Goal: Task Accomplishment & Management: Complete application form

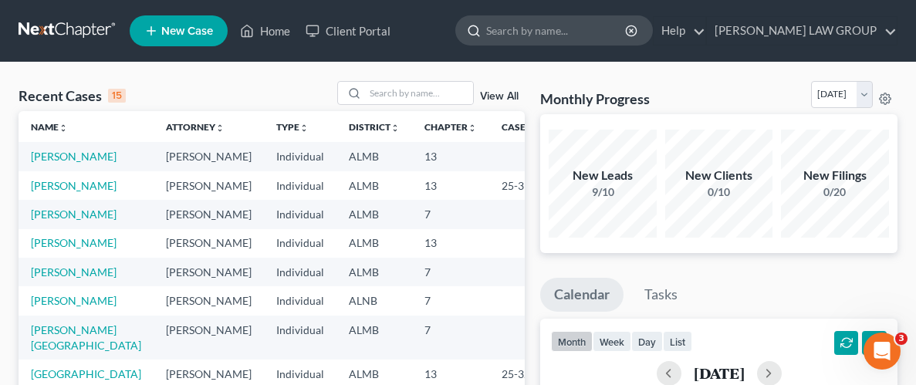
click at [561, 21] on input "search" at bounding box center [556, 30] width 141 height 29
type input "benjamin"
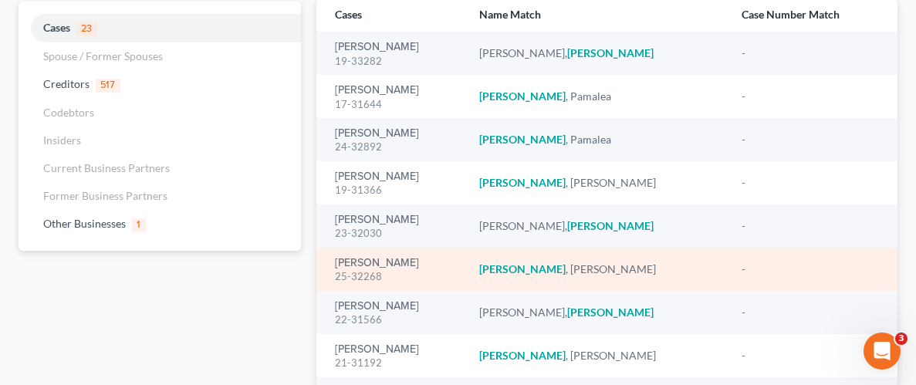
scroll to position [133, 0]
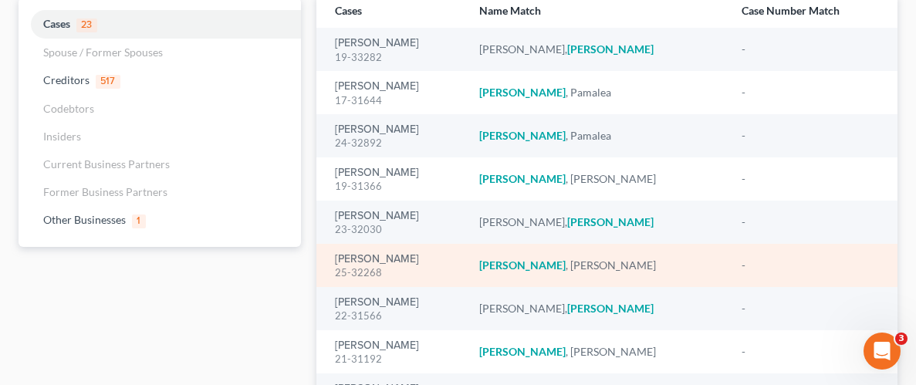
click at [578, 255] on td "Benjamin , Candace" at bounding box center [598, 265] width 262 height 43
click at [398, 265] on link "[PERSON_NAME]" at bounding box center [377, 259] width 84 height 11
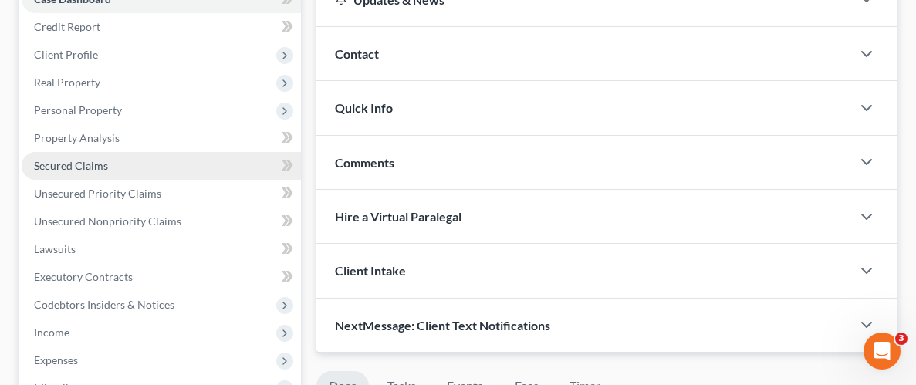
click at [78, 161] on span "Secured Claims" at bounding box center [71, 165] width 74 height 13
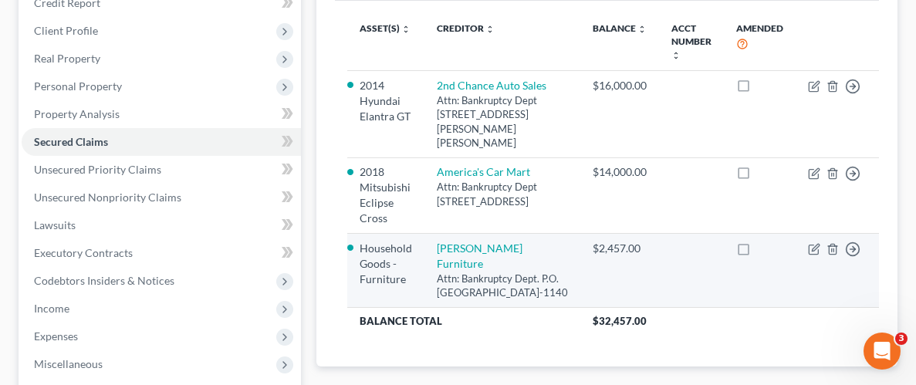
scroll to position [205, 0]
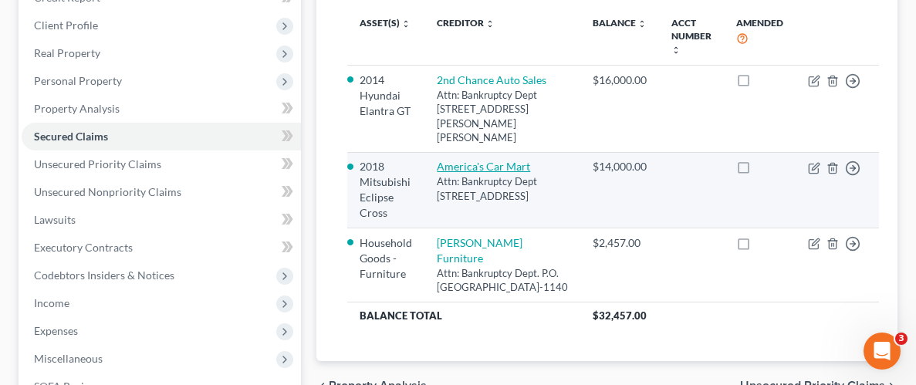
click at [468, 173] on link "America's Car Mart" at bounding box center [483, 166] width 93 height 13
select select "0"
select select "4"
select select "0"
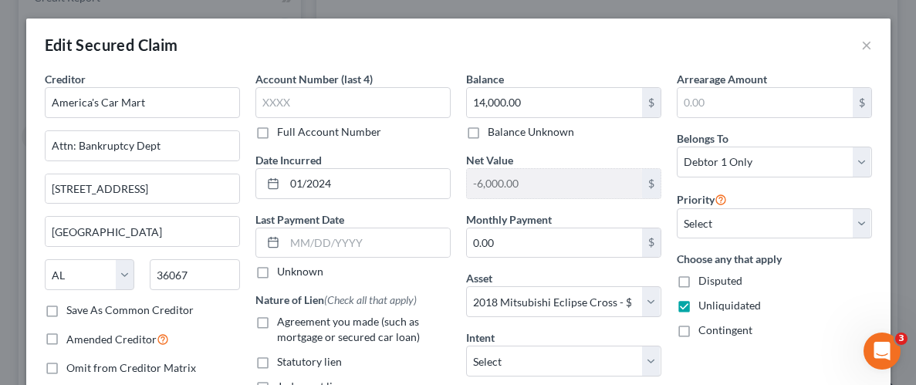
click at [749, 37] on div "Edit Secured Claim ×" at bounding box center [458, 45] width 864 height 52
click at [836, 30] on div "Edit Secured Claim ×" at bounding box center [458, 45] width 864 height 52
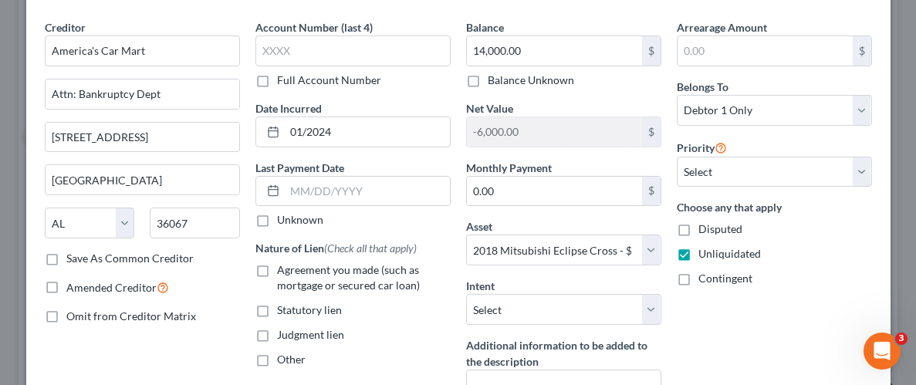
scroll to position [34, 0]
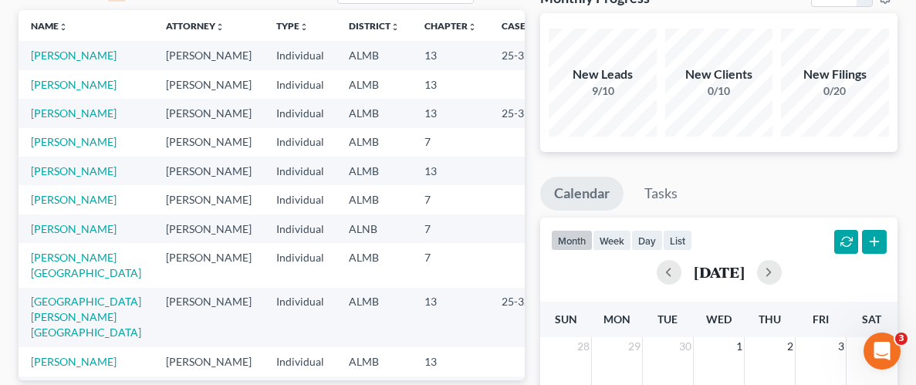
scroll to position [98, 0]
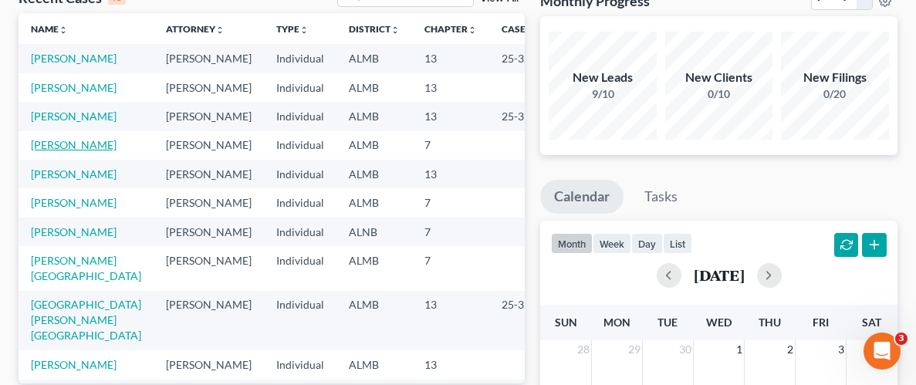
click at [59, 148] on link "[PERSON_NAME]" at bounding box center [74, 144] width 86 height 13
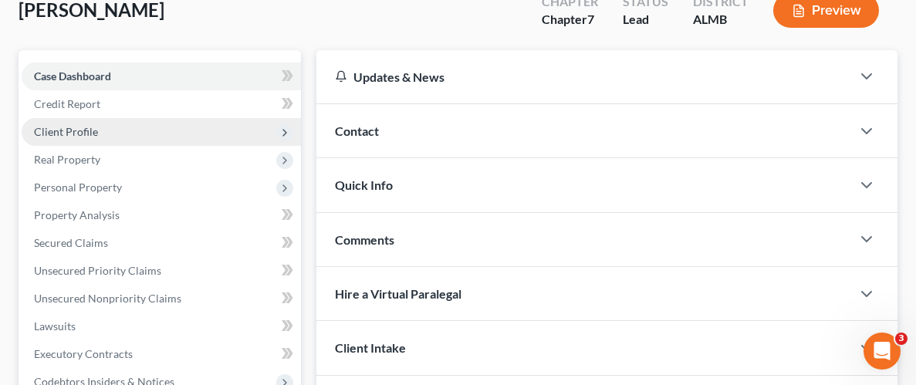
click at [67, 125] on span "Client Profile" at bounding box center [66, 131] width 64 height 13
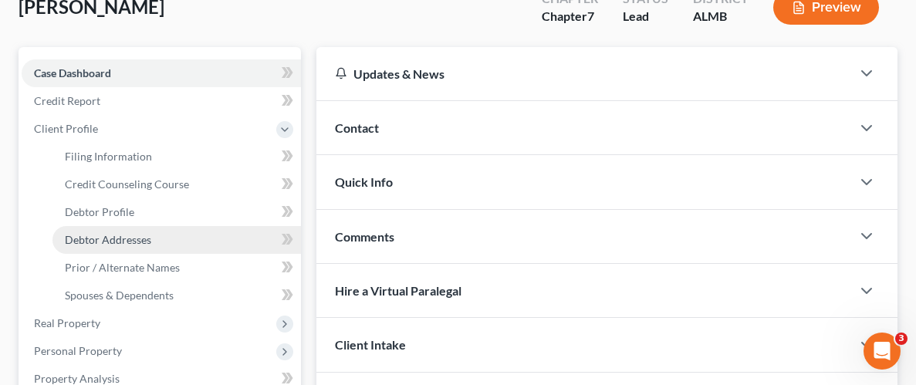
click at [101, 239] on span "Debtor Addresses" at bounding box center [108, 239] width 86 height 13
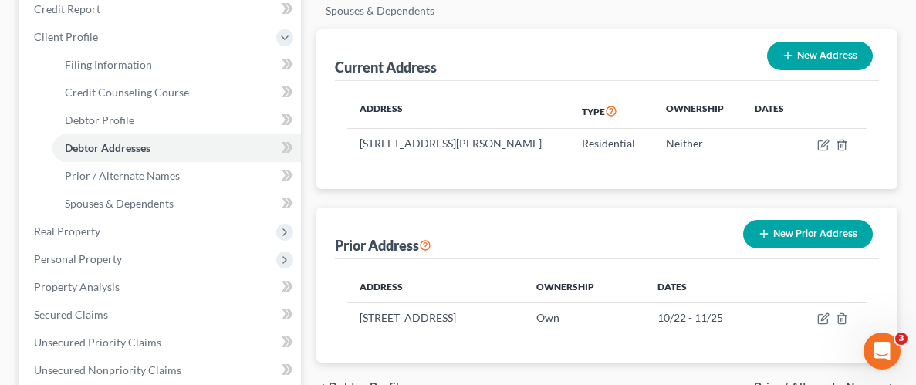
scroll to position [190, 0]
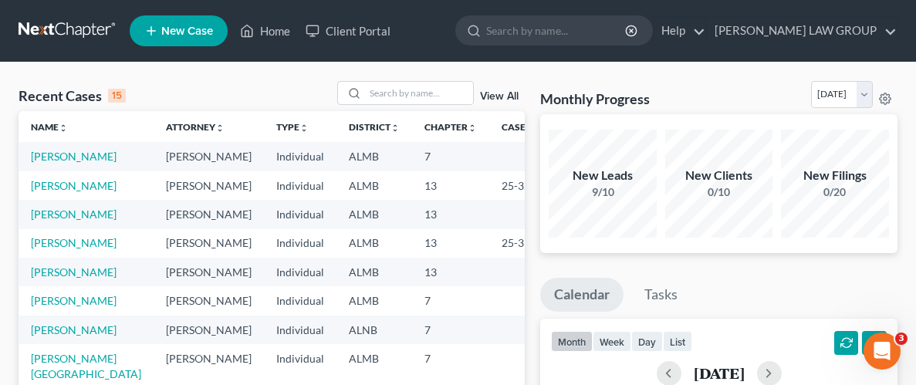
click at [175, 34] on span "New Case" at bounding box center [187, 31] width 52 height 12
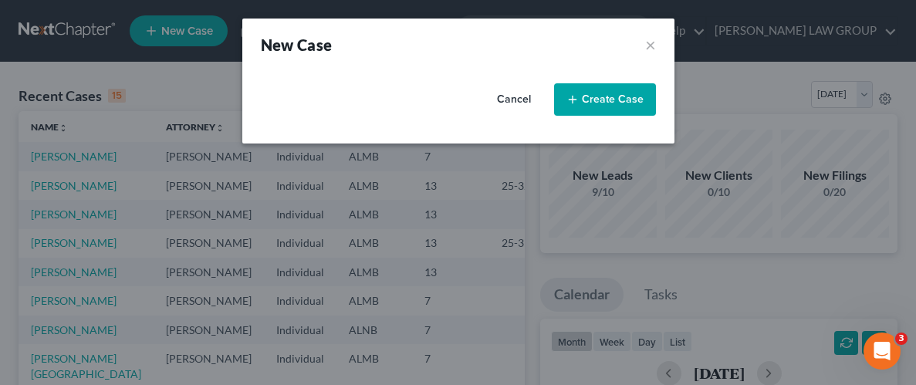
select select "0"
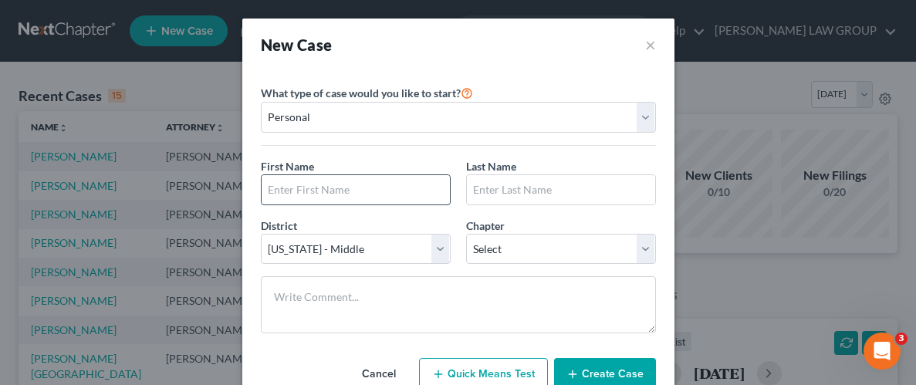
click at [384, 191] on input "text" at bounding box center [356, 189] width 188 height 29
click at [387, 194] on input "text" at bounding box center [356, 189] width 188 height 29
type input "[PERSON_NAME]"
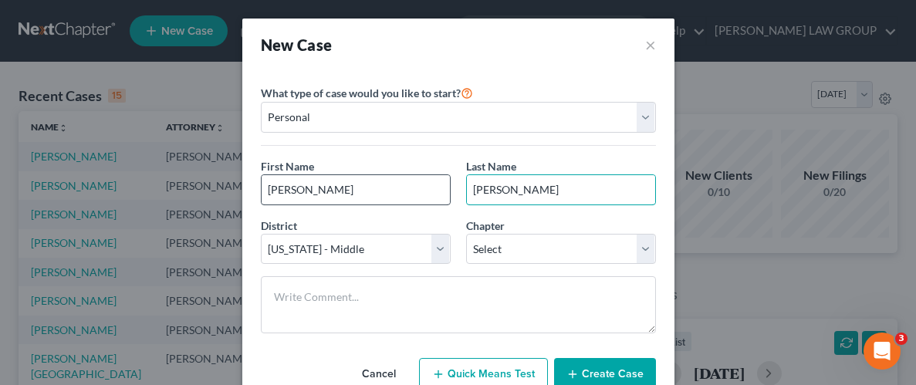
type input "[PERSON_NAME]"
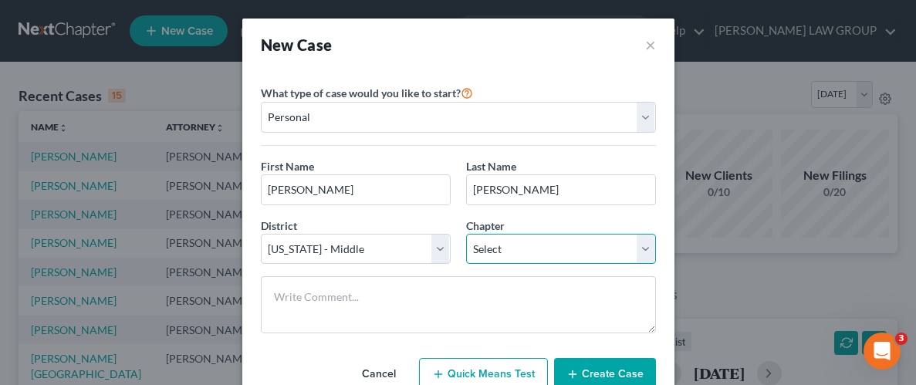
click at [648, 252] on select "Select 7 11 12 13" at bounding box center [561, 249] width 190 height 31
select select "0"
click at [466, 234] on select "Select 7 11 12 13" at bounding box center [561, 249] width 190 height 31
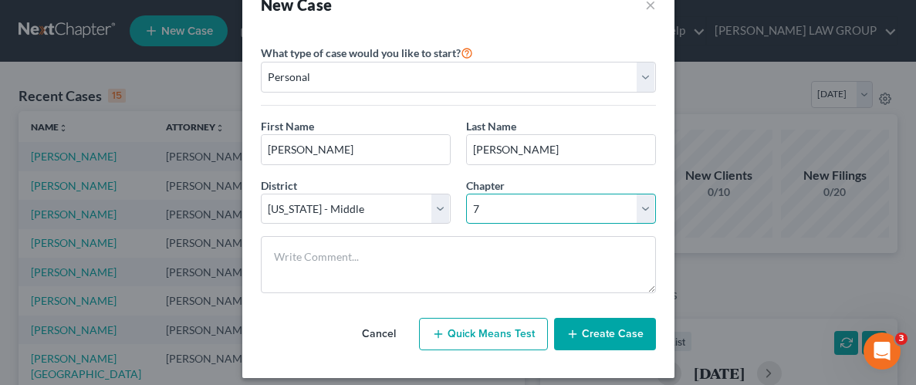
scroll to position [51, 0]
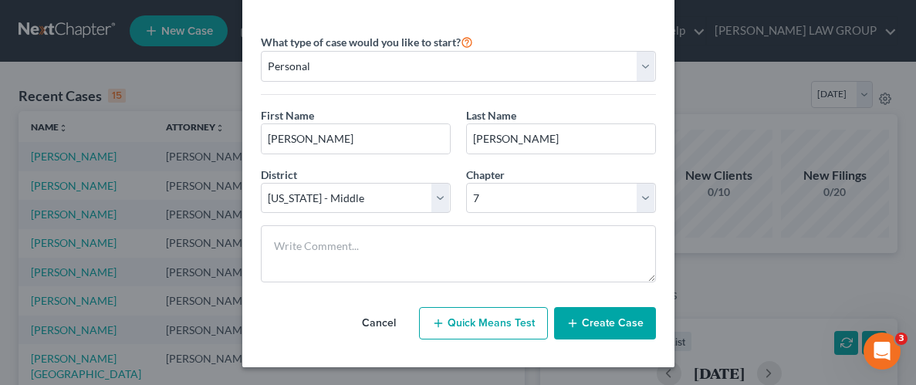
click at [634, 326] on button "Create Case" at bounding box center [605, 323] width 102 height 32
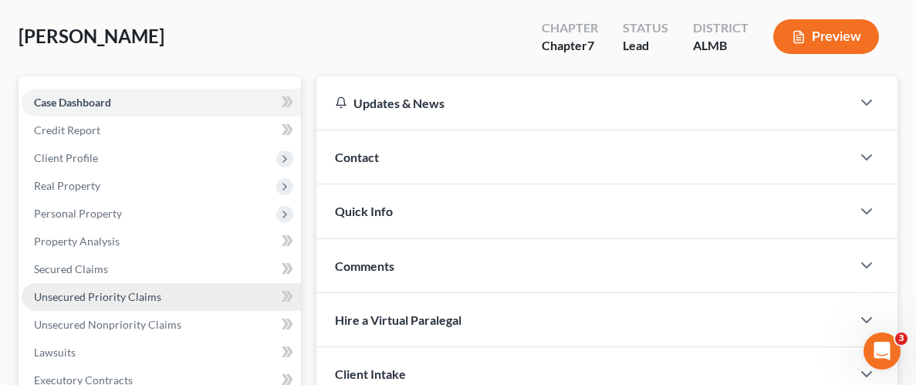
scroll to position [63, 0]
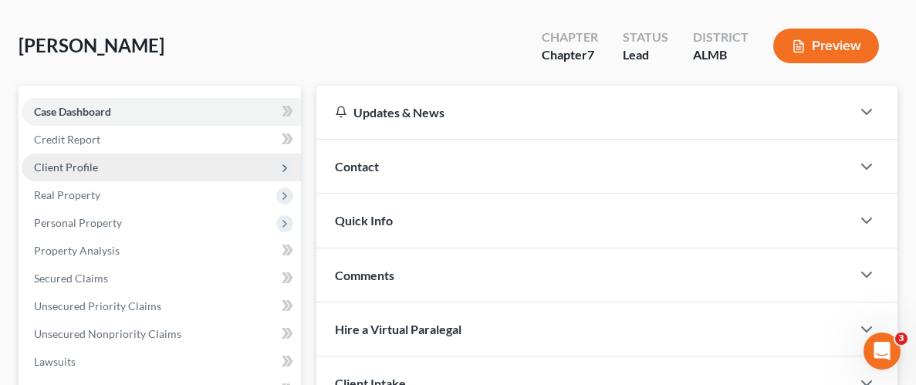
click at [81, 164] on span "Client Profile" at bounding box center [66, 167] width 64 height 13
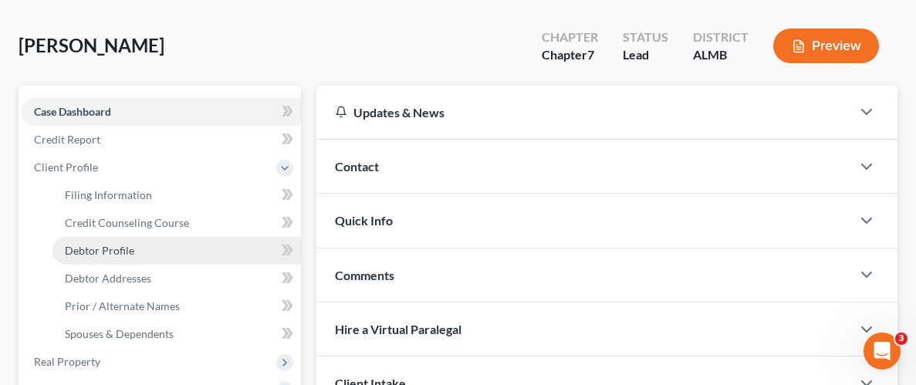
click at [125, 249] on span "Debtor Profile" at bounding box center [99, 250] width 69 height 13
select select "0"
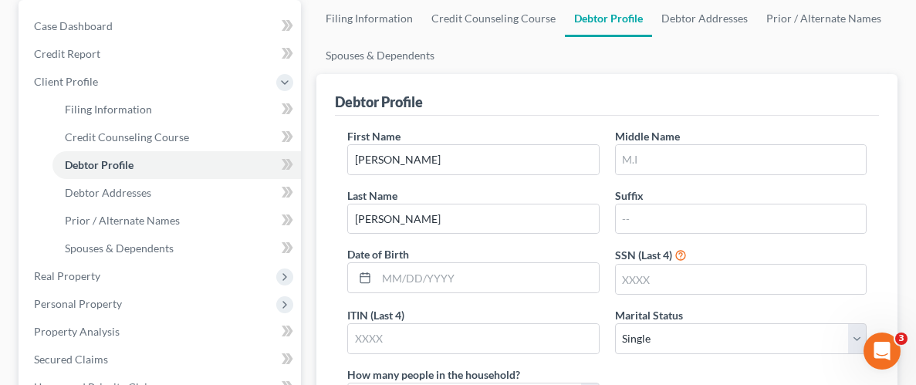
scroll to position [172, 0]
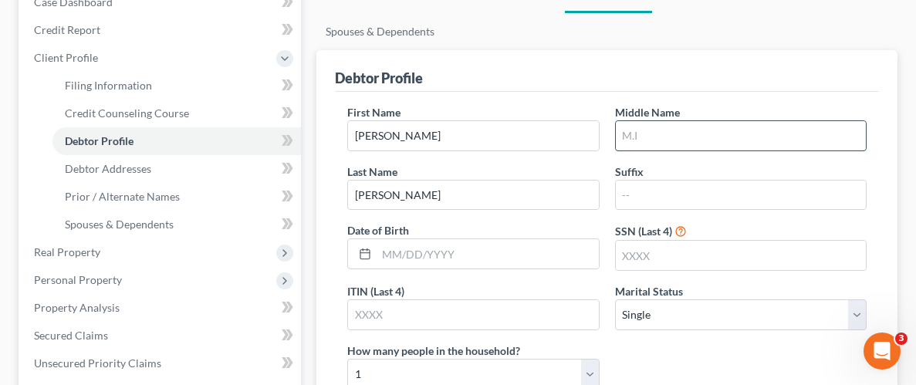
click at [694, 138] on input "text" at bounding box center [741, 135] width 250 height 29
type input "Rose"
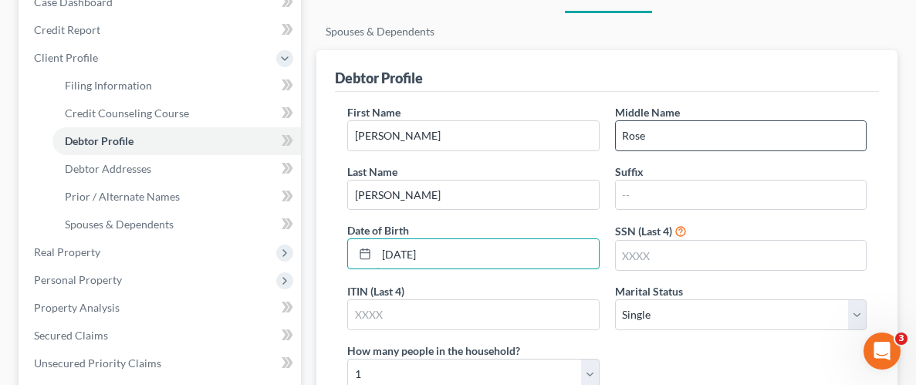
type input "[DATE]"
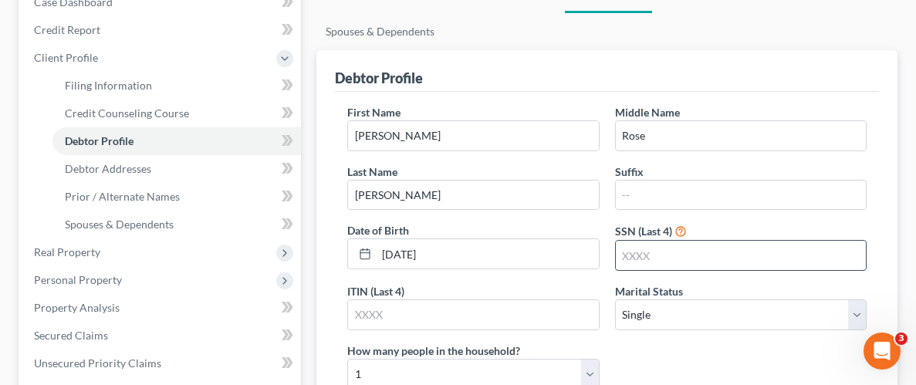
click at [725, 259] on input "text" at bounding box center [741, 255] width 250 height 29
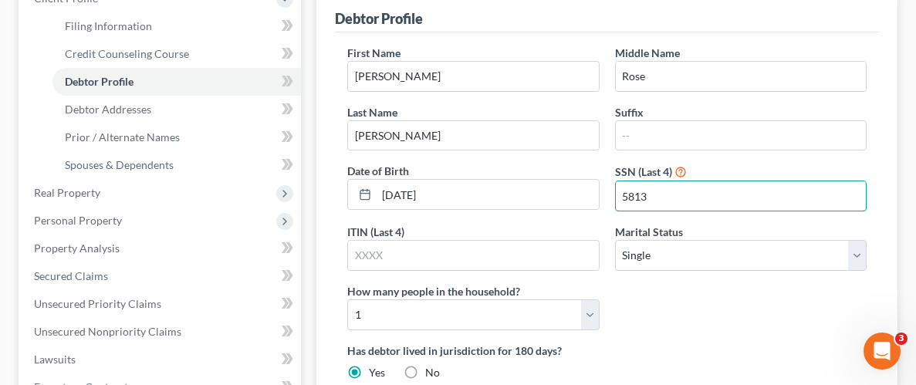
scroll to position [234, 0]
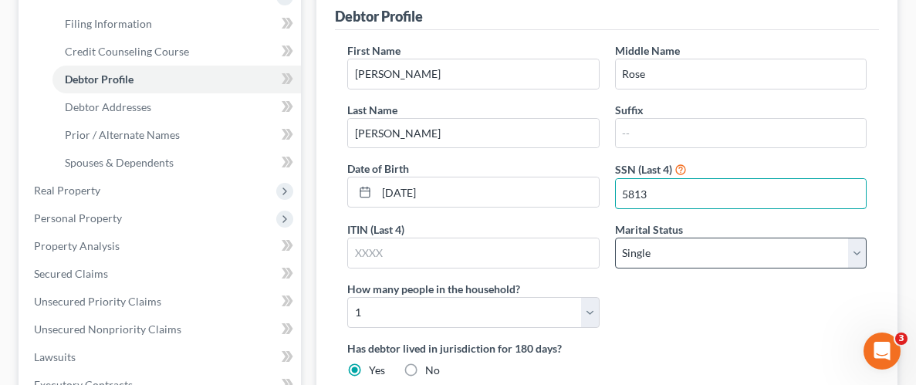
type input "5813"
click at [773, 252] on select "Select Single Married Separated Divorced Widowed" at bounding box center [741, 253] width 252 height 31
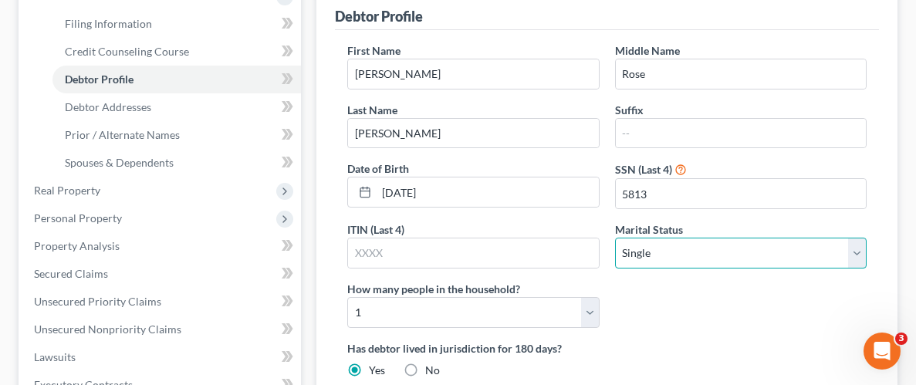
click at [615, 238] on select "Select Single Married Separated Divorced Widowed" at bounding box center [741, 253] width 252 height 31
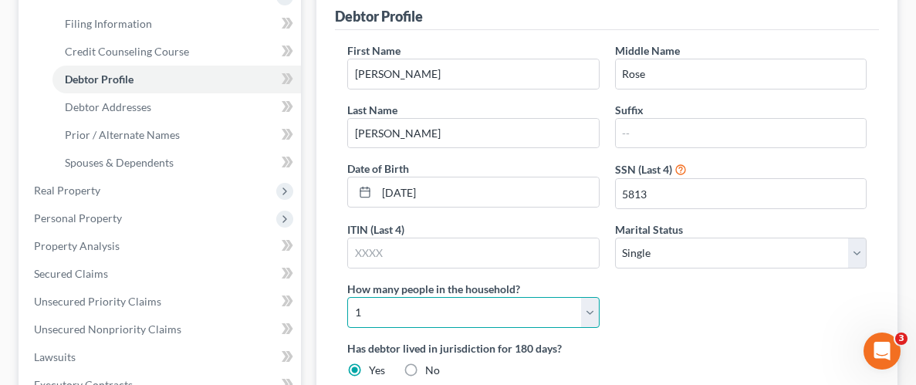
click at [586, 309] on select "Select 1 2 3 4 5 6 7 8 9 10 11 12 13 14 15 16 17 18 19 20" at bounding box center [473, 312] width 252 height 31
select select "1"
click at [347, 297] on select "Select 1 2 3 4 5 6 7 8 9 10 11 12 13 14 15 16 17 18 19 20" at bounding box center [473, 312] width 252 height 31
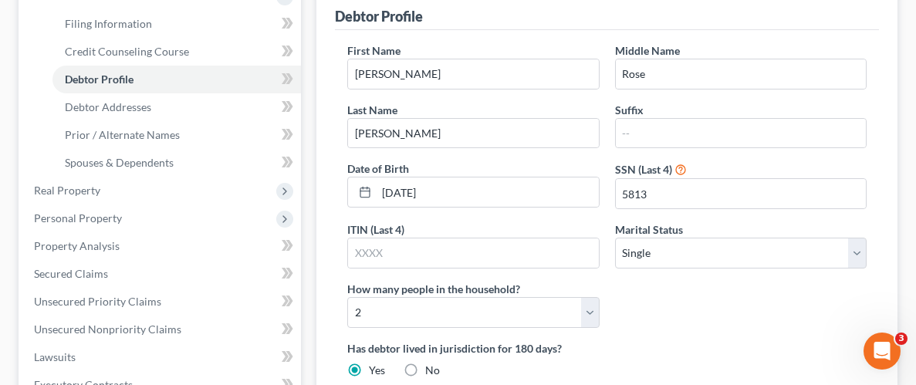
click at [689, 306] on div "First Name [PERSON_NAME] Middle Name [PERSON_NAME] Last Name [PERSON_NAME] Date…" at bounding box center [607, 191] width 535 height 298
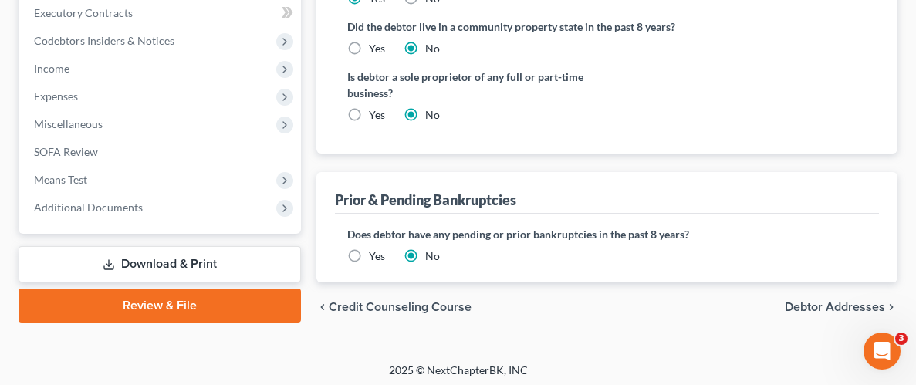
scroll to position [609, 0]
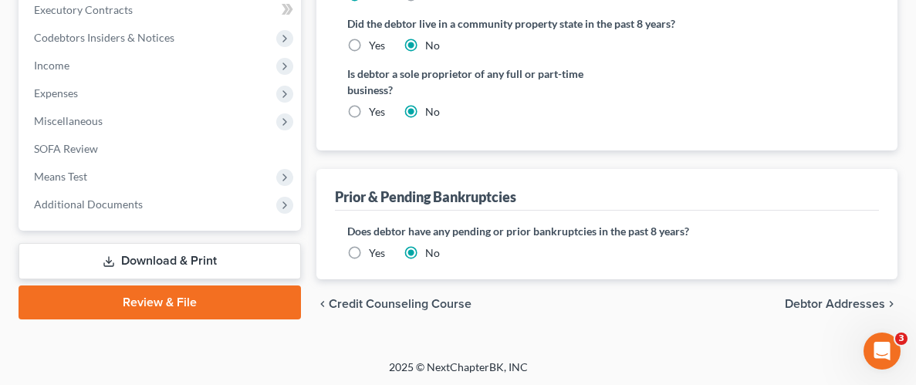
click at [816, 300] on span "Debtor Addresses" at bounding box center [835, 304] width 100 height 12
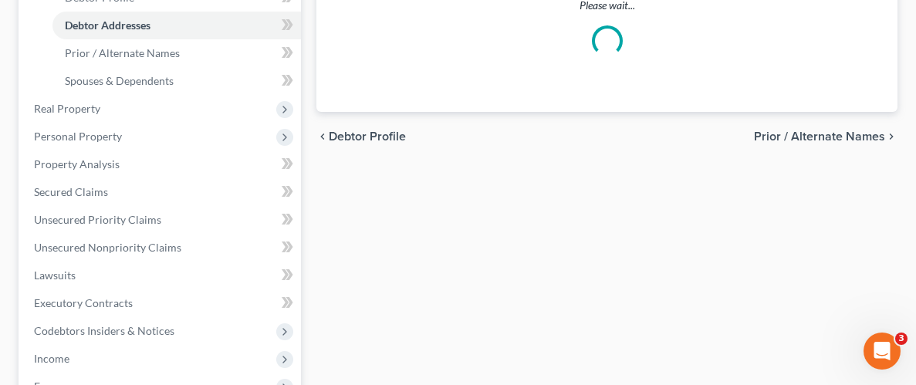
scroll to position [171, 0]
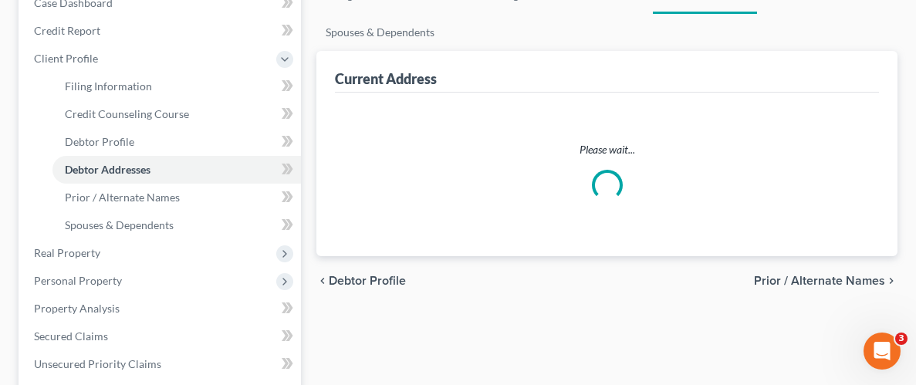
select select "0"
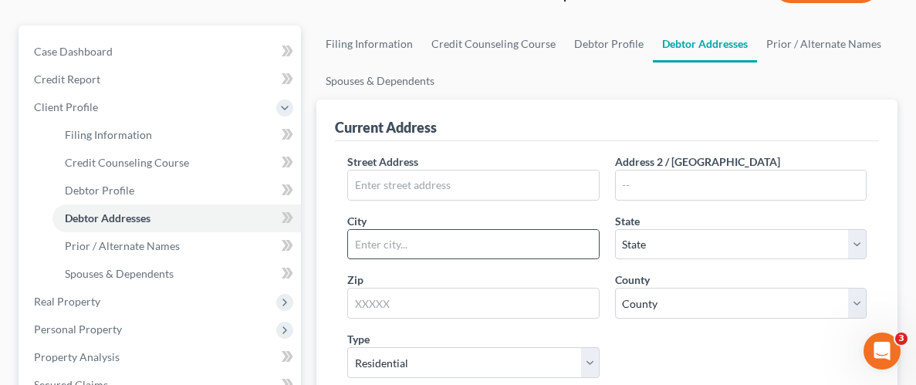
scroll to position [171, 0]
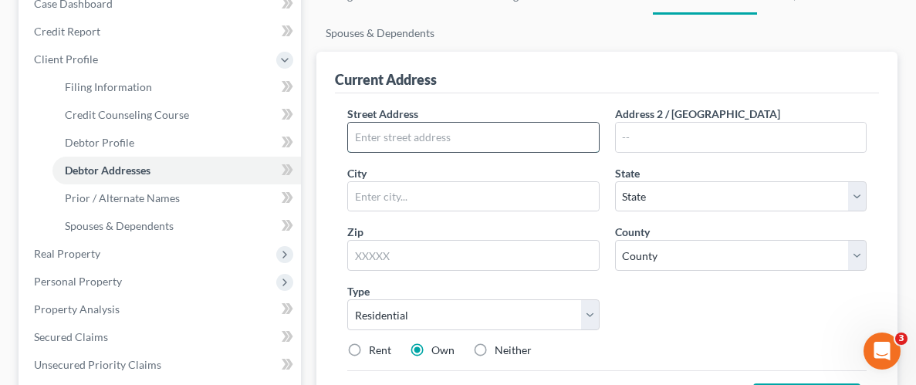
click at [435, 138] on input "text" at bounding box center [473, 137] width 250 height 29
type input "[STREET_ADDRESS]"
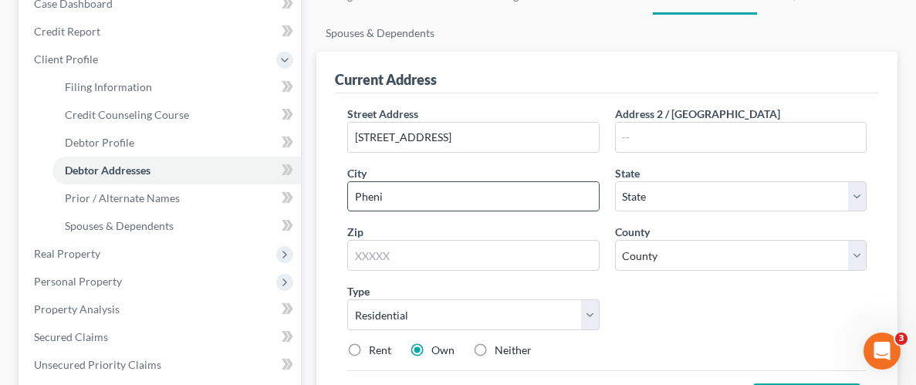
type input "Phenix City"
click at [691, 196] on select "State [US_STATE] AK AR AZ CA CO CT DE DC [GEOGRAPHIC_DATA] [GEOGRAPHIC_DATA] GU…" at bounding box center [741, 196] width 252 height 31
select select "0"
click at [615, 181] on select "State [US_STATE] AK AR AZ CA CO CT DE DC [GEOGRAPHIC_DATA] [GEOGRAPHIC_DATA] GU…" at bounding box center [741, 196] width 252 height 31
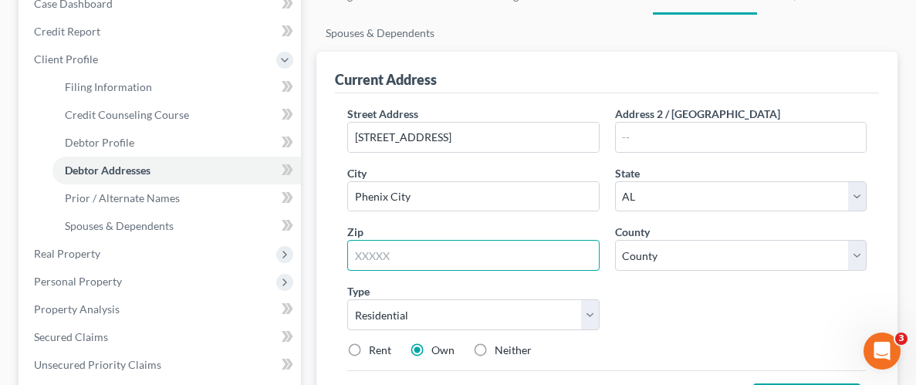
click at [505, 251] on input "text" at bounding box center [473, 255] width 252 height 31
type input "36867"
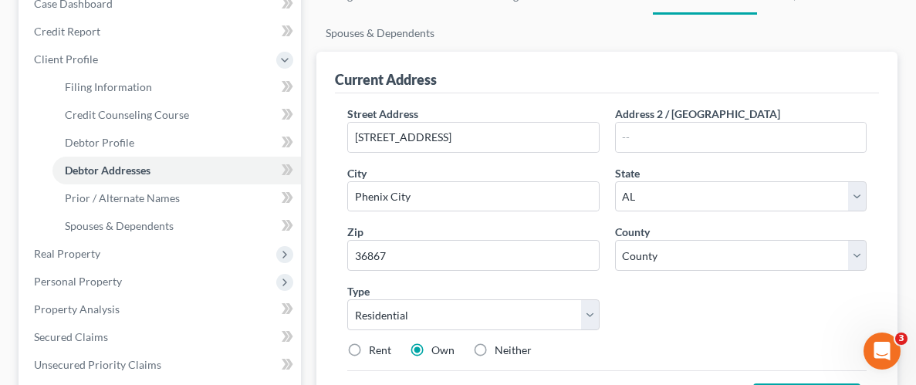
click at [718, 316] on div "Street Address * [STREET_ADDRESS] * [GEOGRAPHIC_DATA] * State [US_STATE] AK AR …" at bounding box center [607, 238] width 535 height 265
click at [854, 258] on select "County [GEOGRAPHIC_DATA] [GEOGRAPHIC_DATA] [GEOGRAPHIC_DATA] [GEOGRAPHIC_DATA] …" at bounding box center [741, 255] width 252 height 31
select select "56"
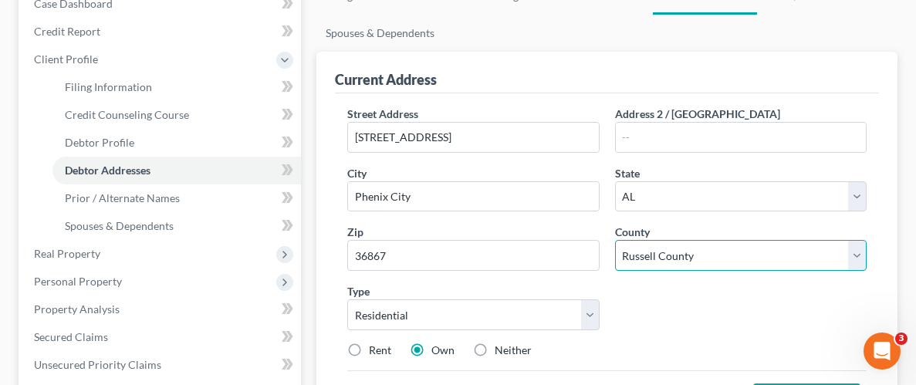
click at [615, 240] on select "County [GEOGRAPHIC_DATA] [GEOGRAPHIC_DATA] [GEOGRAPHIC_DATA] [GEOGRAPHIC_DATA] …" at bounding box center [741, 255] width 252 height 31
click at [686, 300] on div "Street Address * [STREET_ADDRESS] * [GEOGRAPHIC_DATA] * State [US_STATE] AK AR …" at bounding box center [607, 238] width 535 height 265
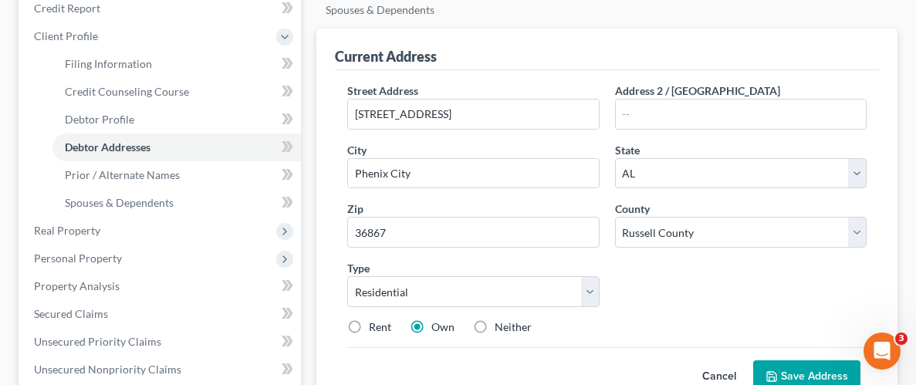
scroll to position [286, 0]
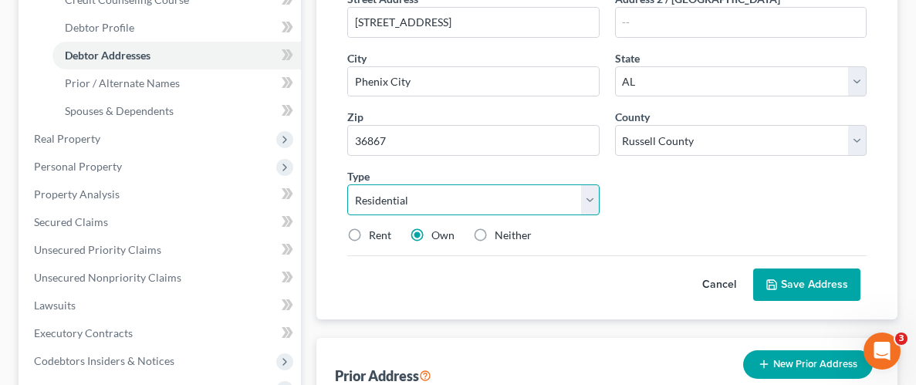
click at [585, 203] on select "Select Residential Mailing Rental Business" at bounding box center [473, 199] width 252 height 31
click at [587, 203] on select "Select Residential Mailing Rental Business" at bounding box center [473, 199] width 252 height 31
click at [369, 232] on label "Rent" at bounding box center [380, 235] width 22 height 15
click at [375, 232] on input "Rent" at bounding box center [380, 233] width 10 height 10
radio input "true"
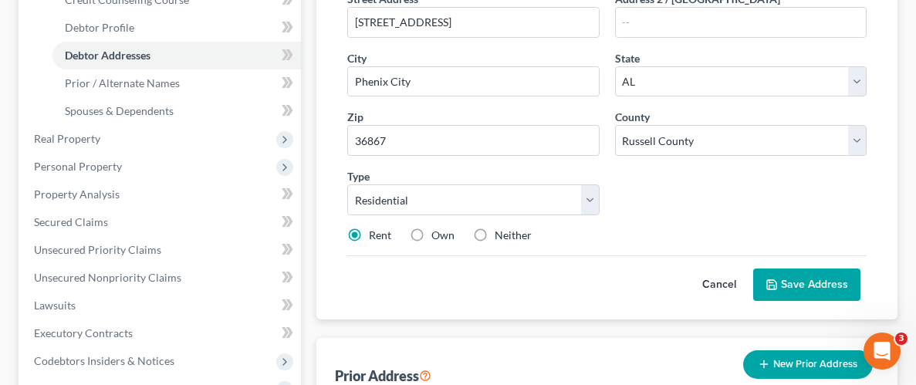
click at [369, 231] on label "Rent" at bounding box center [380, 235] width 22 height 15
click at [375, 231] on input "Rent" at bounding box center [380, 233] width 10 height 10
click at [797, 284] on button "Save Address" at bounding box center [806, 285] width 107 height 32
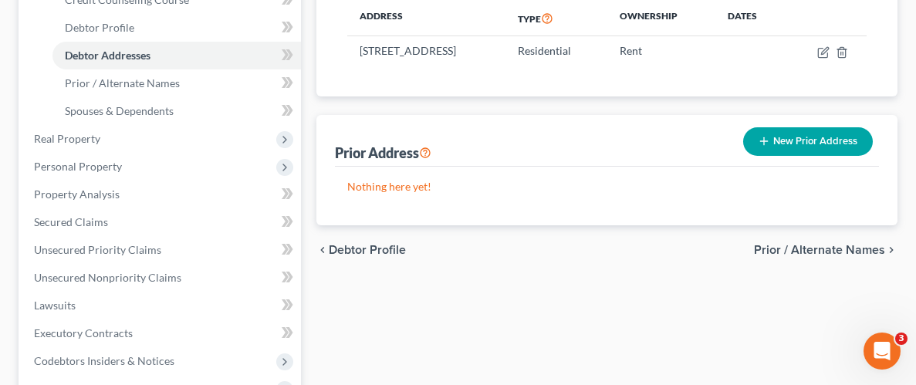
click at [765, 147] on icon "button" at bounding box center [764, 141] width 12 height 12
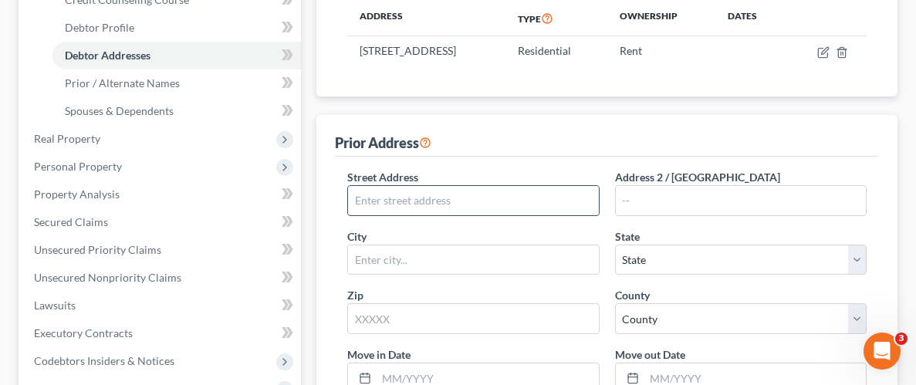
click at [410, 215] on input "text" at bounding box center [473, 200] width 250 height 29
type input "[STREET_ADDRESS]"
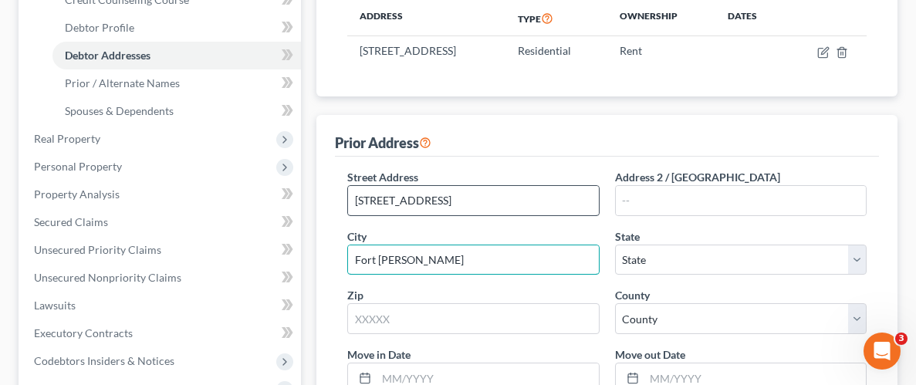
type input "Fort [PERSON_NAME]"
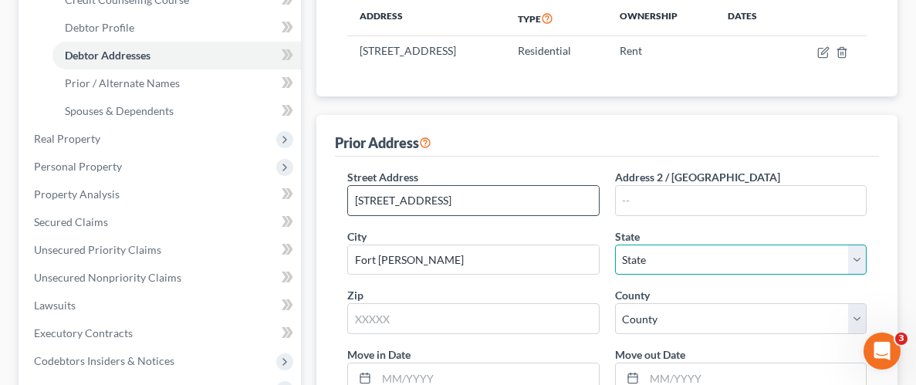
select select "0"
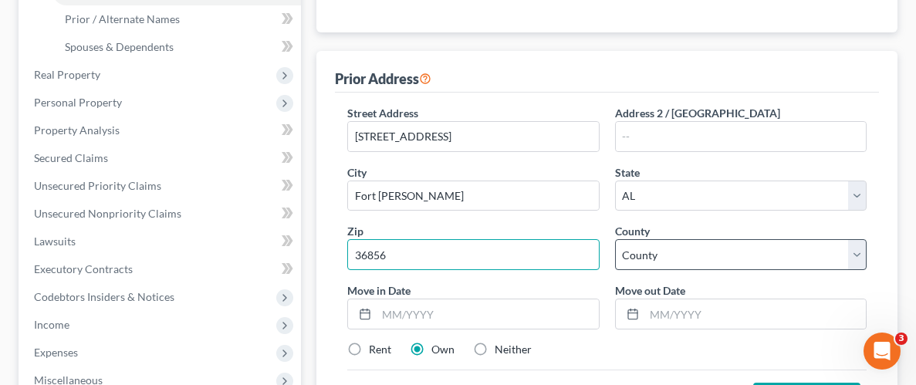
scroll to position [365, 0]
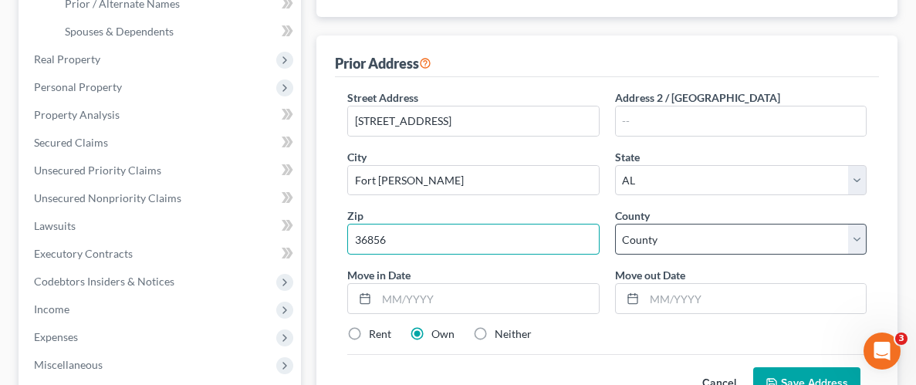
type input "36856"
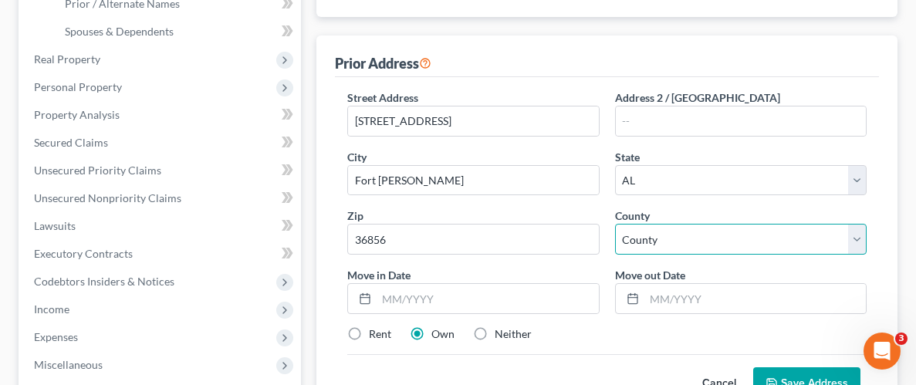
click at [862, 252] on select "County [GEOGRAPHIC_DATA] [GEOGRAPHIC_DATA] [GEOGRAPHIC_DATA] [GEOGRAPHIC_DATA] …" at bounding box center [741, 239] width 252 height 31
click at [851, 237] on select "County [GEOGRAPHIC_DATA] [GEOGRAPHIC_DATA] [GEOGRAPHIC_DATA] [GEOGRAPHIC_DATA] …" at bounding box center [741, 239] width 252 height 31
select select "56"
click at [615, 237] on select "County [GEOGRAPHIC_DATA] [GEOGRAPHIC_DATA] [GEOGRAPHIC_DATA] [GEOGRAPHIC_DATA] …" at bounding box center [741, 239] width 252 height 31
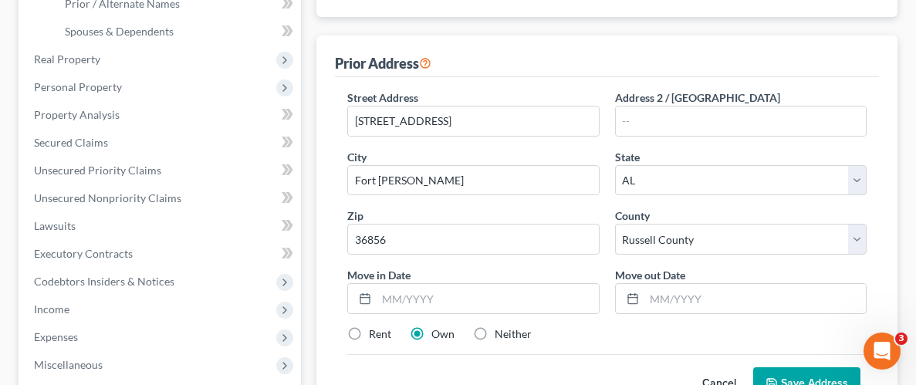
click at [677, 341] on div "Rent Own Neither" at bounding box center [607, 333] width 535 height 15
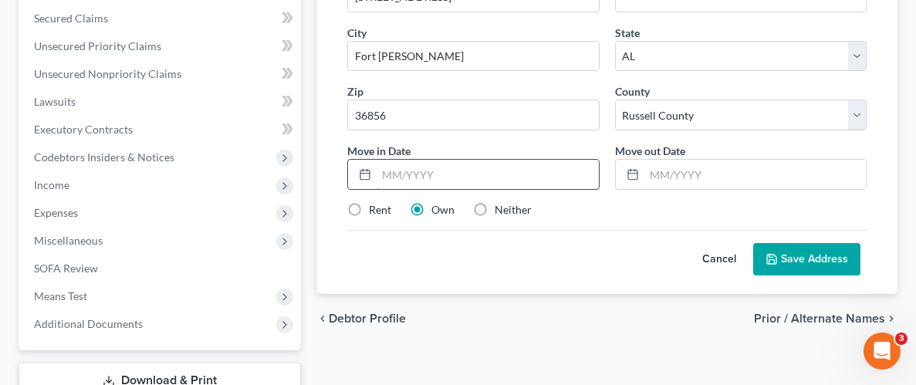
scroll to position [492, 0]
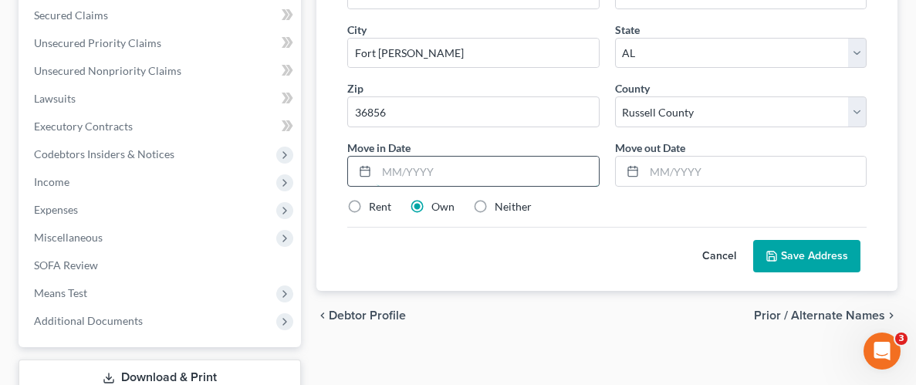
click at [495, 186] on input "text" at bounding box center [488, 171] width 222 height 29
type input "07/23"
click at [674, 184] on input "text" at bounding box center [755, 171] width 222 height 29
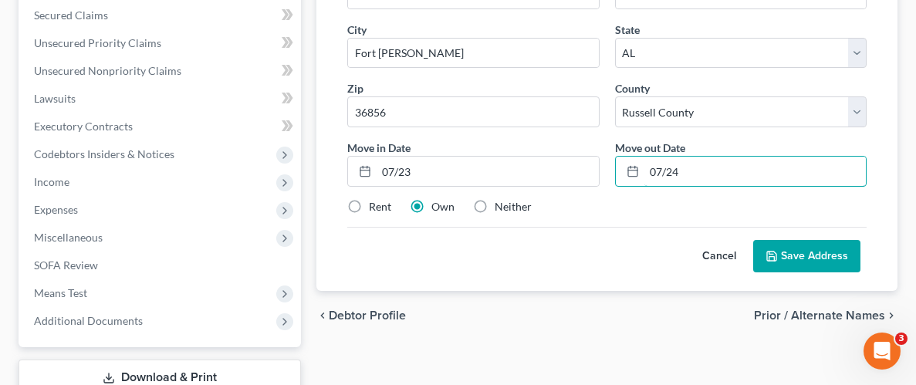
type input "07/24"
click at [369, 215] on label "Rent" at bounding box center [380, 206] width 22 height 15
click at [375, 209] on input "Rent" at bounding box center [380, 204] width 10 height 10
radio input "true"
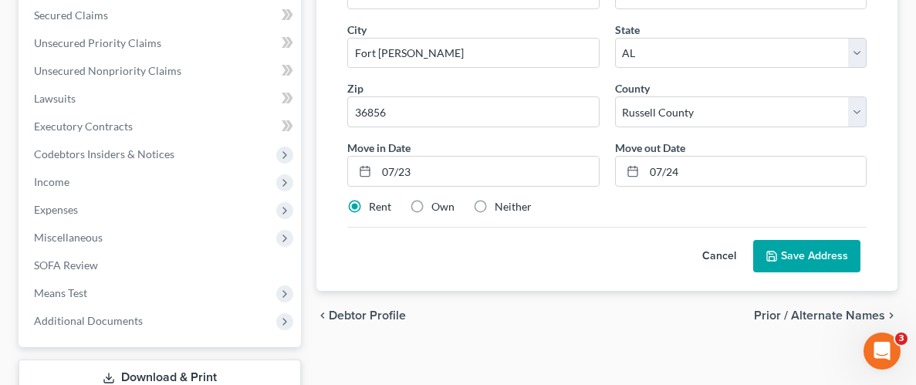
click at [803, 268] on button "Save Address" at bounding box center [806, 256] width 107 height 32
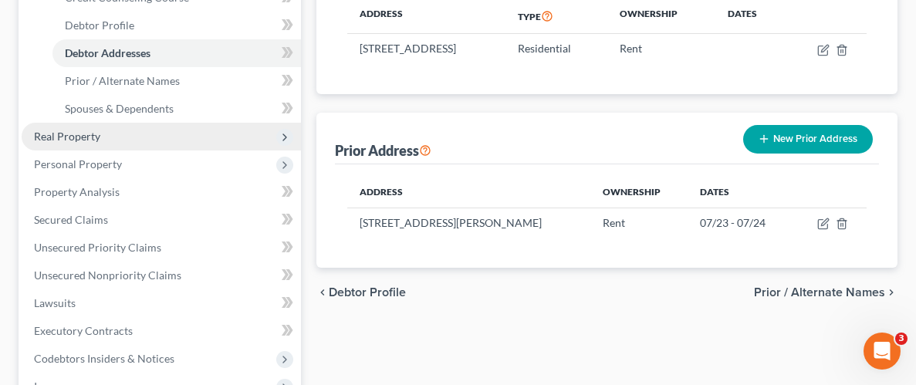
scroll to position [309, 0]
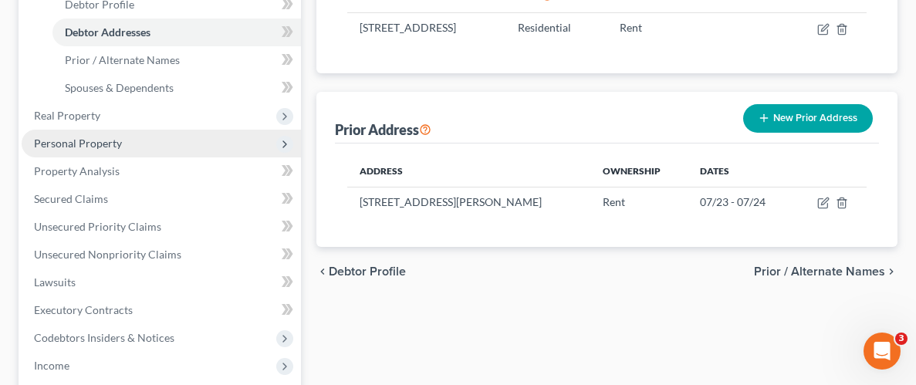
click at [60, 147] on span "Personal Property" at bounding box center [78, 143] width 88 height 13
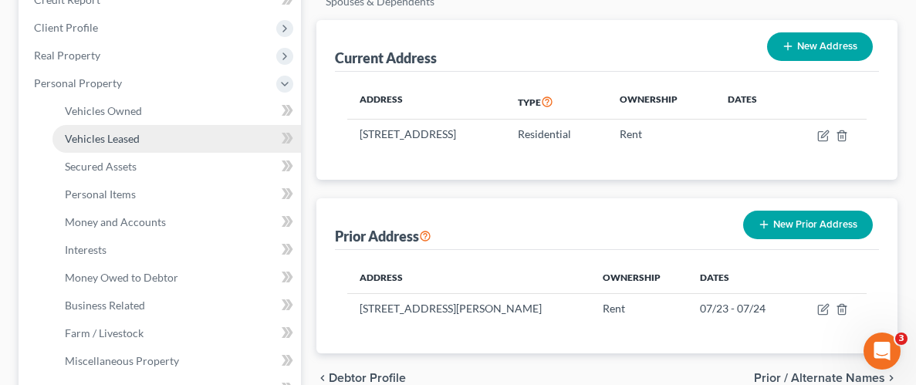
scroll to position [195, 0]
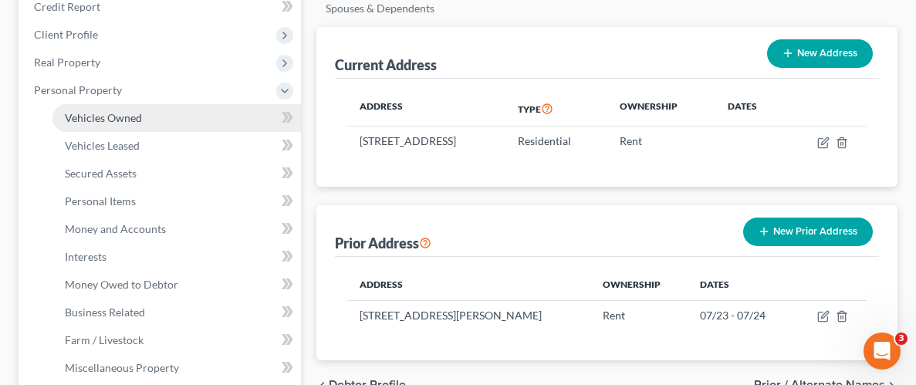
click at [99, 119] on span "Vehicles Owned" at bounding box center [103, 117] width 77 height 13
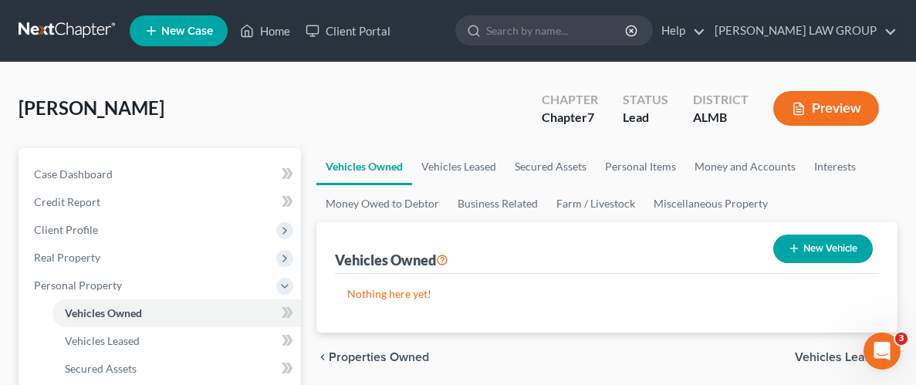
click at [829, 252] on button "New Vehicle" at bounding box center [823, 249] width 100 height 29
select select "0"
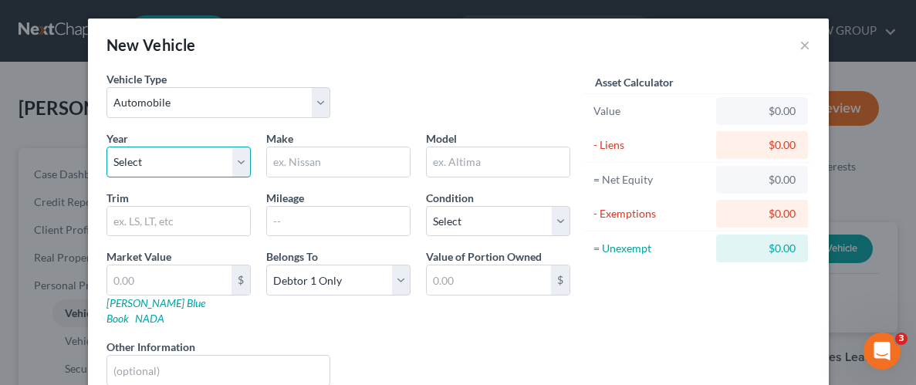
click at [226, 168] on select "Select 2026 2025 2024 2023 2022 2021 2020 2019 2018 2017 2016 2015 2014 2013 20…" at bounding box center [179, 162] width 144 height 31
select select "9"
click at [107, 147] on select "Select 2026 2025 2024 2023 2022 2021 2020 2019 2018 2017 2016 2015 2014 2013 20…" at bounding box center [179, 162] width 144 height 31
click at [324, 167] on input "text" at bounding box center [338, 161] width 143 height 29
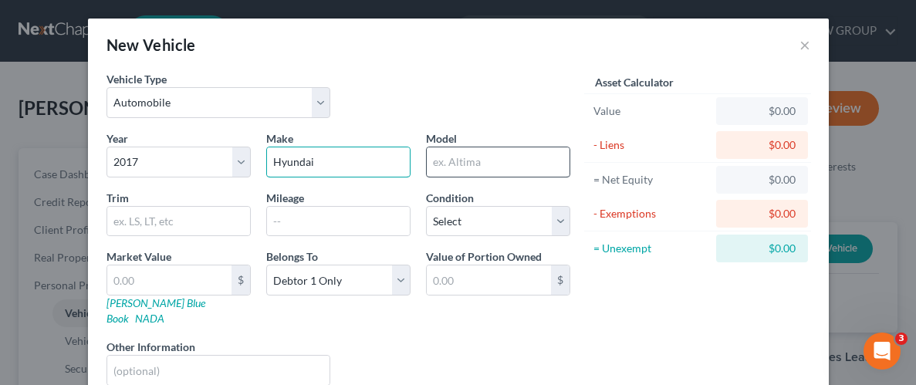
type input "Hyundai"
click at [458, 166] on input "text" at bounding box center [498, 161] width 143 height 29
type input "Santa Fe"
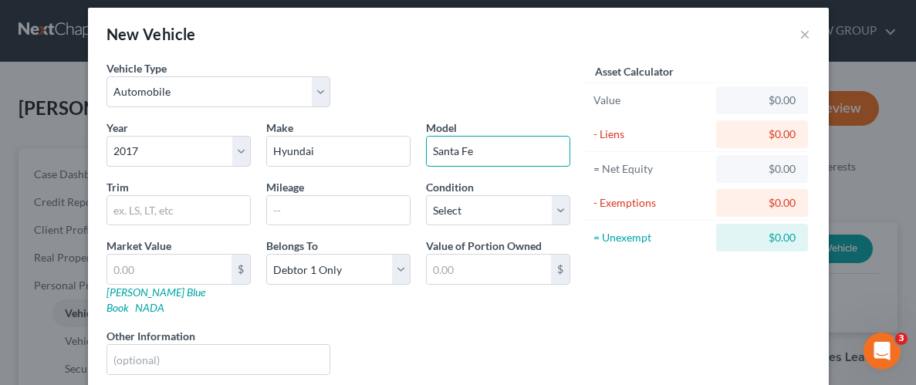
scroll to position [61, 0]
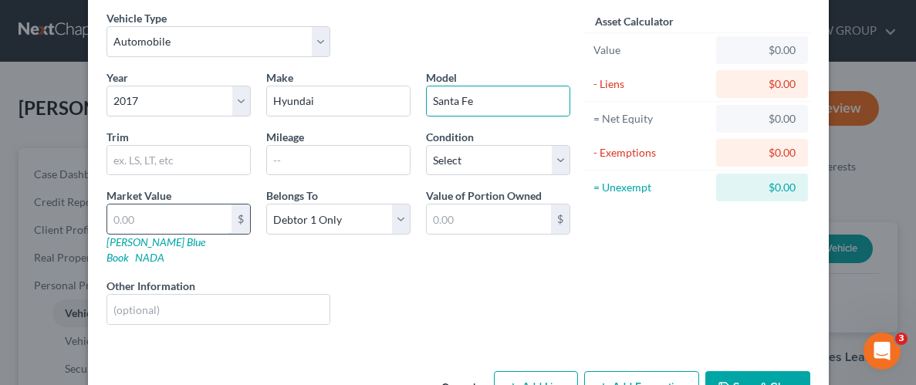
click at [189, 212] on input "text" at bounding box center [169, 219] width 124 height 29
type input "6"
type input "6.00"
type input "65"
type input "65.00"
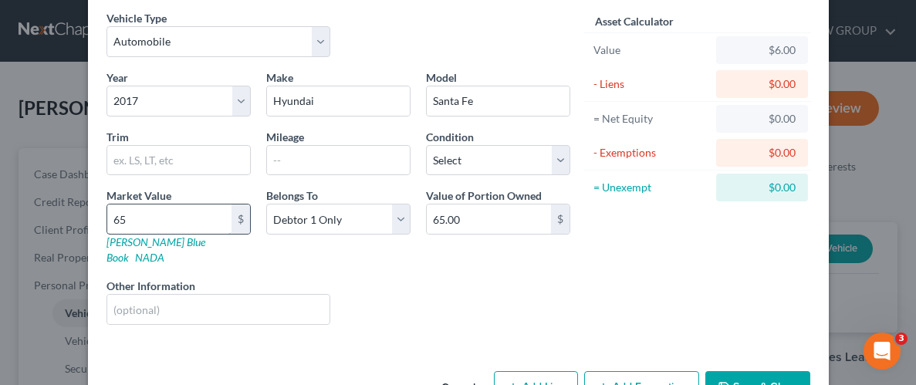
type input "650"
type input "650.00"
type input "6,505"
type input "6,505.00"
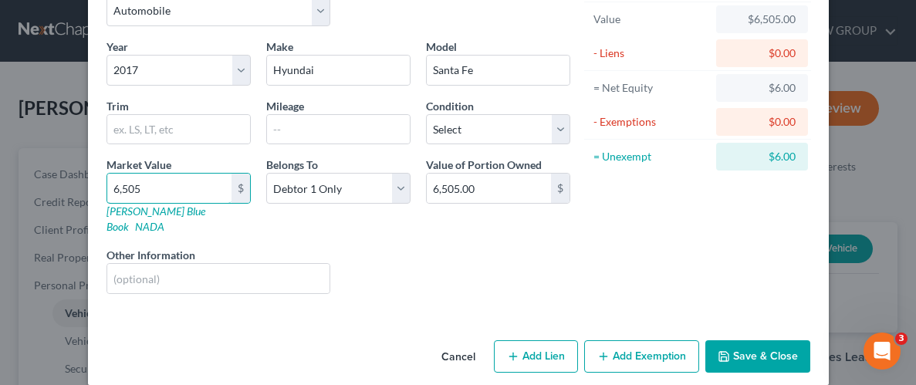
scroll to position [93, 0]
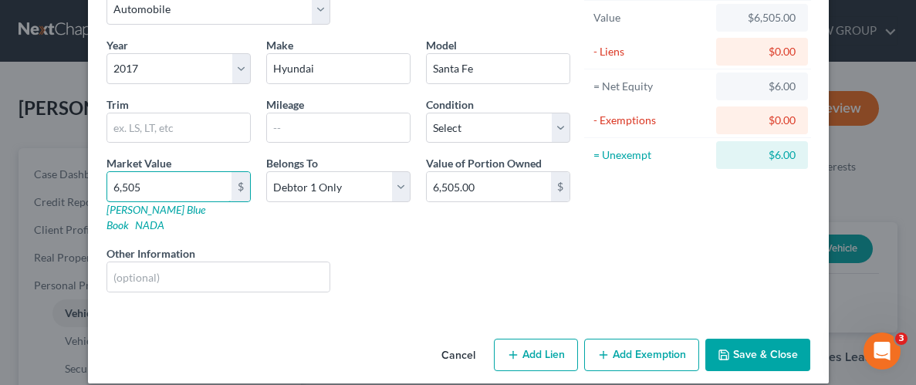
type input "6,505"
click at [656, 339] on button "Add Exemption" at bounding box center [641, 355] width 115 height 32
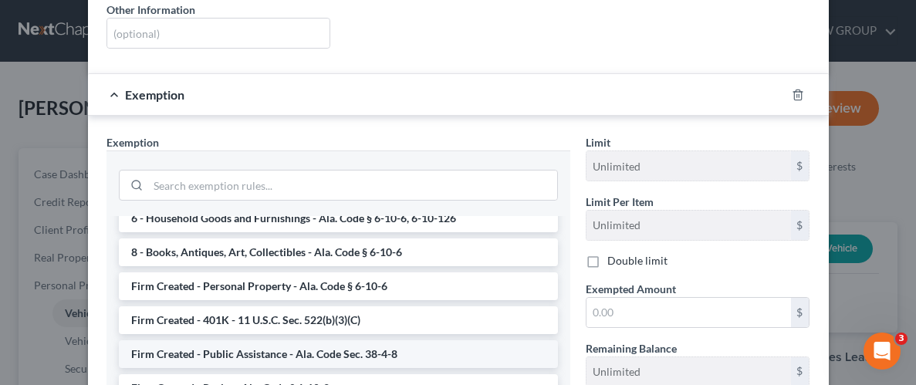
scroll to position [1161, 0]
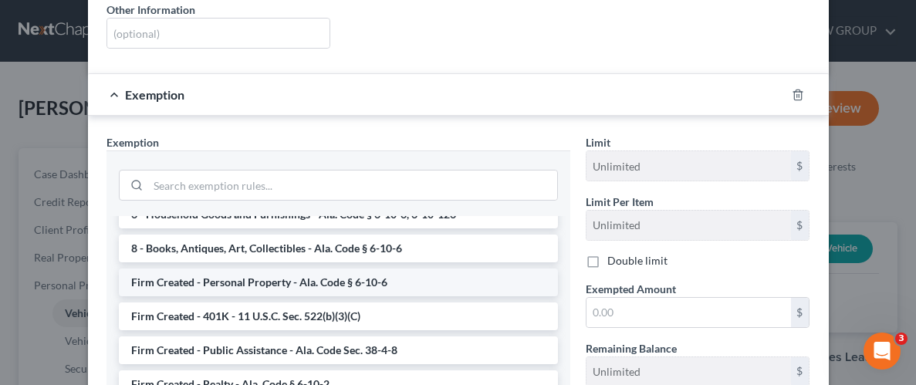
click at [326, 269] on li "Firm Created - Personal Property - Ala. Code § 6-10-6" at bounding box center [338, 283] width 439 height 28
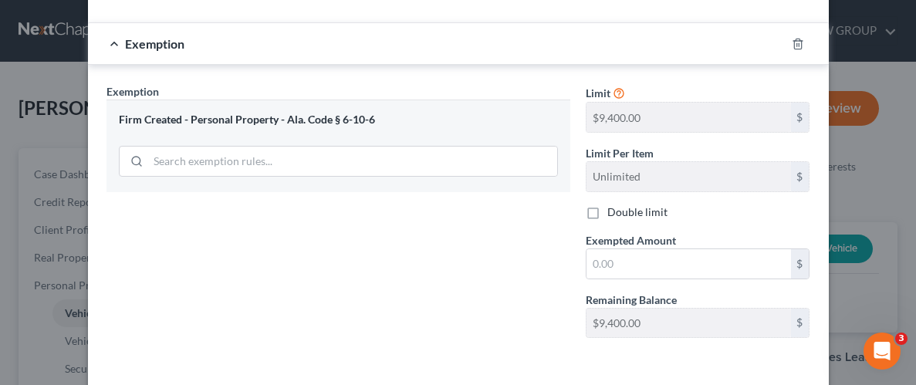
scroll to position [397, 0]
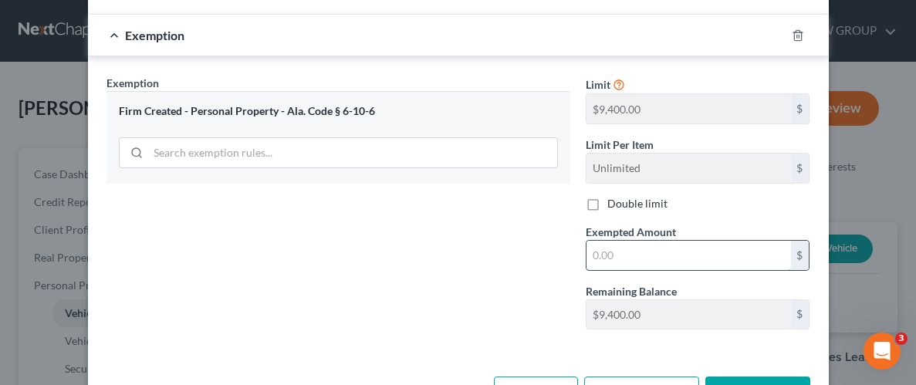
click at [687, 245] on input "text" at bounding box center [689, 255] width 205 height 29
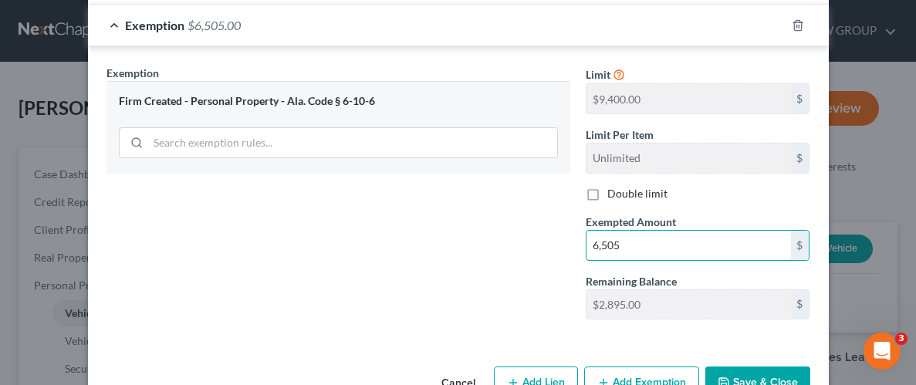
scroll to position [434, 0]
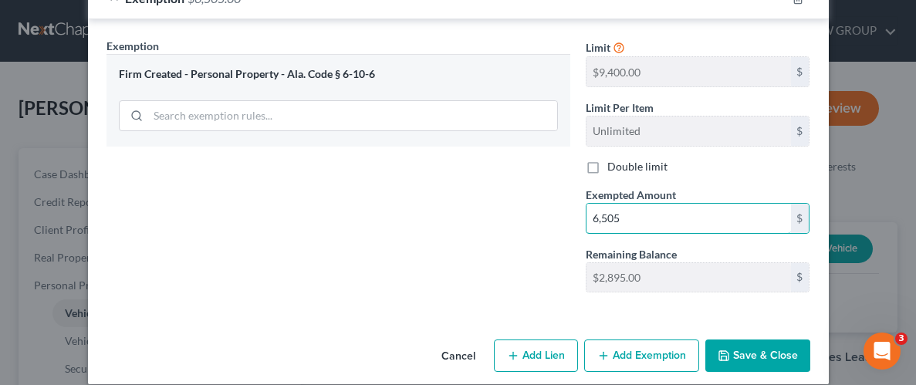
type input "6,505"
click at [738, 340] on button "Save & Close" at bounding box center [757, 356] width 105 height 32
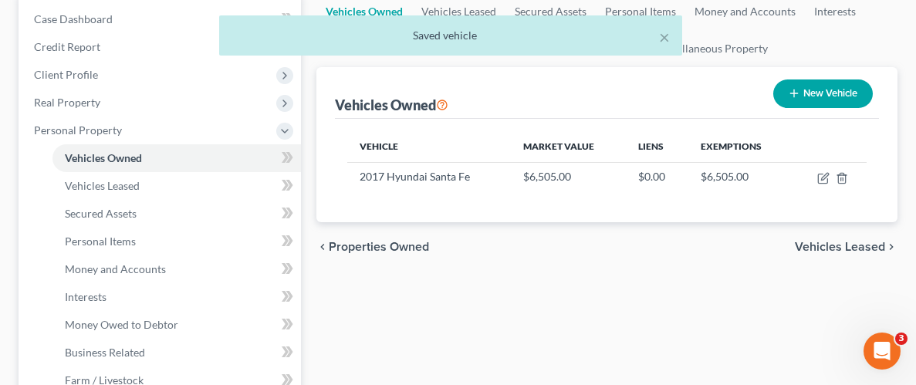
scroll to position [164, 0]
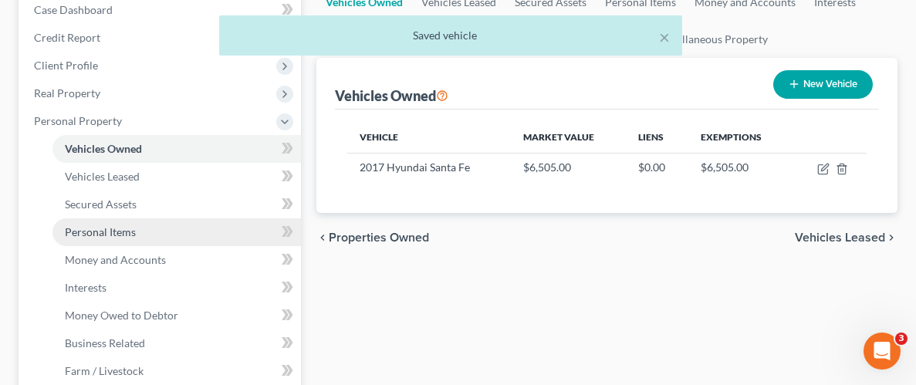
click at [86, 229] on span "Personal Items" at bounding box center [100, 231] width 71 height 13
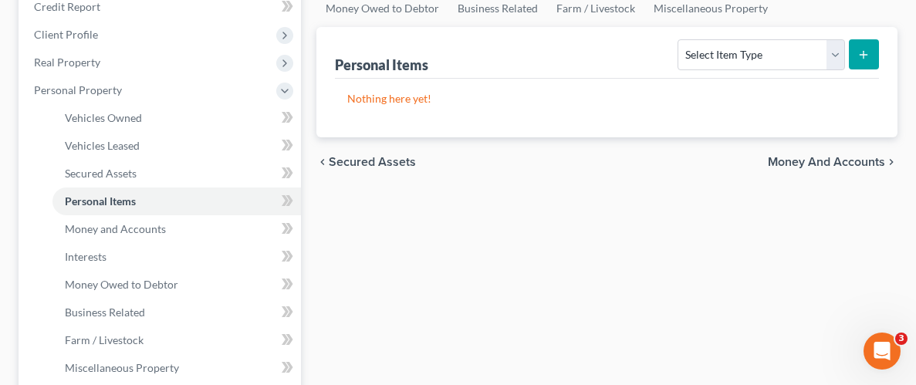
scroll to position [136, 0]
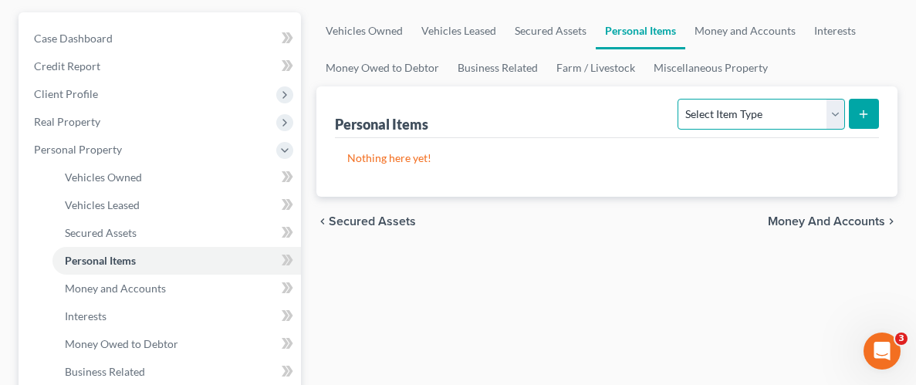
click at [830, 116] on select "Select Item Type Clothing Collectibles Of Value Electronics Firearms Household …" at bounding box center [761, 114] width 167 height 31
select select "household_goods"
click at [680, 99] on select "Select Item Type Clothing Collectibles Of Value Electronics Firearms Household …" at bounding box center [761, 114] width 167 height 31
click at [864, 105] on button "submit" at bounding box center [864, 114] width 30 height 30
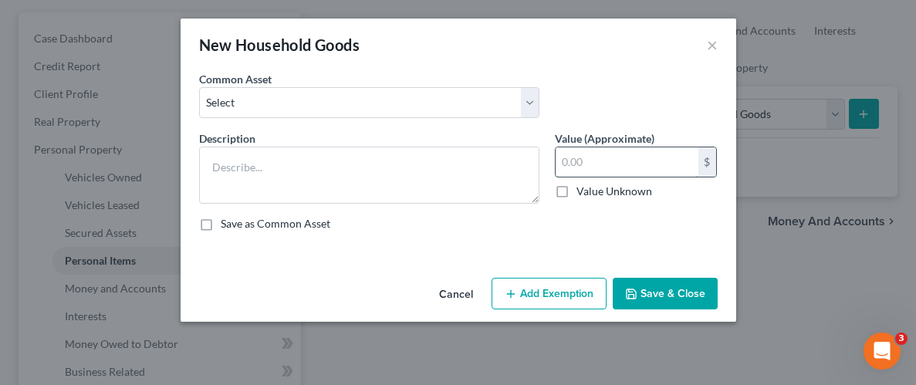
click at [595, 161] on input "text" at bounding box center [627, 161] width 143 height 29
type input "500.00"
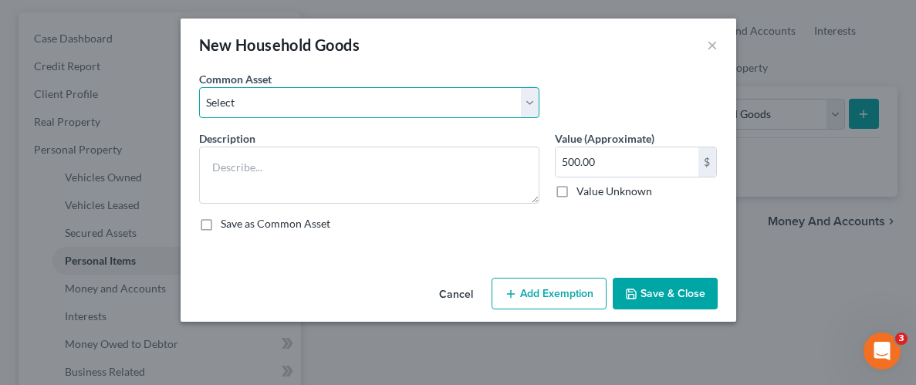
click at [344, 107] on select "Select Household Goods Household Goods" at bounding box center [369, 102] width 340 height 31
select select "0"
click at [199, 87] on select "Select Household Goods Household Goods" at bounding box center [369, 102] width 340 height 31
type textarea "Household Goods"
type input "5,000.00"
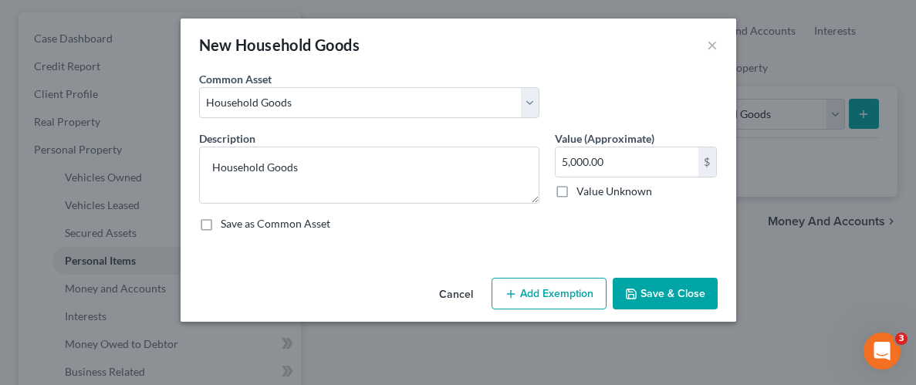
click at [555, 299] on button "Add Exemption" at bounding box center [549, 294] width 115 height 32
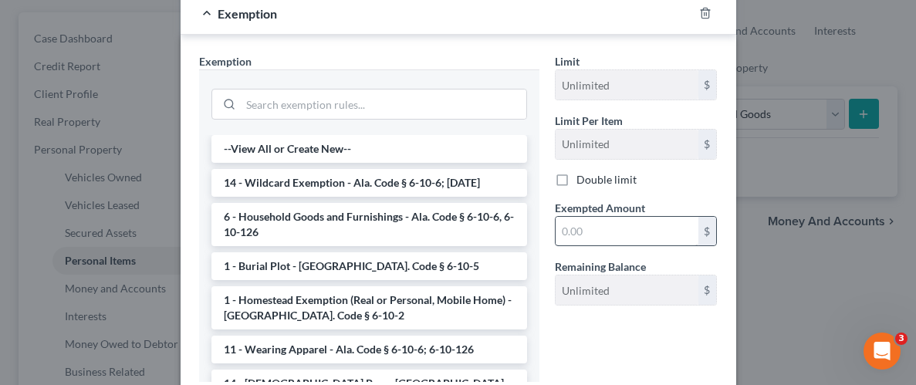
scroll to position [287, 0]
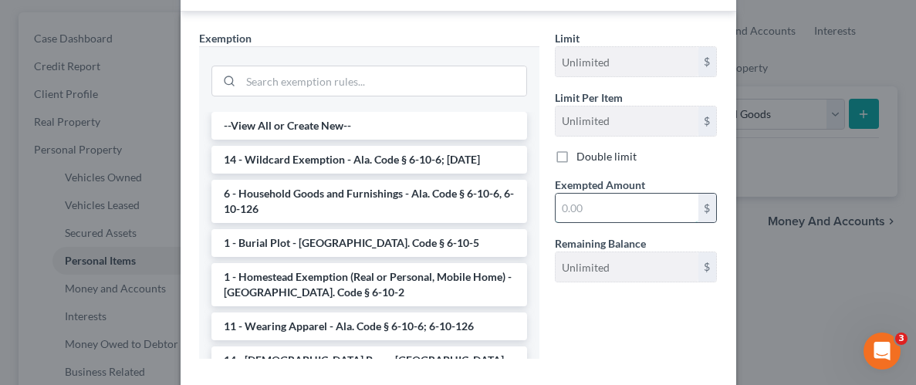
click at [613, 200] on input "text" at bounding box center [627, 208] width 143 height 29
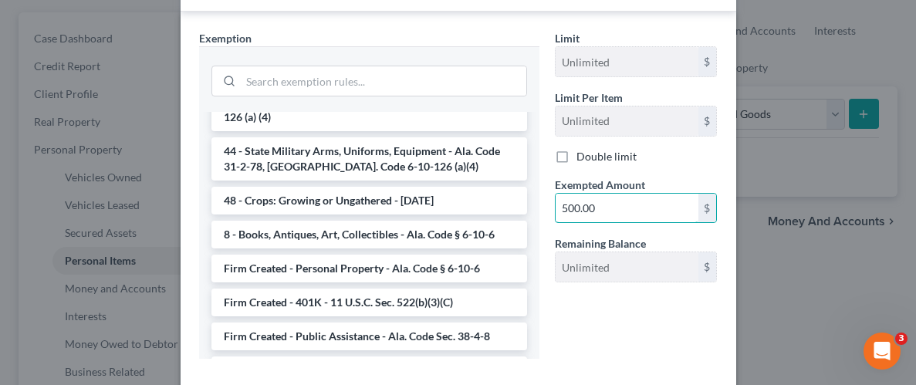
scroll to position [1218, 0]
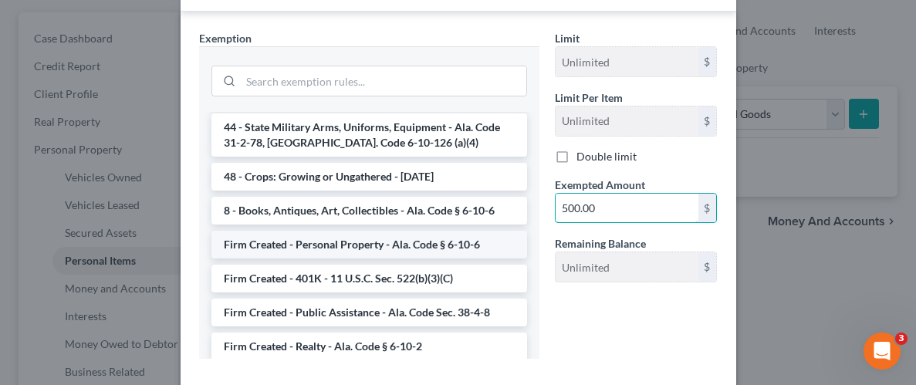
type input "500.00"
click at [285, 231] on li "Firm Created - Personal Property - Ala. Code § 6-10-6" at bounding box center [369, 245] width 316 height 28
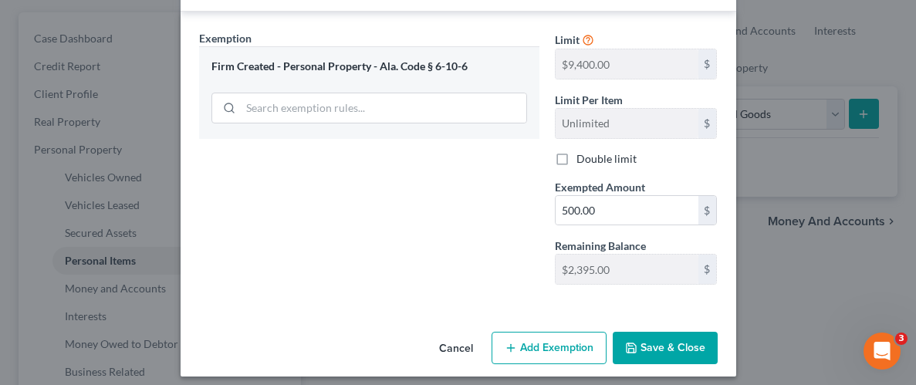
click at [660, 339] on button "Save & Close" at bounding box center [665, 348] width 105 height 32
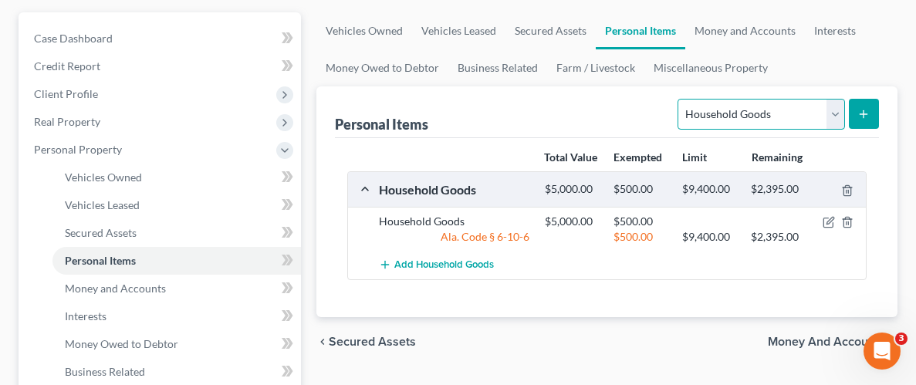
click at [838, 109] on select "Select Item Type Clothing Collectibles Of Value Electronics Firearms Household …" at bounding box center [761, 114] width 167 height 31
select select "clothing"
click at [680, 99] on select "Select Item Type Clothing Collectibles Of Value Electronics Firearms Household …" at bounding box center [761, 114] width 167 height 31
click at [858, 110] on icon "submit" at bounding box center [863, 114] width 12 height 12
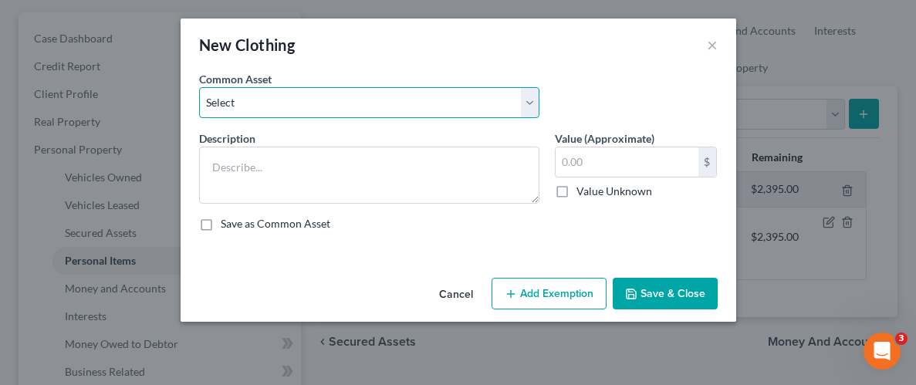
click at [530, 104] on select "Select Wearing apparel" at bounding box center [369, 102] width 340 height 31
select select "0"
click at [199, 87] on select "Select Wearing apparel" at bounding box center [369, 102] width 340 height 31
type textarea "Wearing apparel"
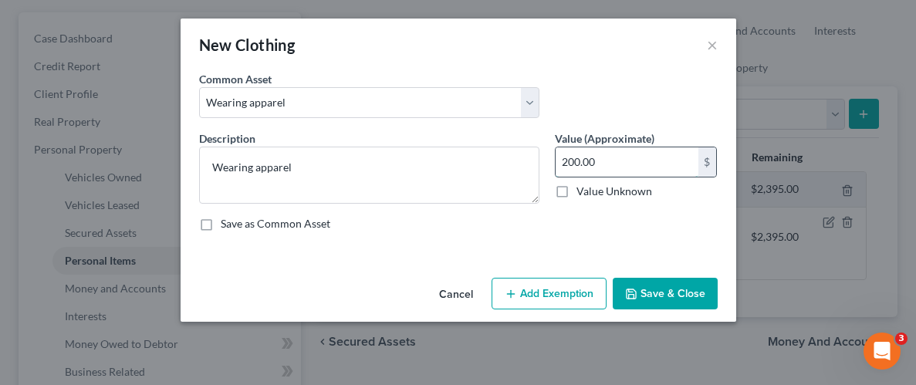
click at [603, 157] on input "200.00" at bounding box center [627, 161] width 143 height 29
type input "1,000"
click at [542, 300] on button "Add Exemption" at bounding box center [549, 294] width 115 height 32
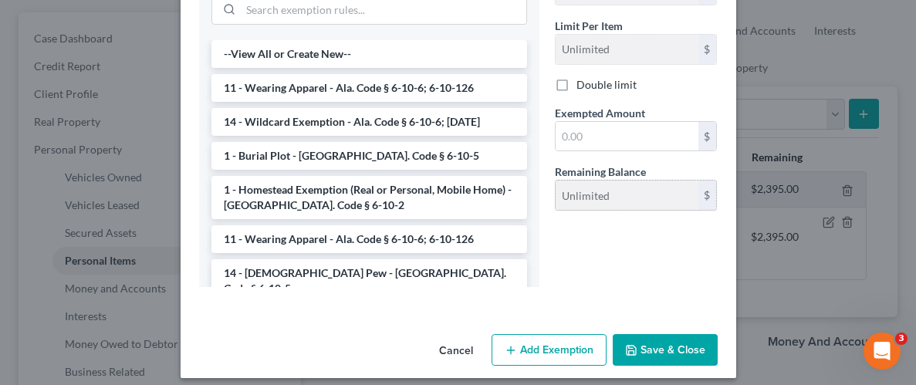
scroll to position [367, 0]
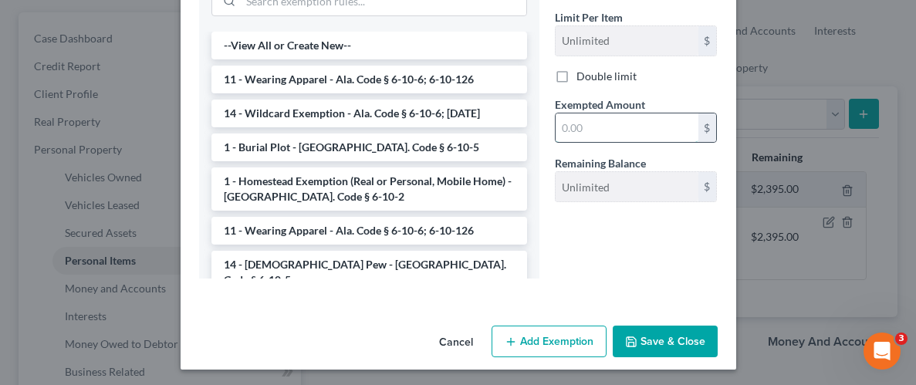
click at [641, 121] on input "text" at bounding box center [627, 127] width 143 height 29
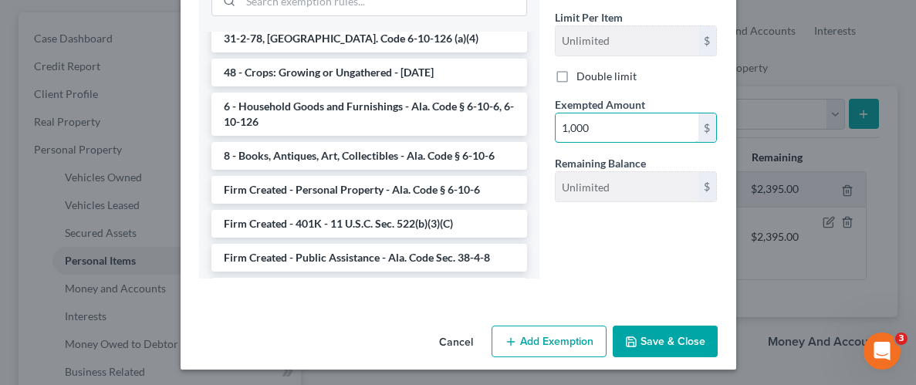
scroll to position [1245, 0]
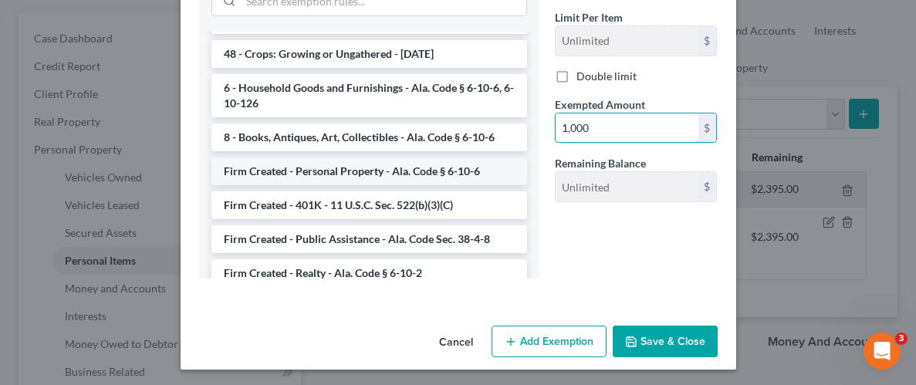
type input "1,000"
click at [312, 157] on li "Firm Created - Personal Property - Ala. Code § 6-10-6" at bounding box center [369, 171] width 316 height 28
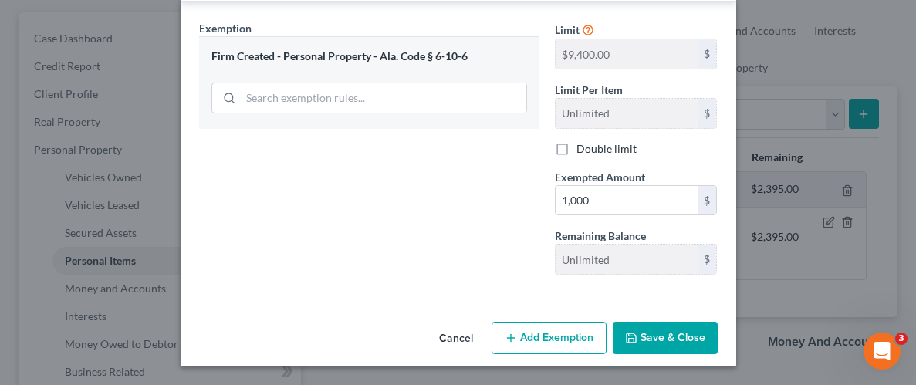
scroll to position [296, 0]
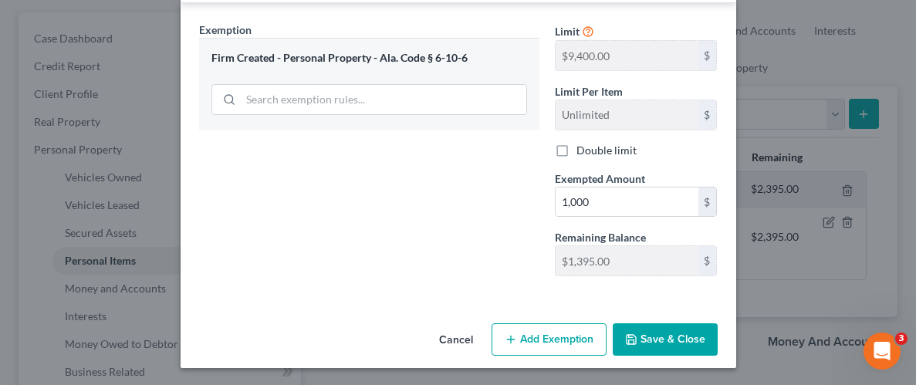
click at [662, 332] on button "Save & Close" at bounding box center [665, 339] width 105 height 32
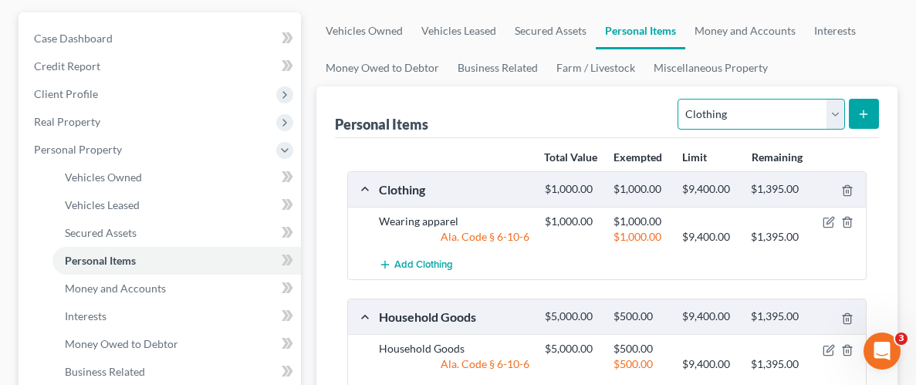
click at [838, 112] on select "Select Item Type Clothing Collectibles Of Value Electronics Firearms Household …" at bounding box center [761, 114] width 167 height 31
select select "sports_and_hobby_equipment"
click at [680, 99] on select "Select Item Type Clothing Collectibles Of Value Electronics Firearms Household …" at bounding box center [761, 114] width 167 height 31
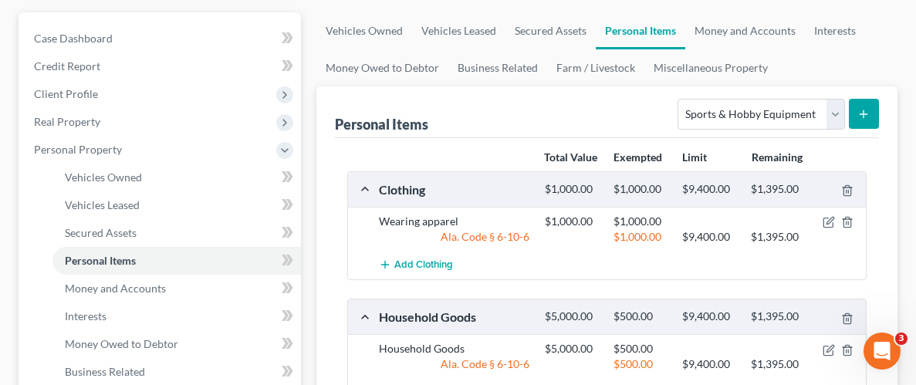
click at [864, 99] on button "submit" at bounding box center [864, 114] width 30 height 30
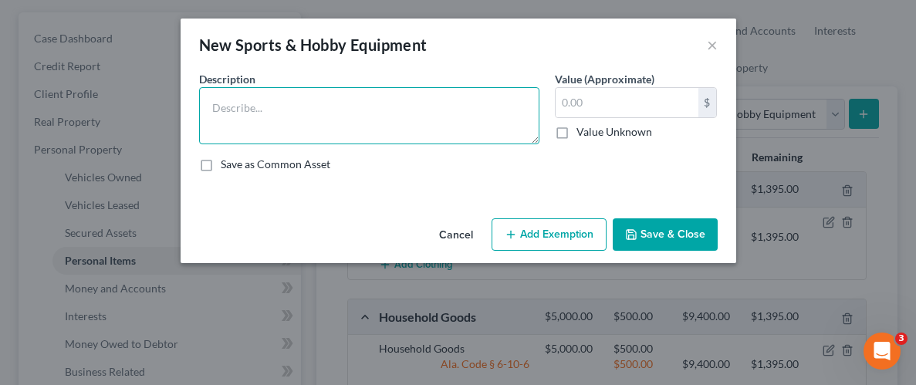
click at [526, 103] on textarea at bounding box center [369, 115] width 340 height 57
type textarea "Tennis Gear"
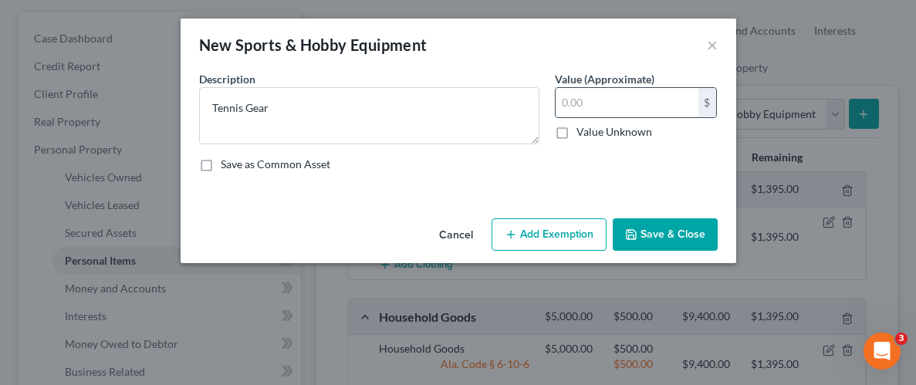
click at [673, 98] on input "text" at bounding box center [627, 102] width 143 height 29
type input "100.00"
click at [552, 234] on button "Add Exemption" at bounding box center [549, 234] width 115 height 32
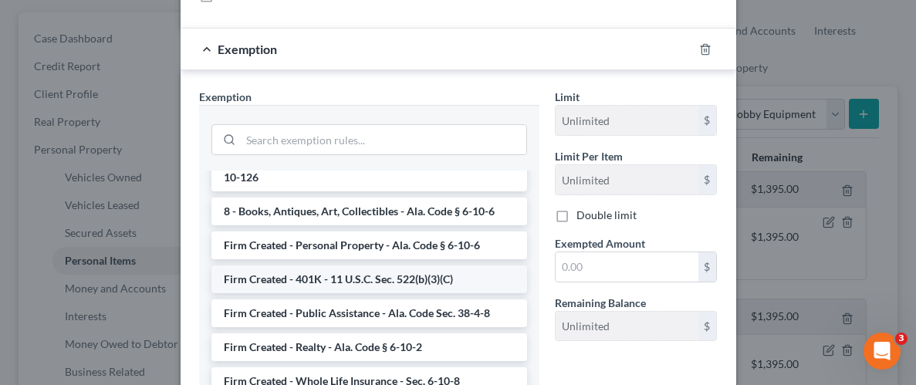
scroll to position [1324, 0]
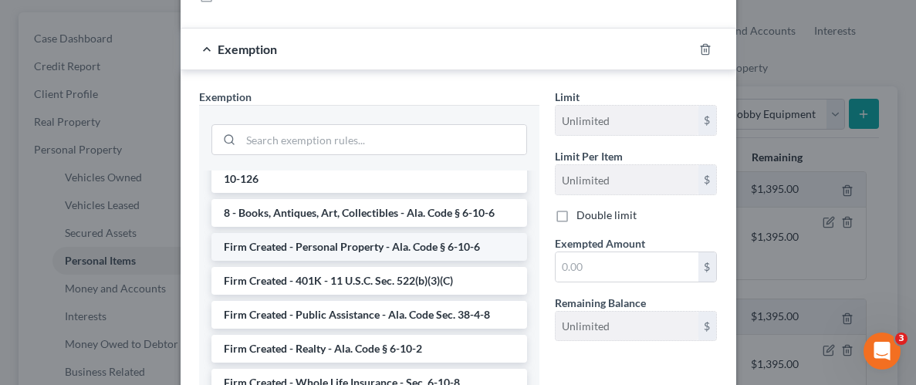
click at [337, 233] on li "Firm Created - Personal Property - Ala. Code § 6-10-6" at bounding box center [369, 247] width 316 height 28
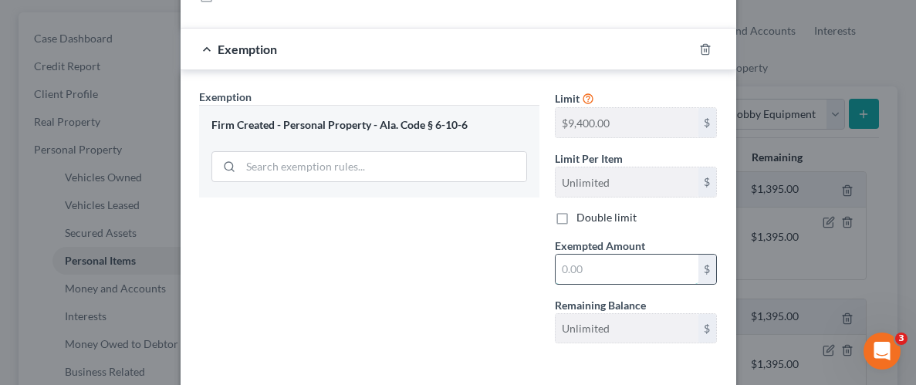
click at [631, 266] on input "text" at bounding box center [627, 269] width 143 height 29
type input "100.00"
click at [489, 280] on div "Exemption Set must be selected for CA. Exemption * Firm Created - Personal Prop…" at bounding box center [369, 222] width 356 height 267
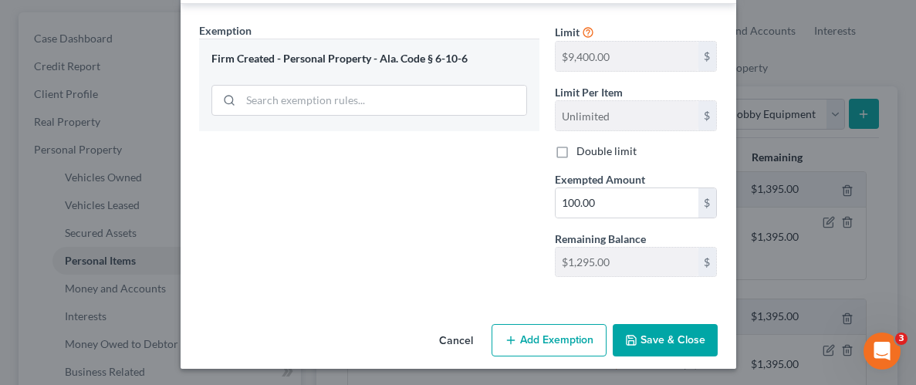
scroll to position [236, 0]
click at [649, 338] on button "Save & Close" at bounding box center [665, 339] width 105 height 32
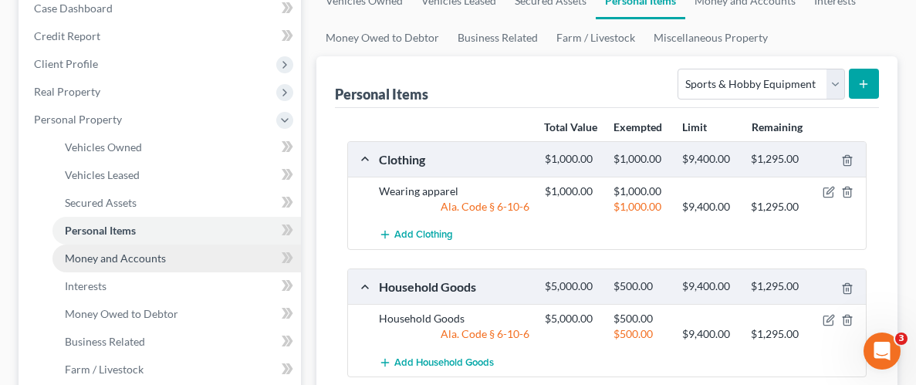
scroll to position [179, 0]
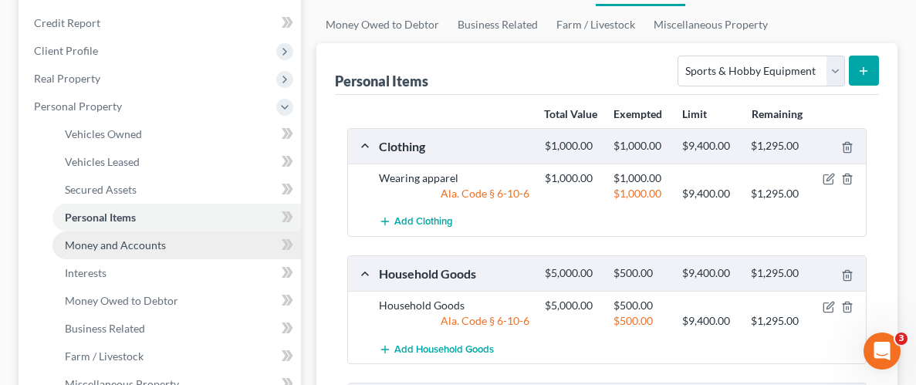
click at [126, 244] on span "Money and Accounts" at bounding box center [115, 244] width 101 height 13
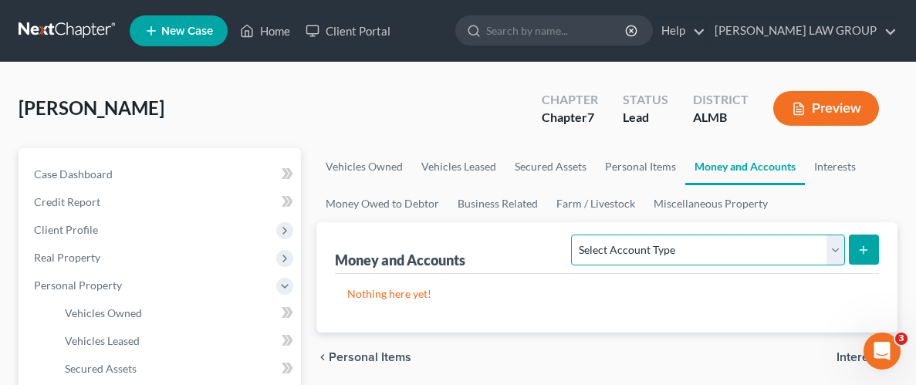
click at [837, 252] on select "Select Account Type Brokerage Cash on Hand Certificates of Deposit Checking Acc…" at bounding box center [707, 250] width 273 height 31
select select "security_deposits"
click at [575, 235] on select "Select Account Type Brokerage Cash on Hand Certificates of Deposit Checking Acc…" at bounding box center [707, 250] width 273 height 31
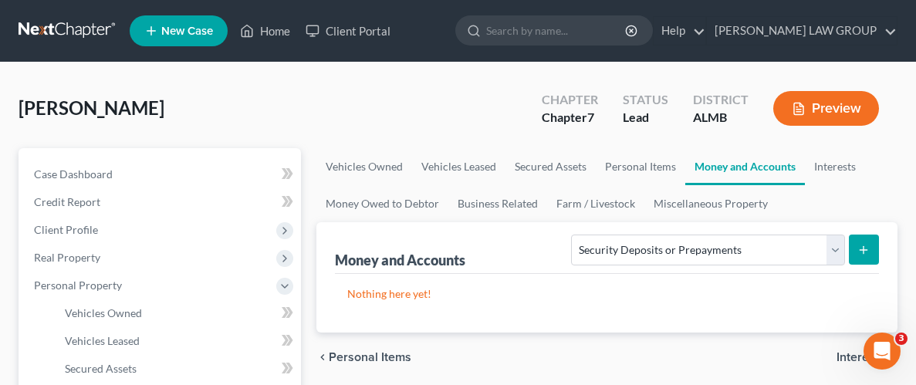
click at [865, 249] on icon "submit" at bounding box center [863, 250] width 12 height 12
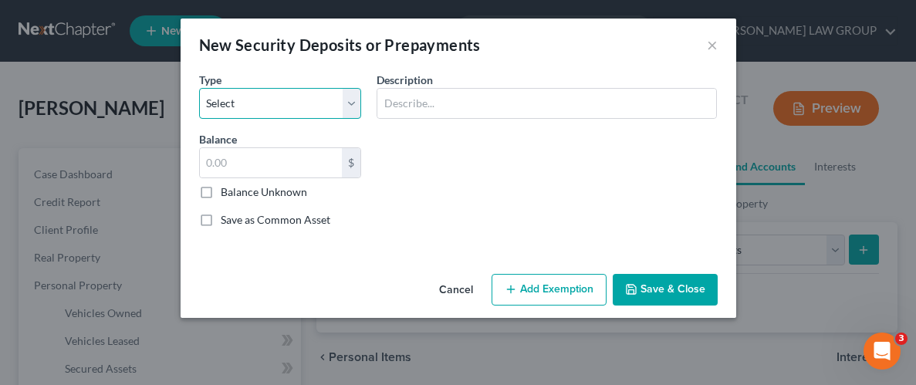
click at [345, 97] on select "Select Electric Gas Heating Oil Security Deposit On Rental Unit Prepaid Rent Te…" at bounding box center [280, 103] width 163 height 31
select select "3"
click at [199, 88] on select "Select Electric Gas Heating Oil Security Deposit On Rental Unit Prepaid Rent Te…" at bounding box center [280, 103] width 163 height 31
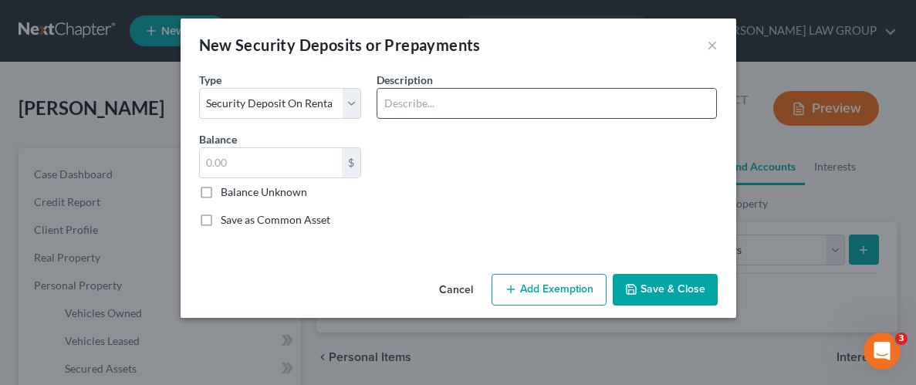
click at [461, 109] on input "text" at bounding box center [546, 103] width 339 height 29
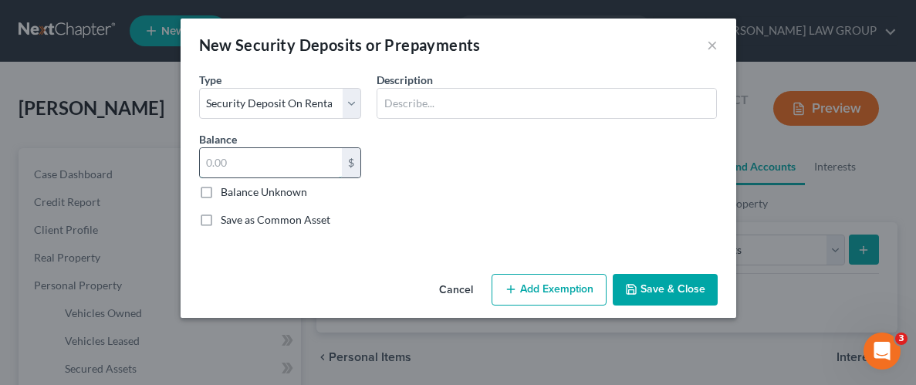
click at [303, 166] on input "text" at bounding box center [271, 162] width 143 height 29
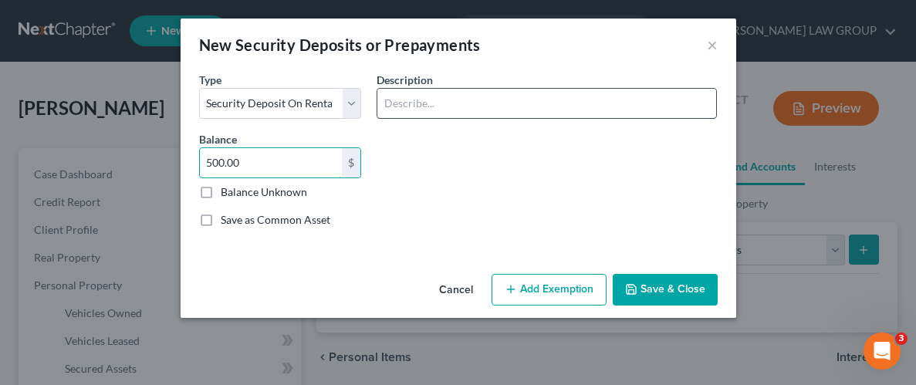
type input "500.00"
click at [514, 93] on input "text" at bounding box center [546, 103] width 339 height 29
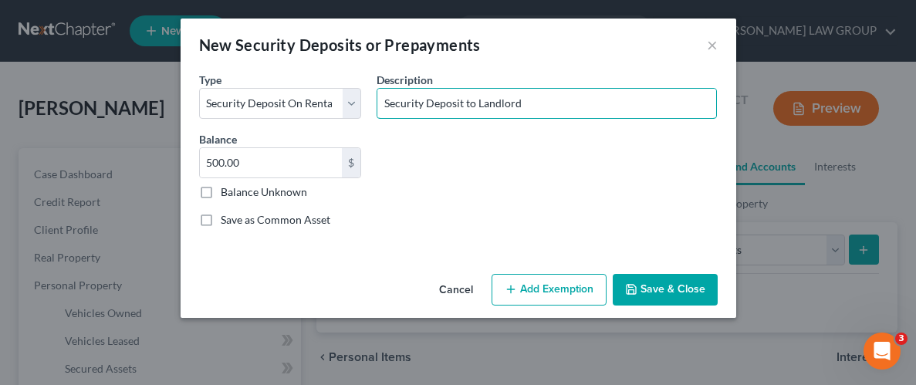
type input "Security Deposit to Landlord"
click at [559, 289] on button "Add Exemption" at bounding box center [549, 290] width 115 height 32
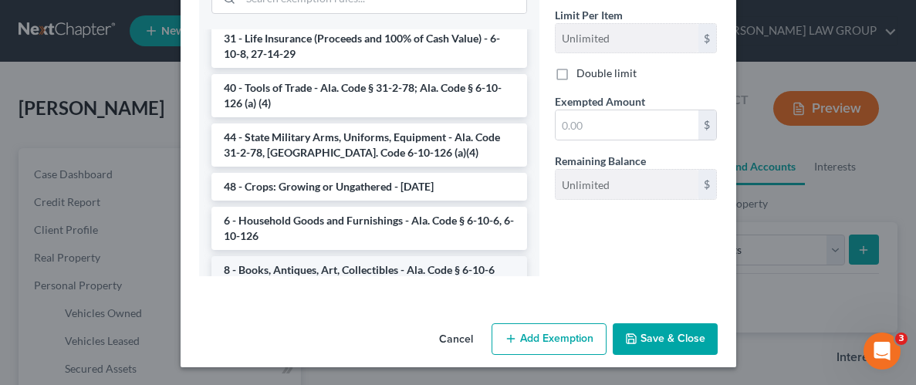
scroll to position [1175, 0]
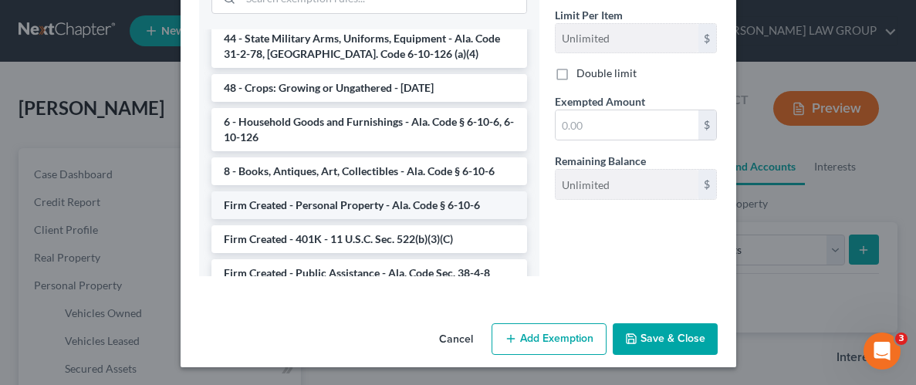
click at [327, 191] on li "Firm Created - Personal Property - Ala. Code § 6-10-6" at bounding box center [369, 205] width 316 height 28
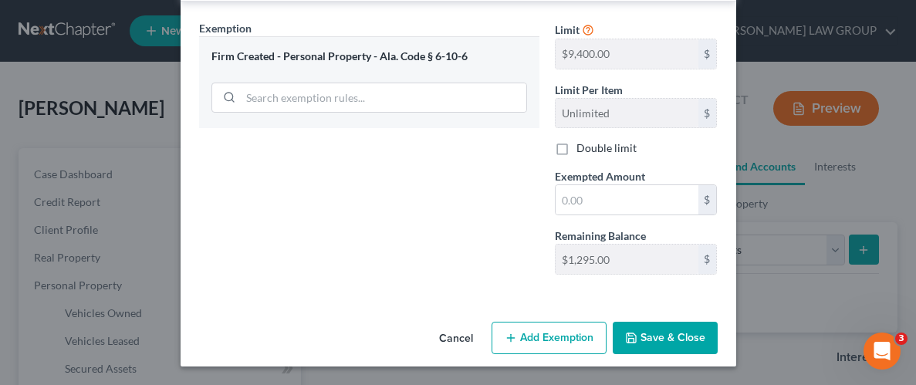
scroll to position [291, 0]
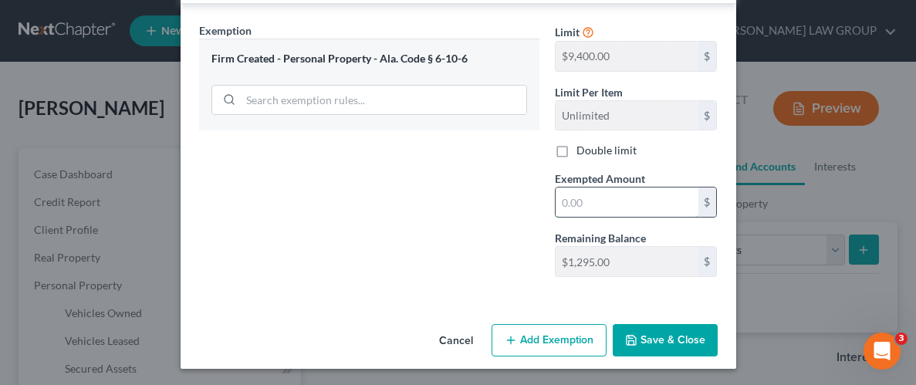
click at [651, 195] on input "text" at bounding box center [627, 202] width 143 height 29
type input "500.00"
click at [658, 336] on button "Save & Close" at bounding box center [665, 340] width 105 height 32
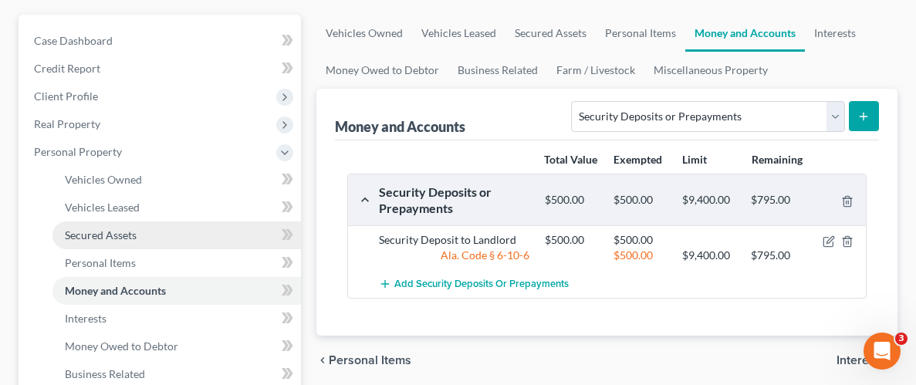
scroll to position [143, 0]
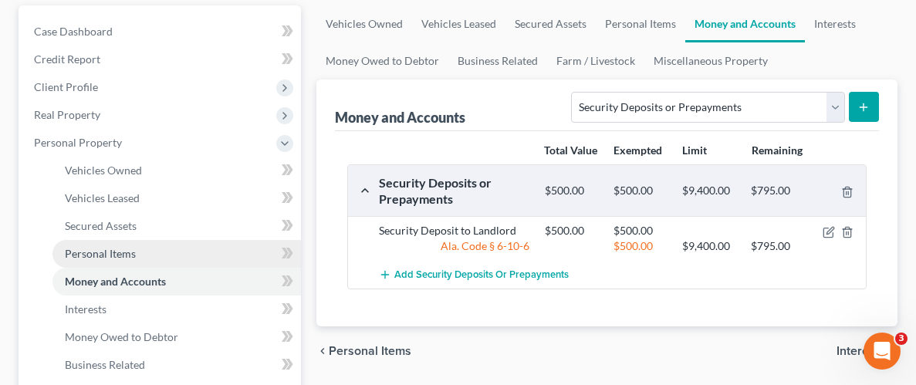
click at [90, 252] on span "Personal Items" at bounding box center [100, 253] width 71 height 13
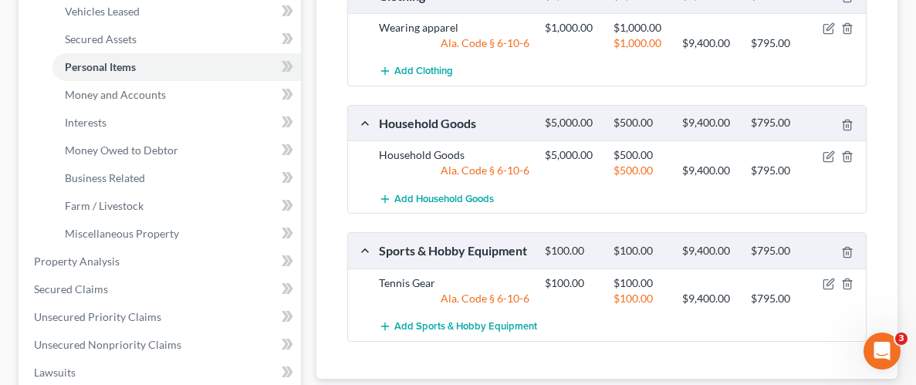
scroll to position [360, 0]
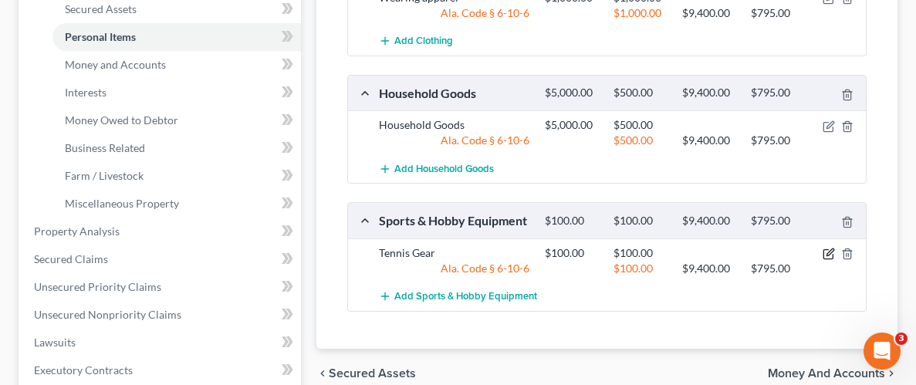
click at [827, 260] on icon "button" at bounding box center [829, 254] width 12 height 12
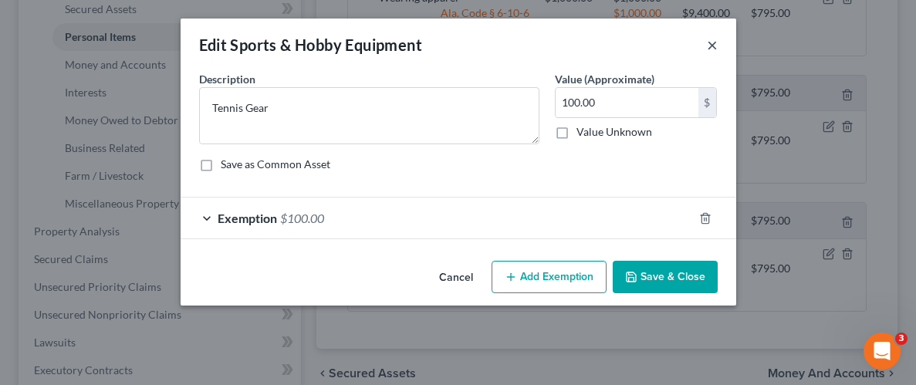
click at [715, 43] on button "×" at bounding box center [712, 45] width 11 height 19
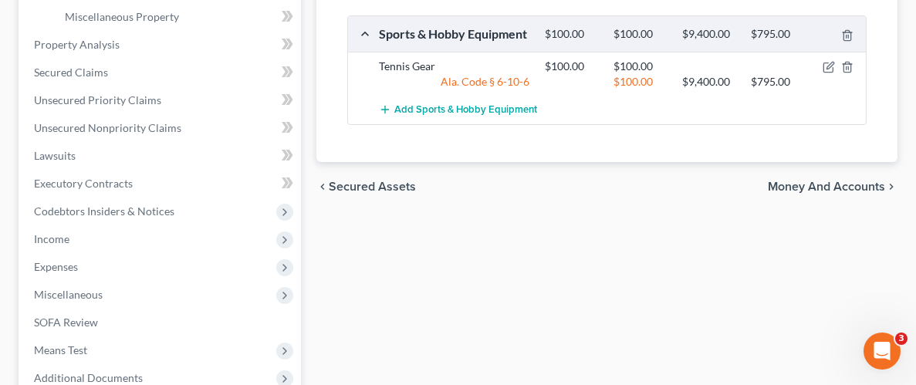
scroll to position [544, 0]
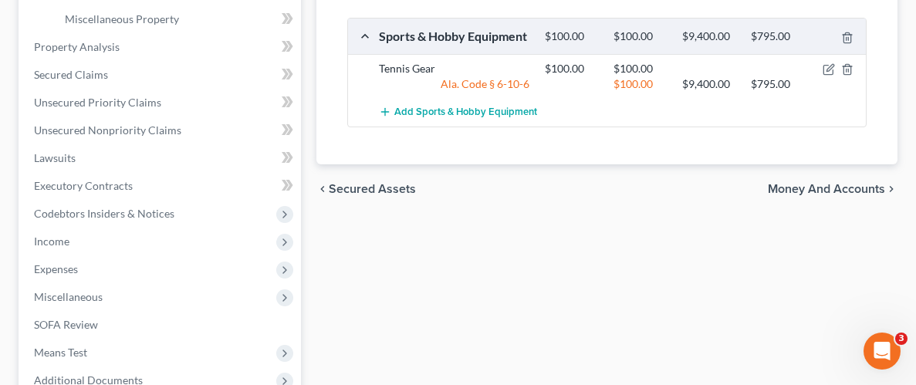
click at [846, 195] on span "Money and Accounts" at bounding box center [826, 189] width 117 height 12
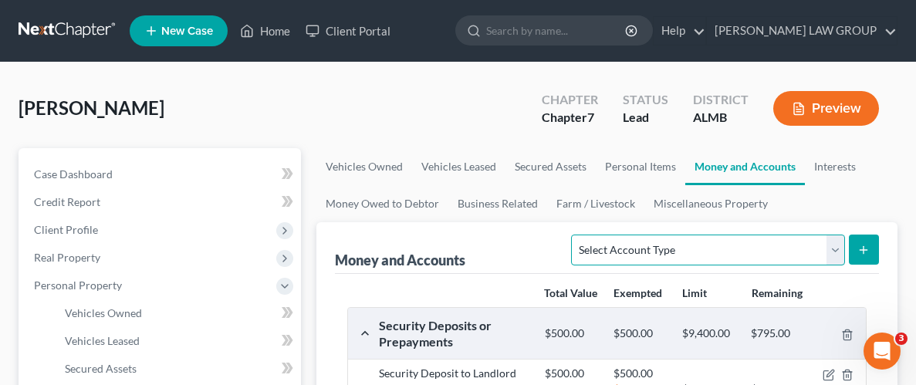
click at [828, 252] on select "Select Account Type Brokerage Cash on Hand Certificates of Deposit Checking Acc…" at bounding box center [707, 250] width 273 height 31
select select "checking"
click at [575, 235] on select "Select Account Type Brokerage Cash on Hand Certificates of Deposit Checking Acc…" at bounding box center [707, 250] width 273 height 31
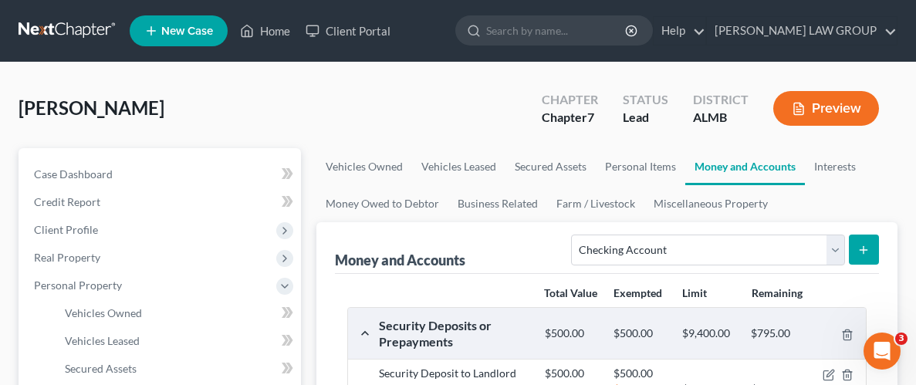
click at [862, 250] on line "submit" at bounding box center [864, 250] width 7 height 0
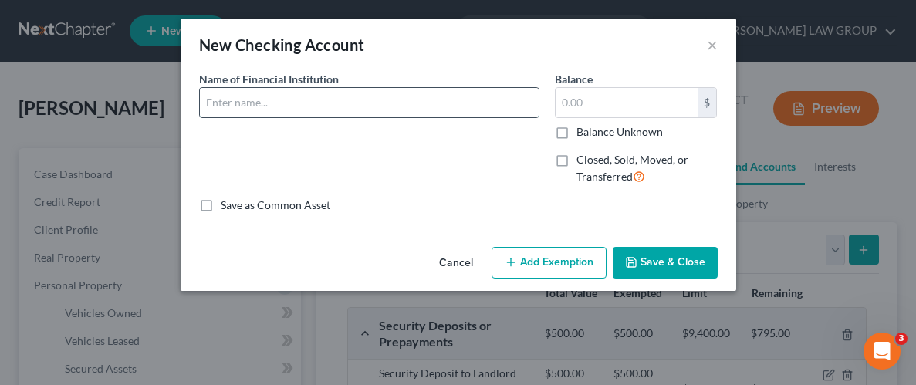
click at [444, 102] on input "text" at bounding box center [369, 102] width 339 height 29
type input "[PERSON_NAME] Fargo"
click at [614, 98] on input "text" at bounding box center [627, 102] width 143 height 29
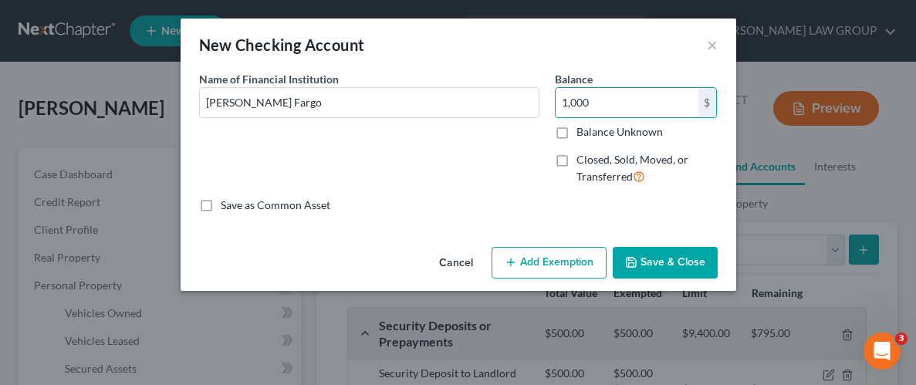
type input "1,000"
click at [527, 267] on button "Add Exemption" at bounding box center [549, 263] width 115 height 32
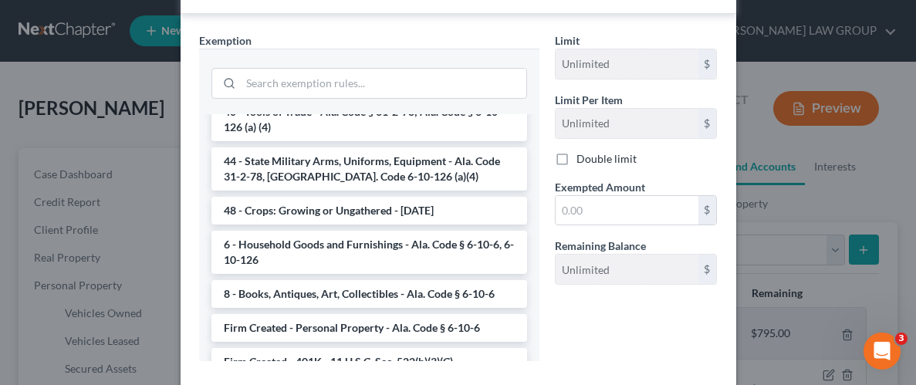
scroll to position [1171, 0]
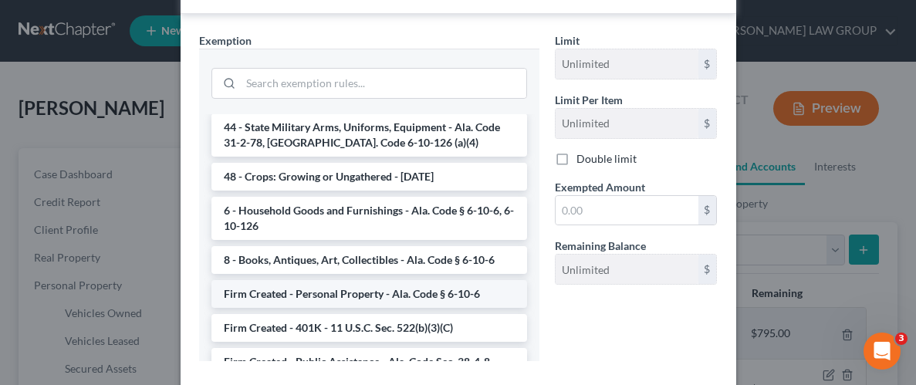
click at [340, 280] on li "Firm Created - Personal Property - Ala. Code § 6-10-6" at bounding box center [369, 294] width 316 height 28
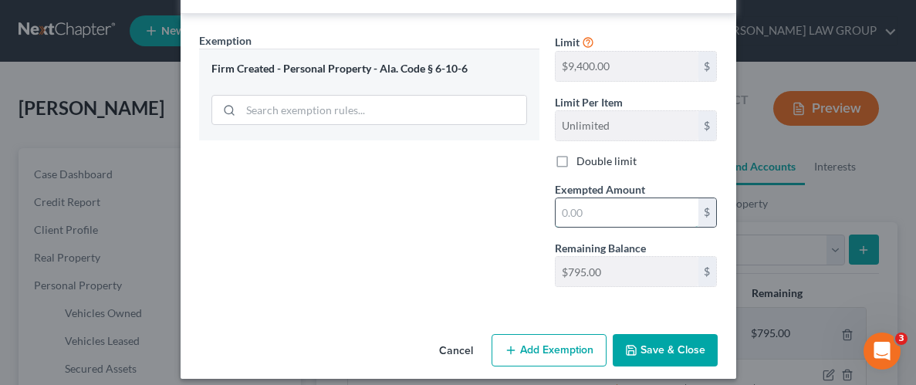
click at [629, 211] on input "text" at bounding box center [627, 212] width 143 height 29
type input "795.00"
click at [678, 345] on button "Save & Close" at bounding box center [665, 350] width 105 height 32
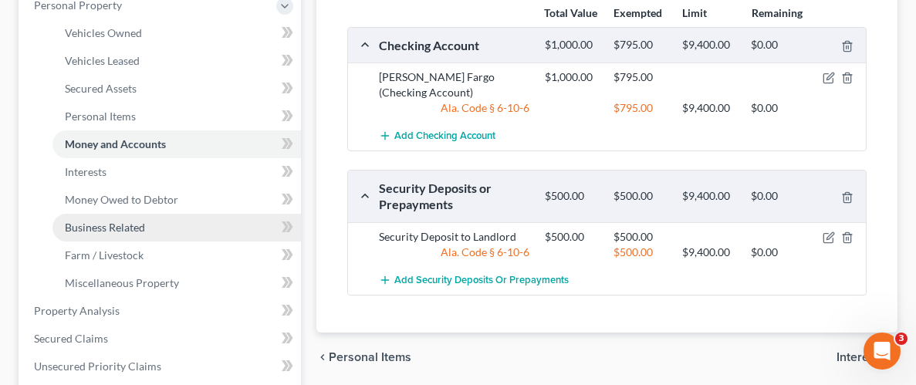
scroll to position [333, 0]
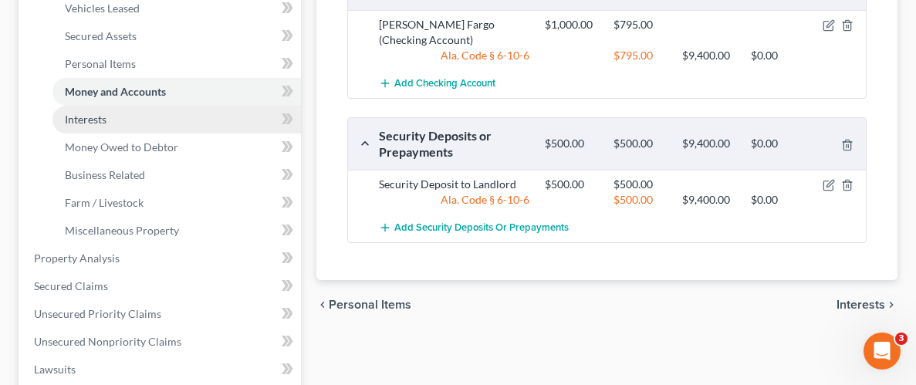
click at [96, 113] on span "Interests" at bounding box center [86, 119] width 42 height 13
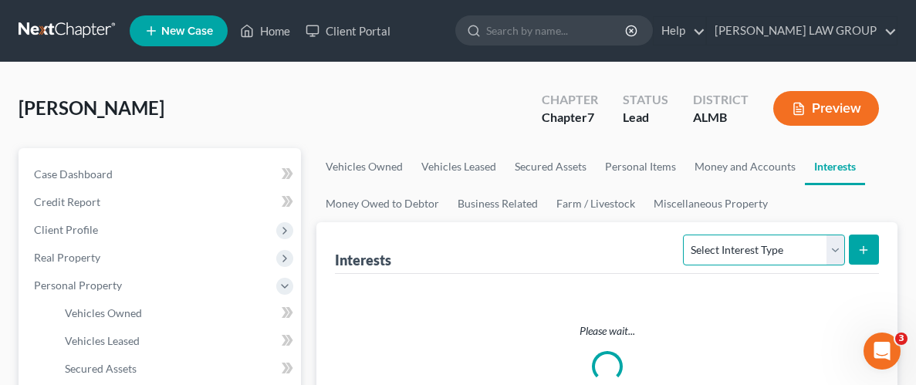
click at [838, 251] on select "Select Interest Type 401K Annuity Bond Education IRA Government Bond Government…" at bounding box center [763, 250] width 161 height 31
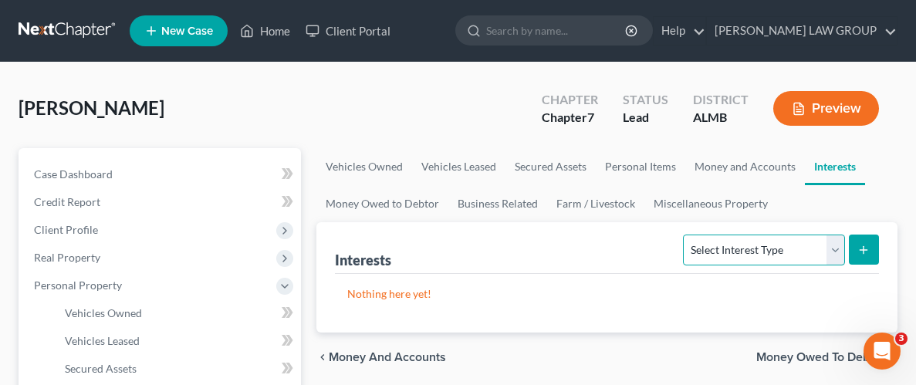
select select "term_life_insurance"
click at [685, 235] on select "Select Interest Type 401K Annuity Bond Education IRA Government Bond Government…" at bounding box center [763, 250] width 161 height 31
click at [864, 248] on line "submit" at bounding box center [864, 249] width 0 height 7
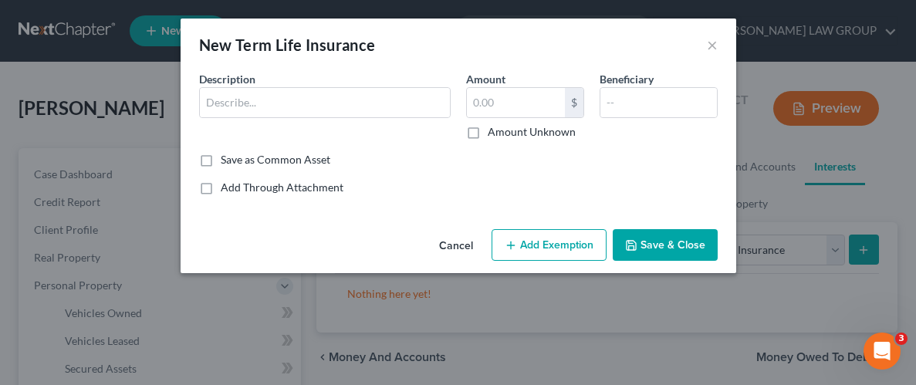
click at [379, 123] on div "Description *" at bounding box center [324, 105] width 267 height 69
click at [374, 97] on input "text" at bounding box center [325, 102] width 250 height 29
type input "term life"
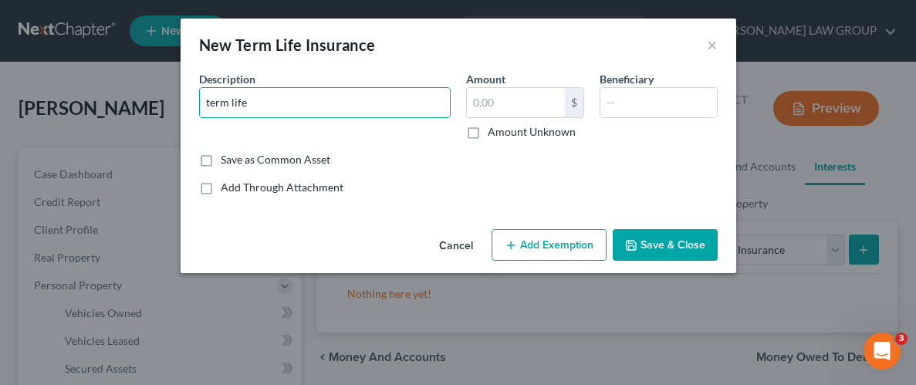
click at [666, 250] on button "Save & Close" at bounding box center [665, 245] width 105 height 32
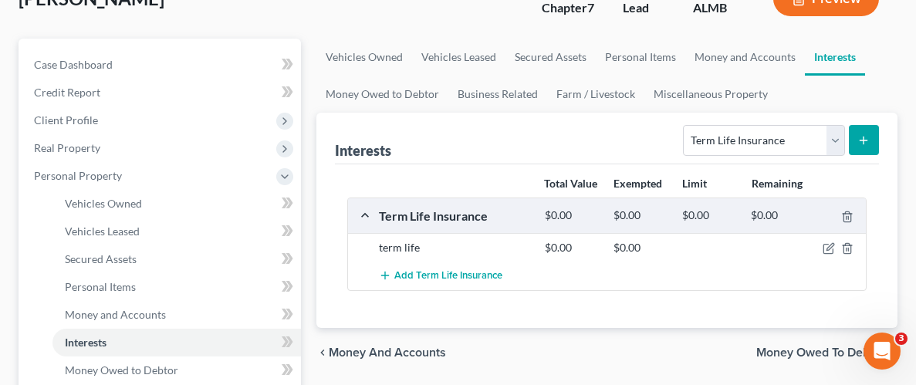
scroll to position [133, 0]
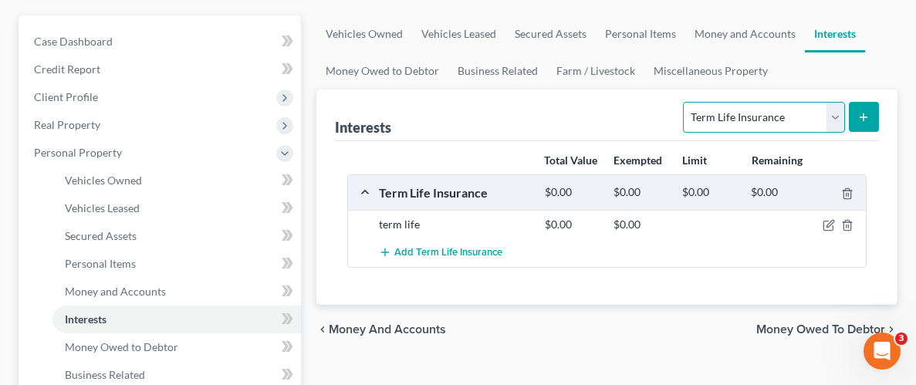
click at [834, 107] on select "Select Interest Type 401K Annuity Bond Education IRA Government Bond Government…" at bounding box center [763, 117] width 161 height 31
click at [705, 129] on select "Select Interest Type 401K Annuity Bond Education IRA Government Bond Government…" at bounding box center [763, 117] width 161 height 31
click at [829, 115] on select "Select Interest Type 401K Annuity Bond Education IRA Government Bond Government…" at bounding box center [763, 117] width 161 height 31
select select "401k"
click at [685, 102] on select "Select Interest Type 401K Annuity Bond Education IRA Government Bond Government…" at bounding box center [763, 117] width 161 height 31
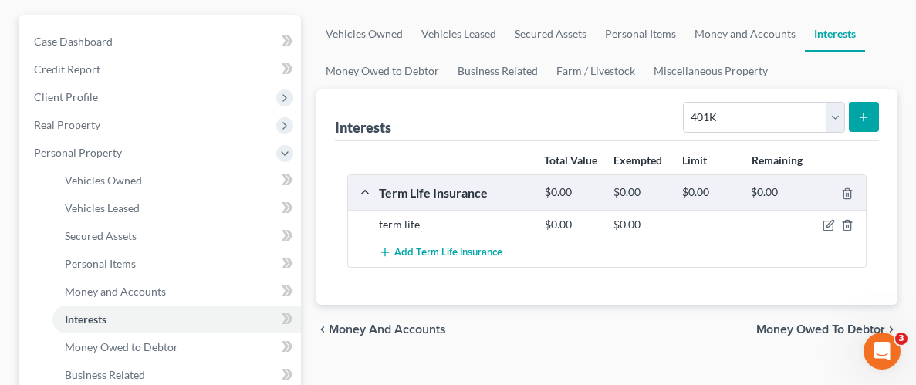
click at [859, 117] on icon "submit" at bounding box center [863, 117] width 12 height 12
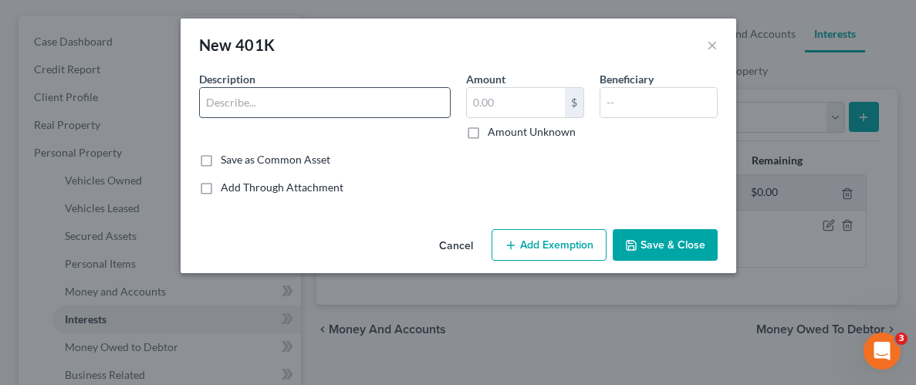
click at [336, 88] on input "text" at bounding box center [325, 102] width 250 height 29
type input "401(k)"
click at [513, 103] on input "text" at bounding box center [516, 102] width 98 height 29
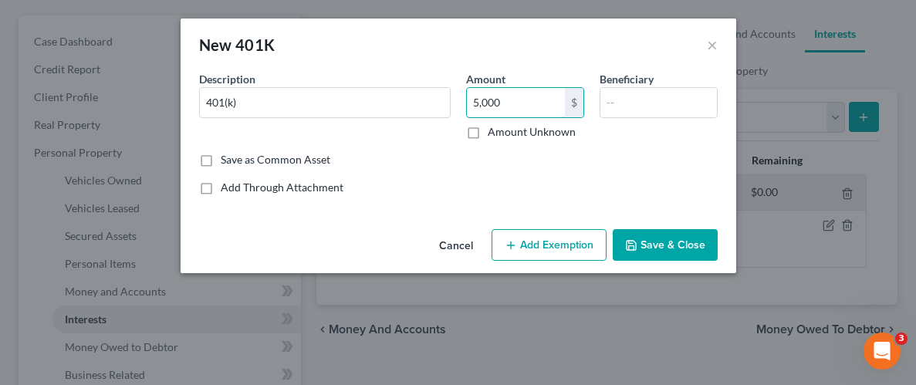
type input "5,000"
click at [557, 245] on button "Add Exemption" at bounding box center [549, 245] width 115 height 32
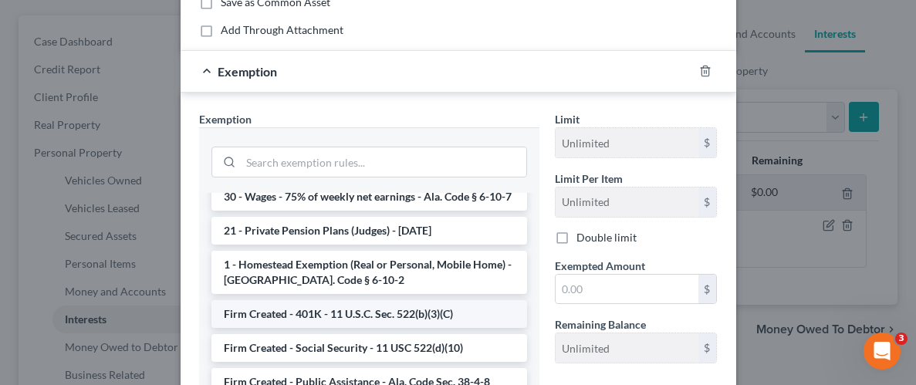
scroll to position [1214, 0]
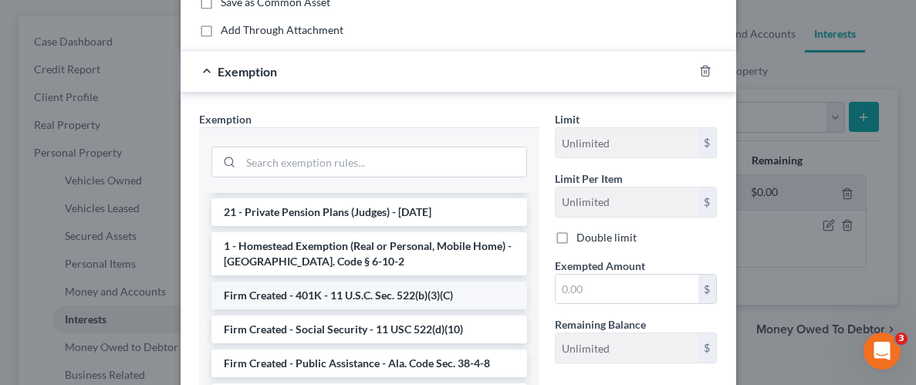
click at [306, 282] on li "Firm Created - 401K - 11 U.S.C. Sec. 522(b)(3)(C)" at bounding box center [369, 296] width 316 height 28
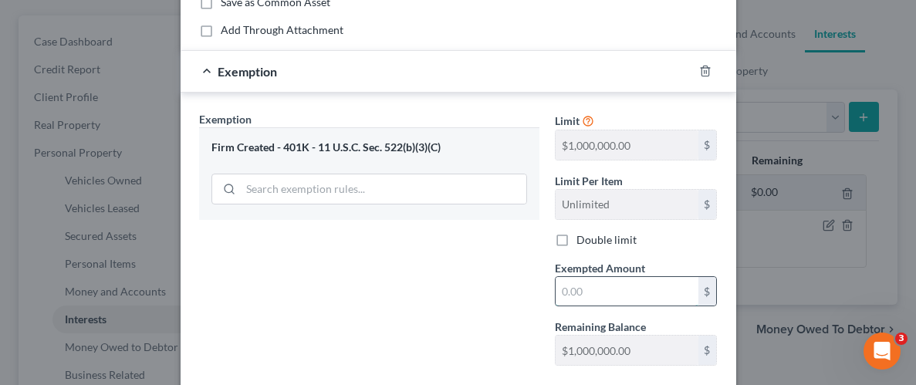
click at [665, 286] on input "text" at bounding box center [627, 291] width 143 height 29
type input "5,000"
click at [492, 306] on div "Exemption Set must be selected for CA. Exemption * Firm Created - 401K - 11 U.S…" at bounding box center [369, 244] width 356 height 267
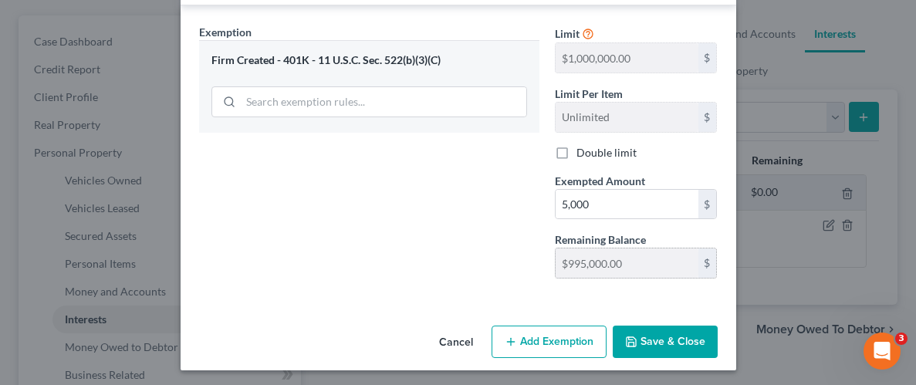
scroll to position [247, 0]
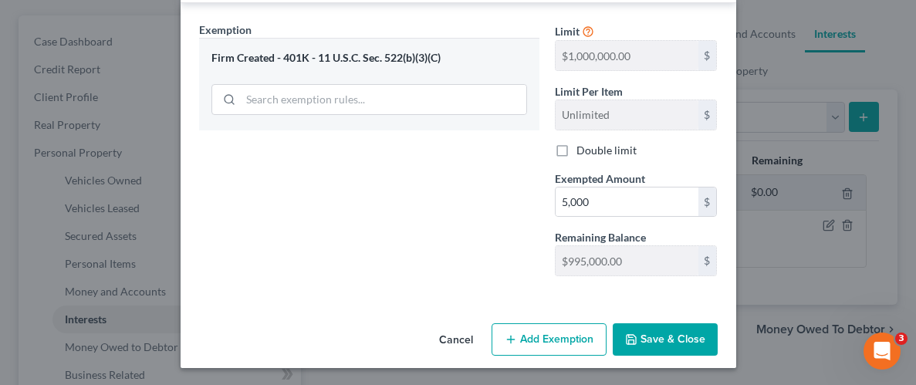
click at [684, 336] on button "Save & Close" at bounding box center [665, 339] width 105 height 32
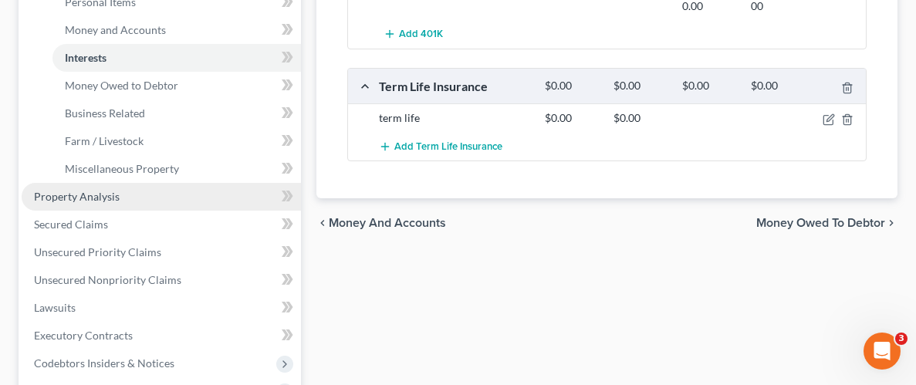
scroll to position [404, 0]
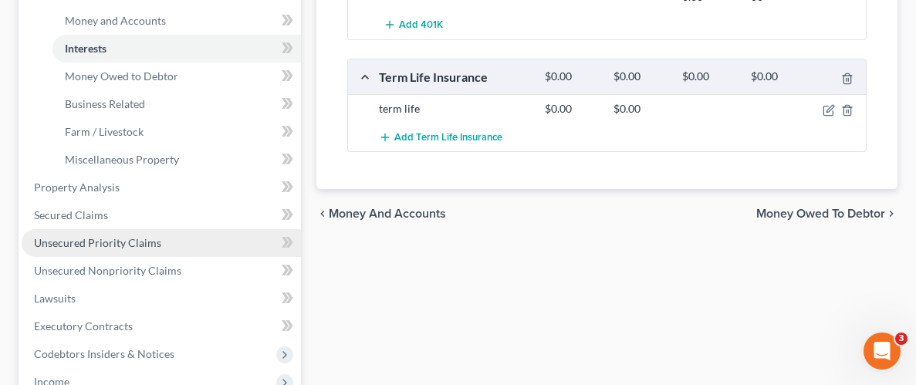
click at [104, 238] on span "Unsecured Priority Claims" at bounding box center [97, 242] width 127 height 13
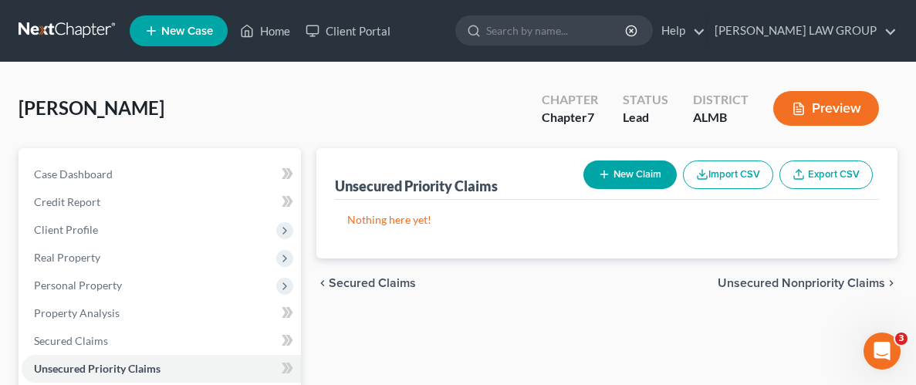
click at [623, 183] on button "New Claim" at bounding box center [629, 175] width 93 height 29
select select "0"
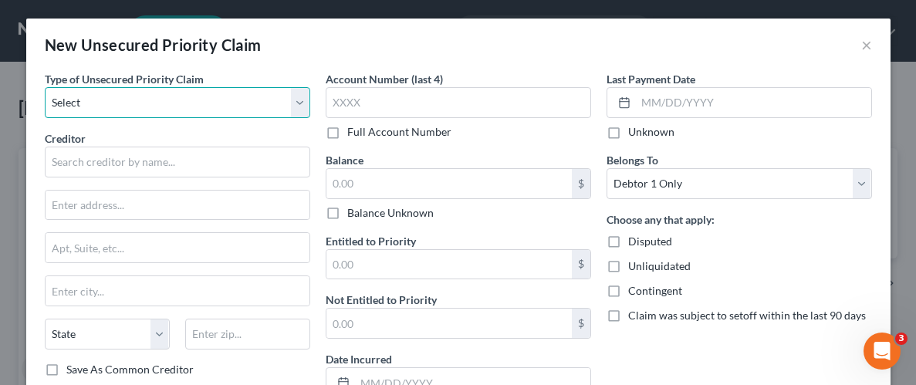
click at [157, 105] on select "Select Taxes & Other Government Units Domestic Support Obligations Extensions o…" at bounding box center [178, 102] width 266 height 31
select select "9"
click at [45, 87] on select "Select Taxes & Other Government Units Domestic Support Obligations Extensions o…" at bounding box center [178, 102] width 266 height 31
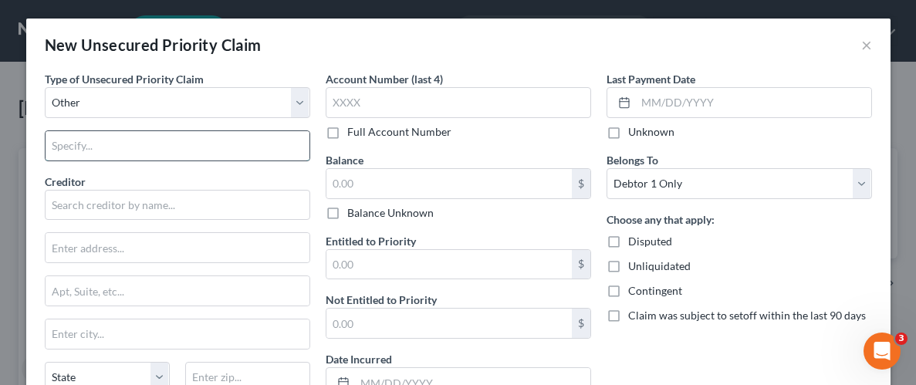
click at [127, 146] on input "text" at bounding box center [178, 145] width 264 height 29
type input "Student Loans"
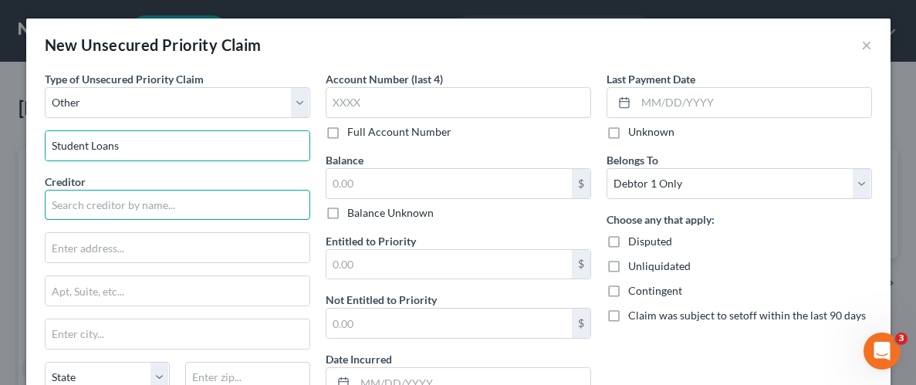
click at [144, 214] on input "text" at bounding box center [178, 205] width 266 height 31
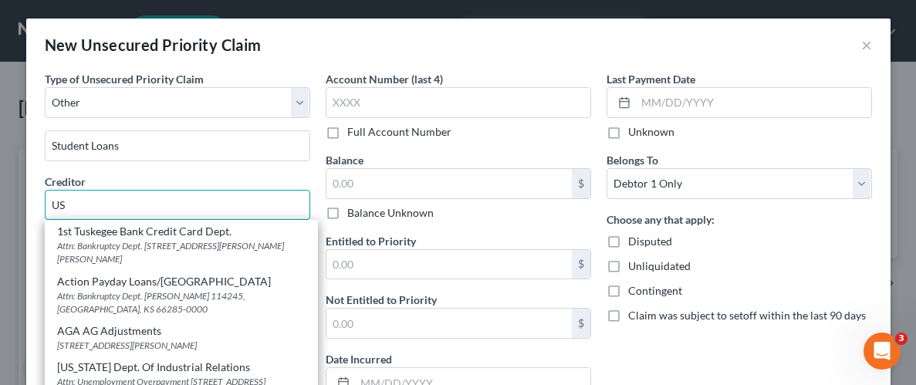
type input "U"
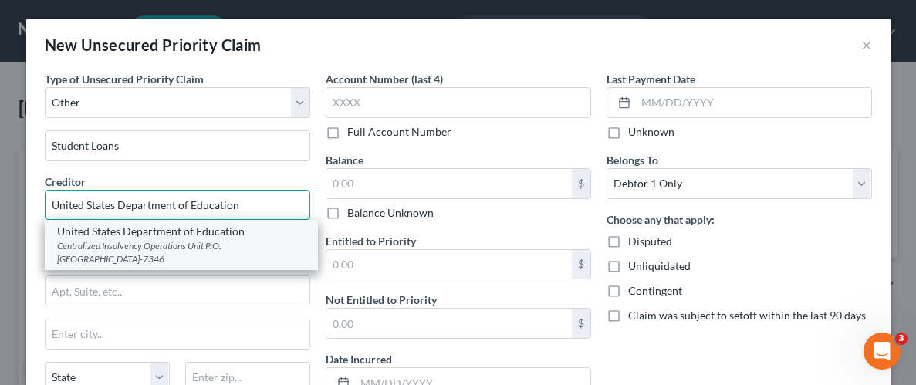
type input "United States Department of Education"
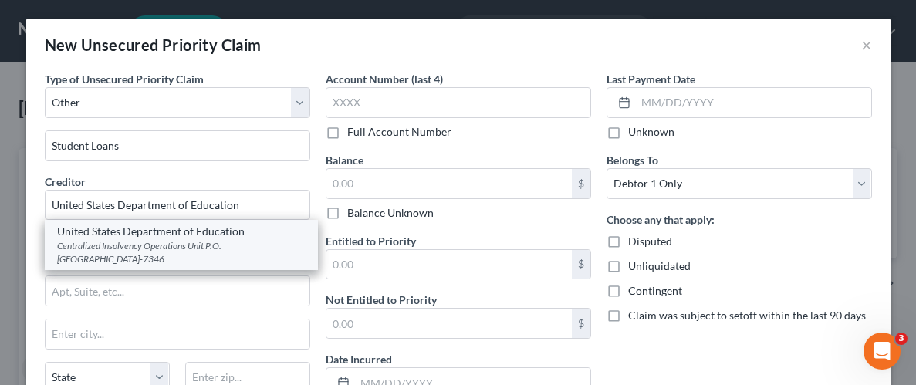
click at [83, 236] on div "United States Department of Education" at bounding box center [181, 231] width 249 height 15
type input "Centralized Insolvency Operations Unit"
type input "P.O. Box 7346"
type input "[GEOGRAPHIC_DATA]"
select select "39"
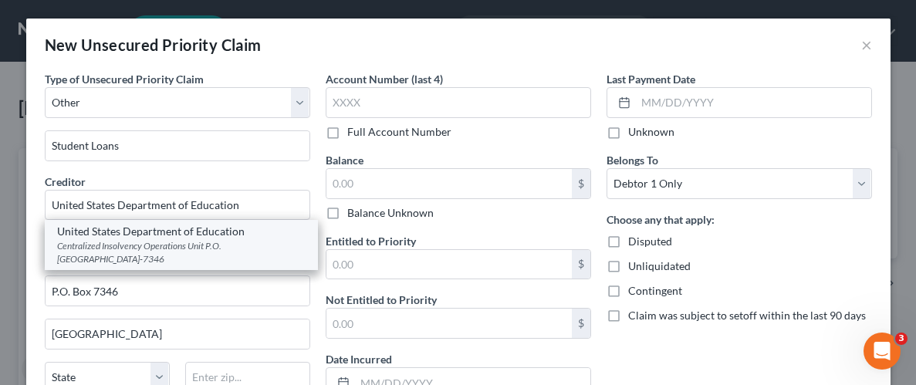
type input "19101-7346"
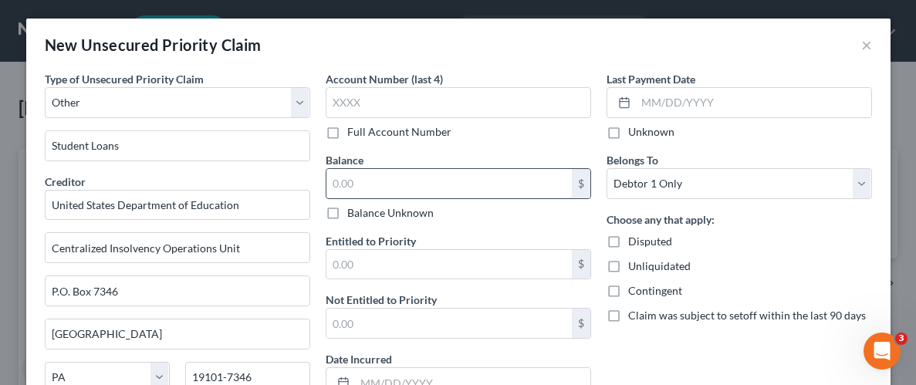
click at [454, 175] on input "text" at bounding box center [448, 183] width 245 height 29
type input "30,000"
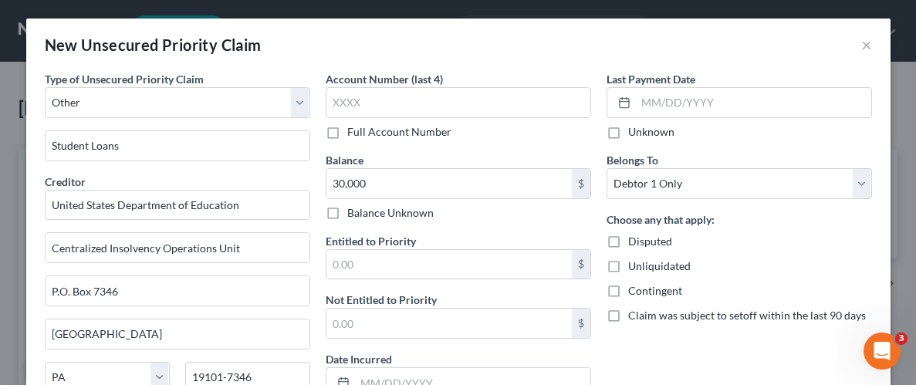
click at [628, 269] on label "Unliquidated" at bounding box center [659, 266] width 63 height 15
click at [634, 269] on input "Unliquidated" at bounding box center [639, 264] width 10 height 10
checkbox input "true"
drag, startPoint x: 604, startPoint y: 337, endPoint x: 612, endPoint y: 339, distance: 8.8
click at [604, 337] on div "Last Payment Date Unknown Belongs To * Select Debtor 1 Only Debtor 2 Only Debto…" at bounding box center [739, 265] width 281 height 389
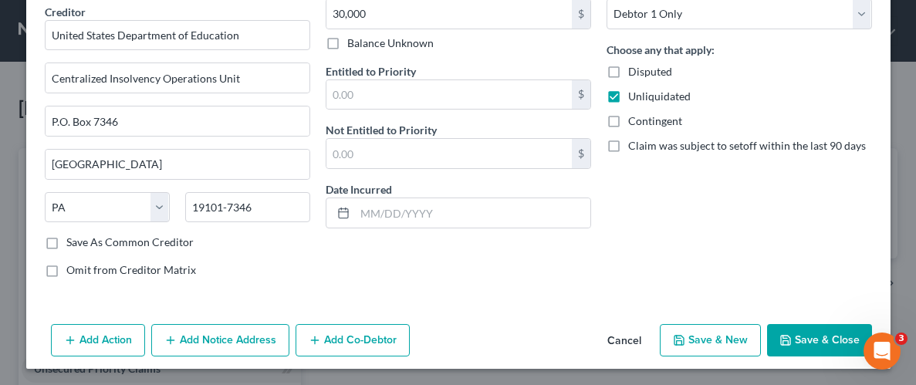
scroll to position [171, 0]
click at [816, 334] on button "Save & Close" at bounding box center [819, 339] width 105 height 32
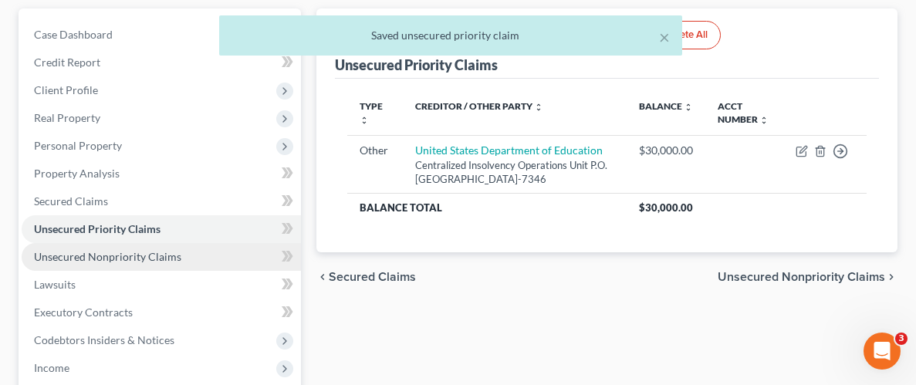
scroll to position [143, 0]
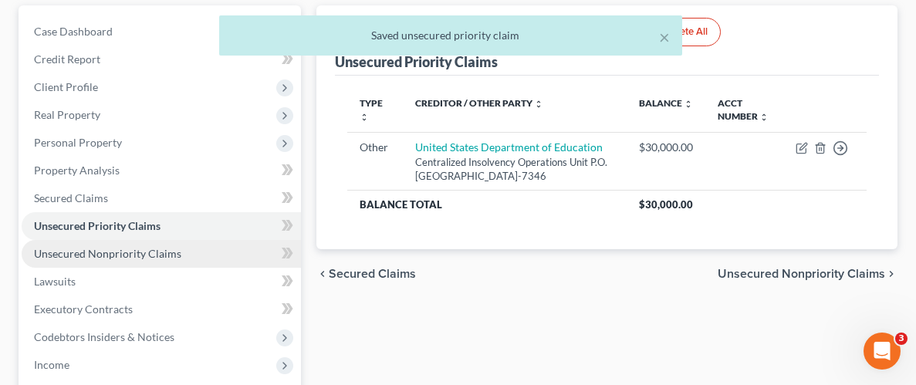
click at [65, 253] on span "Unsecured Nonpriority Claims" at bounding box center [107, 253] width 147 height 13
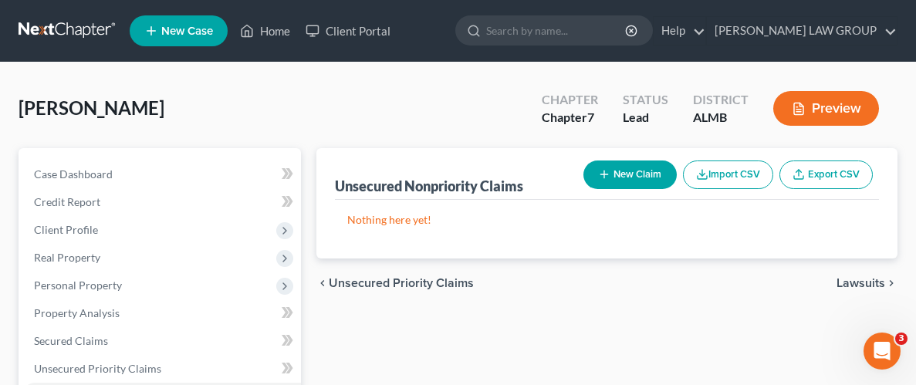
click at [629, 173] on button "New Claim" at bounding box center [629, 175] width 93 height 29
select select "0"
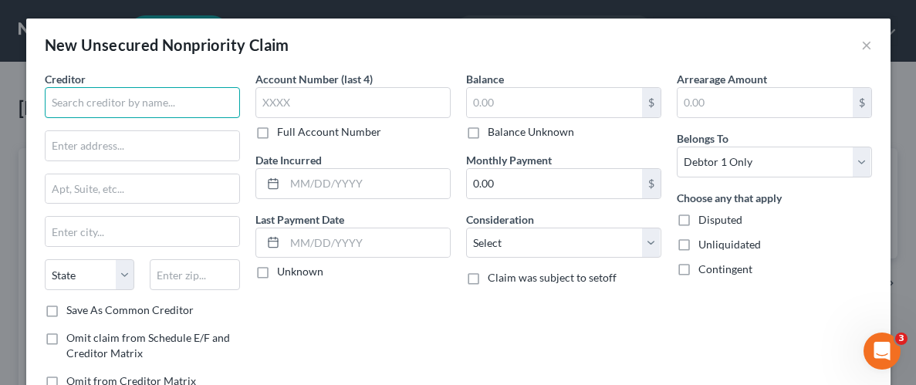
click at [204, 104] on input "text" at bounding box center [142, 102] width 195 height 31
type input "American Express"
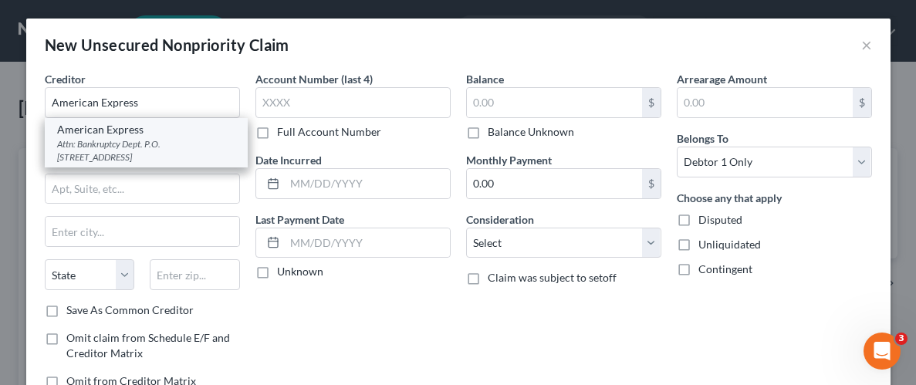
click at [175, 135] on div "American Express" at bounding box center [146, 129] width 178 height 15
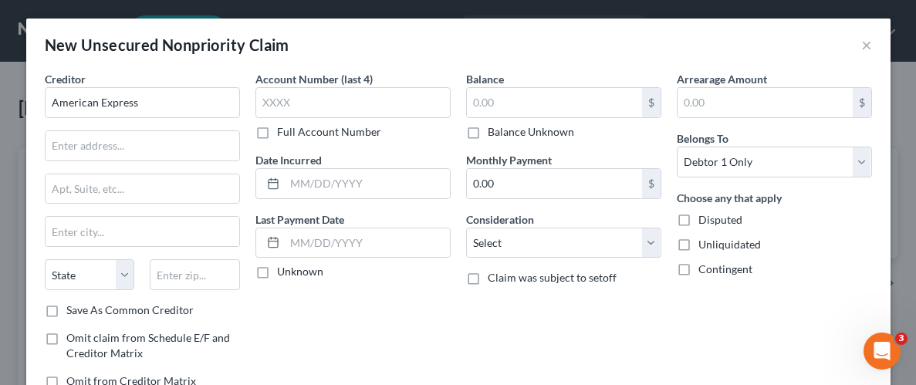
type input "Attn: Bankruptcy Dept."
type input "P.O. Box 981537"
type input "[GEOGRAPHIC_DATA]"
select select "45"
type input "79998"
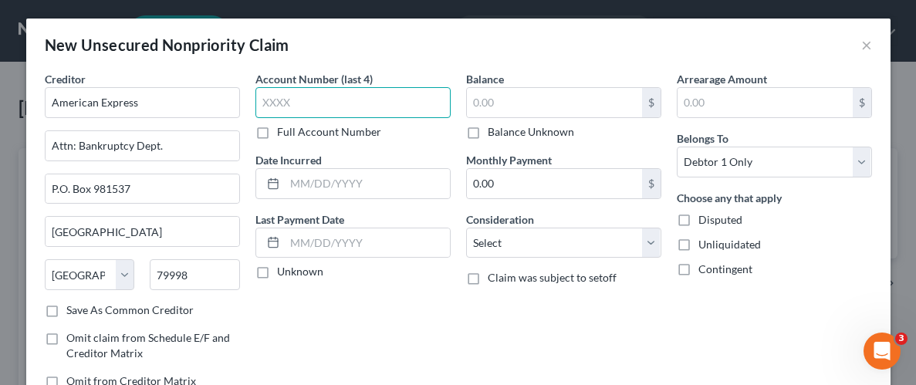
click at [414, 105] on input "text" at bounding box center [352, 102] width 195 height 31
type input "5005"
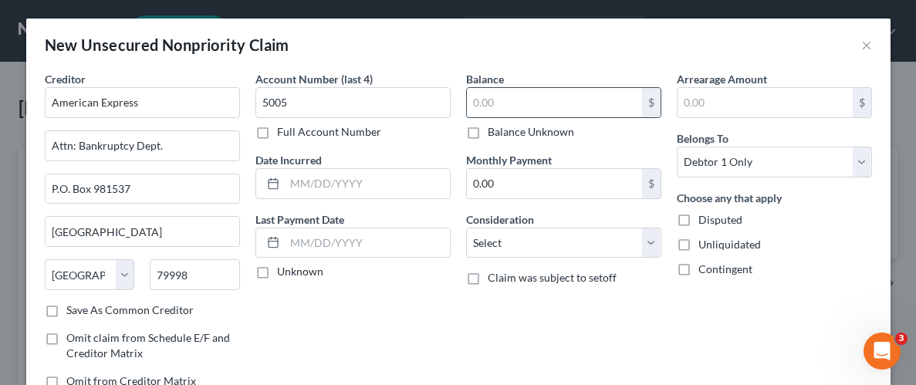
click at [514, 110] on input "text" at bounding box center [554, 102] width 175 height 29
type input "1,610.80"
click at [699, 243] on label "Unliquidated" at bounding box center [730, 244] width 63 height 15
click at [705, 243] on input "Unliquidated" at bounding box center [710, 242] width 10 height 10
checkbox input "true"
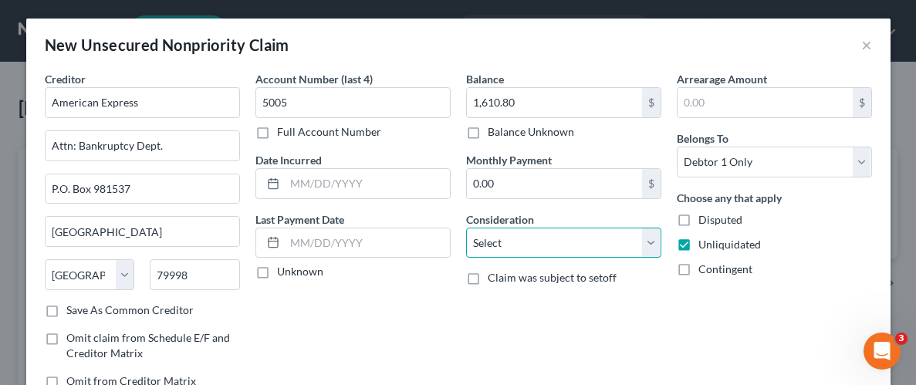
click at [651, 243] on select "Select Cable / Satellite Services Collection Agency Credit Card Debt Debt Couns…" at bounding box center [563, 243] width 195 height 31
select select "2"
click at [466, 228] on select "Select Cable / Satellite Services Collection Agency Credit Card Debt Debt Couns…" at bounding box center [563, 243] width 195 height 31
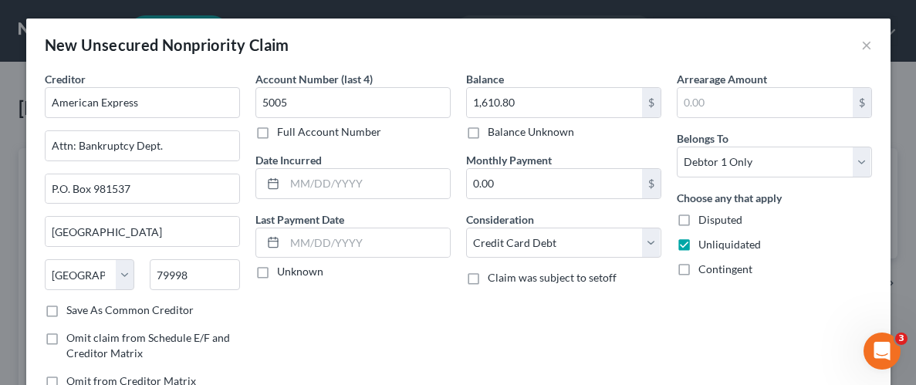
click at [640, 313] on div "Balance 1,610.80 $ Balance Unknown Balance Undetermined 1,610.80 $ Balance Unkn…" at bounding box center [563, 236] width 211 height 330
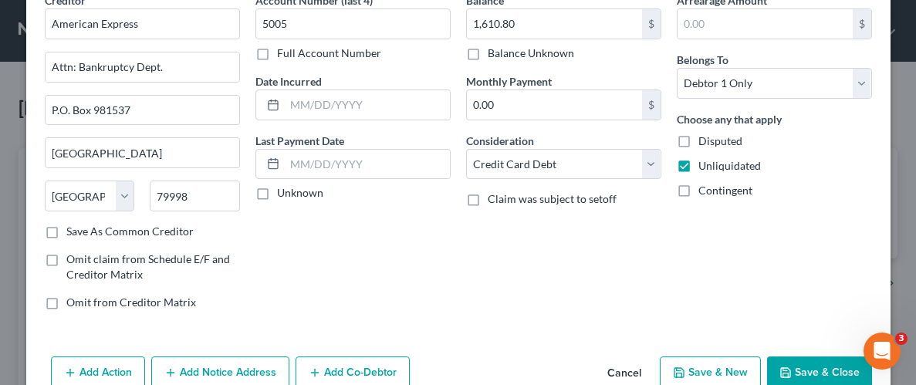
scroll to position [112, 0]
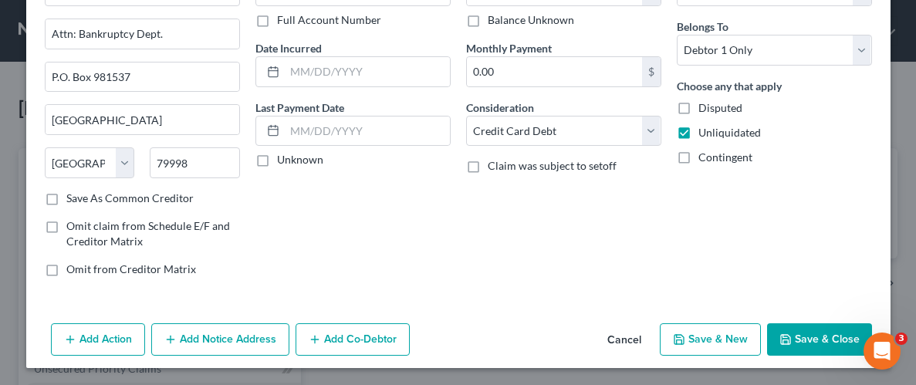
click at [203, 333] on button "Add Notice Address" at bounding box center [220, 339] width 138 height 32
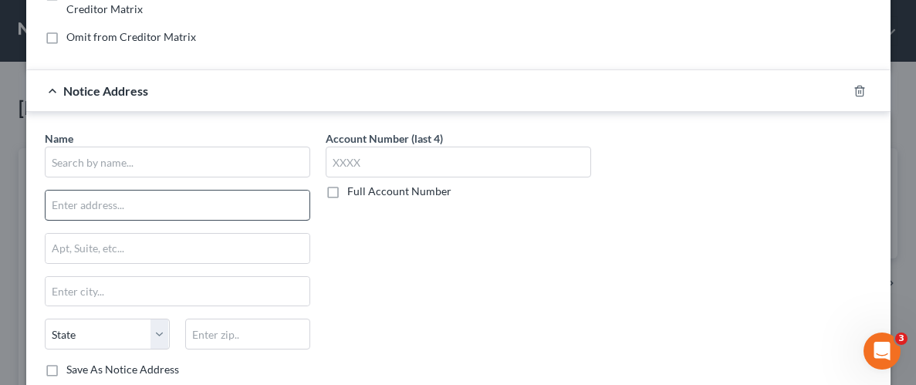
scroll to position [350, 0]
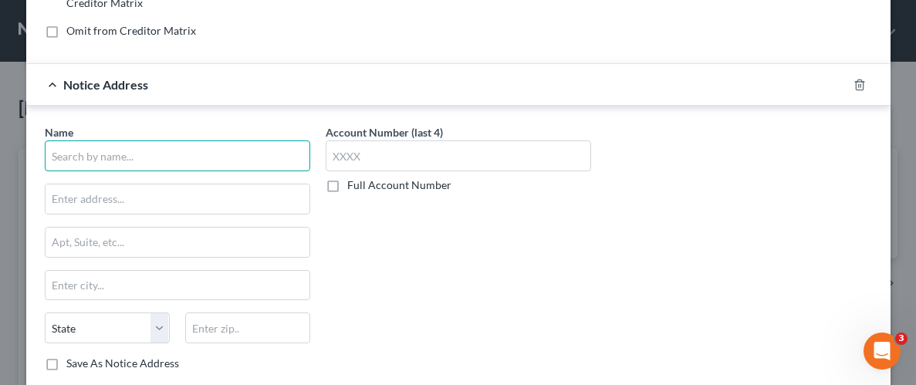
click at [150, 151] on input "text" at bounding box center [178, 155] width 266 height 31
type input "R"
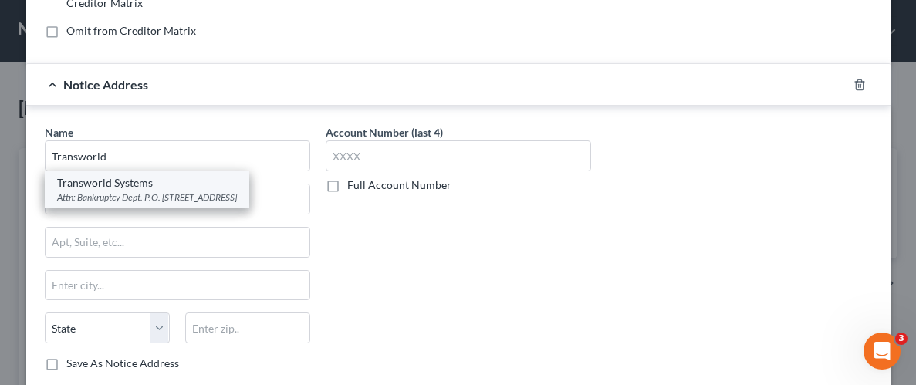
click at [149, 195] on div "Attn: Bankruptcy Dept. P.O. [STREET_ADDRESS]" at bounding box center [147, 197] width 180 height 13
type input "Transworld Systems"
type input "Attn: Bankruptcy Dept."
type input "P.O. Box 17205"
type input "Wilmington"
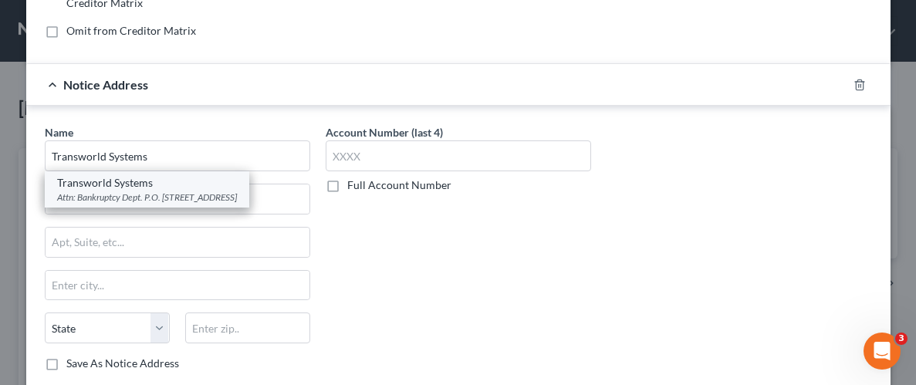
select select "7"
type input "19850-0000"
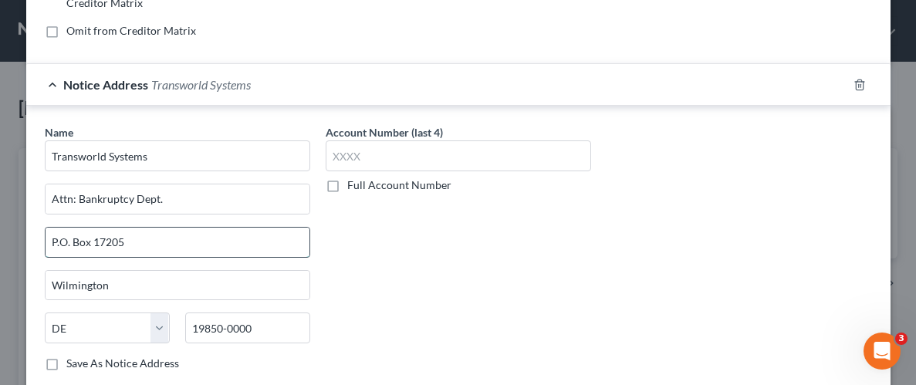
click at [127, 242] on input "P.O. Box 17205" at bounding box center [178, 242] width 264 height 29
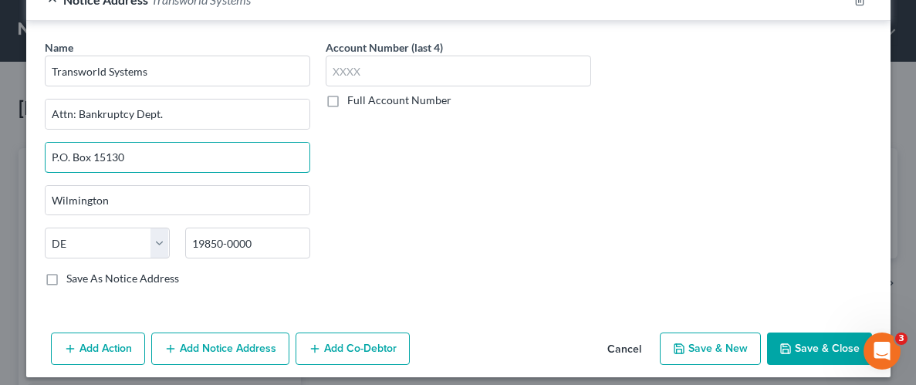
scroll to position [438, 0]
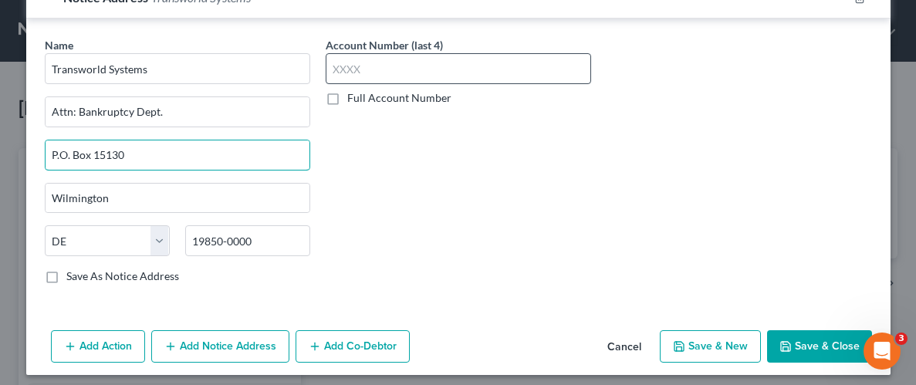
type input "P.O. Box 15130"
click at [389, 64] on input "text" at bounding box center [459, 68] width 266 height 31
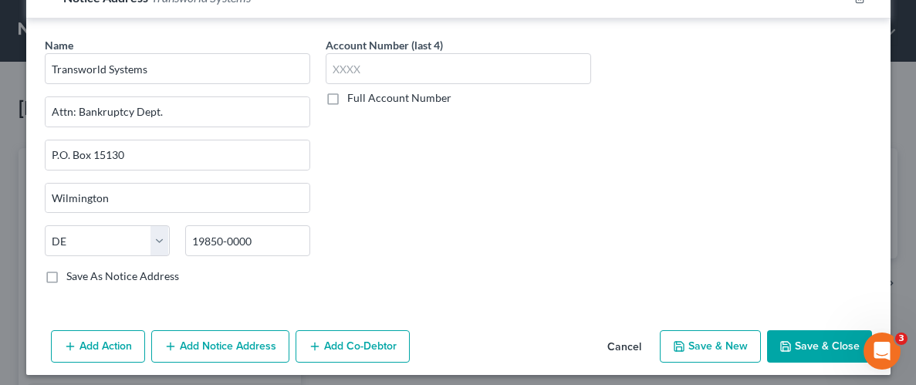
click at [347, 96] on label "Full Account Number" at bounding box center [399, 97] width 104 height 15
click at [353, 96] on input "Full Account Number" at bounding box center [358, 95] width 10 height 10
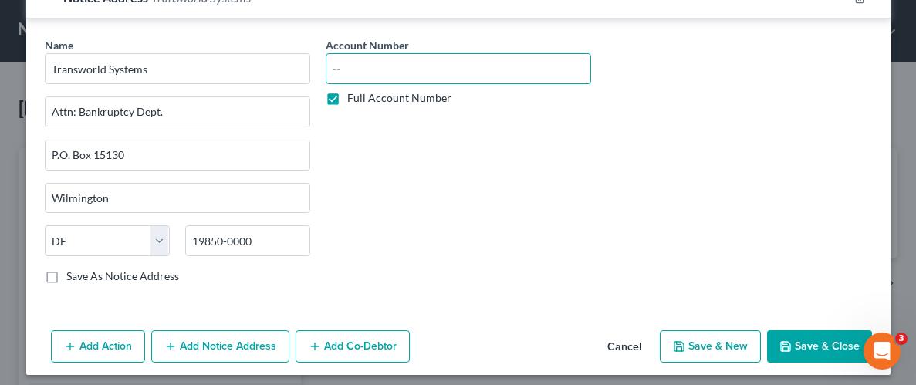
click at [374, 73] on input "text" at bounding box center [459, 68] width 266 height 31
type input "25239115030"
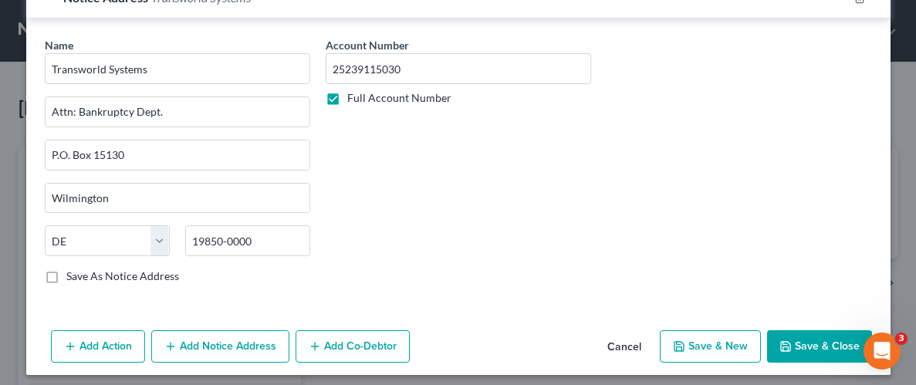
click at [432, 171] on div "Account Number 25239115030 Full Account Number" at bounding box center [458, 166] width 281 height 259
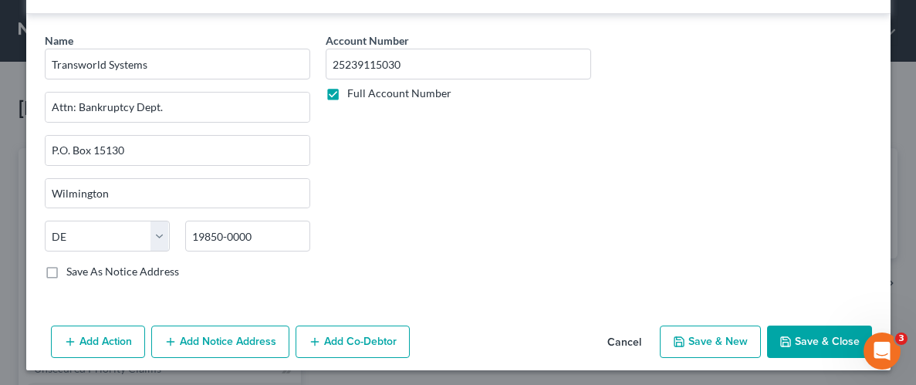
scroll to position [443, 0]
click at [793, 332] on button "Save & Close" at bounding box center [819, 341] width 105 height 32
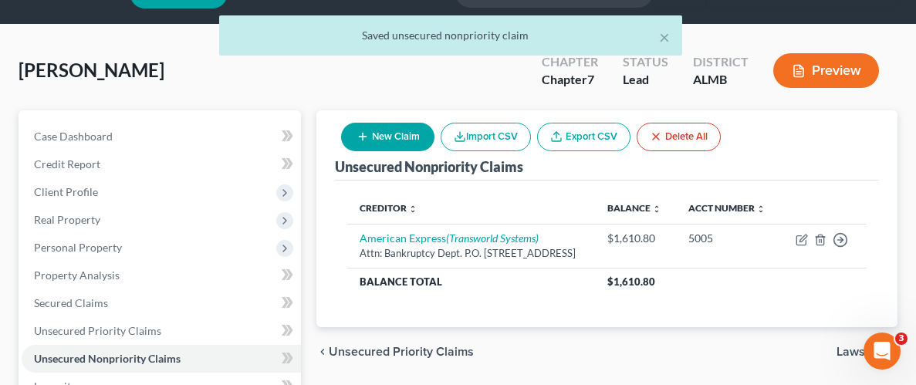
scroll to position [52, 0]
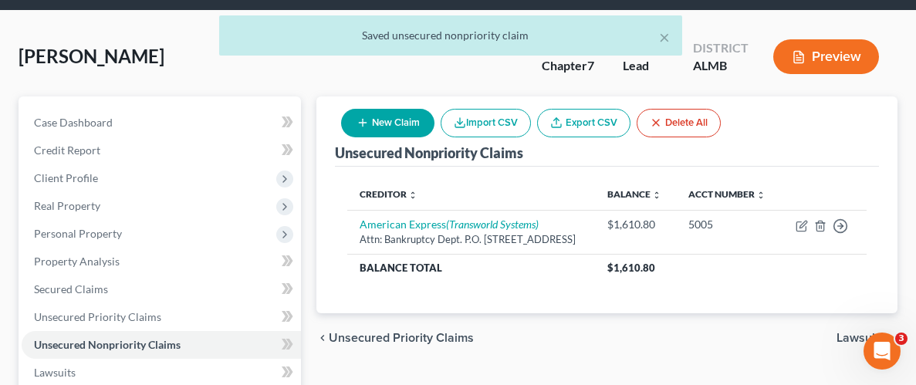
click at [396, 122] on button "New Claim" at bounding box center [387, 123] width 93 height 29
select select "0"
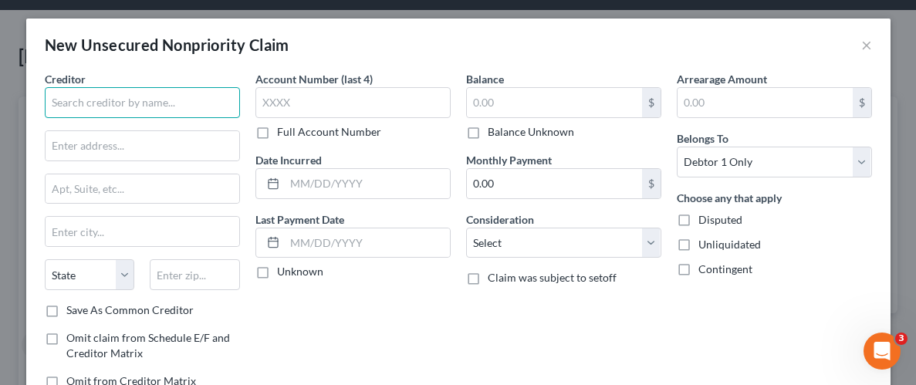
click at [181, 96] on input "text" at bounding box center [142, 102] width 195 height 31
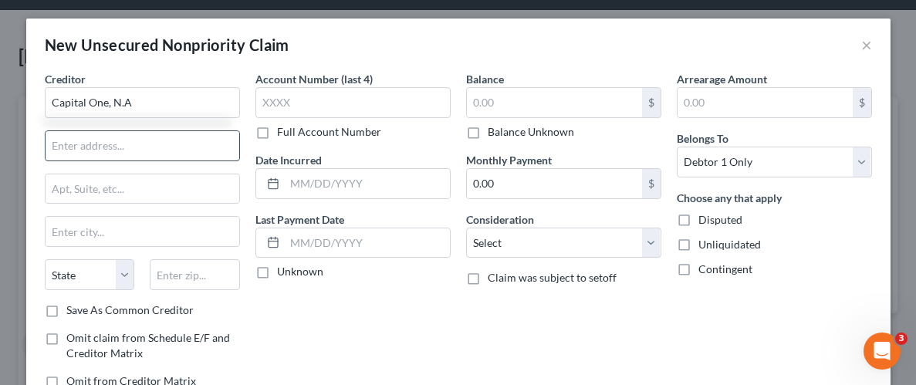
click at [126, 144] on input "text" at bounding box center [143, 145] width 194 height 29
click at [164, 151] on input "text" at bounding box center [143, 145] width 194 height 29
click at [147, 104] on input "Capital One, N.A" at bounding box center [142, 102] width 195 height 31
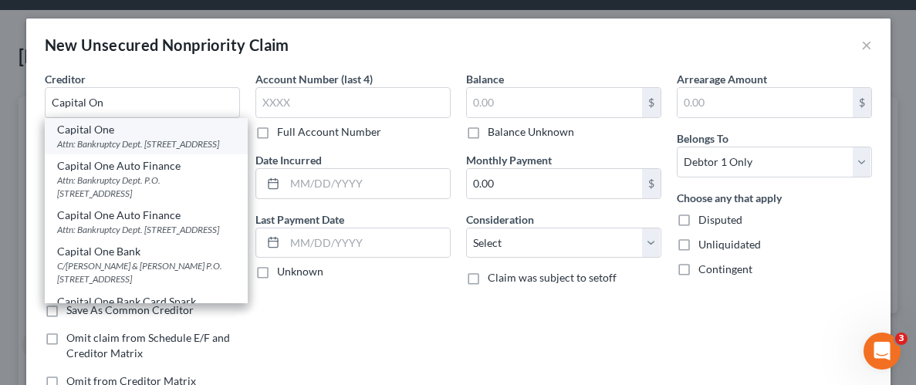
click at [104, 144] on div "Attn: Bankruptcy Dept. [STREET_ADDRESS]" at bounding box center [146, 143] width 178 height 13
type input "Capital One"
type input "Attn: Bankruptcy Dept."
type input "PO Box 30285"
type input "[GEOGRAPHIC_DATA]"
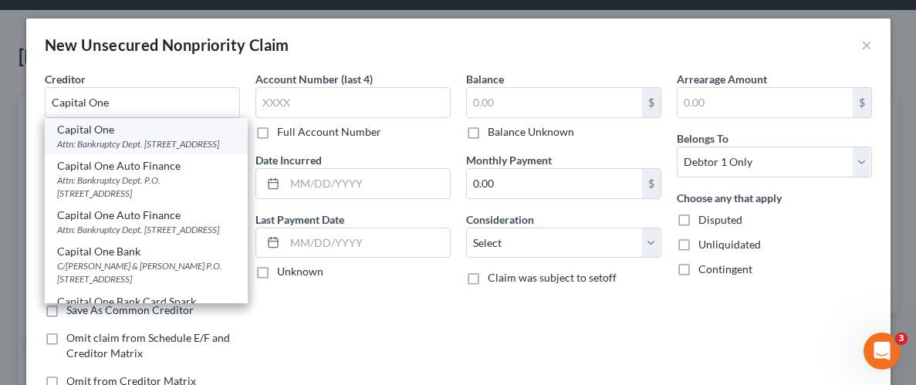
select select "46"
type input "84130-0285"
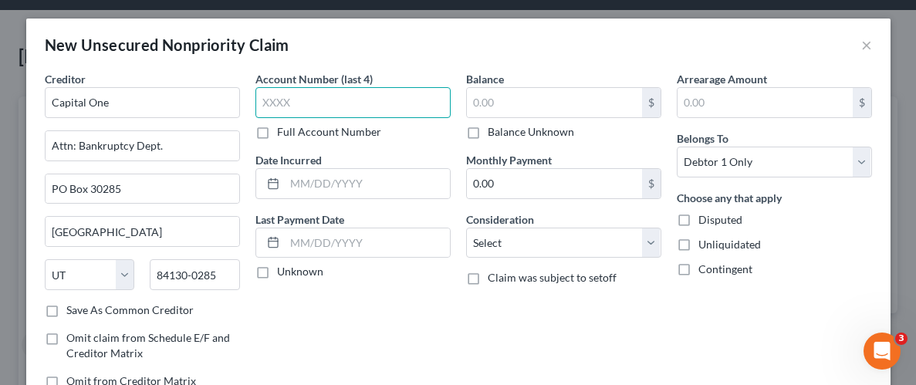
click at [346, 105] on input "text" at bounding box center [352, 102] width 195 height 31
type input "5994"
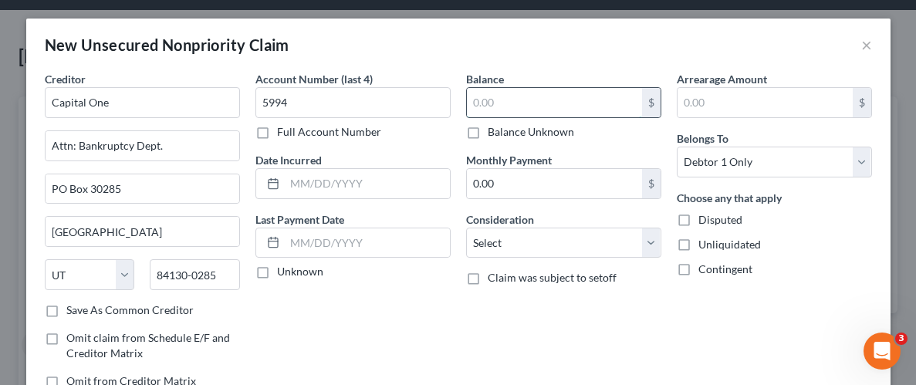
click at [508, 107] on input "text" at bounding box center [554, 102] width 175 height 29
type input "4,406.41"
click at [699, 242] on label "Unliquidated" at bounding box center [730, 244] width 63 height 15
click at [705, 242] on input "Unliquidated" at bounding box center [710, 242] width 10 height 10
checkbox input "true"
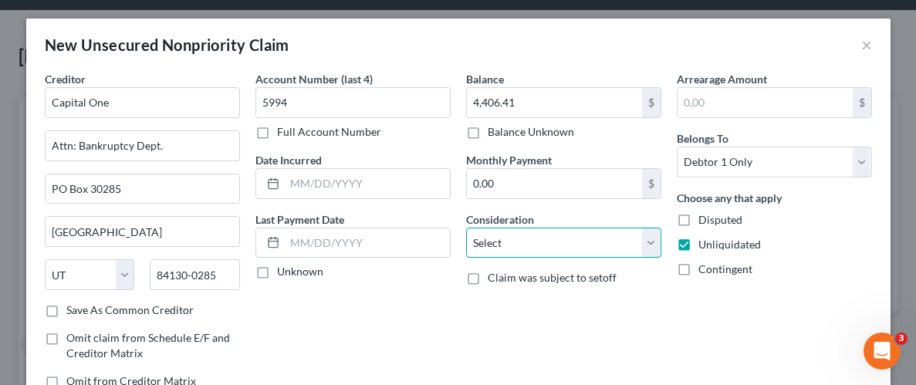
click at [645, 243] on select "Select Cable / Satellite Services Collection Agency Credit Card Debt Debt Couns…" at bounding box center [563, 243] width 195 height 31
select select "2"
click at [466, 228] on select "Select Cable / Satellite Services Collection Agency Credit Card Debt Debt Couns…" at bounding box center [563, 243] width 195 height 31
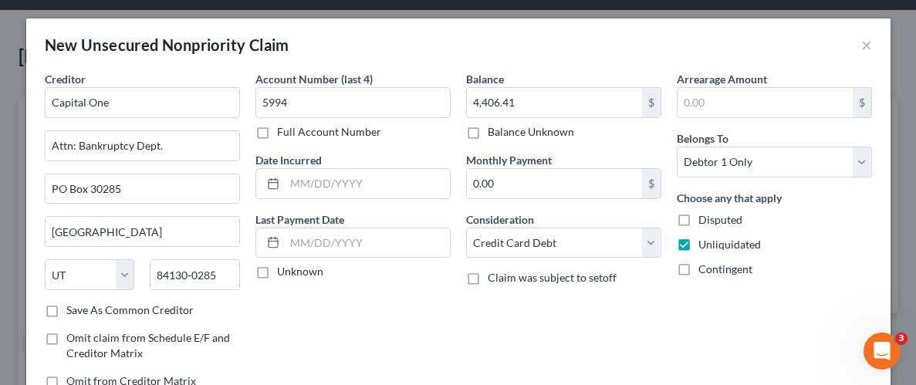
click at [631, 295] on div "Balance 4,406.41 $ Balance Unknown Balance Undetermined 4,406.41 $ Balance Unkn…" at bounding box center [563, 236] width 211 height 330
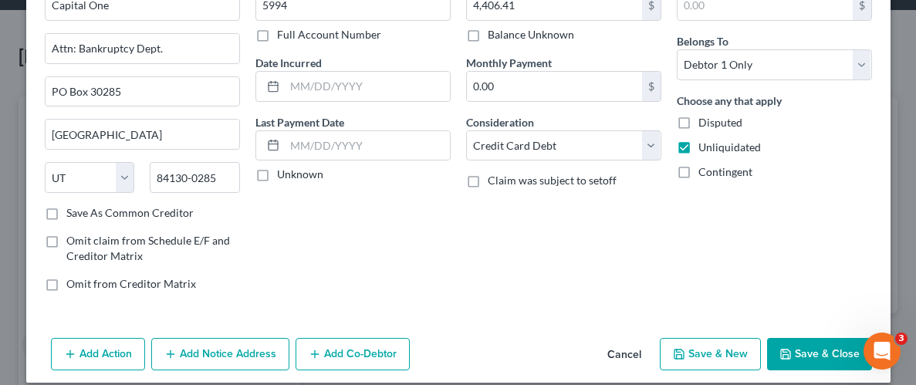
scroll to position [112, 0]
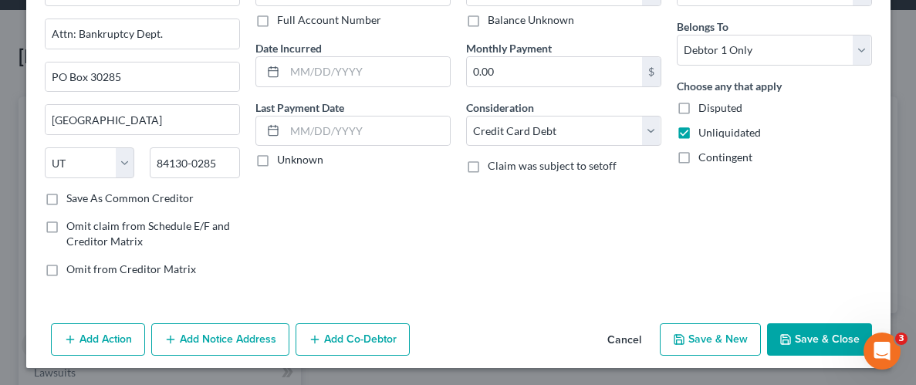
click at [226, 331] on button "Add Notice Address" at bounding box center [220, 339] width 138 height 32
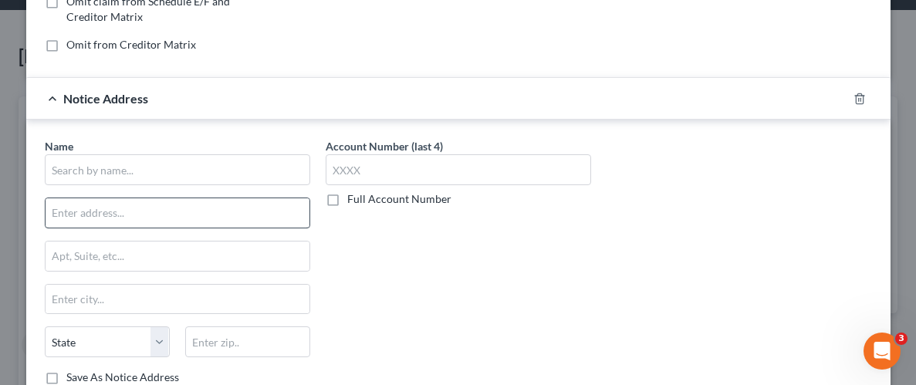
scroll to position [359, 0]
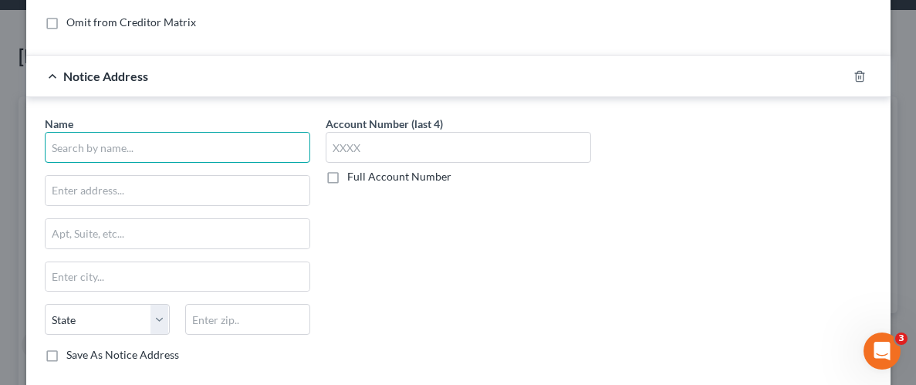
click at [188, 153] on input "text" at bounding box center [178, 147] width 266 height 31
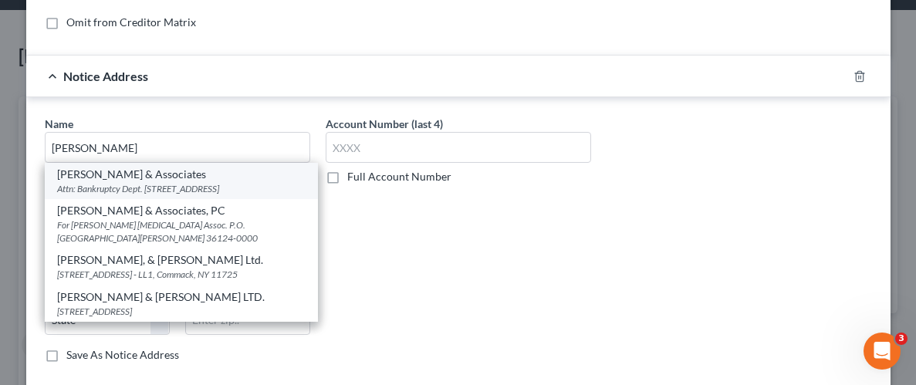
click at [191, 191] on div "Attn: Bankruptcy Dept. [STREET_ADDRESS]" at bounding box center [181, 188] width 249 height 13
type input "[PERSON_NAME] & Associates"
type input "Attn: Bankruptcy Dept."
type input "PO Box 115220"
type input "Carrollton"
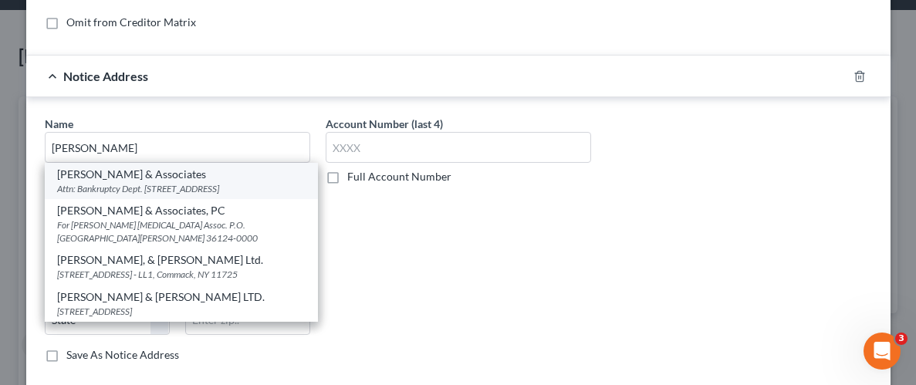
select select "45"
type input "75011-5220"
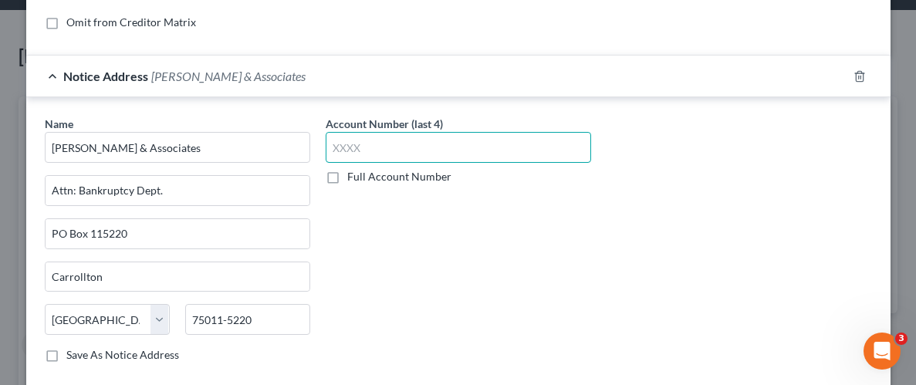
click at [397, 151] on input "text" at bounding box center [459, 147] width 266 height 31
type input "5994"
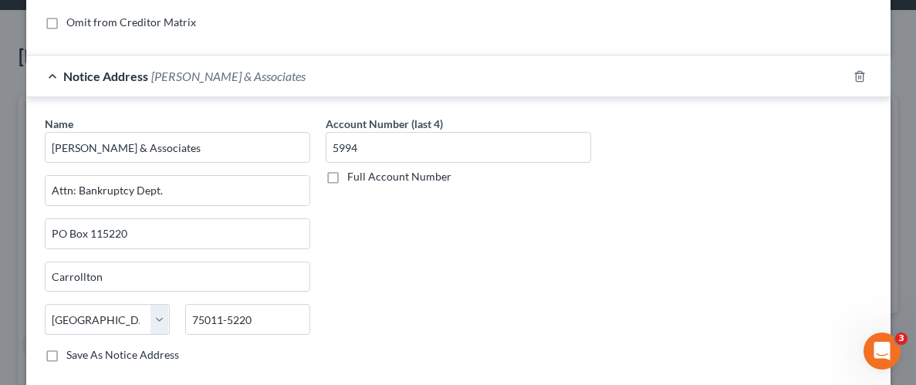
click at [459, 272] on div "Account Number (last 4) 5994 Full Account Number" at bounding box center [458, 245] width 281 height 259
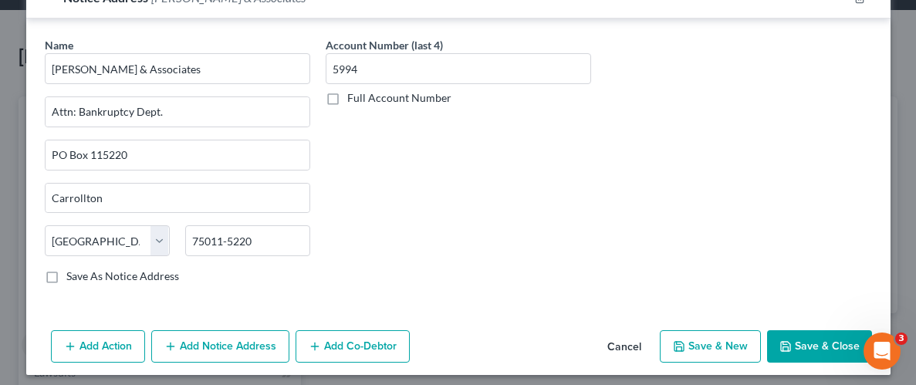
scroll to position [443, 0]
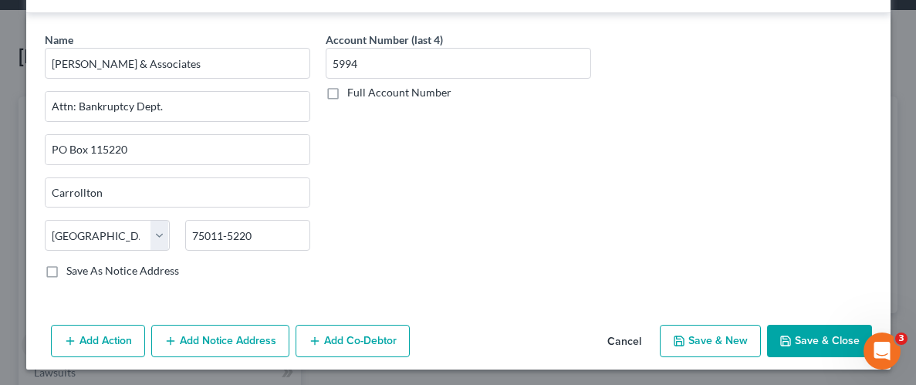
click at [817, 340] on button "Save & Close" at bounding box center [819, 341] width 105 height 32
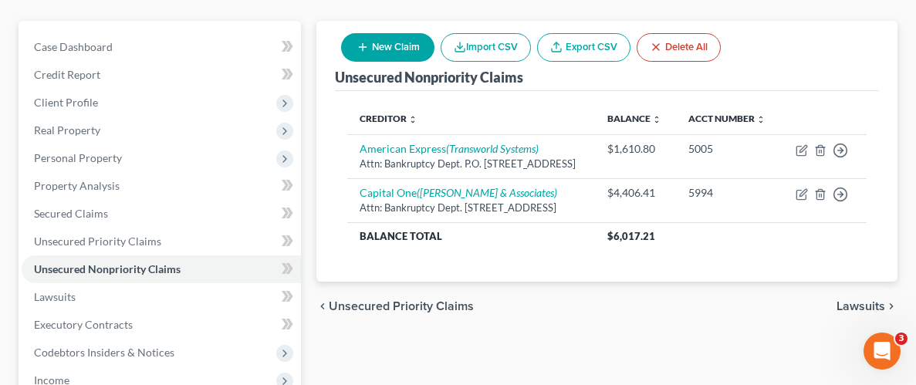
scroll to position [24, 0]
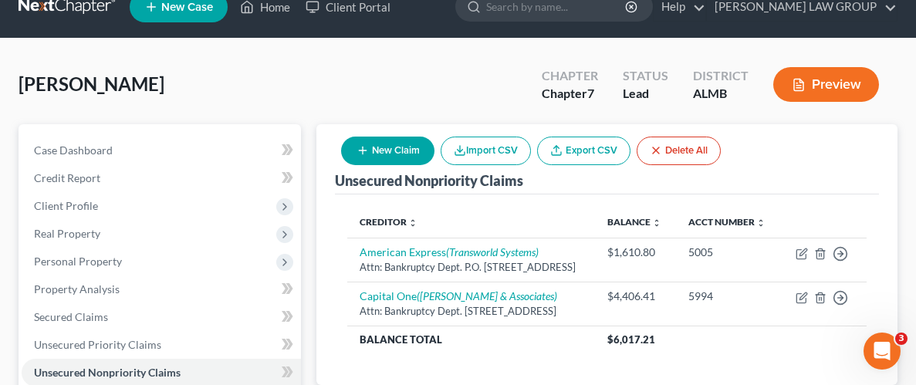
click at [360, 142] on button "New Claim" at bounding box center [387, 151] width 93 height 29
select select "0"
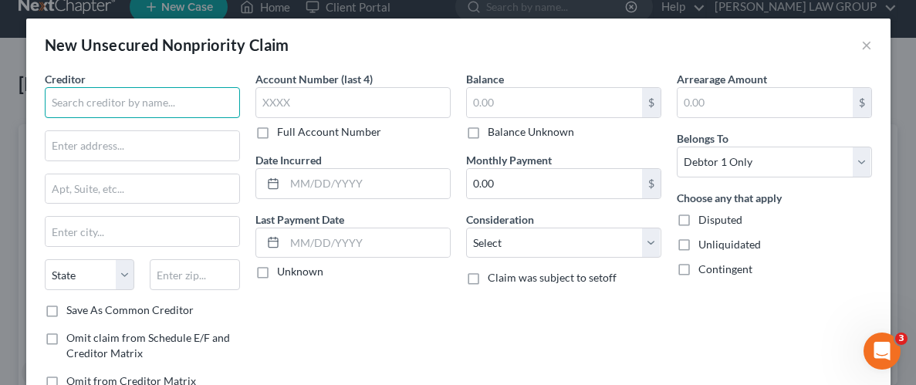
click at [184, 107] on input "text" at bounding box center [142, 102] width 195 height 31
type input "Chase"
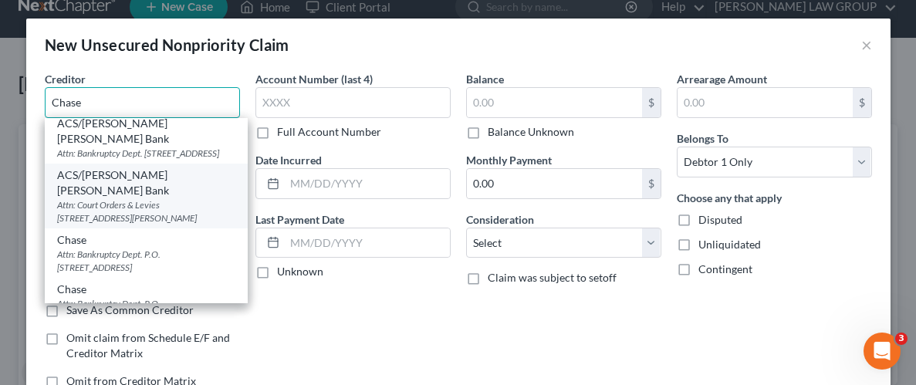
scroll to position [8, 0]
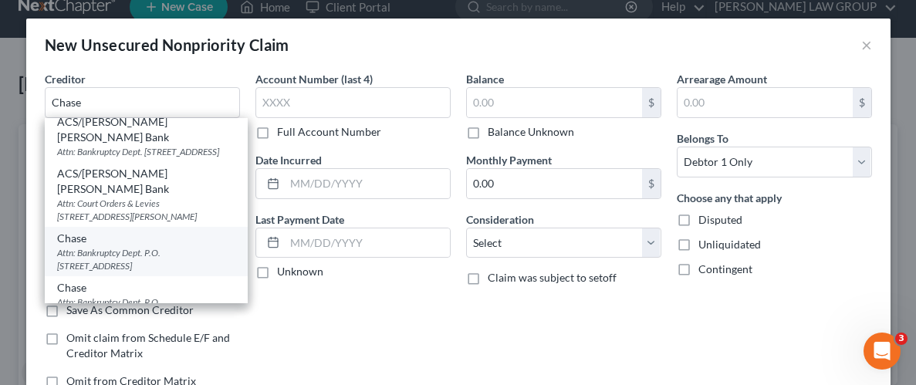
click at [100, 246] on div "Attn: Bankruptcy Dept. P.O. [STREET_ADDRESS]" at bounding box center [146, 259] width 178 height 26
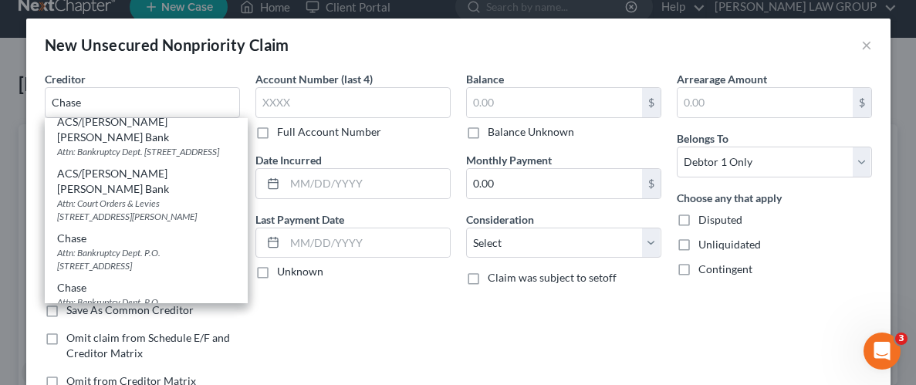
type input "Attn: Bankruptcy Dept."
type input "P.O. Box 15123"
type input "Wilmington"
select select "7"
type input "19850-5123"
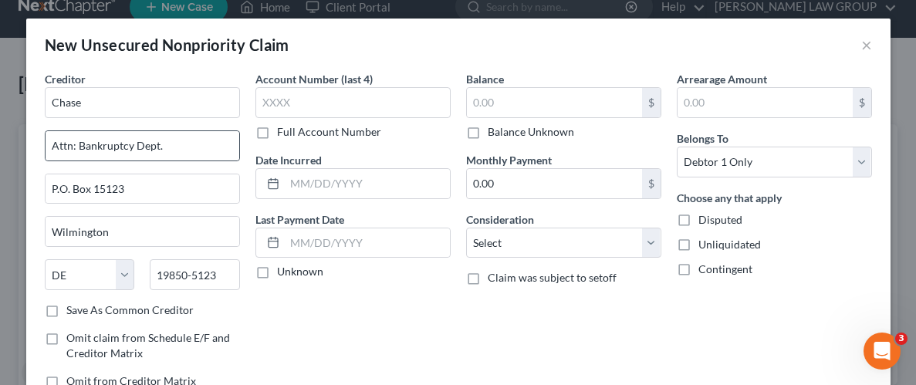
scroll to position [0, 0]
click at [141, 192] on input "P.O. Box 15123" at bounding box center [143, 188] width 194 height 29
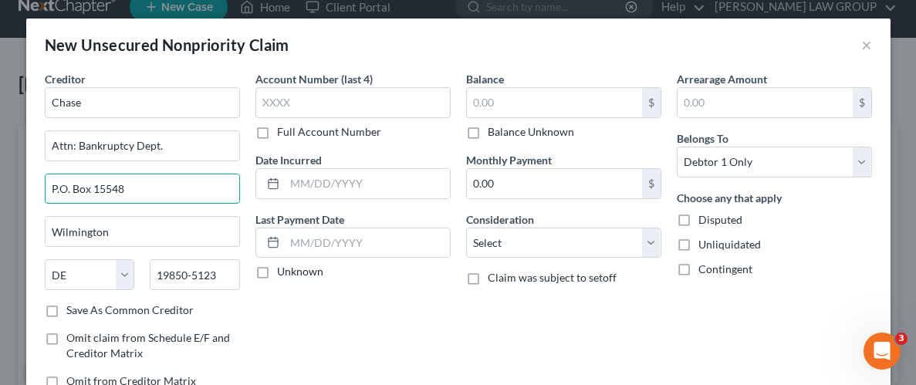
type input "P.O. Box 15548"
click at [340, 340] on div "Account Number (last 4) Full Account Number Date Incurred Last Payment Date Unk…" at bounding box center [353, 236] width 211 height 330
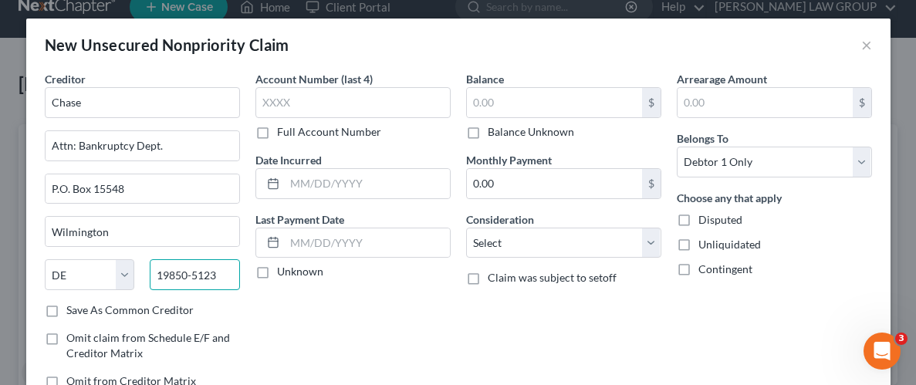
click at [187, 271] on input "19850-5123" at bounding box center [195, 274] width 90 height 31
click at [226, 272] on input "19886-5123" at bounding box center [195, 274] width 90 height 31
type input "19886"
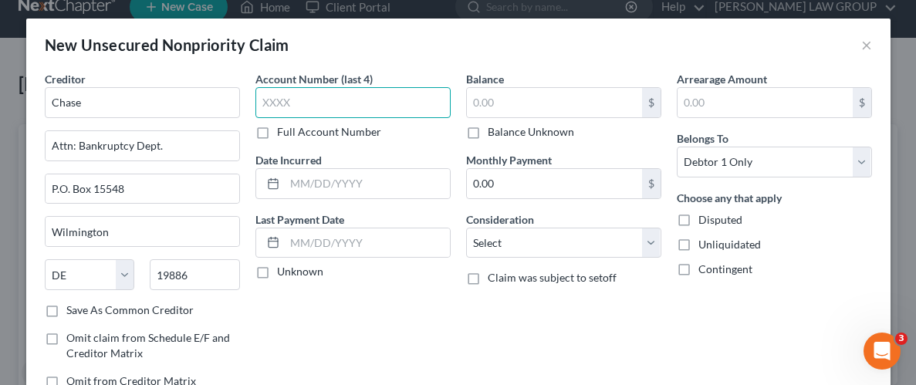
click at [368, 97] on input "text" at bounding box center [352, 102] width 195 height 31
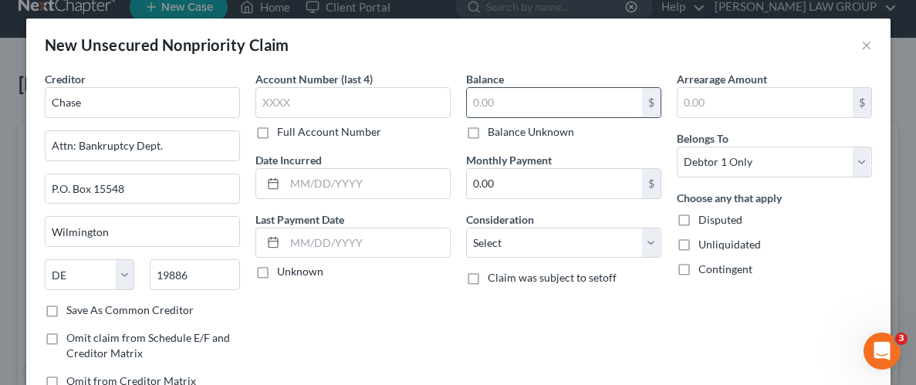
click at [502, 103] on input "text" at bounding box center [554, 102] width 175 height 29
type input "1,054"
click at [699, 245] on label "Unliquidated" at bounding box center [730, 244] width 63 height 15
click at [705, 245] on input "Unliquidated" at bounding box center [710, 242] width 10 height 10
checkbox input "true"
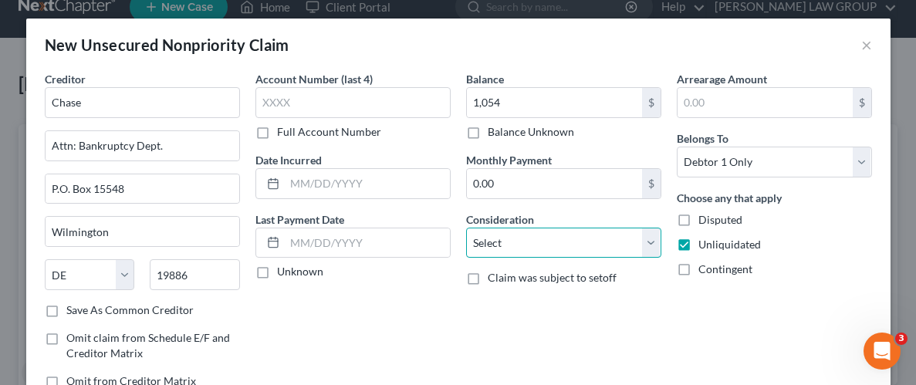
click at [653, 243] on select "Select Cable / Satellite Services Collection Agency Credit Card Debt Debt Couns…" at bounding box center [563, 243] width 195 height 31
select select "2"
click at [466, 228] on select "Select Cable / Satellite Services Collection Agency Credit Card Debt Debt Couns…" at bounding box center [563, 243] width 195 height 31
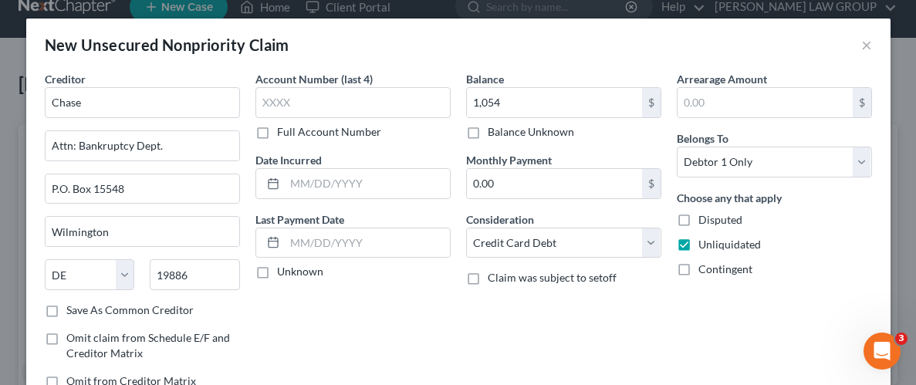
drag, startPoint x: 721, startPoint y: 352, endPoint x: 742, endPoint y: 330, distance: 31.1
click at [721, 351] on div "Arrearage Amount $ Belongs To * Select Debtor 1 Only Debtor 2 Only Debtor 1 And…" at bounding box center [774, 236] width 211 height 330
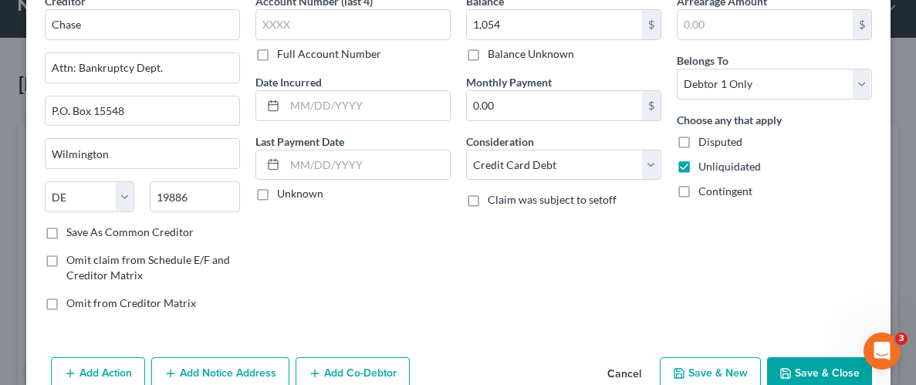
scroll to position [112, 0]
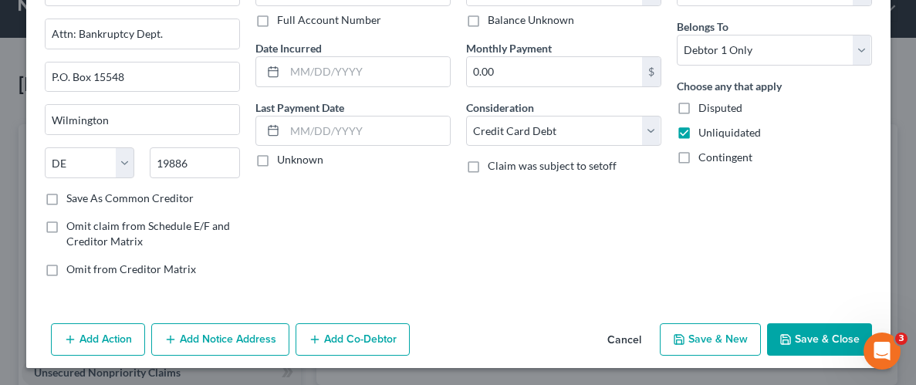
click at [821, 343] on button "Save & Close" at bounding box center [819, 339] width 105 height 32
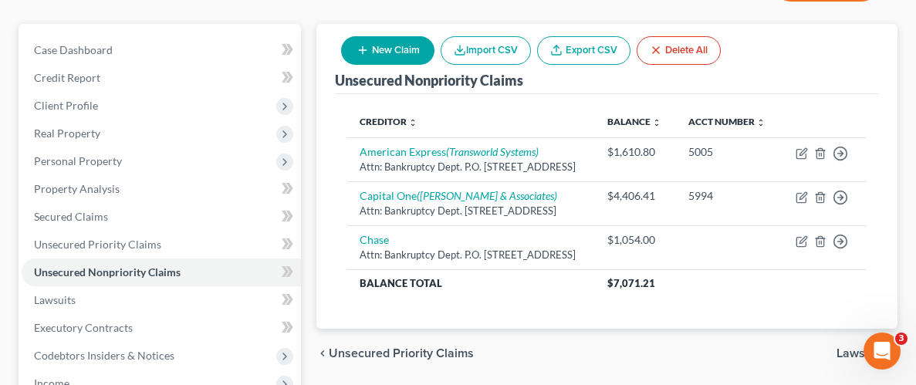
scroll to position [123, 0]
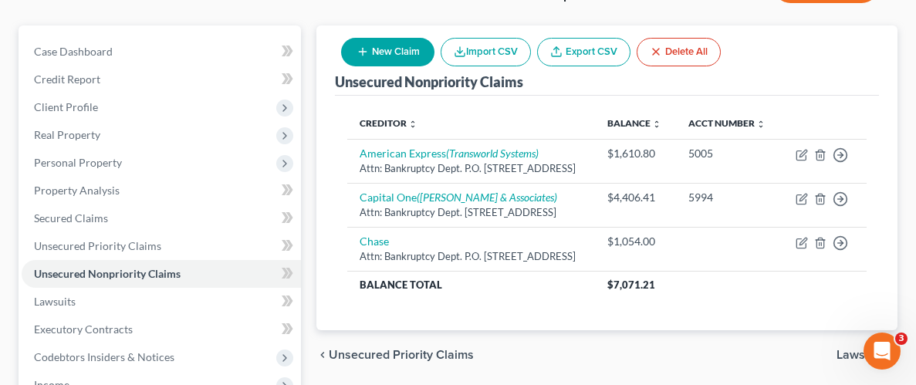
click at [375, 56] on button "New Claim" at bounding box center [387, 52] width 93 height 29
select select "0"
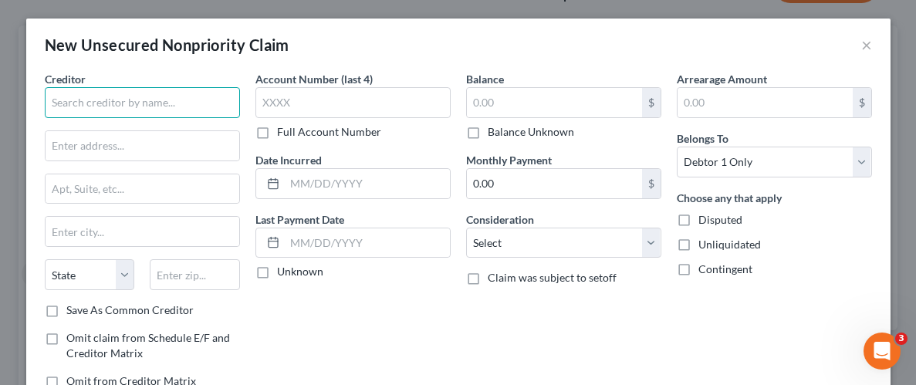
click at [171, 100] on input "text" at bounding box center [142, 102] width 195 height 31
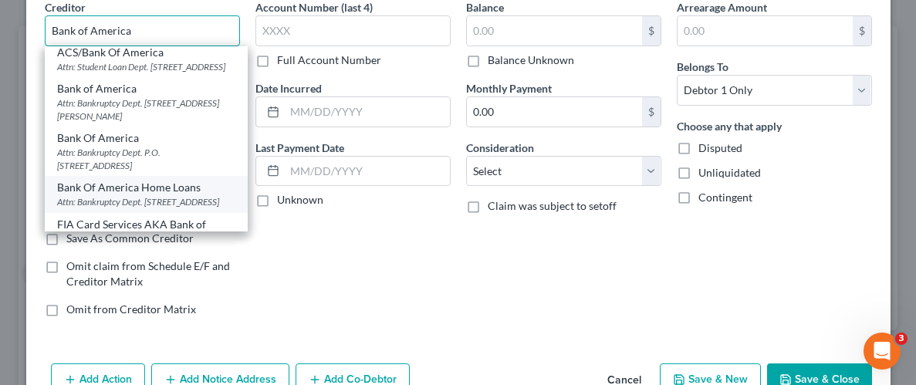
scroll to position [0, 0]
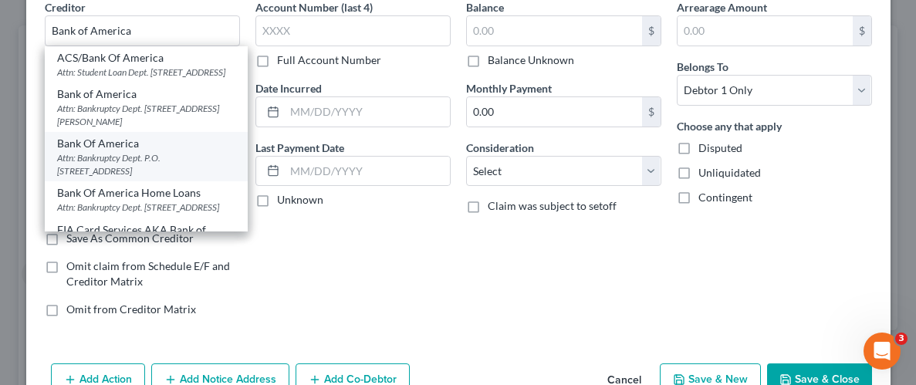
click at [110, 178] on div "Attn: Bankruptcy Dept. P.O. [STREET_ADDRESS]" at bounding box center [146, 164] width 178 height 26
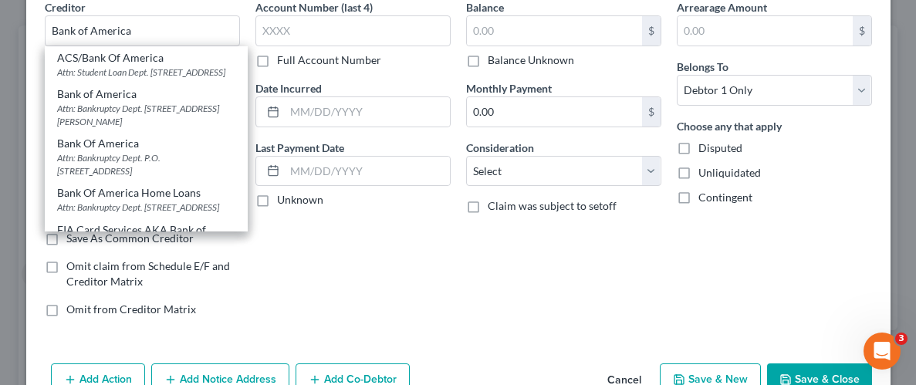
type input "Bank Of America"
type input "Attn: Bankruptcy Dept."
type input "P.O. Box 15019"
type input "Wilmington"
select select "7"
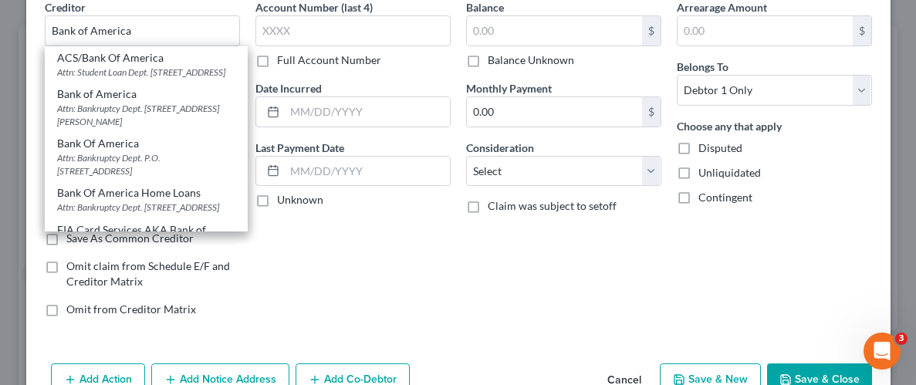
type input "19886-5019"
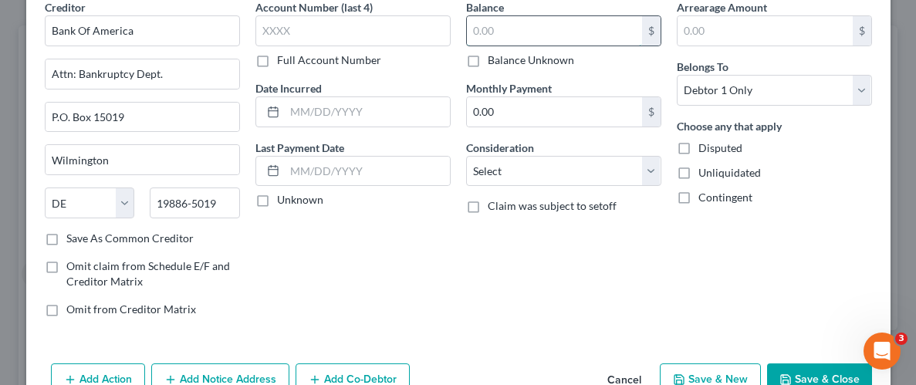
click at [561, 36] on input "text" at bounding box center [554, 30] width 175 height 29
type input "1,054"
click at [699, 170] on label "Unliquidated" at bounding box center [730, 172] width 63 height 15
click at [705, 170] on input "Unliquidated" at bounding box center [710, 170] width 10 height 10
checkbox input "true"
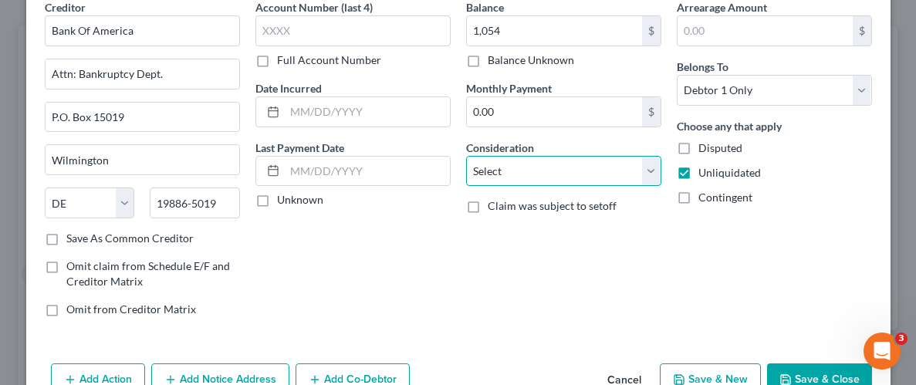
click at [651, 174] on select "Select Cable / Satellite Services Collection Agency Credit Card Debt Debt Couns…" at bounding box center [563, 171] width 195 height 31
select select "2"
click at [466, 156] on select "Select Cable / Satellite Services Collection Agency Credit Card Debt Debt Couns…" at bounding box center [563, 171] width 195 height 31
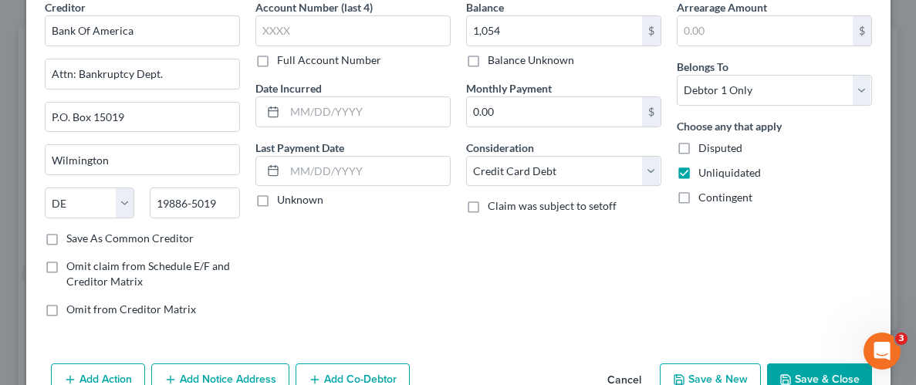
click at [821, 373] on button "Save & Close" at bounding box center [819, 380] width 105 height 32
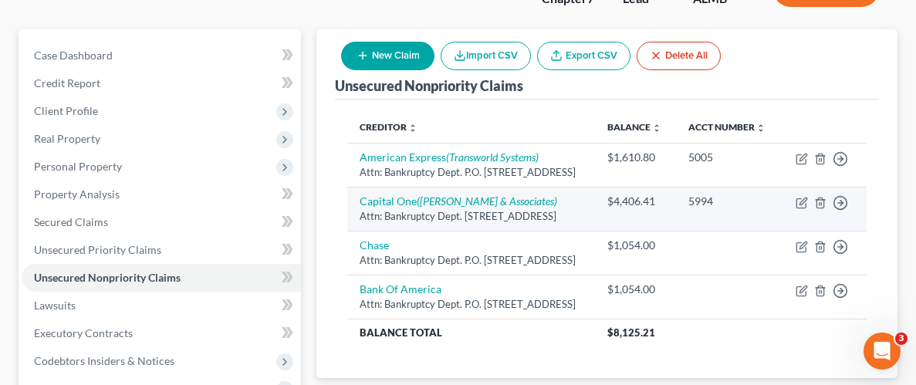
scroll to position [89, 0]
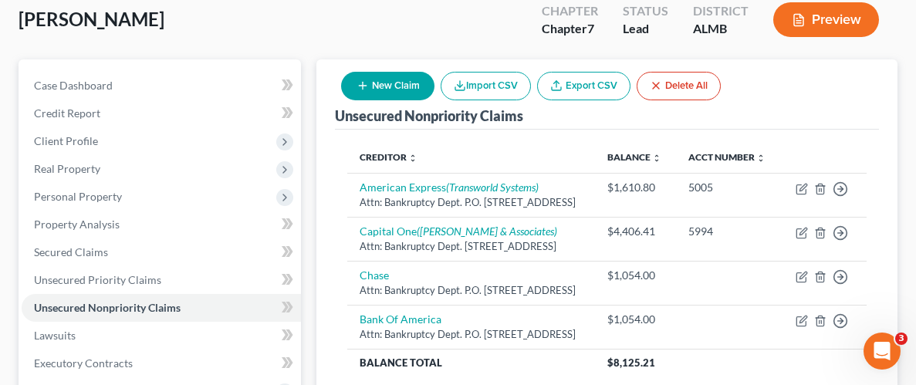
click at [383, 74] on button "New Claim" at bounding box center [387, 86] width 93 height 29
select select "0"
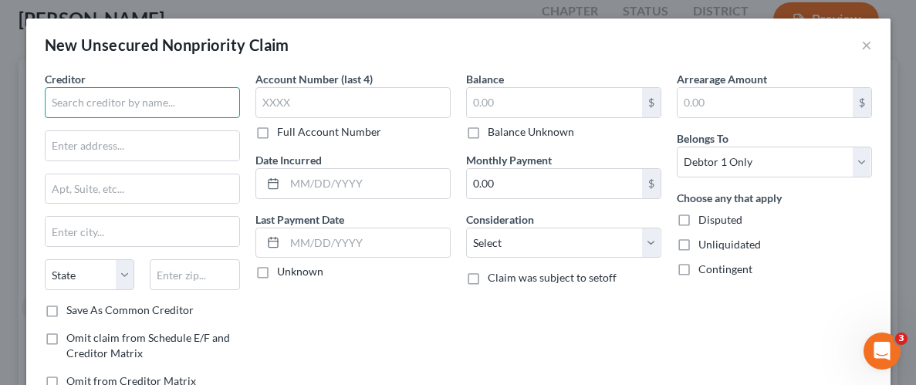
click at [181, 101] on input "text" at bounding box center [142, 102] width 195 height 31
type input "Uplift"
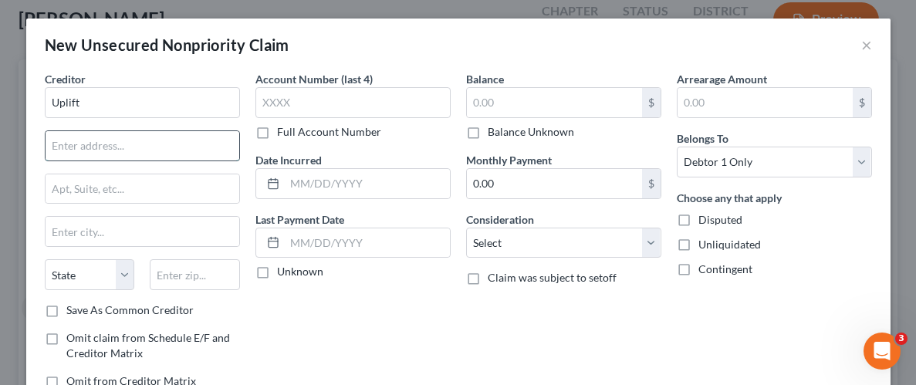
click at [157, 148] on input "text" at bounding box center [143, 145] width 194 height 29
click at [147, 191] on input "text" at bounding box center [143, 188] width 194 height 29
paste input "[STREET_ADDRESS]"
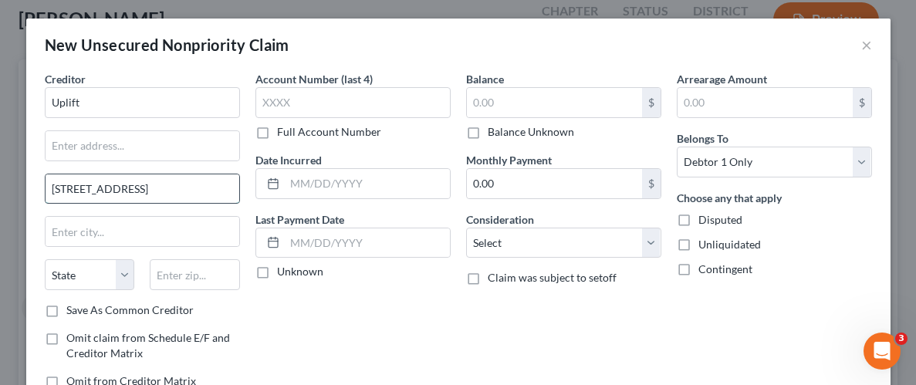
click at [147, 192] on input "[STREET_ADDRESS]" at bounding box center [143, 188] width 194 height 29
paste input "10th Floor"
click at [129, 183] on input "[STREET_ADDRESS]" at bounding box center [143, 188] width 194 height 29
type input "[STREET_ADDRESS]"
click at [117, 147] on input "text" at bounding box center [143, 145] width 194 height 29
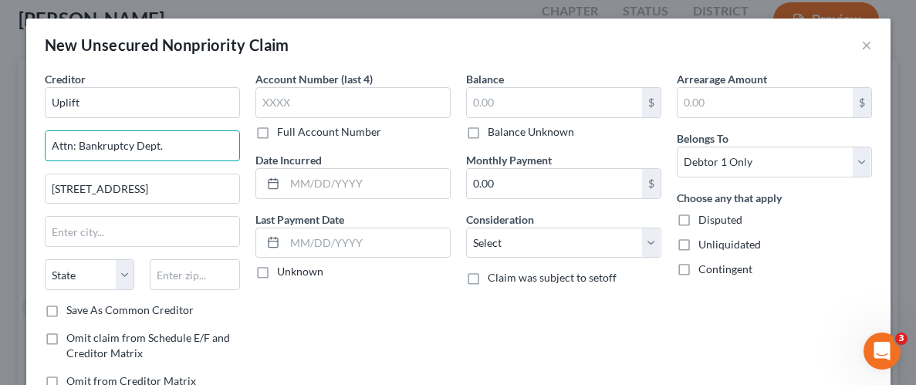
type input "Attn: Bankruptcy Dept."
click at [191, 272] on input "text" at bounding box center [195, 274] width 90 height 31
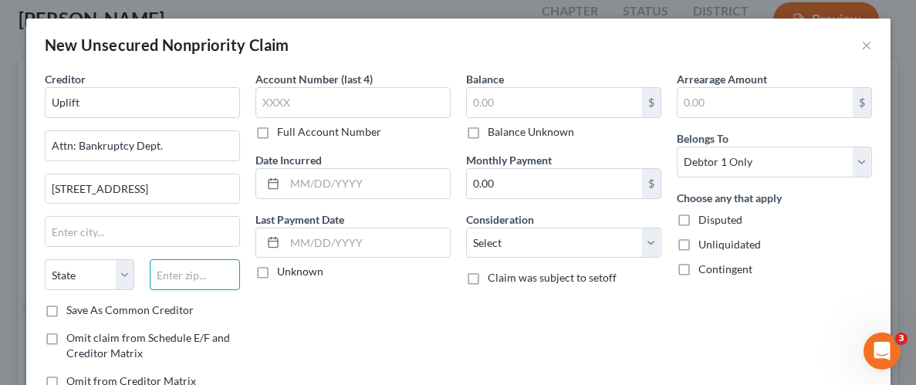
paste input "85004"
type input "85004"
click at [282, 314] on div "Account Number (last 4) Full Account Number Date Incurred Last Payment Date Unk…" at bounding box center [353, 236] width 211 height 330
type input "Phoenix"
select select "3"
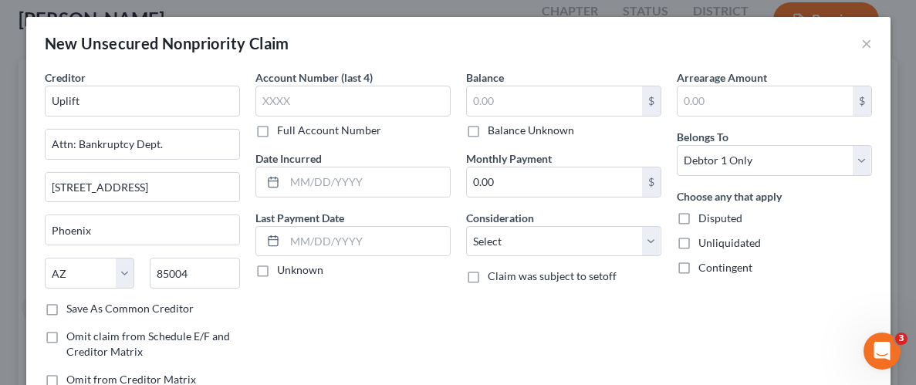
scroll to position [0, 0]
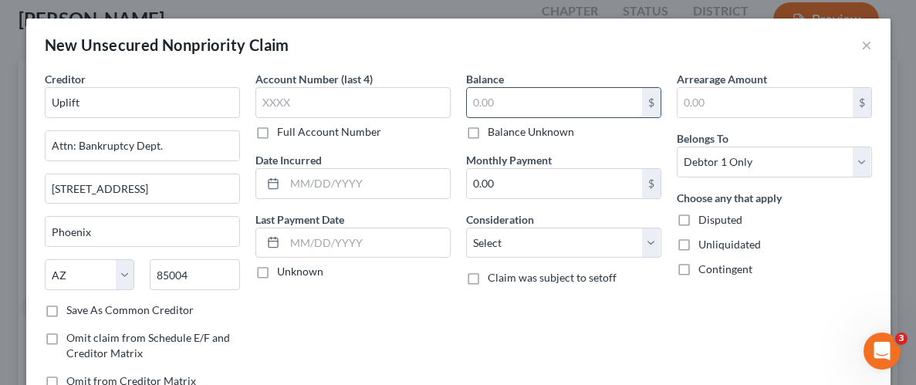
click at [537, 103] on input "text" at bounding box center [554, 102] width 175 height 29
type input "1,743"
click at [396, 306] on div "Account Number (last 4) Full Account Number Date Incurred Last Payment Date Unk…" at bounding box center [353, 236] width 211 height 330
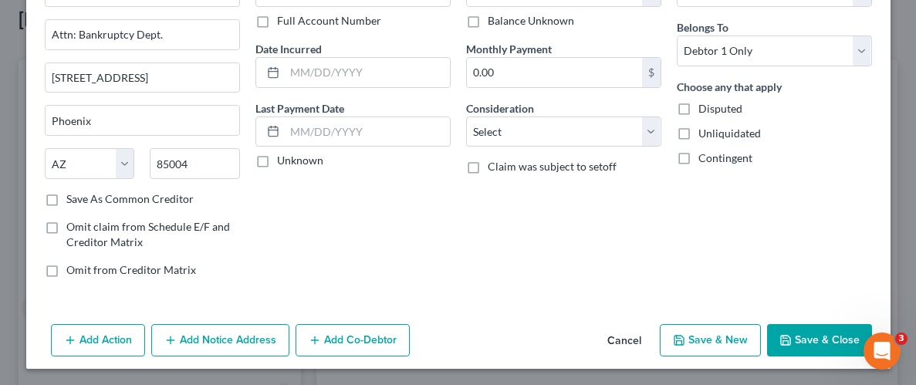
scroll to position [112, 0]
click at [205, 330] on button "Add Notice Address" at bounding box center [220, 339] width 138 height 32
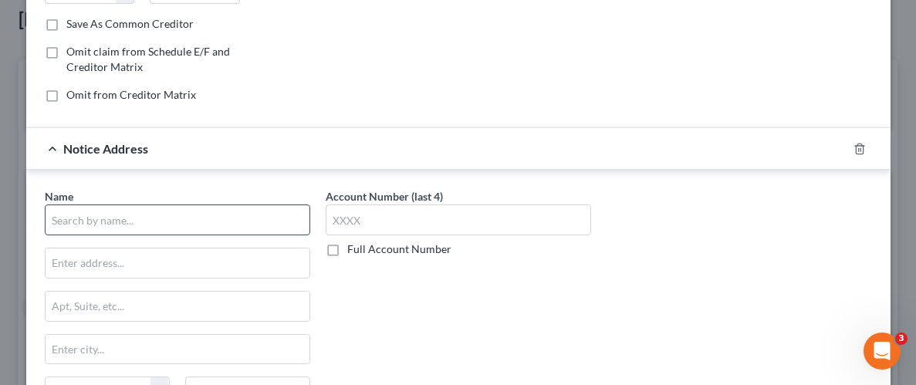
scroll to position [330, 0]
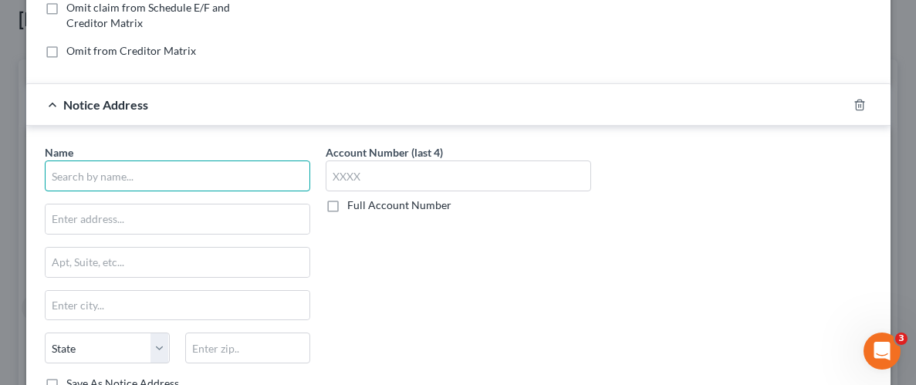
click at [144, 171] on input "text" at bounding box center [178, 176] width 266 height 31
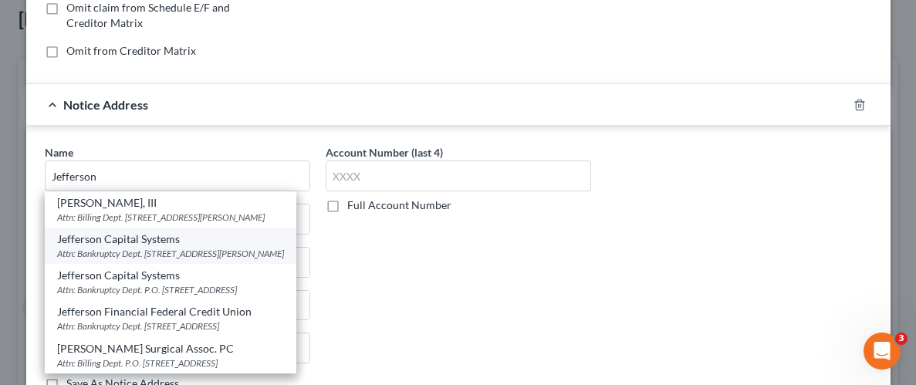
click at [91, 260] on div "Attn: Bankruptcy Dept. [STREET_ADDRESS][PERSON_NAME]" at bounding box center [170, 253] width 227 height 13
type input "Jefferson Capital Systems"
type input "Attn: Bankruptcy Dept."
type input "[STREET_ADDRESS][PERSON_NAME]"
type input "St. Cloud"
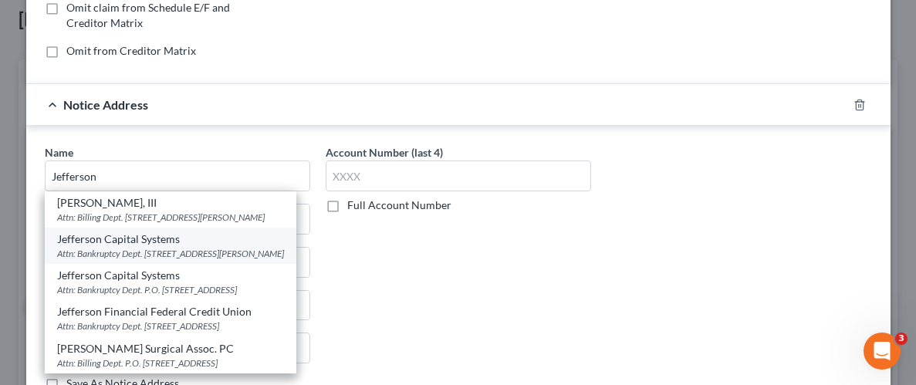
select select "24"
type input "56303-2198"
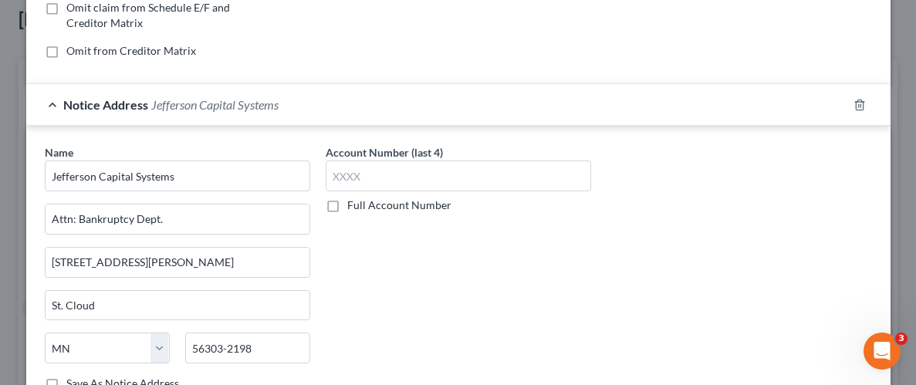
click at [506, 241] on div "Account Number (last 4) Full Account Number" at bounding box center [458, 273] width 281 height 259
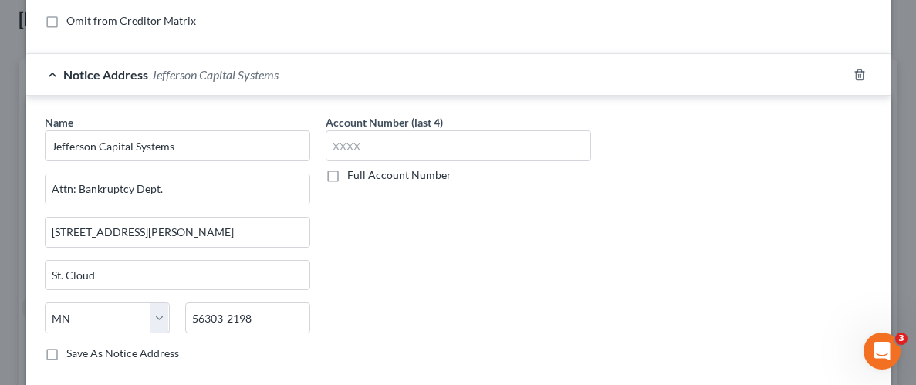
scroll to position [443, 0]
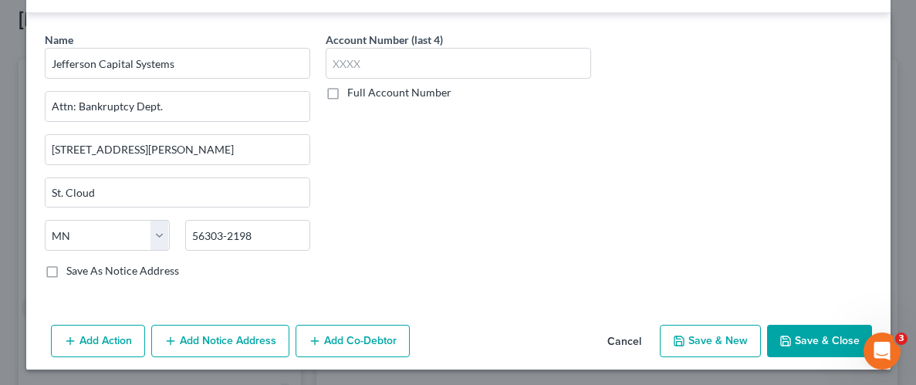
click at [822, 336] on button "Save & Close" at bounding box center [819, 341] width 105 height 32
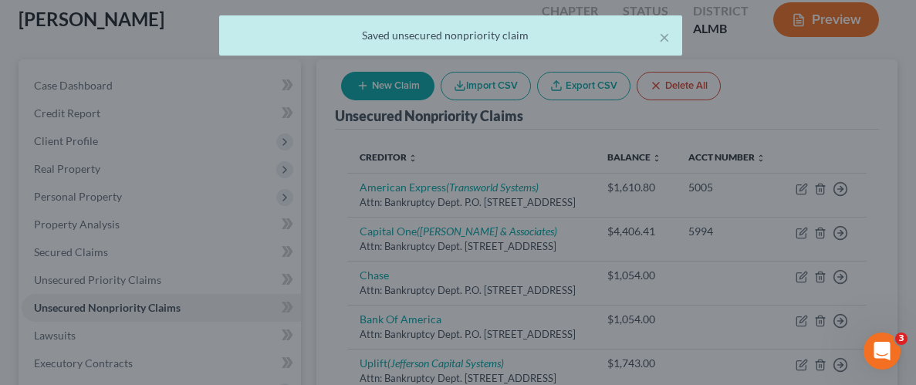
scroll to position [0, 0]
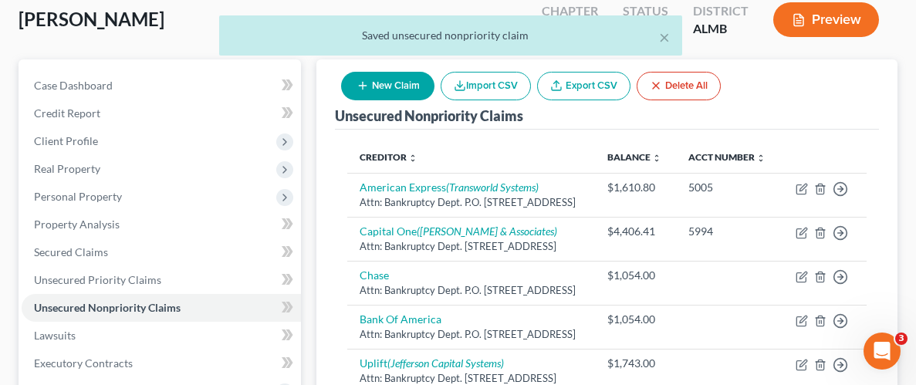
click at [394, 94] on button "New Claim" at bounding box center [387, 86] width 93 height 29
select select "0"
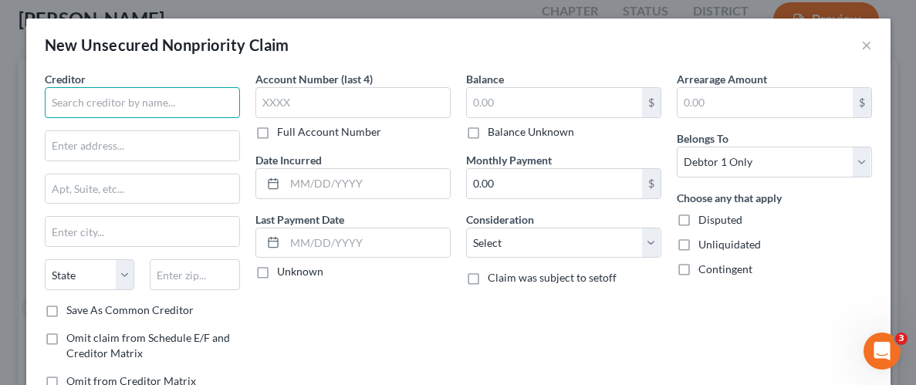
click at [205, 100] on input "text" at bounding box center [142, 102] width 195 height 31
type input "Uplift"
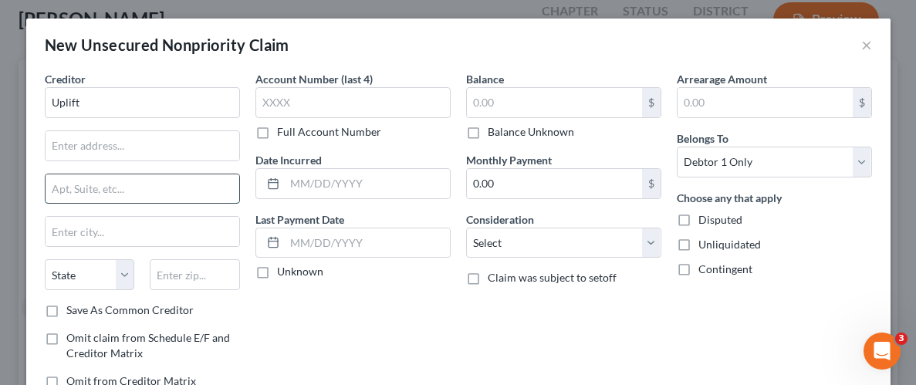
click at [191, 188] on input "text" at bounding box center [143, 188] width 194 height 29
paste input "[STREET_ADDRESS]"
click at [191, 184] on input "[STREET_ADDRESS]" at bounding box center [143, 188] width 194 height 29
paste input "10th Floor"
type input "[STREET_ADDRESS]"
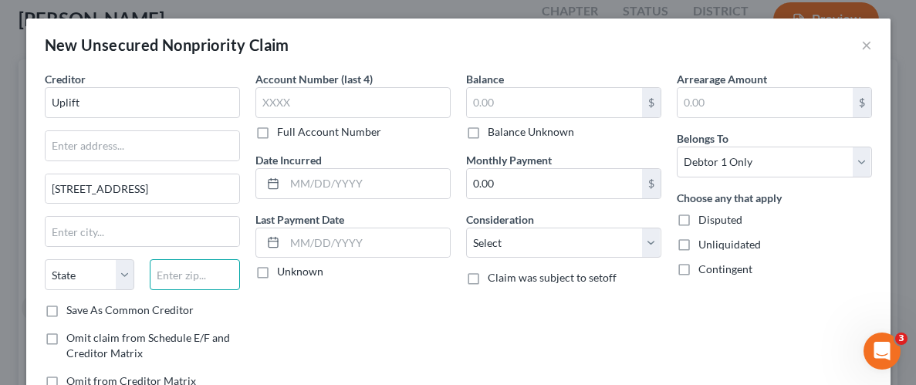
click at [189, 271] on input "text" at bounding box center [195, 274] width 90 height 31
click at [208, 277] on input "text" at bounding box center [195, 274] width 90 height 31
paste input "85004"
type input "85004"
click at [429, 293] on div "Account Number (last 4) Full Account Number Date Incurred Last Payment Date Unk…" at bounding box center [353, 236] width 211 height 330
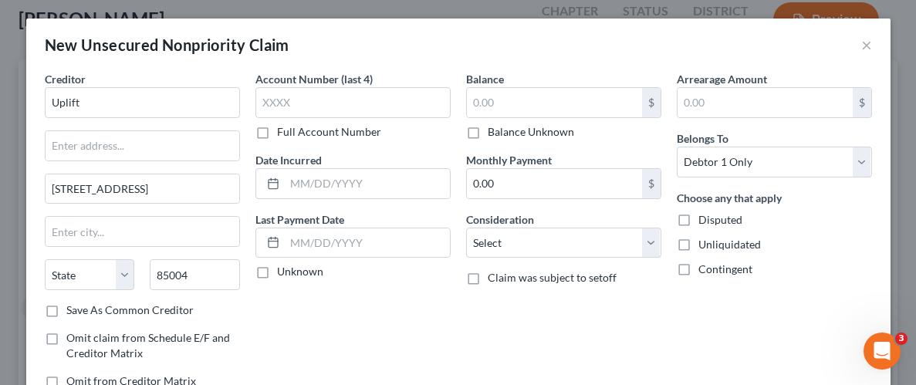
type input "Phoenix"
select select "3"
click at [595, 105] on input "text" at bounding box center [554, 102] width 175 height 29
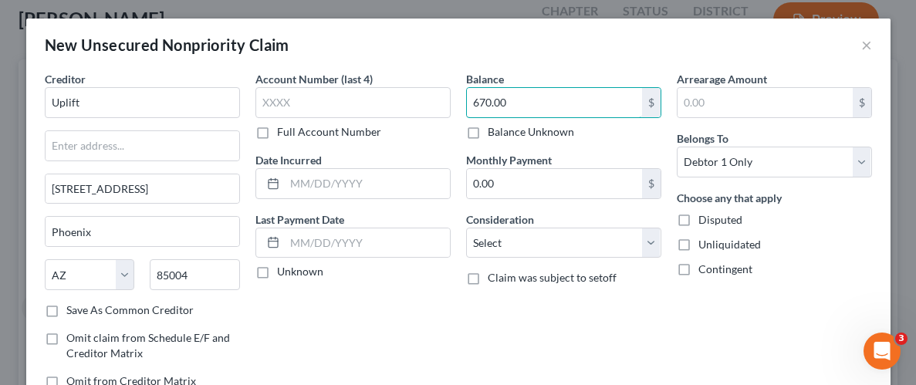
type input "670.00"
drag, startPoint x: 686, startPoint y: 246, endPoint x: 670, endPoint y: 245, distance: 16.2
click at [699, 247] on label "Unliquidated" at bounding box center [730, 244] width 63 height 15
click at [705, 247] on input "Unliquidated" at bounding box center [710, 242] width 10 height 10
checkbox input "true"
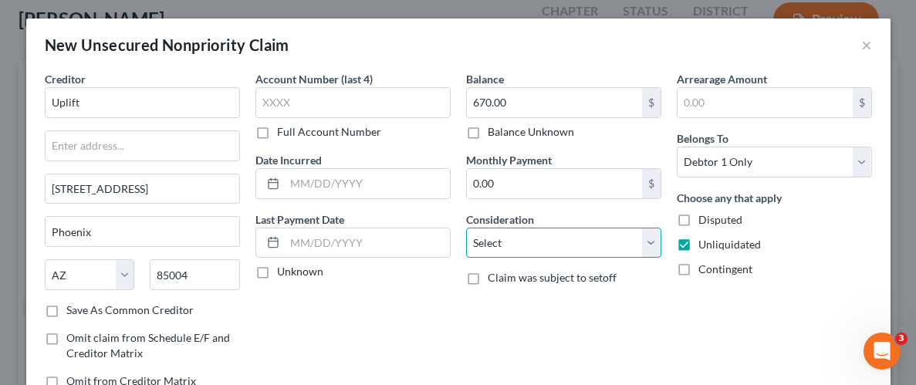
click at [649, 245] on select "Select Cable / Satellite Services Collection Agency Credit Card Debt Debt Couns…" at bounding box center [563, 243] width 195 height 31
select select "2"
click at [466, 228] on select "Select Cable / Satellite Services Collection Agency Credit Card Debt Debt Couns…" at bounding box center [563, 243] width 195 height 31
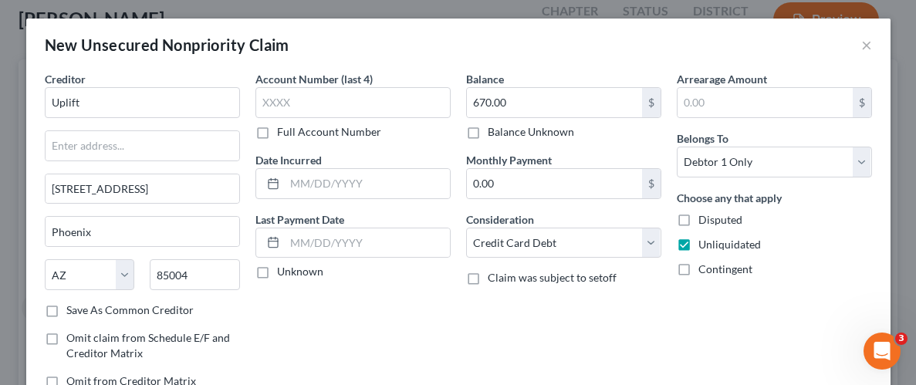
click at [499, 334] on div "Balance 670.00 $ Balance Unknown Balance Undetermined 670.00 $ Balance Unknown …" at bounding box center [563, 236] width 211 height 330
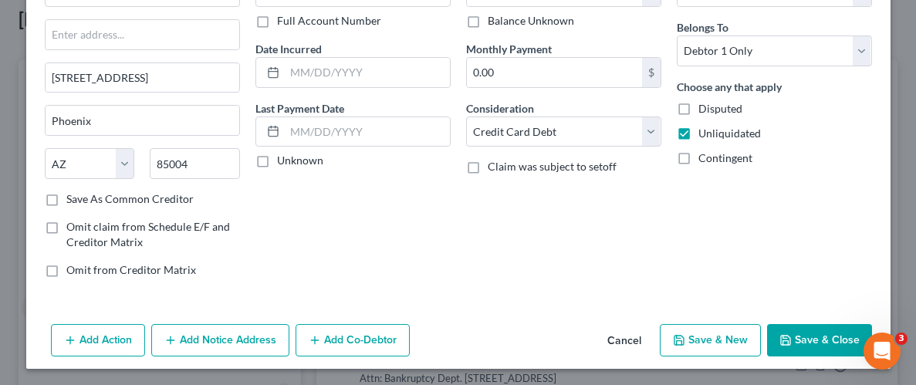
scroll to position [112, 0]
click at [223, 338] on button "Add Notice Address" at bounding box center [220, 339] width 138 height 32
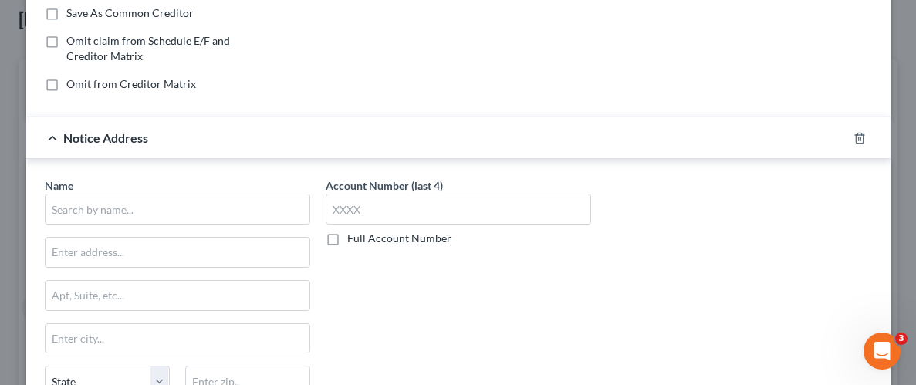
scroll to position [318, 0]
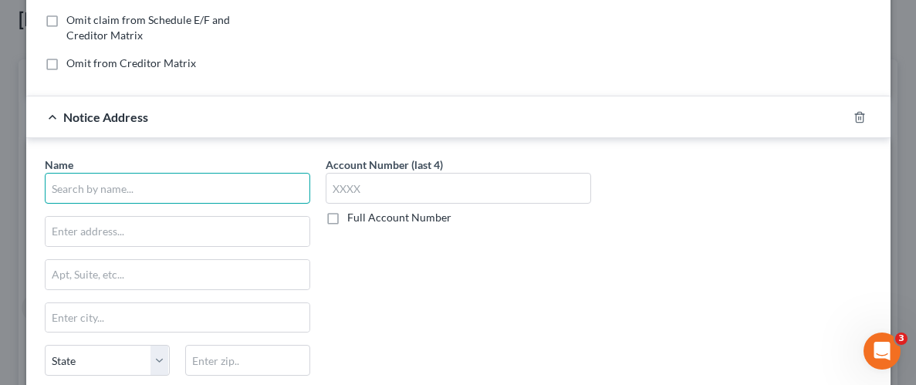
click at [221, 181] on input "text" at bounding box center [178, 188] width 266 height 31
type input "CBW Bank"
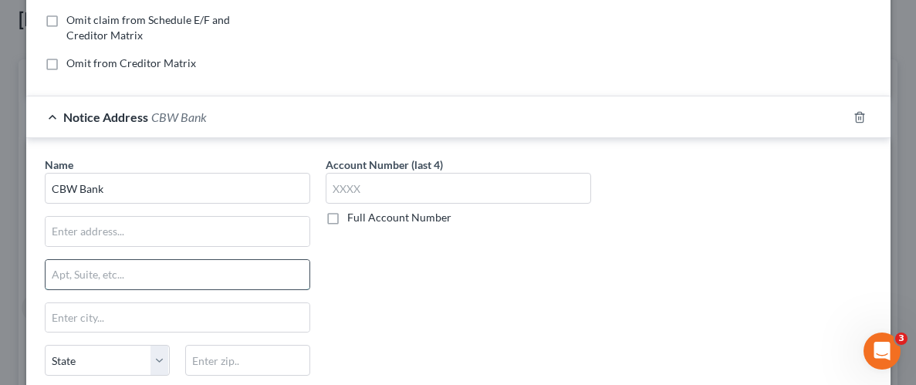
click at [174, 279] on input "text" at bounding box center [178, 274] width 264 height 29
paste input "[STREET_ADDRESS]"
type input "[STREET_ADDRESS]"
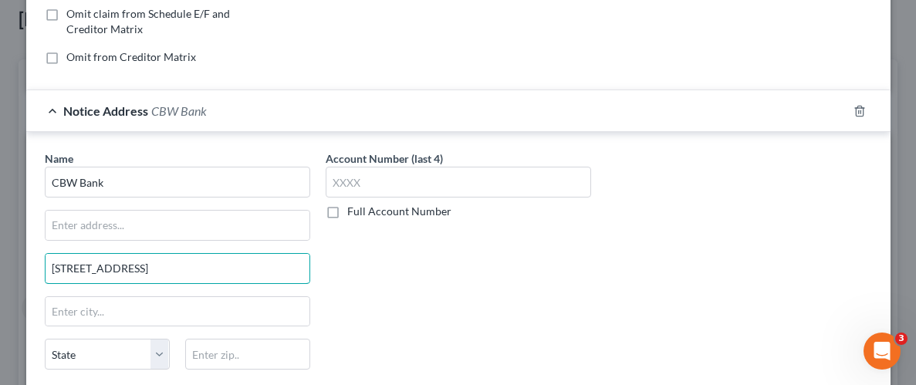
scroll to position [422, 0]
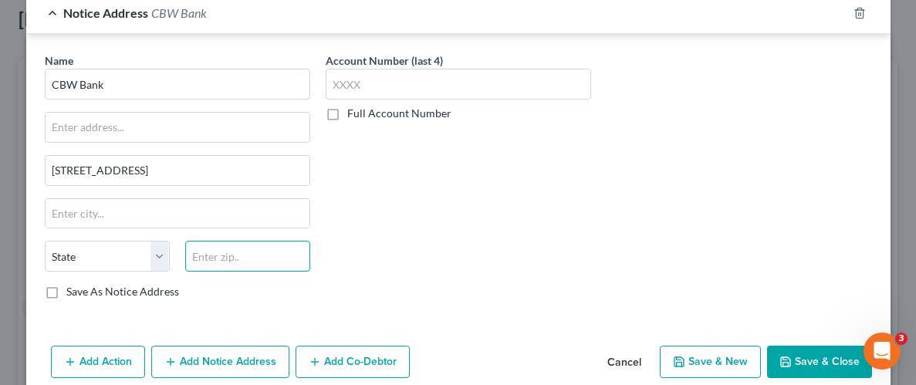
click at [230, 265] on input "text" at bounding box center [247, 256] width 125 height 31
paste input "66781"
type input "66781"
click at [526, 193] on div "Account Number (last 4) Full Account Number" at bounding box center [458, 181] width 281 height 259
type input "[PERSON_NAME]"
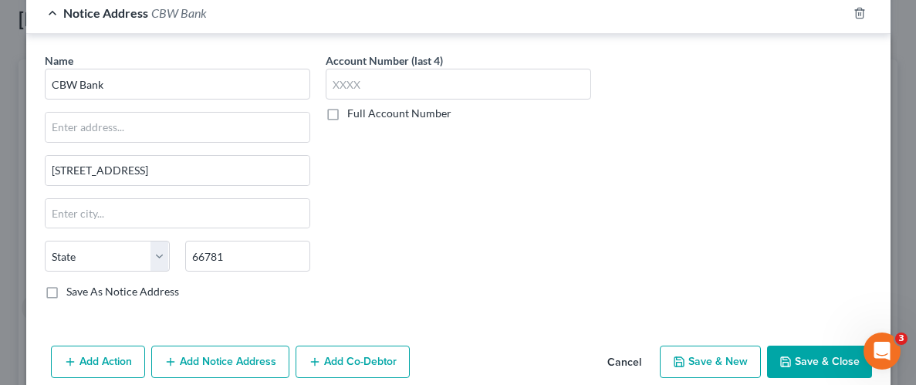
select select "17"
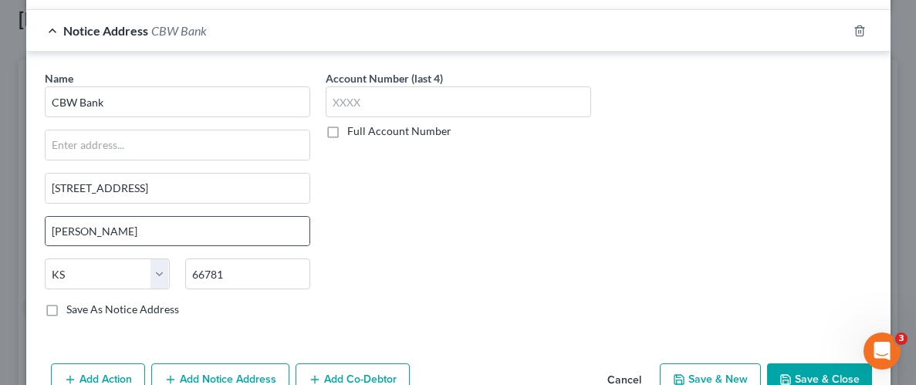
scroll to position [383, 0]
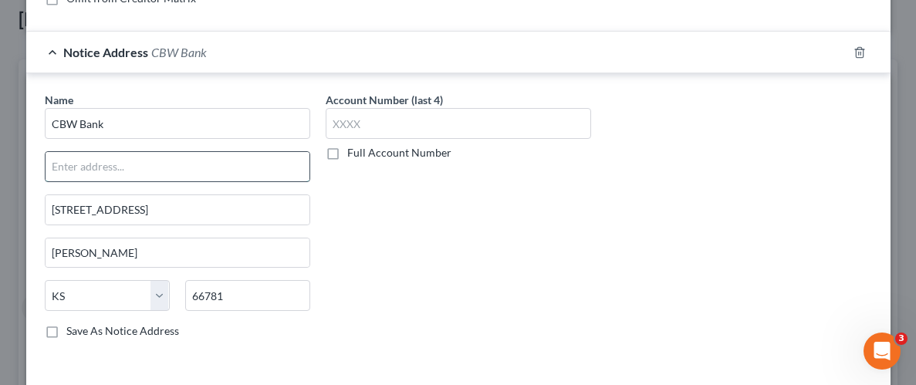
click at [157, 176] on input "text" at bounding box center [178, 166] width 264 height 29
type input "Attn: Bankruptcy Notice"
click at [441, 245] on div "Account Number (last 4) Full Account Number" at bounding box center [458, 221] width 281 height 259
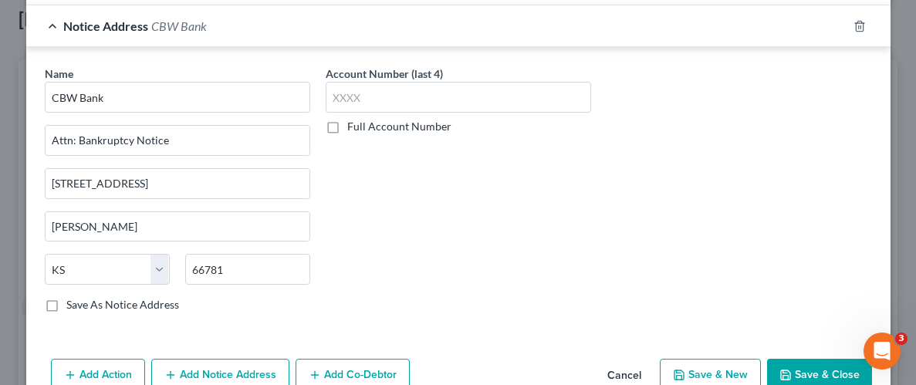
scroll to position [443, 0]
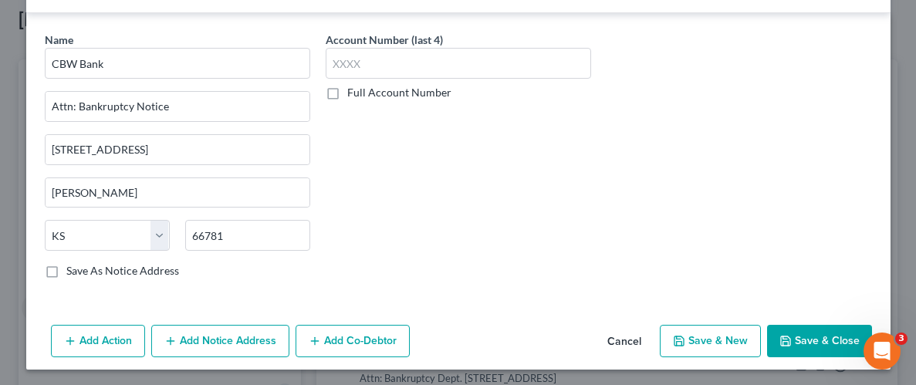
click at [817, 338] on button "Save & Close" at bounding box center [819, 341] width 105 height 32
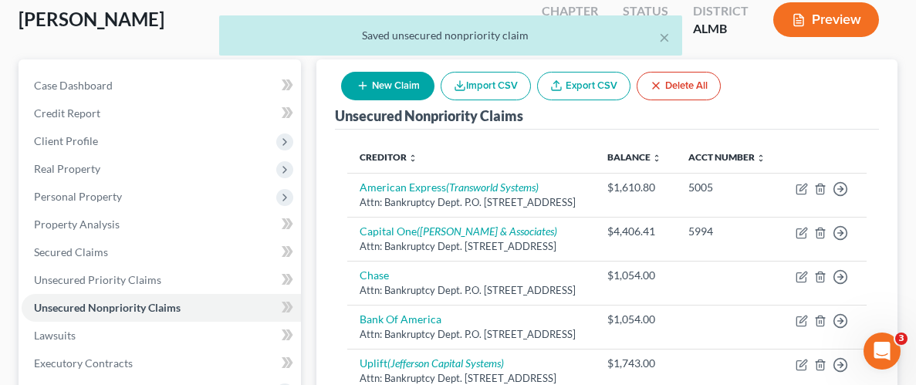
click at [384, 86] on button "New Claim" at bounding box center [387, 86] width 93 height 29
select select "0"
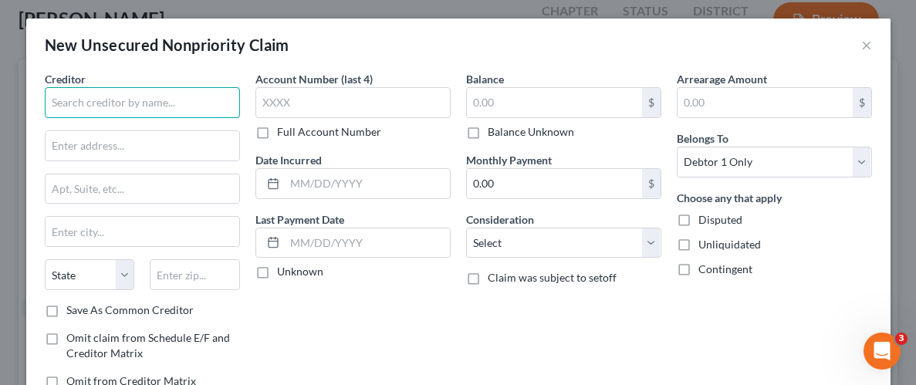
click at [107, 117] on input "text" at bounding box center [142, 102] width 195 height 31
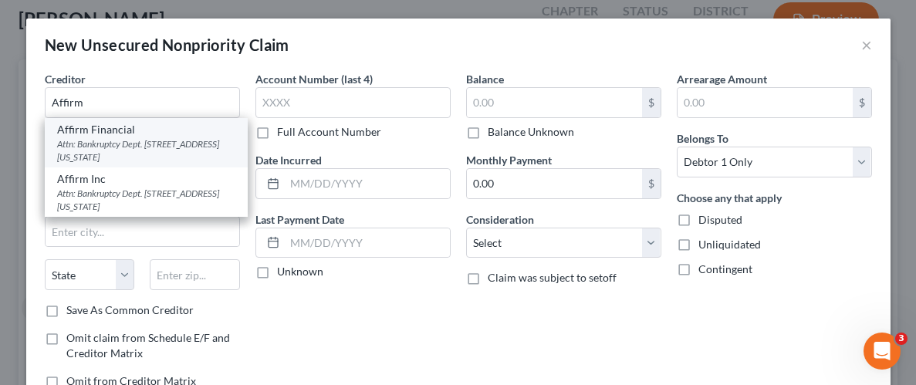
click at [118, 137] on div "Attn: Bankruptcy Dept. [STREET_ADDRESS][US_STATE]" at bounding box center [146, 150] width 178 height 26
type input "Affirm Financial"
type input "Attn: Bankruptcy Dept."
type input "[STREET_ADDRESS][US_STATE]"
type input "[GEOGRAPHIC_DATA]"
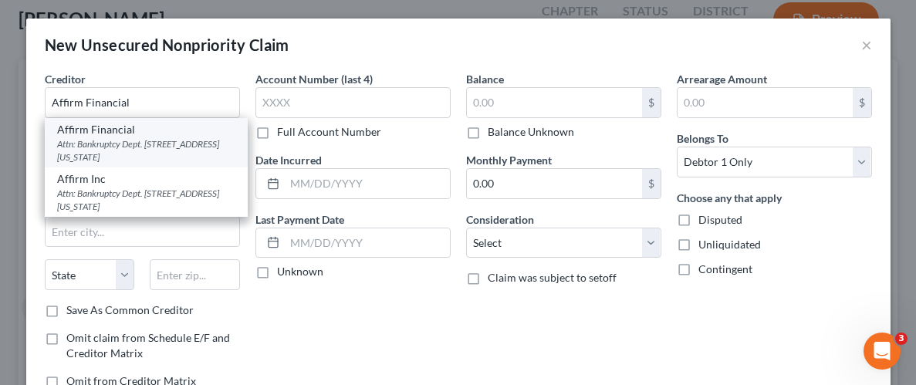
select select "4"
type input "94108"
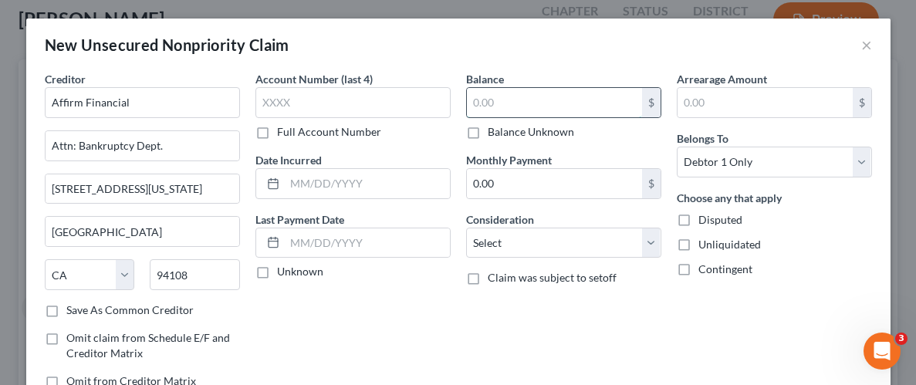
click at [568, 107] on input "text" at bounding box center [554, 102] width 175 height 29
type input "1,450.00"
click at [699, 247] on label "Unliquidated" at bounding box center [730, 244] width 63 height 15
click at [705, 247] on input "Unliquidated" at bounding box center [710, 242] width 10 height 10
checkbox input "true"
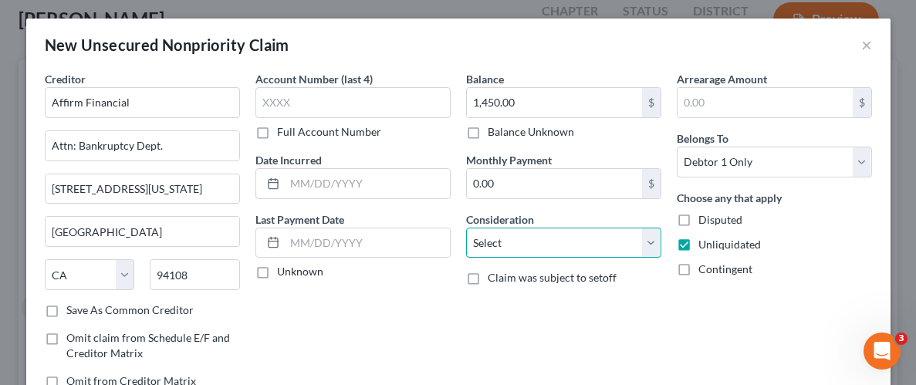
click at [650, 244] on select "Select Cable / Satellite Services Collection Agency Credit Card Debt Debt Couns…" at bounding box center [563, 243] width 195 height 31
select select "10"
click at [466, 228] on select "Select Cable / Satellite Services Collection Agency Credit Card Debt Debt Couns…" at bounding box center [563, 243] width 195 height 31
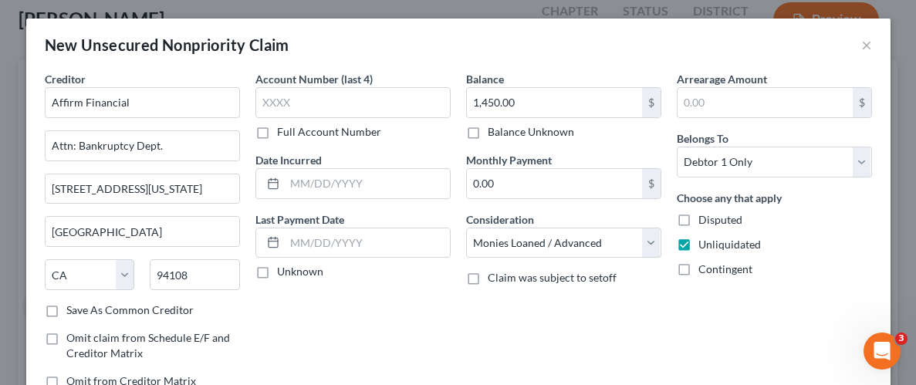
click at [617, 336] on div "Balance 1,450.00 $ Balance Unknown Balance Undetermined 1,450.00 $ Balance Unkn…" at bounding box center [563, 236] width 211 height 330
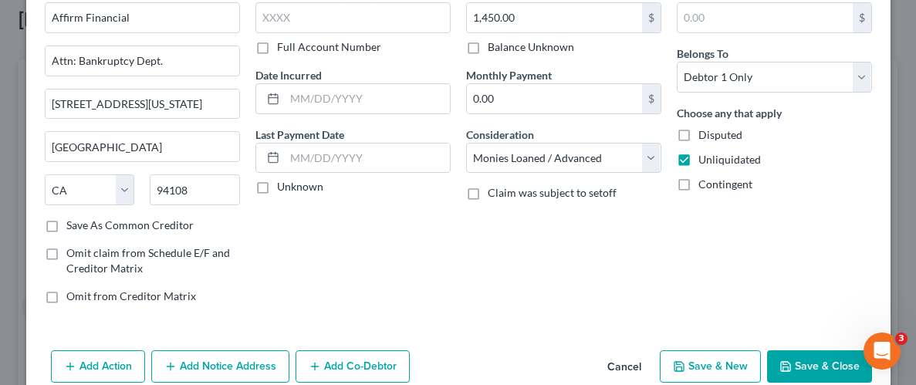
scroll to position [112, 0]
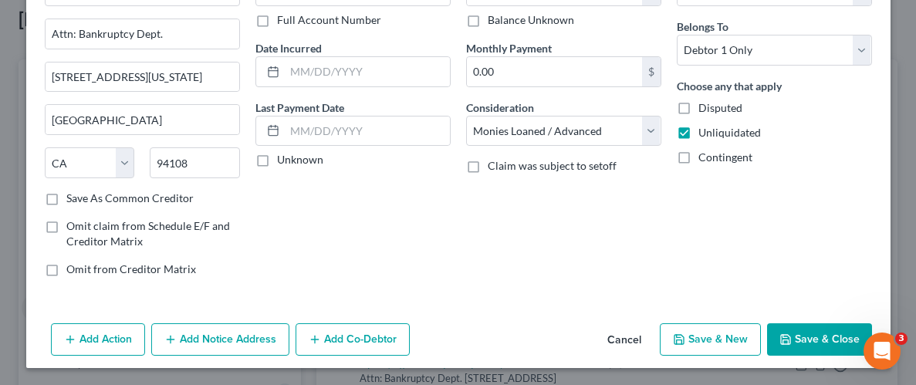
click at [817, 323] on button "Save & Close" at bounding box center [819, 339] width 105 height 32
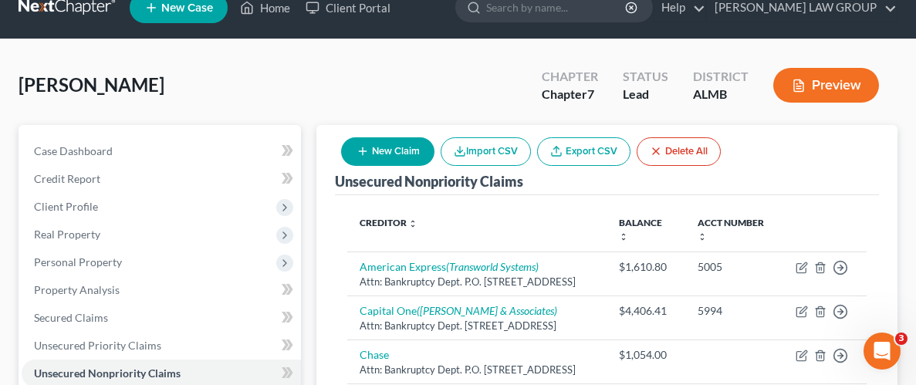
scroll to position [22, 0]
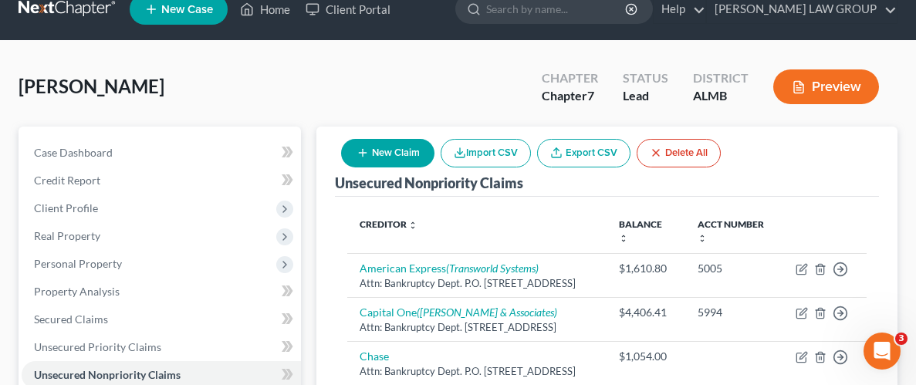
click at [389, 159] on button "New Claim" at bounding box center [387, 153] width 93 height 29
select select "0"
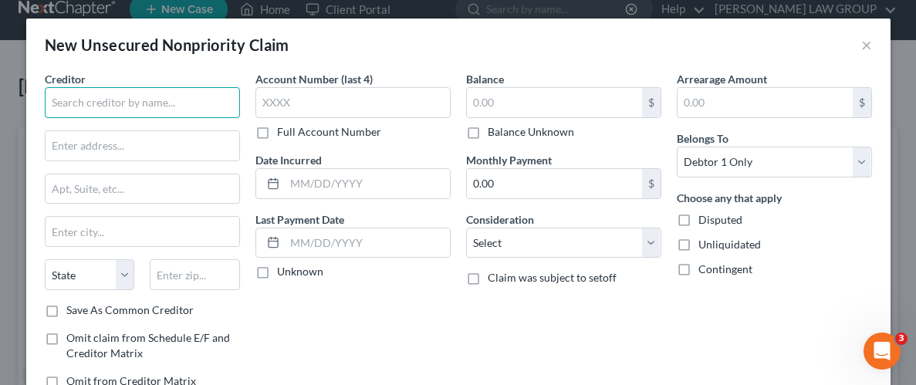
click at [199, 96] on input "text" at bounding box center [142, 102] width 195 height 31
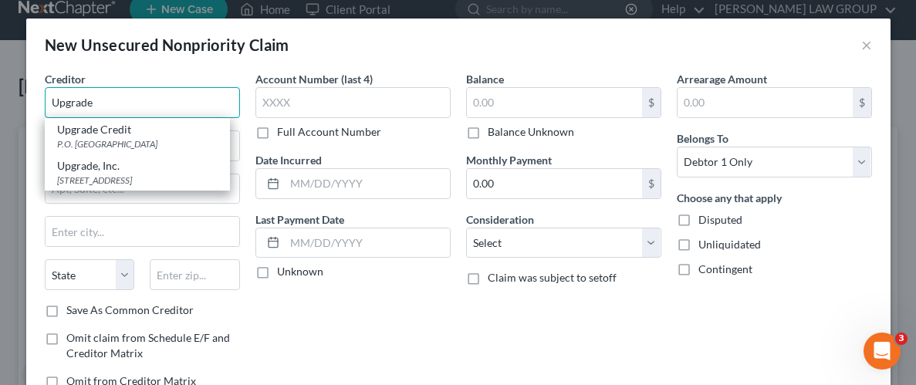
type input "Upgrade"
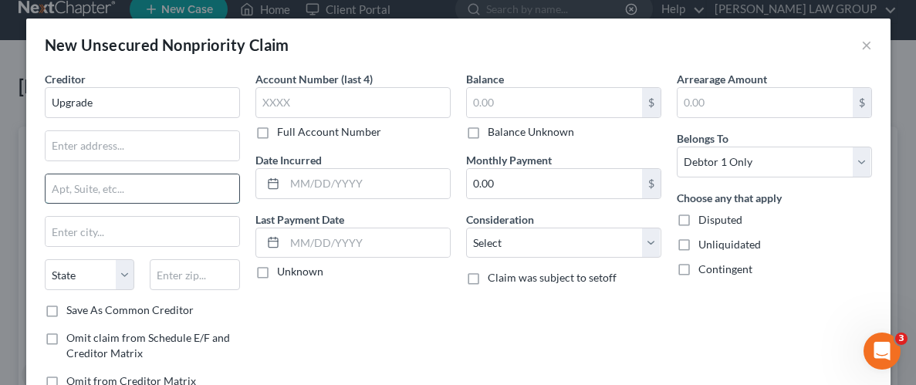
click at [110, 182] on input "text" at bounding box center [143, 188] width 194 height 29
paste input "[STREET_ADDRESS]"
paste input "Flr 10"
click at [181, 188] on input "[STREET_ADDRESS]" at bounding box center [143, 188] width 194 height 29
type input "[STREET_ADDRESS]"
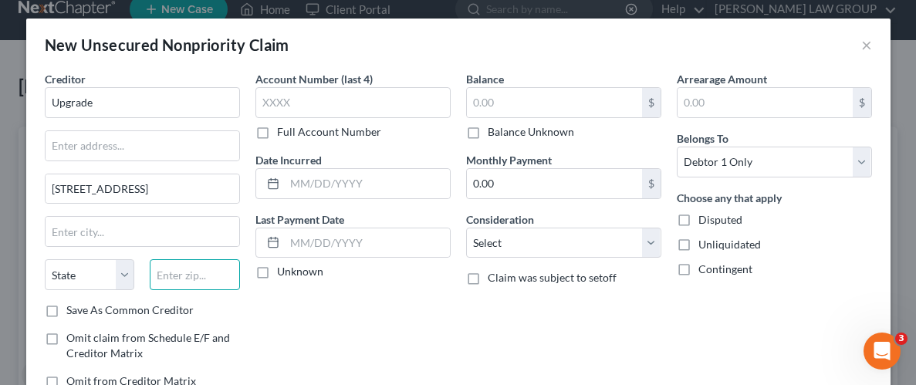
click at [197, 274] on input "text" at bounding box center [195, 274] width 90 height 31
paste input "85004"
type input "85004"
click at [699, 245] on label "Unliquidated" at bounding box center [730, 244] width 63 height 15
click at [705, 245] on input "Unliquidated" at bounding box center [710, 242] width 10 height 10
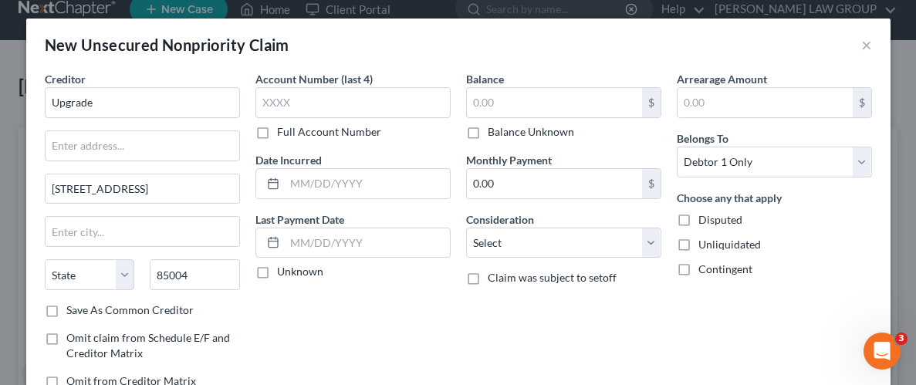
checkbox input "true"
type input "Phoenix"
select select "3"
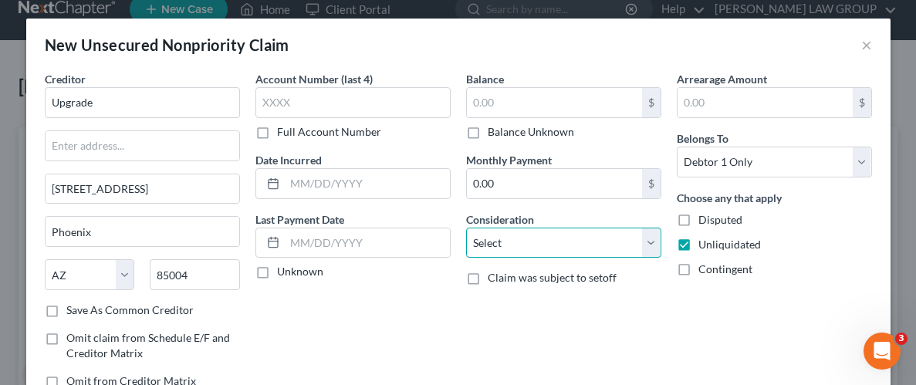
click at [648, 248] on select "Select Cable / Satellite Services Collection Agency Credit Card Debt Debt Couns…" at bounding box center [563, 243] width 195 height 31
select select "2"
click at [466, 228] on select "Select Cable / Satellite Services Collection Agency Credit Card Debt Debt Couns…" at bounding box center [563, 243] width 195 height 31
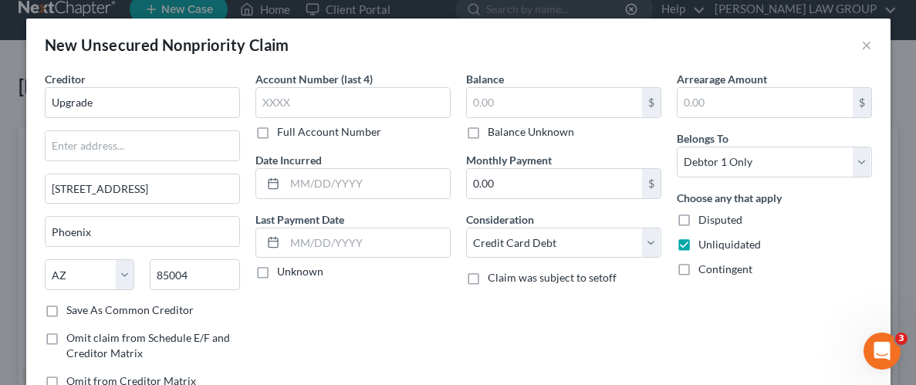
click at [639, 318] on div "Balance $ Balance Unknown Balance Undetermined $ Balance Unknown Monthly Paymen…" at bounding box center [563, 236] width 211 height 330
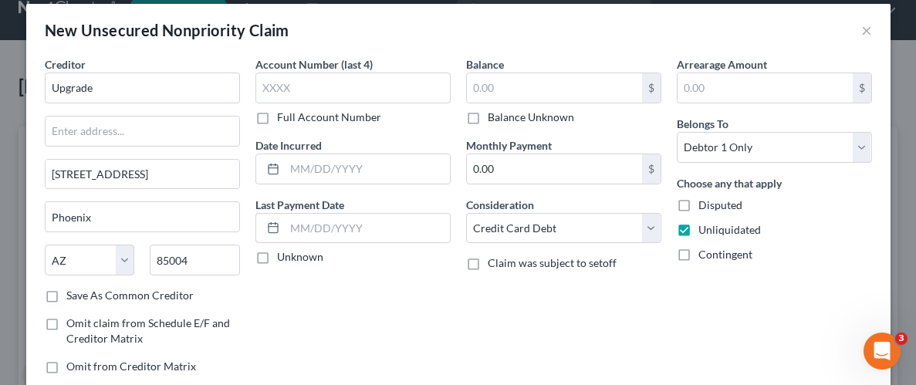
scroll to position [12, 0]
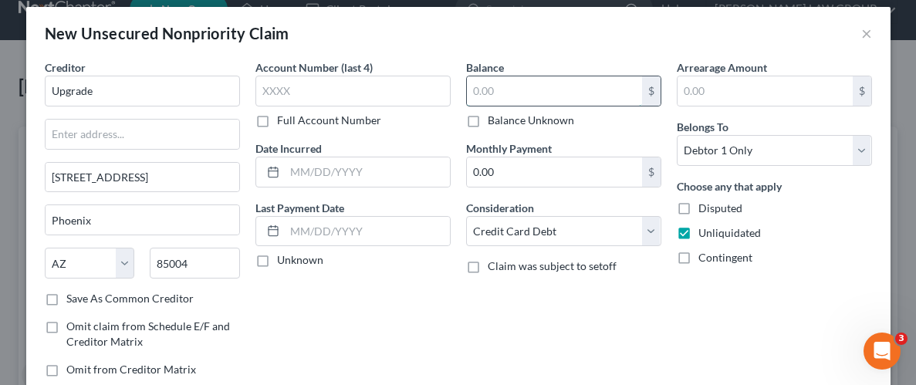
click at [566, 97] on input "text" at bounding box center [554, 90] width 175 height 29
type input "4,718.00"
click at [682, 333] on div "Arrearage Amount $ Belongs To * Select Debtor 1 Only Debtor 2 Only Debtor 1 And…" at bounding box center [774, 224] width 211 height 330
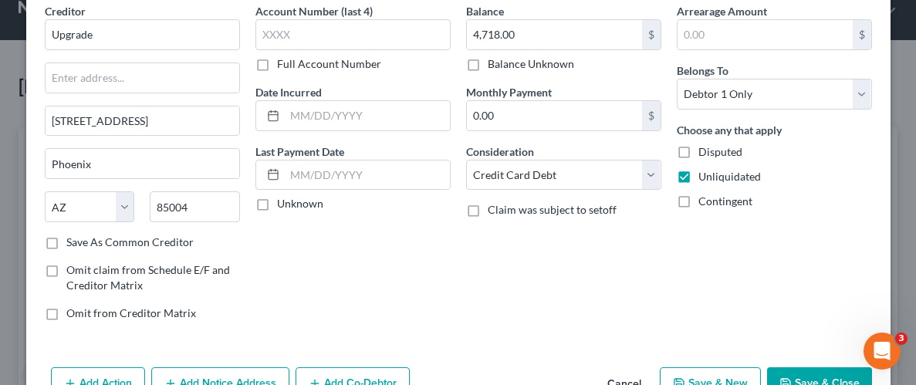
scroll to position [112, 0]
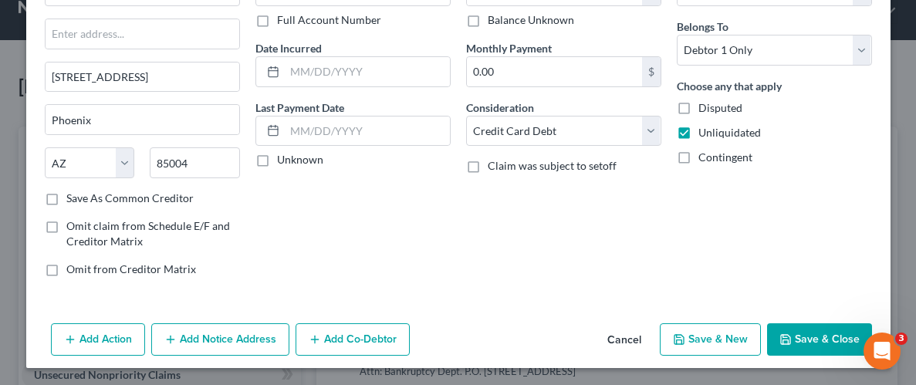
click at [839, 339] on button "Save & Close" at bounding box center [819, 339] width 105 height 32
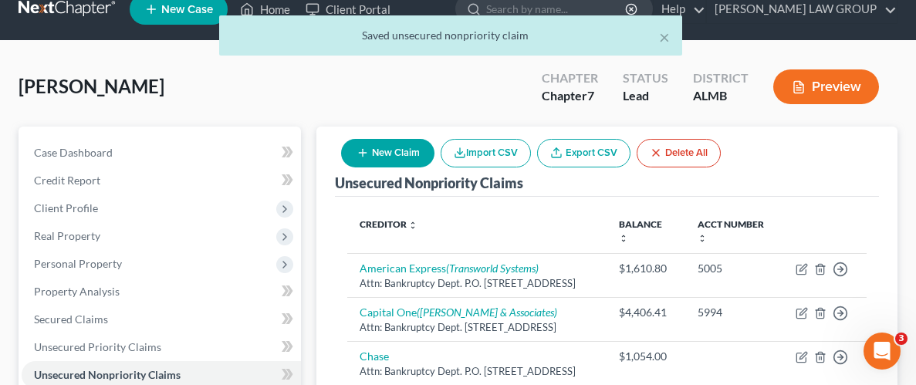
click at [380, 158] on button "New Claim" at bounding box center [387, 153] width 93 height 29
select select "0"
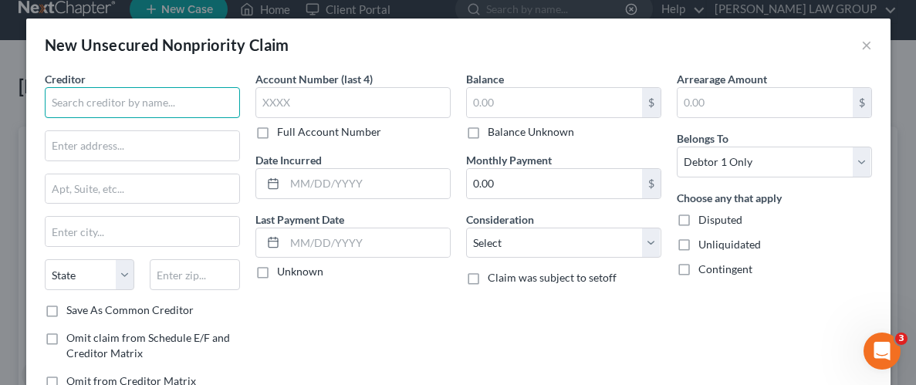
click at [185, 98] on input "text" at bounding box center [142, 102] width 195 height 31
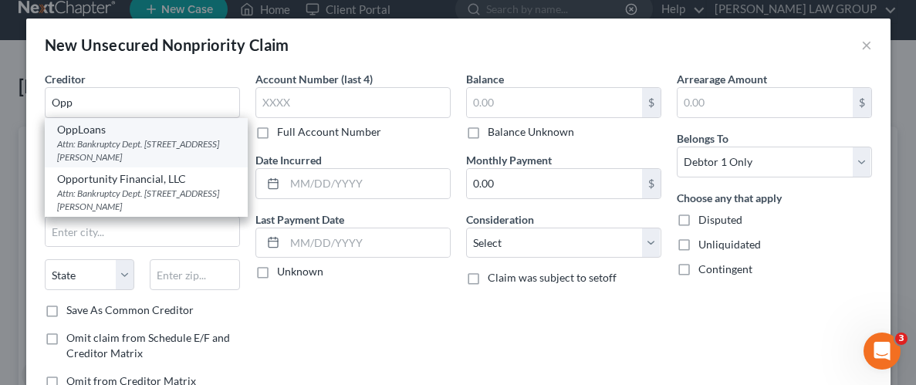
click at [94, 150] on div "Attn: Bankruptcy Dept. [STREET_ADDRESS][PERSON_NAME]" at bounding box center [146, 150] width 178 height 26
type input "OppLoans"
type input "Attn: Bankruptcy Dept."
type input "[STREET_ADDRESS][PERSON_NAME]"
type input "[GEOGRAPHIC_DATA]"
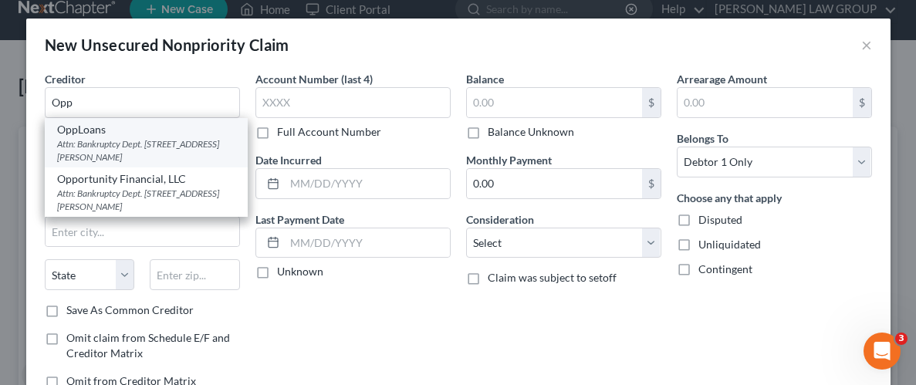
select select "14"
type input "60601"
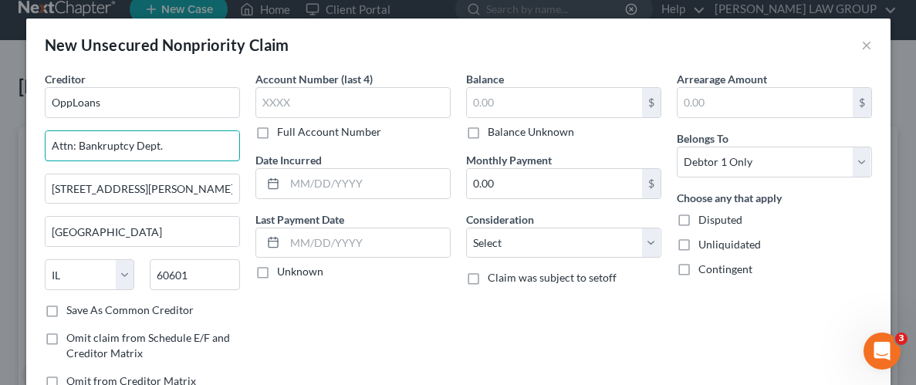
drag, startPoint x: 177, startPoint y: 137, endPoint x: 0, endPoint y: 138, distance: 176.8
click at [0, 138] on div "New Unsecured Nonpriority Claim × Creditor * OppLoans Attn: Bankruptcy Dept. [S…" at bounding box center [458, 192] width 916 height 385
paste input "TTN: Resolutions Department"
type input "ATTN: Resolutions Department"
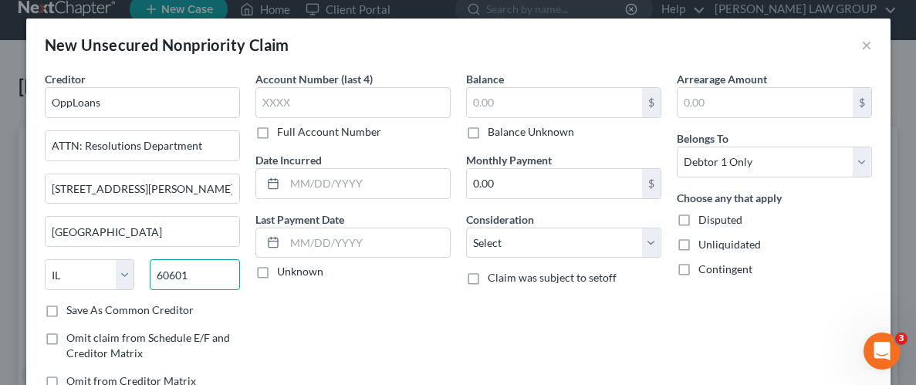
drag, startPoint x: 196, startPoint y: 272, endPoint x: 147, endPoint y: 272, distance: 48.6
click at [147, 272] on div "60601" at bounding box center [195, 274] width 106 height 31
paste input "P.O. Box 5040"
type input "P.O. Box 5040"
drag, startPoint x: 207, startPoint y: 187, endPoint x: 44, endPoint y: 184, distance: 162.9
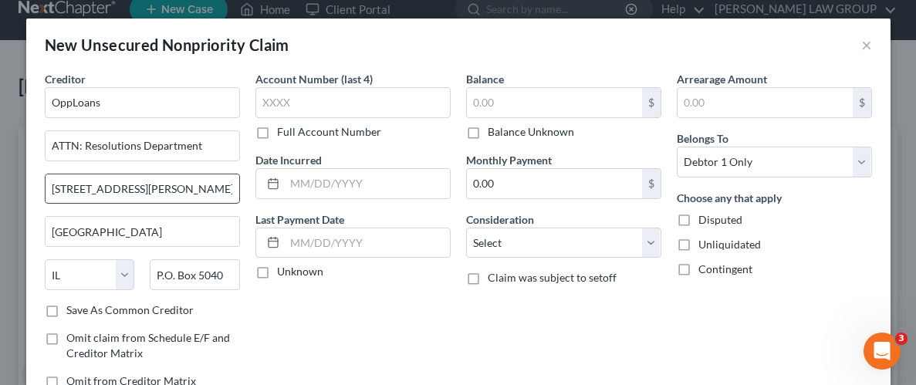
click at [46, 184] on input "[STREET_ADDRESS][PERSON_NAME]" at bounding box center [143, 188] width 194 height 29
paste input "P.O. Box 504"
type input "P.O. Box 5040"
click at [232, 271] on input "P.O. Box 5040" at bounding box center [195, 274] width 90 height 31
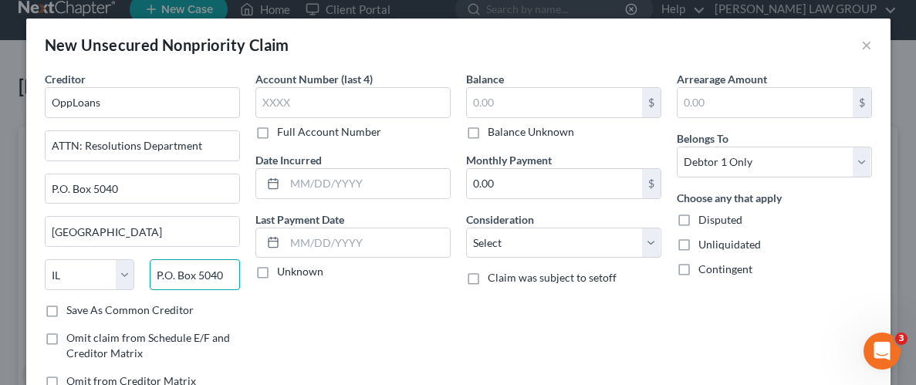
click at [232, 271] on input "P.O. Box 5040" at bounding box center [195, 274] width 90 height 31
paste input "22403"
click at [267, 303] on div "Account Number (last 4) Full Account Number Date Incurred Last Payment Date Unk…" at bounding box center [353, 236] width 211 height 330
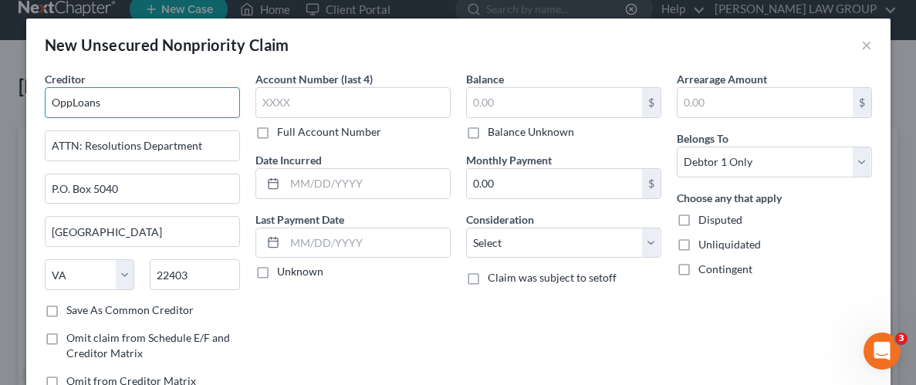
click at [127, 103] on input "OppLoans" at bounding box center [142, 102] width 195 height 31
click at [424, 347] on div "Account Number (last 4) Full Account Number Date Incurred Last Payment Date Unk…" at bounding box center [353, 236] width 211 height 330
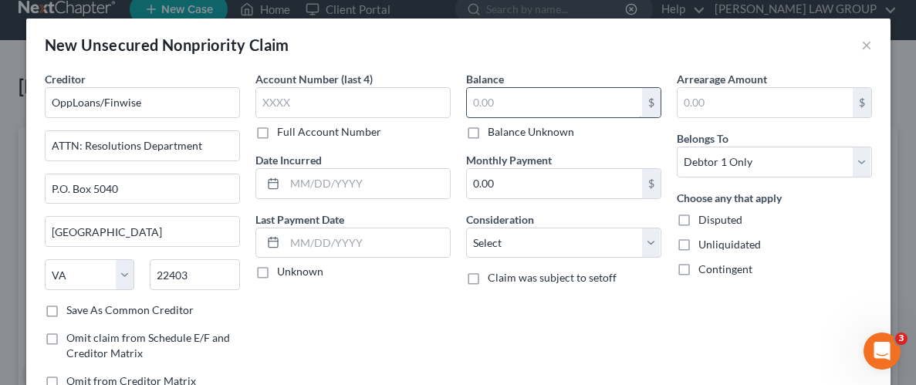
click at [537, 103] on input "text" at bounding box center [554, 102] width 175 height 29
click at [699, 243] on label "Unliquidated" at bounding box center [730, 244] width 63 height 15
click at [705, 243] on input "Unliquidated" at bounding box center [710, 242] width 10 height 10
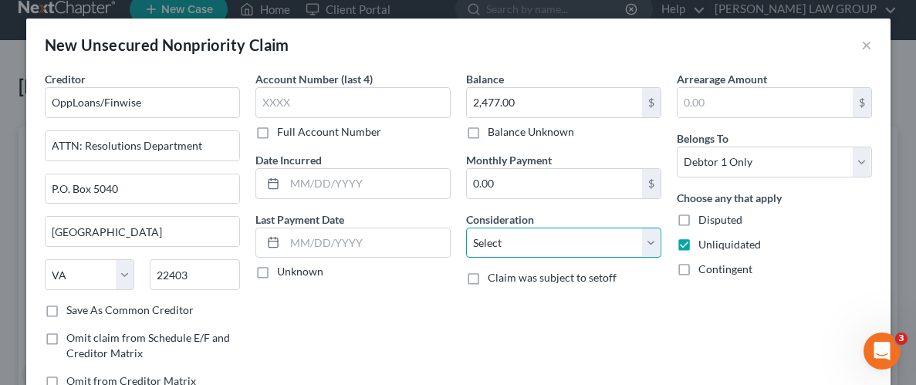
click at [644, 246] on select "Select Cable / Satellite Services Collection Agency Credit Card Debt Debt Couns…" at bounding box center [563, 243] width 195 height 31
click at [466, 228] on select "Select Cable / Satellite Services Collection Agency Credit Card Debt Debt Couns…" at bounding box center [563, 243] width 195 height 31
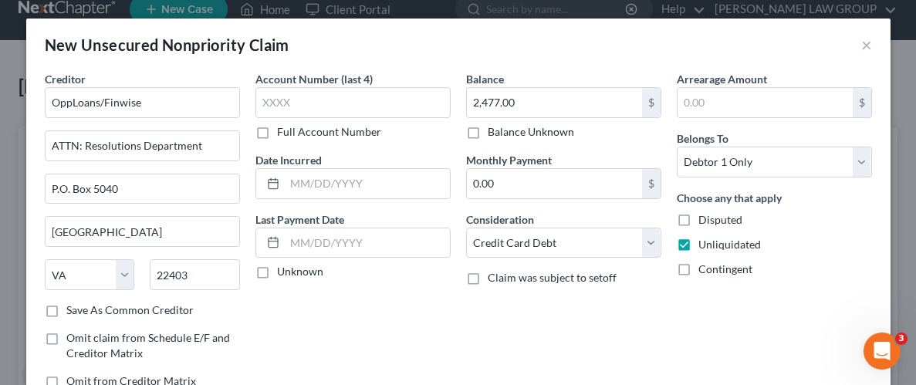
click at [662, 359] on div "Balance 2,477.00 $ Balance Unknown Balance Undetermined 2,477.00 $ Balance Unkn…" at bounding box center [563, 236] width 211 height 330
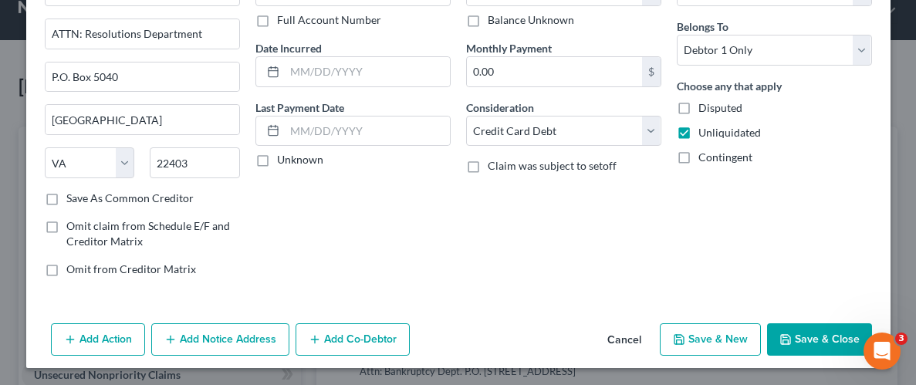
click at [820, 332] on button "Save & Close" at bounding box center [819, 339] width 105 height 32
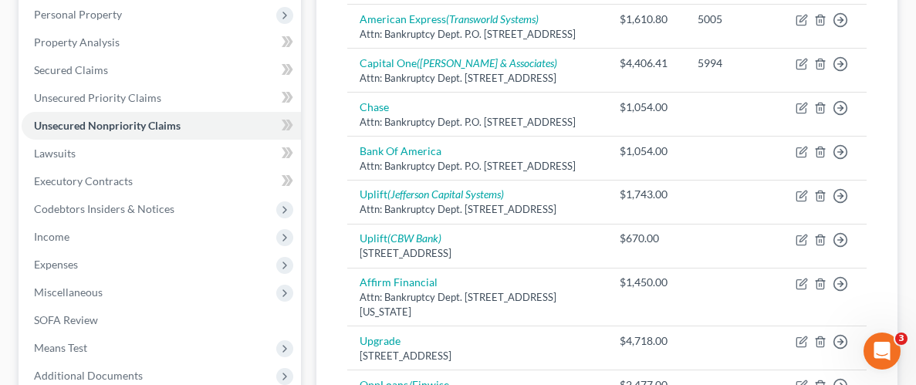
scroll to position [0, 0]
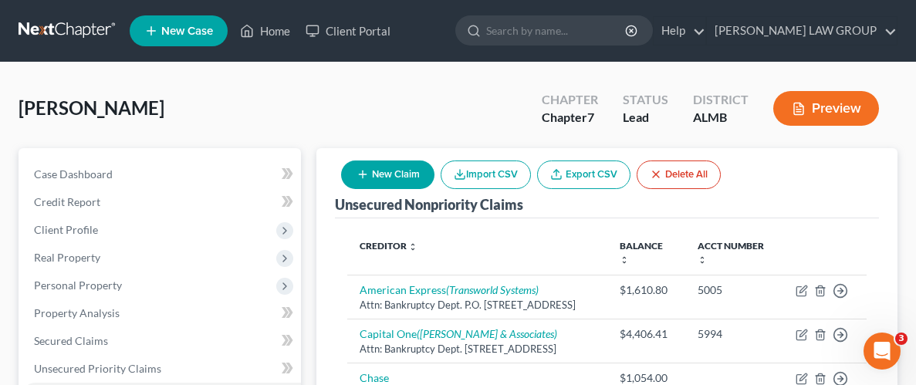
click at [404, 171] on button "New Claim" at bounding box center [387, 175] width 93 height 29
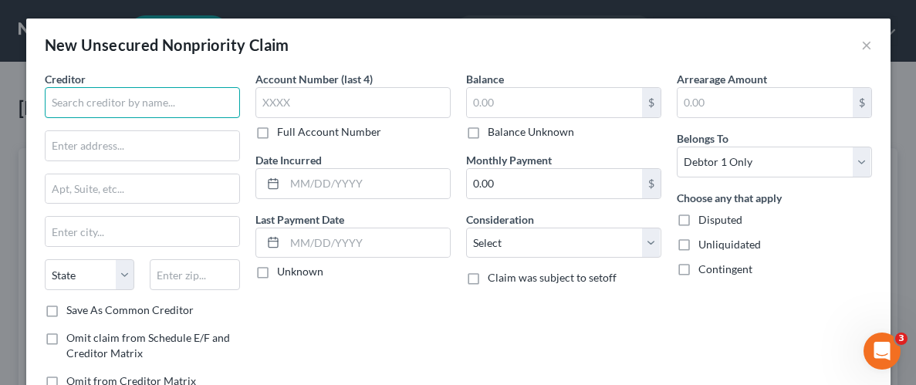
click at [134, 100] on input "text" at bounding box center [142, 102] width 195 height 31
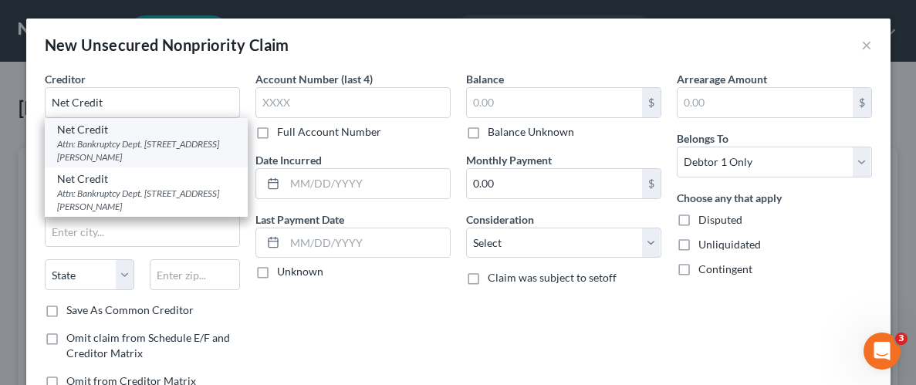
click at [110, 144] on div "Attn: Bankruptcy Dept. [STREET_ADDRESS][PERSON_NAME]" at bounding box center [146, 150] width 178 height 26
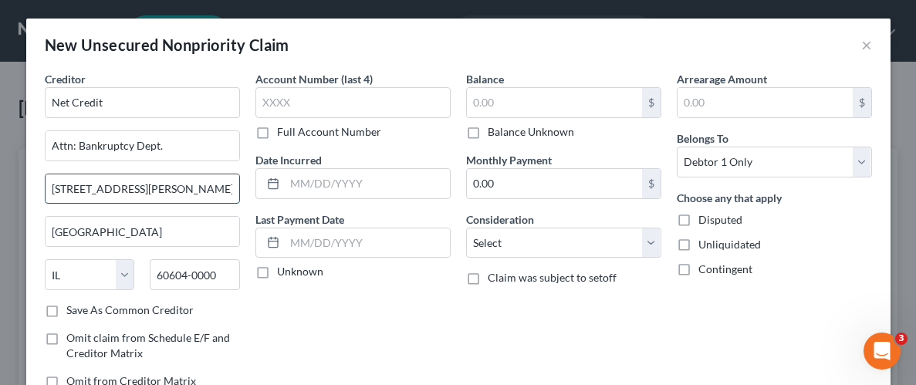
click at [196, 190] on input "[STREET_ADDRESS][PERSON_NAME]" at bounding box center [143, 188] width 194 height 29
click at [304, 305] on div "Account Number (last 4) Full Account Number Date Incurred Last Payment Date Unk…" at bounding box center [353, 236] width 211 height 330
click at [572, 114] on input "text" at bounding box center [554, 102] width 175 height 29
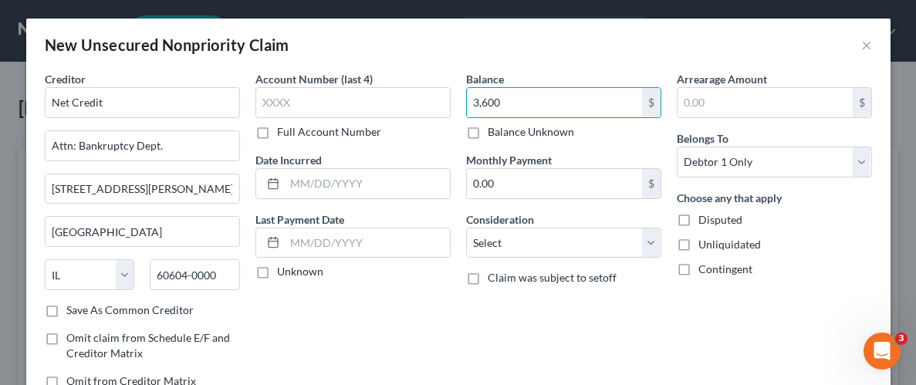
click at [699, 244] on label "Unliquidated" at bounding box center [730, 244] width 63 height 15
click at [705, 244] on input "Unliquidated" at bounding box center [710, 242] width 10 height 10
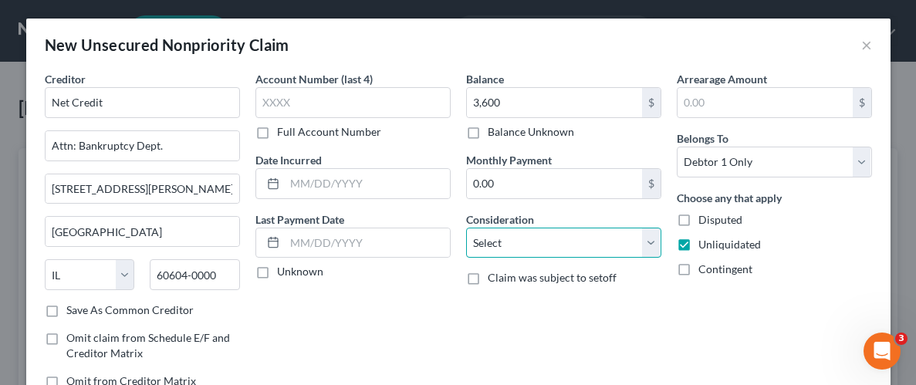
click at [650, 245] on select "Select Cable / Satellite Services Collection Agency Credit Card Debt Debt Couns…" at bounding box center [563, 243] width 195 height 31
click at [466, 228] on select "Select Cable / Satellite Services Collection Agency Credit Card Debt Debt Couns…" at bounding box center [563, 243] width 195 height 31
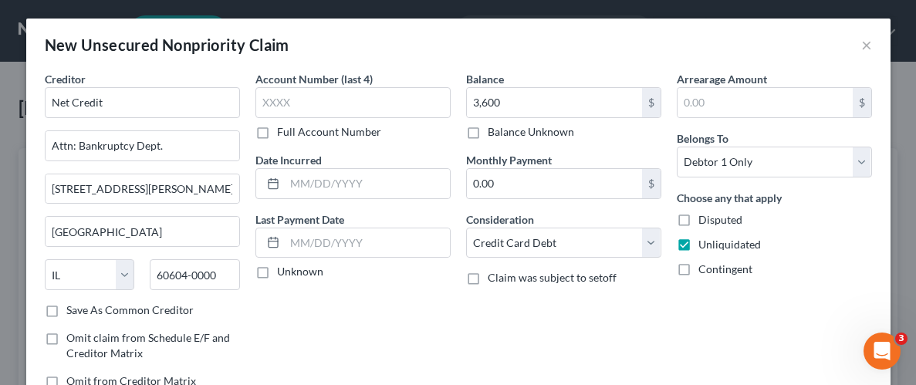
click at [628, 319] on div "Balance 3,600.00 $ Balance Unknown Balance Undetermined 3,600 $ Balance Unknown…" at bounding box center [563, 236] width 211 height 330
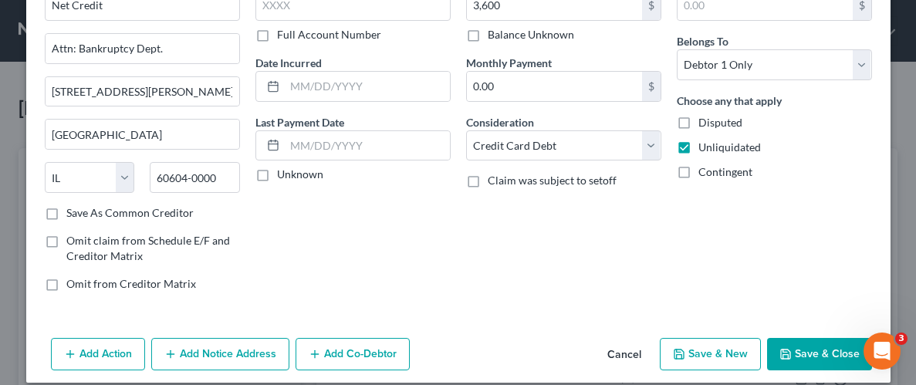
scroll to position [112, 0]
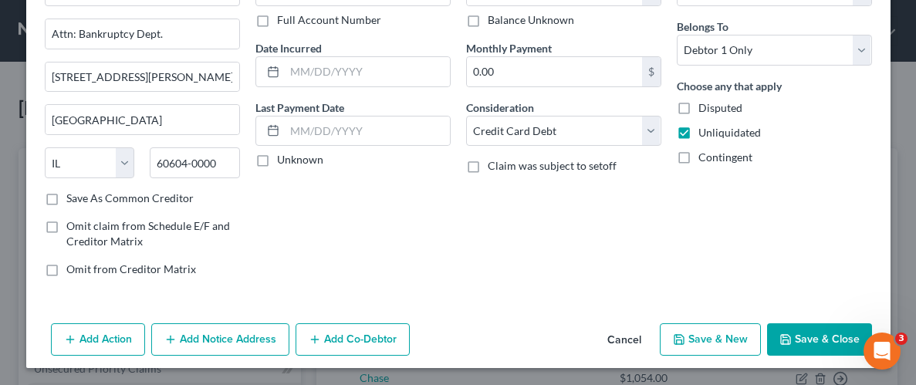
click at [837, 330] on button "Save & Close" at bounding box center [819, 339] width 105 height 32
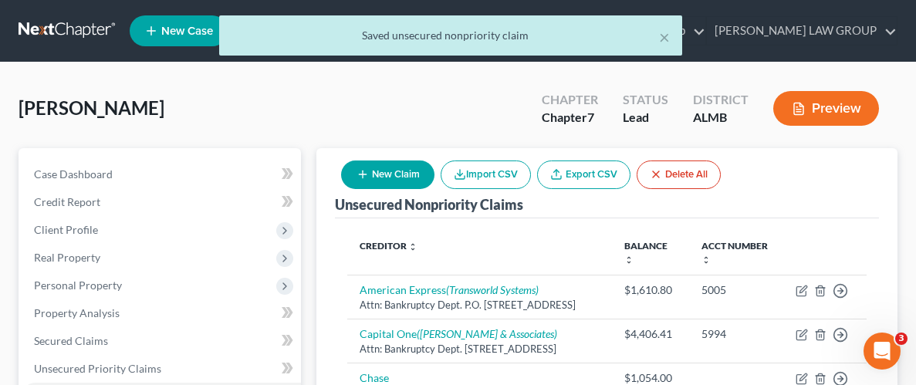
click at [380, 172] on button "New Claim" at bounding box center [387, 175] width 93 height 29
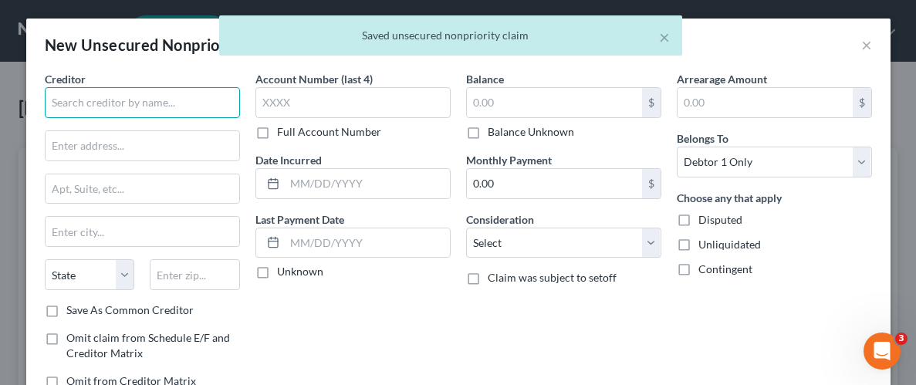
click at [194, 94] on input "text" at bounding box center [142, 102] width 195 height 31
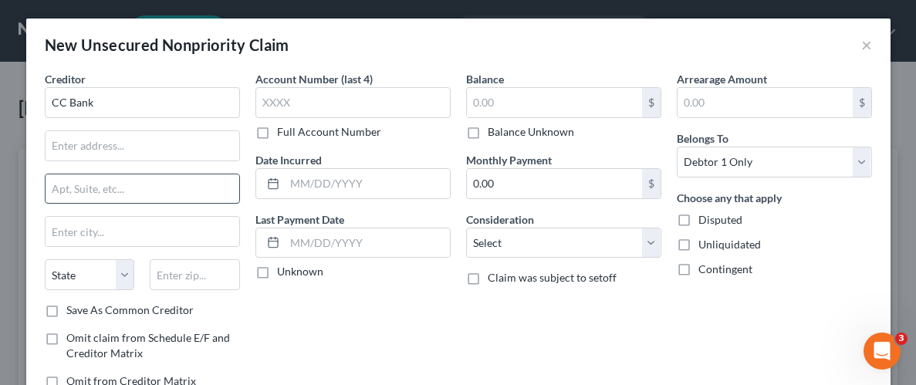
click at [135, 191] on input "text" at bounding box center [143, 188] width 194 height 29
paste input "[STREET_ADDRESS]"
click at [199, 274] on input "text" at bounding box center [195, 274] width 90 height 31
paste input "84062"
click at [307, 310] on div "Account Number (last 4) Full Account Number Date Incurred Last Payment Date Unk…" at bounding box center [353, 236] width 211 height 330
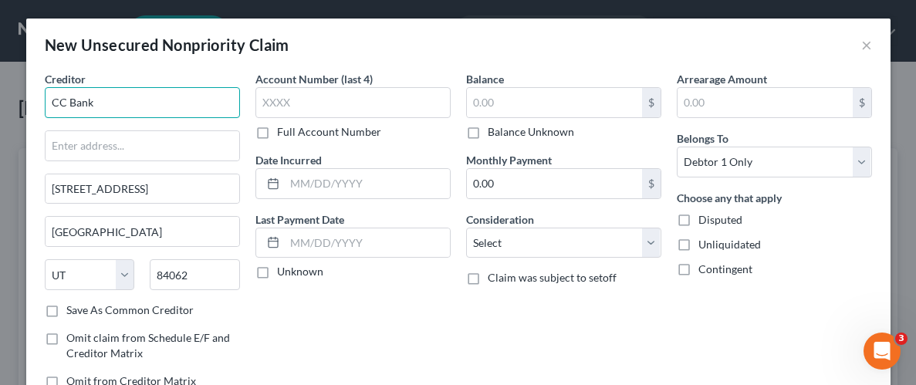
click at [102, 100] on input "CC Bank" at bounding box center [142, 102] width 195 height 31
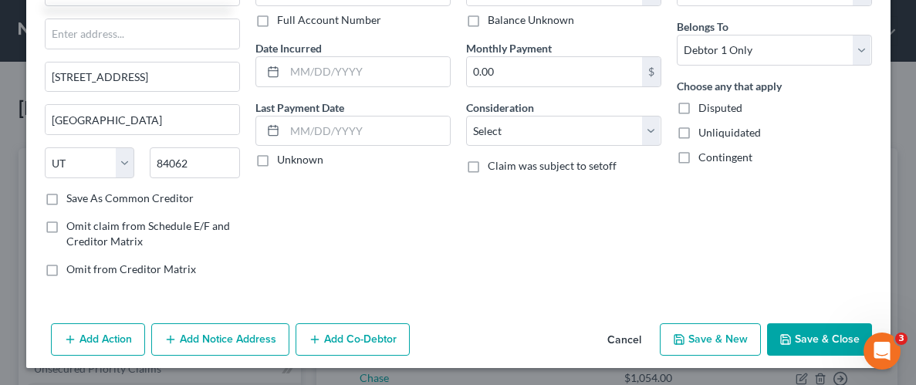
click at [249, 337] on button "Add Notice Address" at bounding box center [220, 339] width 138 height 32
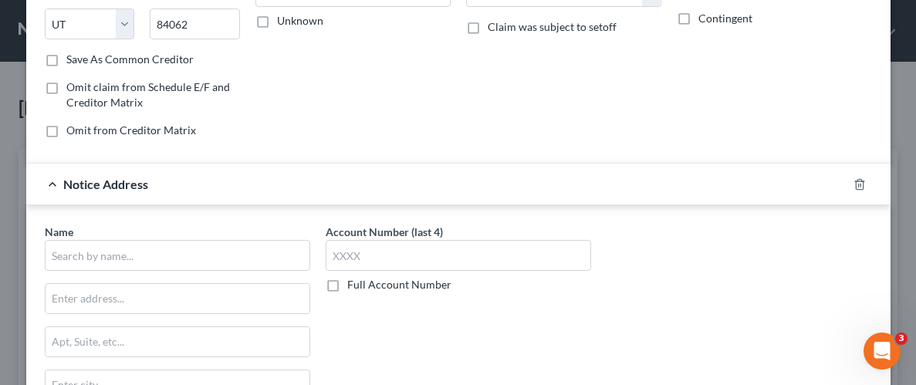
scroll to position [390, 0]
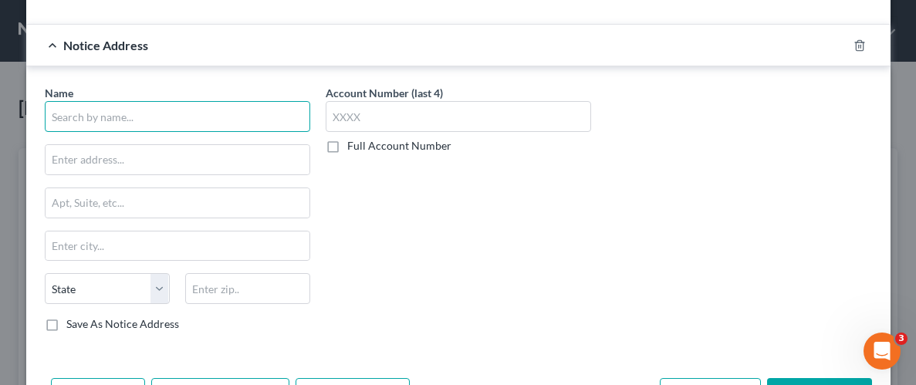
click at [223, 113] on input "text" at bounding box center [178, 116] width 266 height 31
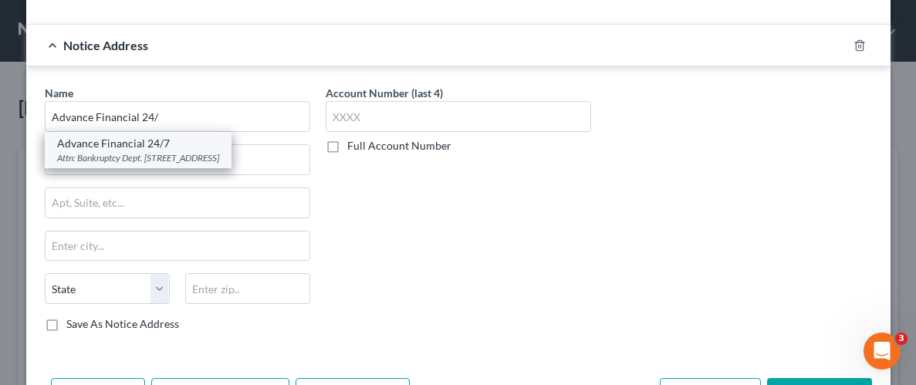
click at [188, 151] on div "Attn: Bankruptcy Dept. [STREET_ADDRESS]" at bounding box center [138, 157] width 162 height 13
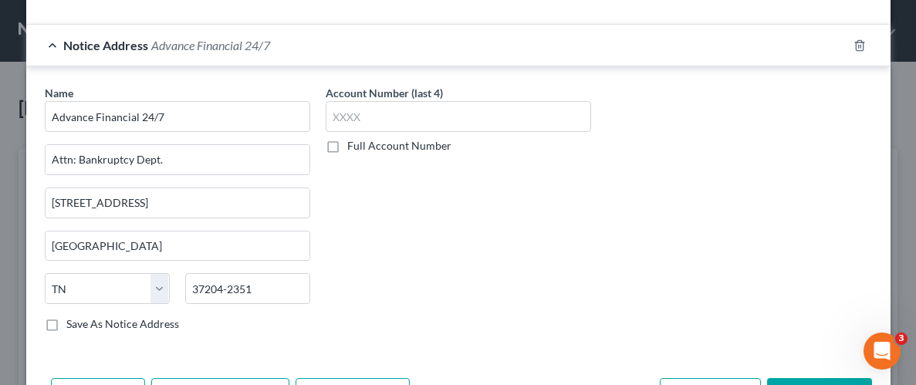
click at [435, 194] on div "Account Number (last 4) Full Account Number" at bounding box center [458, 214] width 281 height 259
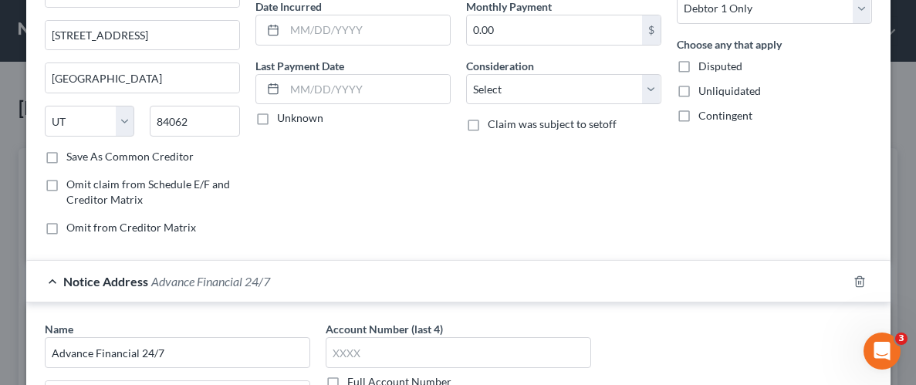
scroll to position [0, 0]
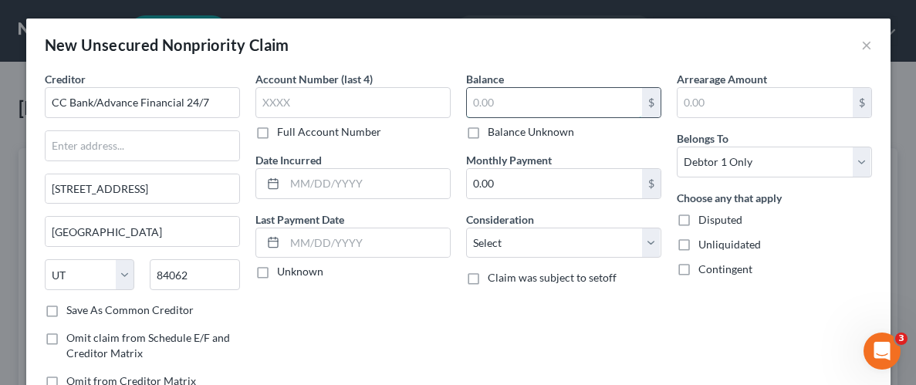
click at [536, 96] on input "text" at bounding box center [554, 102] width 175 height 29
click at [699, 243] on label "Unliquidated" at bounding box center [730, 244] width 63 height 15
click at [705, 243] on input "Unliquidated" at bounding box center [710, 242] width 10 height 10
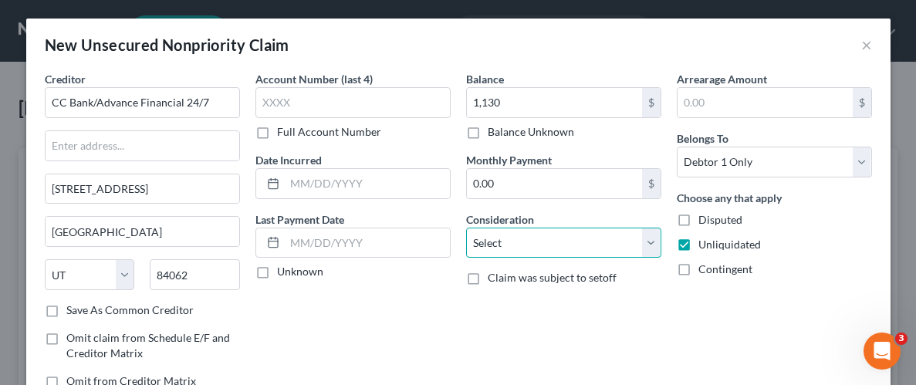
click at [653, 240] on select "Select Cable / Satellite Services Collection Agency Credit Card Debt Debt Couns…" at bounding box center [563, 243] width 195 height 31
click at [466, 228] on select "Select Cable / Satellite Services Collection Agency Credit Card Debt Debt Couns…" at bounding box center [563, 243] width 195 height 31
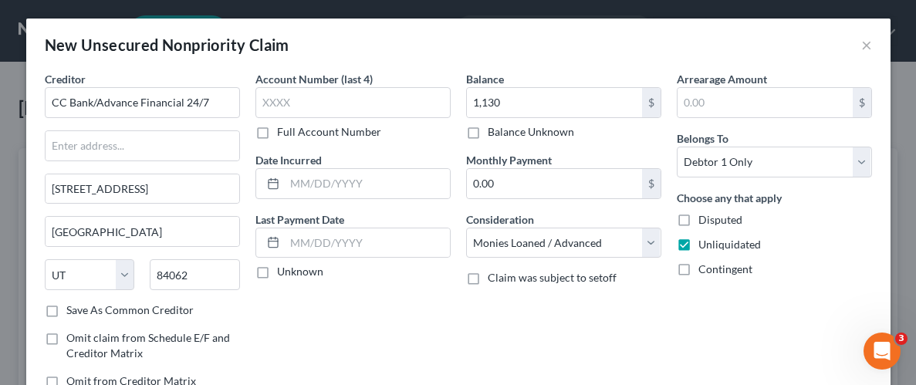
drag, startPoint x: 629, startPoint y: 324, endPoint x: 664, endPoint y: 333, distance: 35.8
click at [629, 324] on div "Balance 1,130.00 $ Balance Unknown Balance Undetermined 1,130 $ Balance Unknown…" at bounding box center [563, 236] width 211 height 330
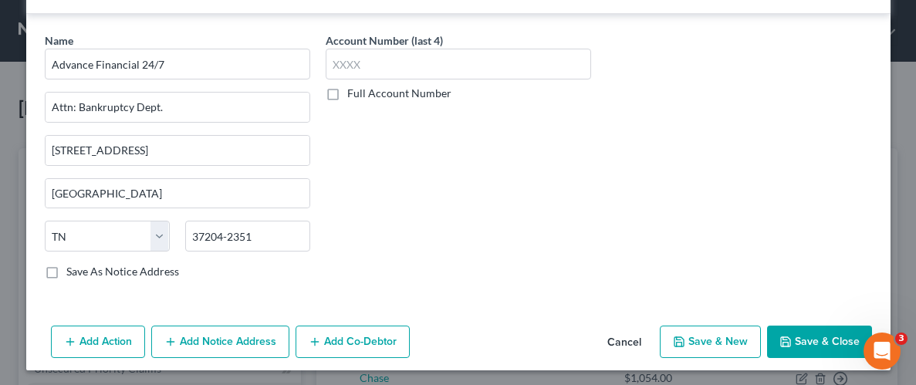
scroll to position [443, 0]
click at [812, 332] on button "Save & Close" at bounding box center [819, 341] width 105 height 32
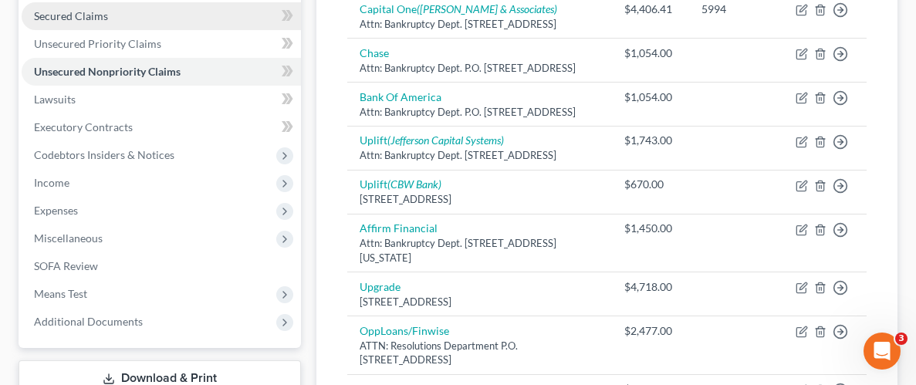
scroll to position [340, 0]
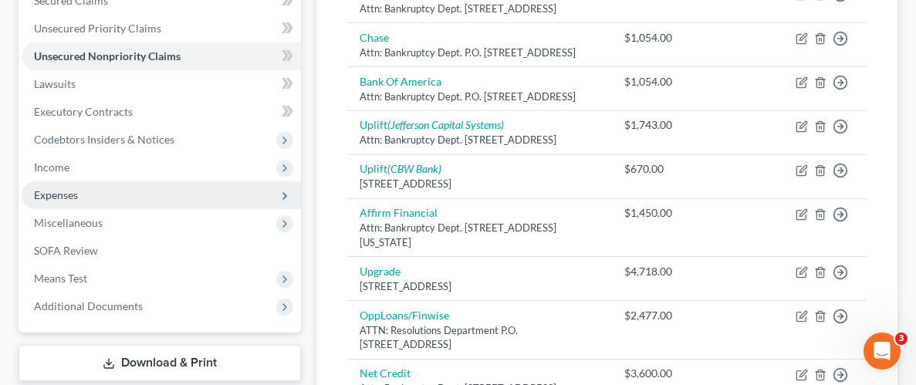
click at [59, 191] on span "Expenses" at bounding box center [56, 194] width 44 height 13
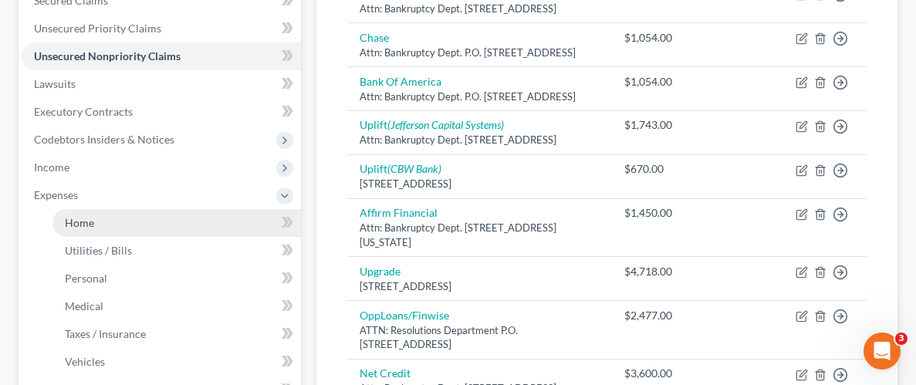
click at [82, 223] on span "Home" at bounding box center [79, 222] width 29 height 13
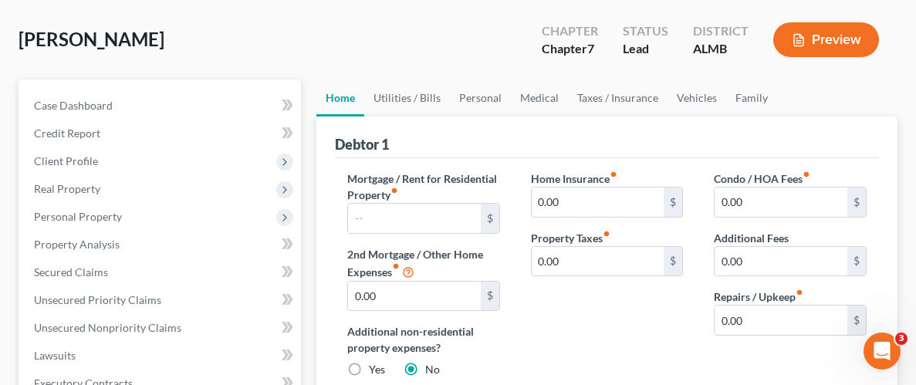
scroll to position [100, 0]
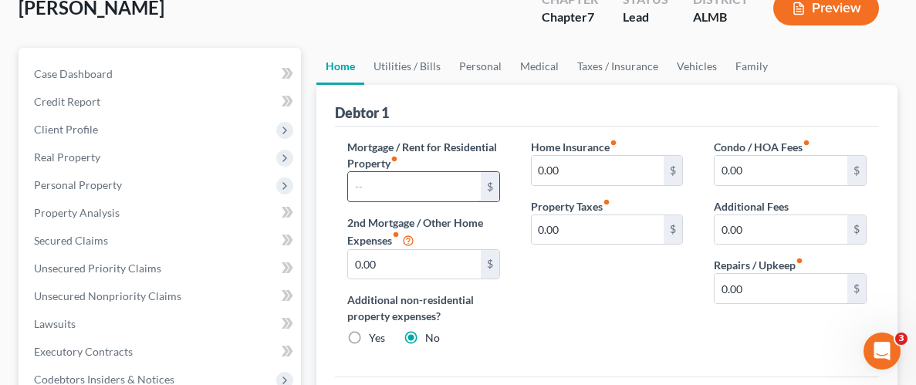
click at [431, 184] on input "text" at bounding box center [414, 186] width 133 height 29
click at [634, 161] on input "0.00" at bounding box center [598, 170] width 133 height 29
click at [661, 294] on div "Home Insurance fiber_manual_record 10.00 $ Property Taxes fiber_manual_record 0…" at bounding box center [608, 249] width 184 height 220
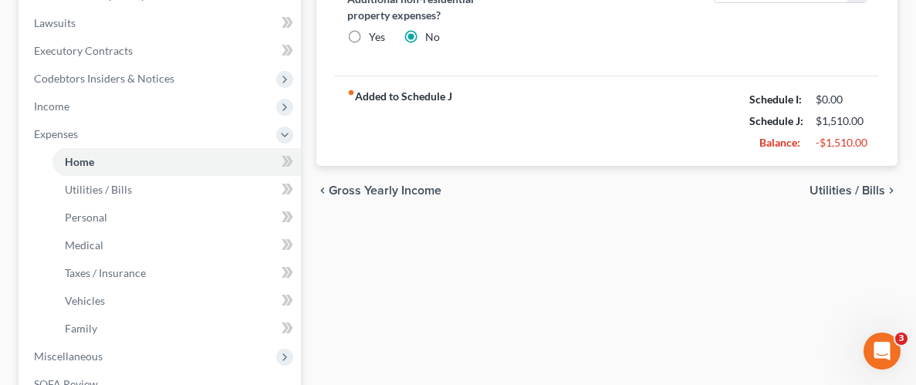
scroll to position [404, 0]
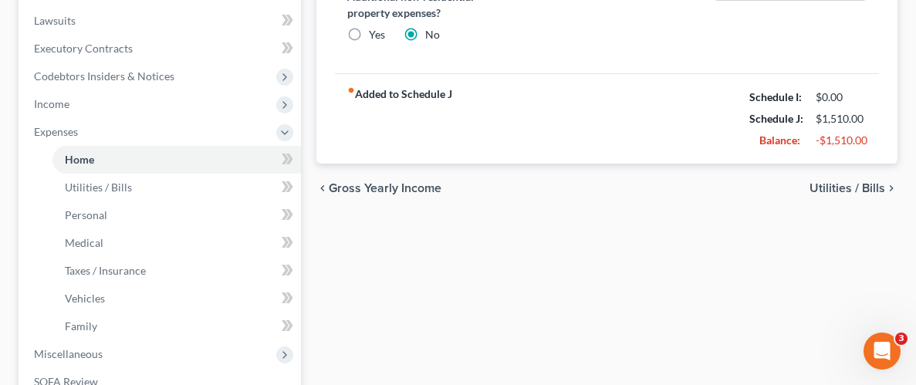
click at [859, 182] on span "Utilities / Bills" at bounding box center [848, 188] width 76 height 12
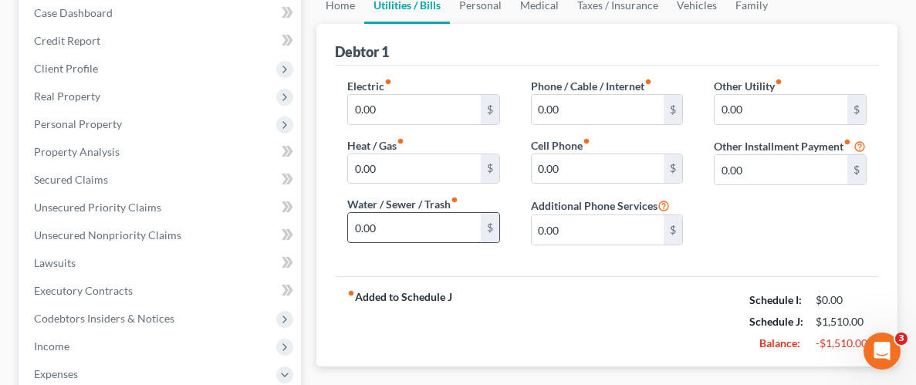
scroll to position [181, 0]
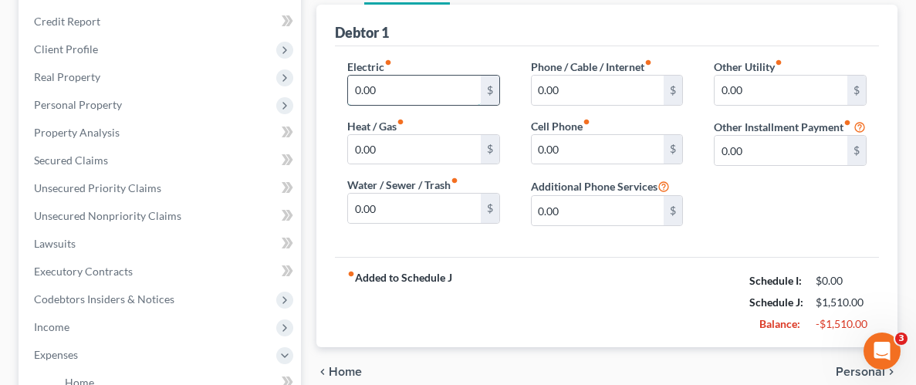
click at [451, 86] on input "0.00" at bounding box center [414, 90] width 133 height 29
click at [597, 84] on input "0.00" at bounding box center [598, 90] width 133 height 29
click at [629, 140] on input "0.00" at bounding box center [598, 149] width 133 height 29
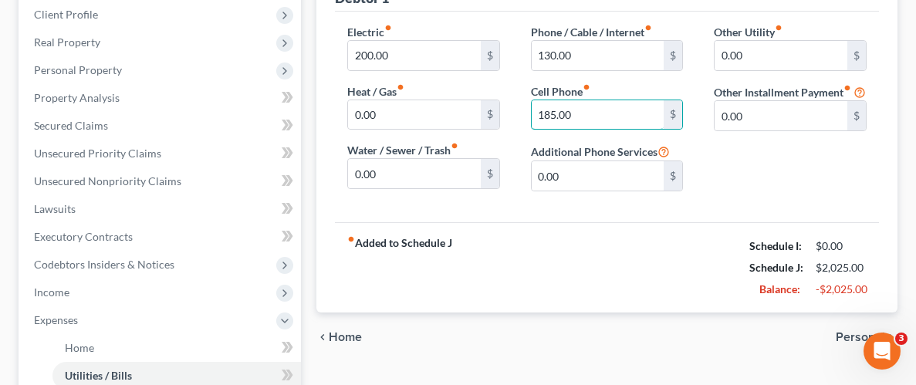
scroll to position [243, 0]
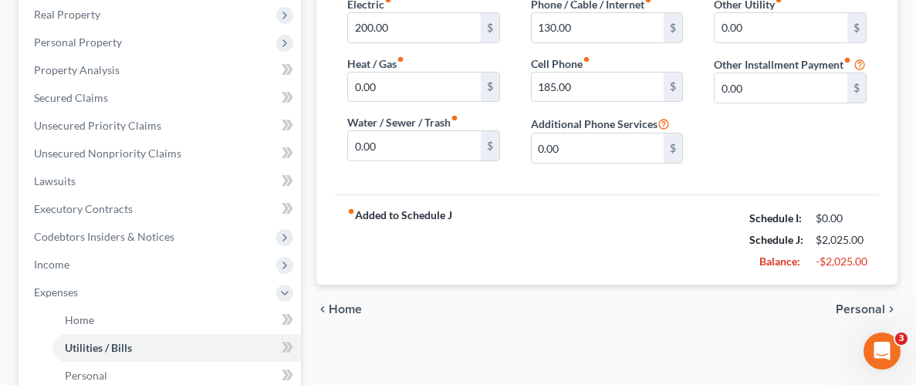
click at [860, 303] on span "Personal" at bounding box center [860, 309] width 49 height 12
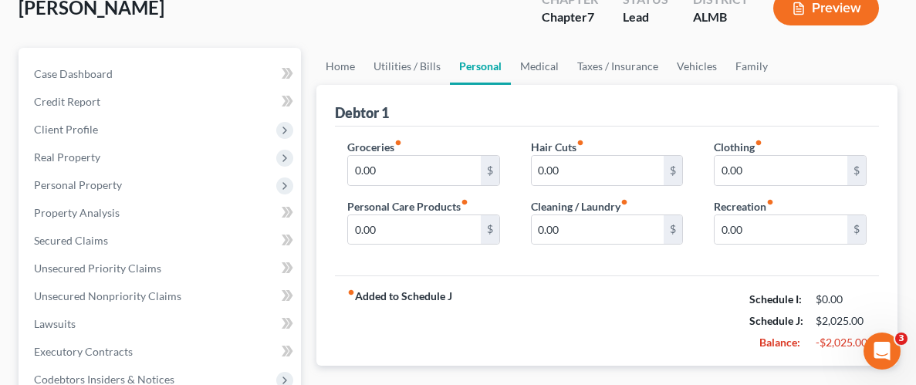
scroll to position [102, 0]
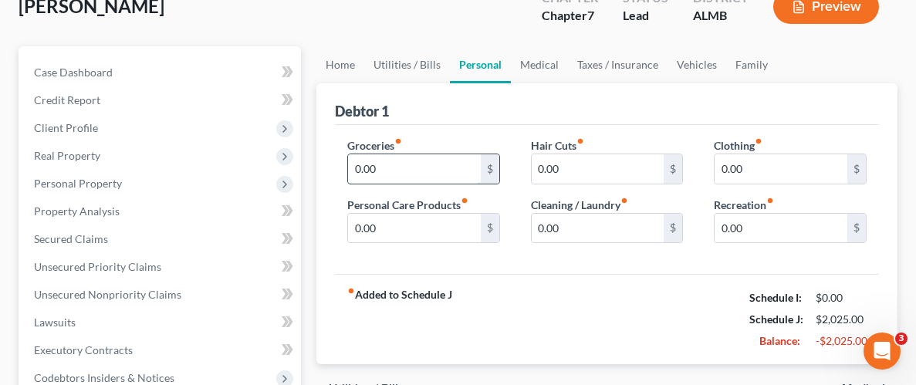
click at [459, 168] on input "0.00" at bounding box center [414, 168] width 133 height 29
click at [562, 277] on div "fiber_manual_record Added to Schedule J Schedule I: $0.00 Schedule J: $2,525.00…" at bounding box center [607, 319] width 544 height 90
click at [769, 231] on input "0.00" at bounding box center [781, 228] width 133 height 29
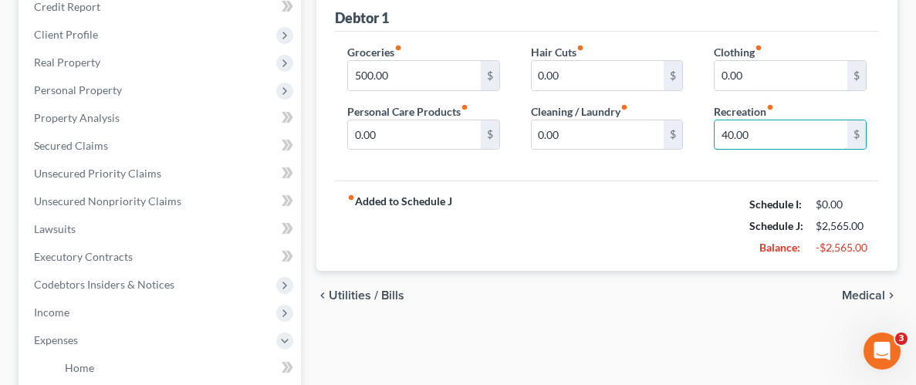
scroll to position [208, 0]
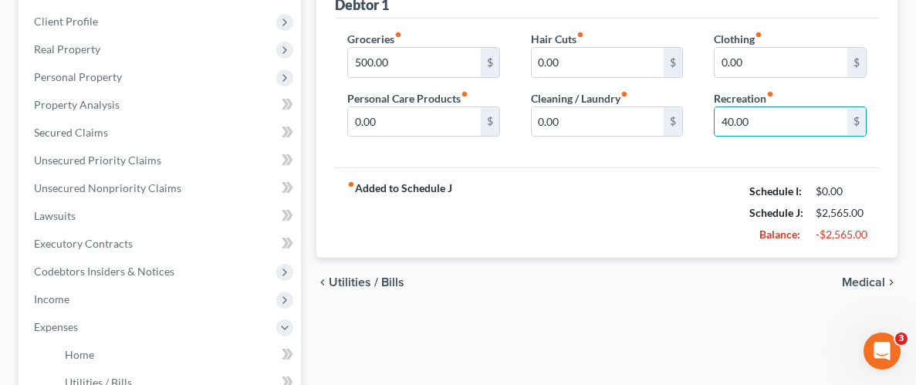
click at [857, 287] on span "Medical" at bounding box center [863, 282] width 43 height 12
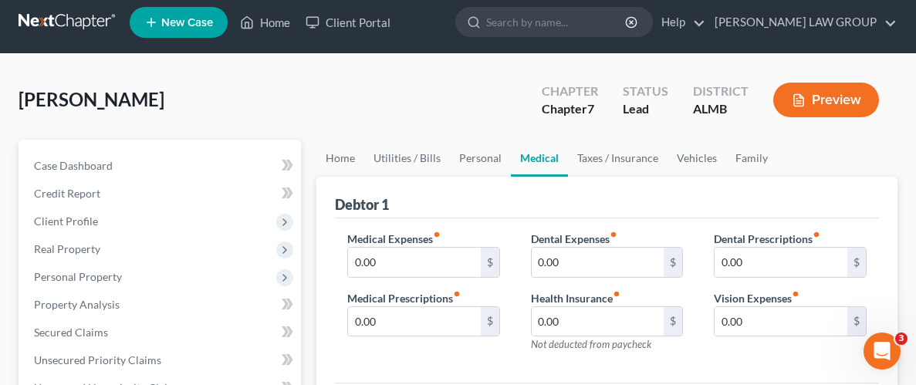
scroll to position [25, 0]
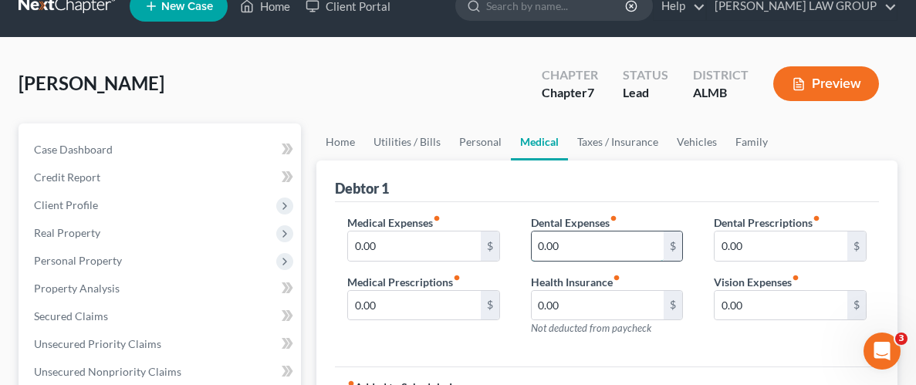
click at [574, 249] on input "0.00" at bounding box center [598, 246] width 133 height 29
click at [709, 333] on div "Dental Prescriptions fiber_manual_record 0.00 $ Vision Expenses fiber_manual_re…" at bounding box center [791, 282] width 184 height 134
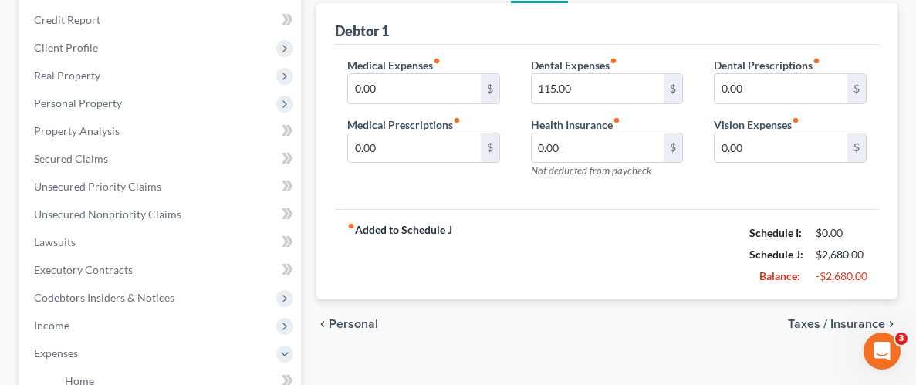
scroll to position [245, 0]
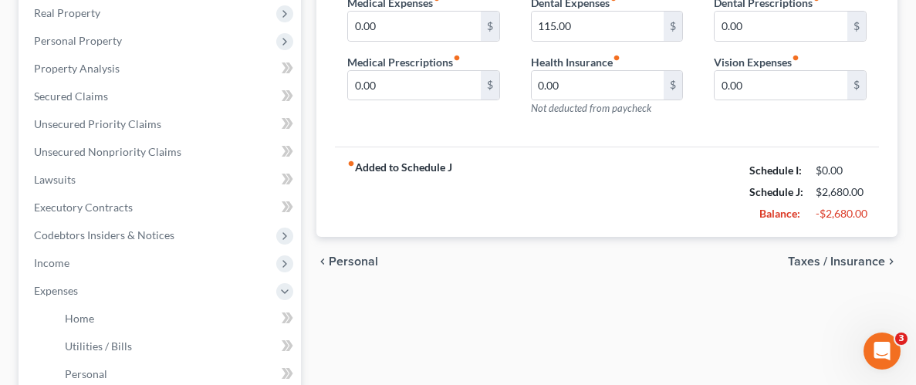
click at [863, 262] on span "Taxes / Insurance" at bounding box center [836, 261] width 97 height 12
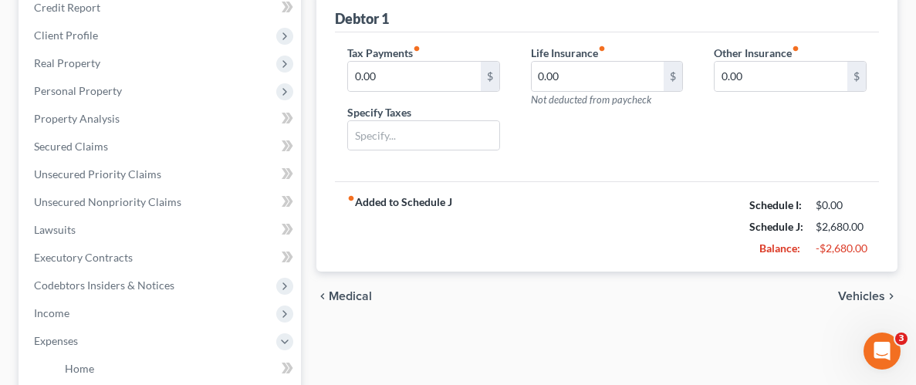
scroll to position [206, 0]
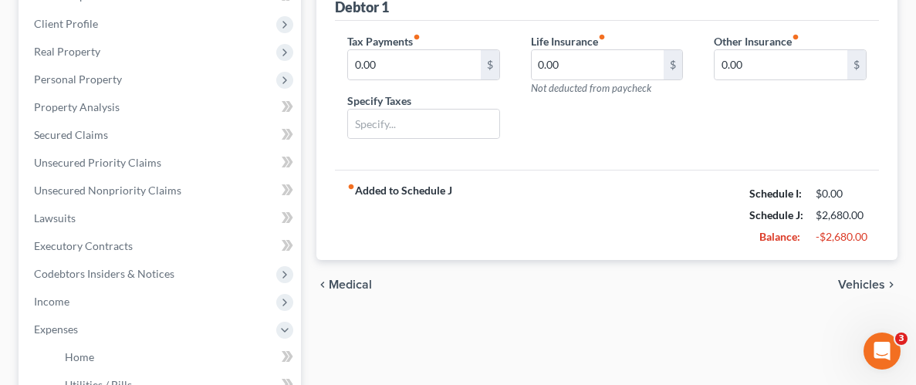
click at [856, 286] on span "Vehicles" at bounding box center [861, 285] width 47 height 12
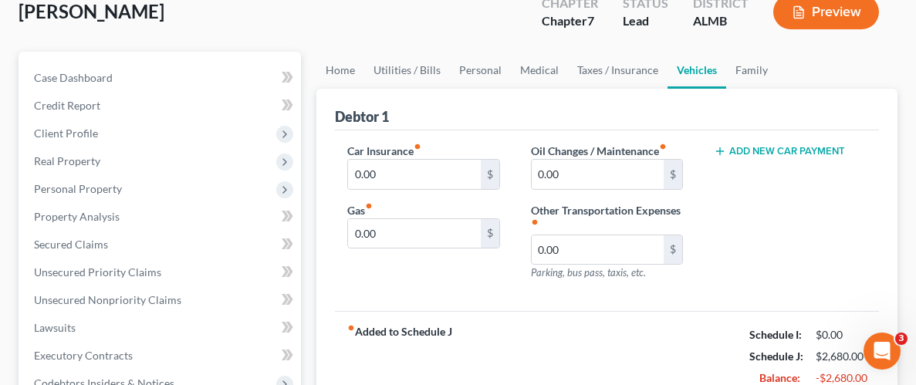
scroll to position [102, 0]
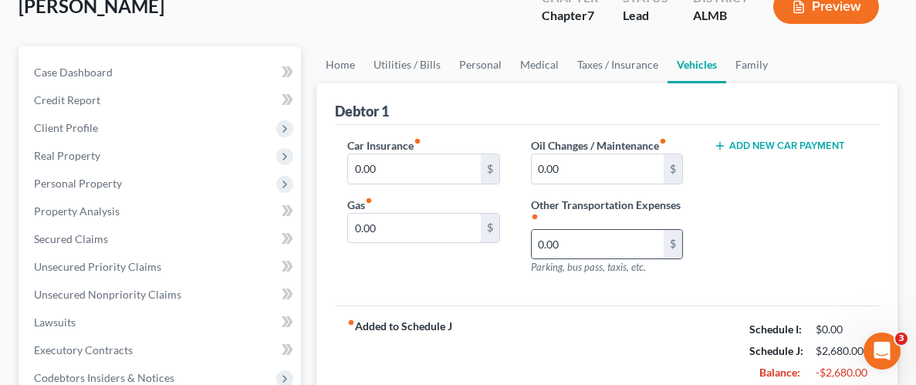
click at [640, 251] on input "0.00" at bounding box center [598, 244] width 133 height 29
click at [424, 164] on input "0.00" at bounding box center [414, 168] width 133 height 29
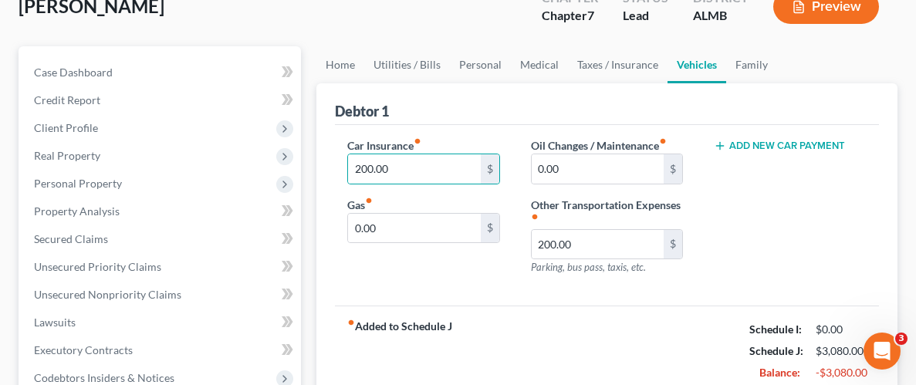
click at [722, 234] on div "Add New Car Payment" at bounding box center [791, 212] width 184 height 151
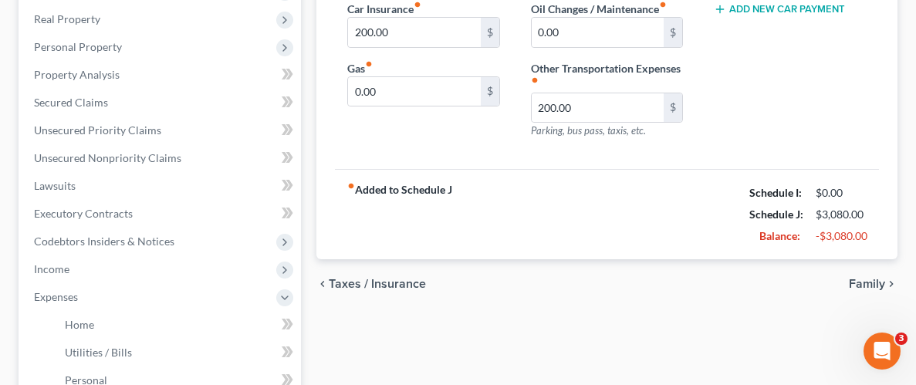
scroll to position [245, 0]
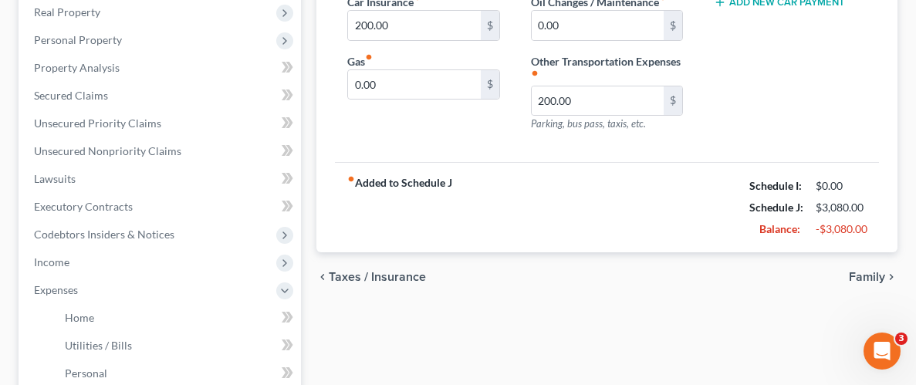
click at [878, 276] on span "Family" at bounding box center [867, 277] width 36 height 12
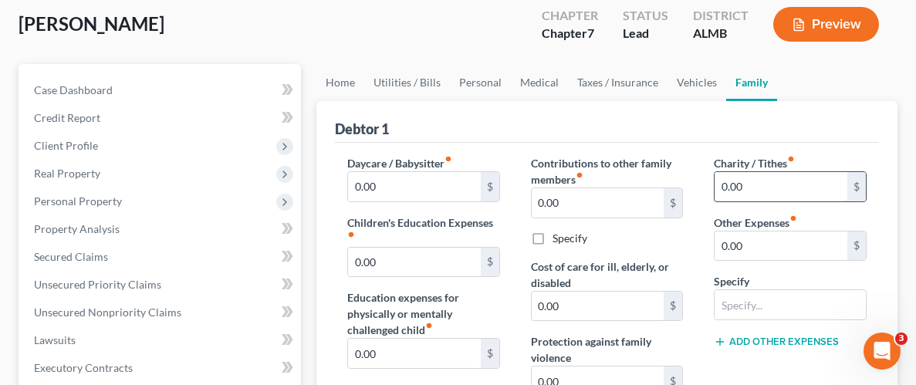
scroll to position [85, 0]
click at [798, 181] on input "0.00" at bounding box center [781, 185] width 133 height 29
click at [796, 344] on button "Add Other Expenses" at bounding box center [776, 341] width 125 height 12
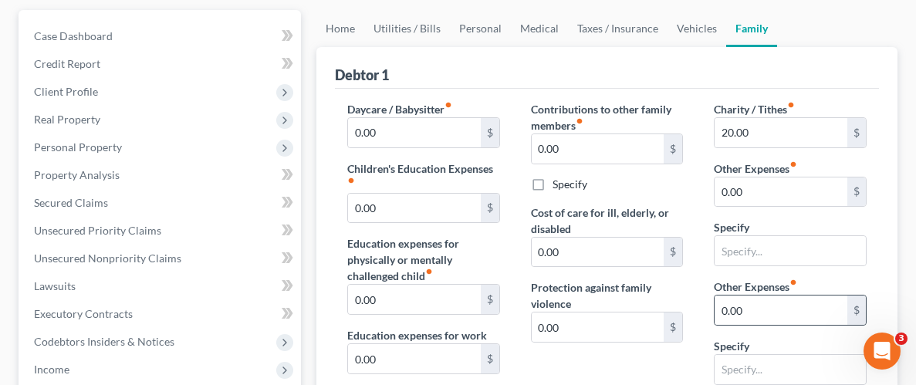
scroll to position [202, 0]
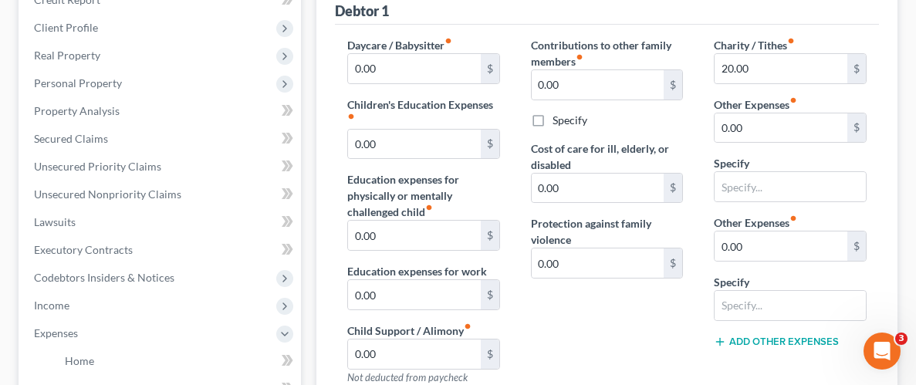
click at [872, 167] on div "Charity / Tithes fiber_manual_record 20.00 $ Other Expenses fiber_manual_record…" at bounding box center [791, 217] width 184 height 360
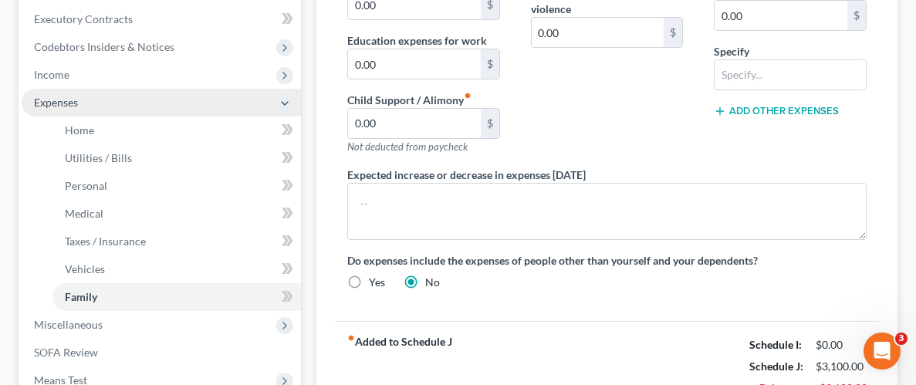
scroll to position [419, 0]
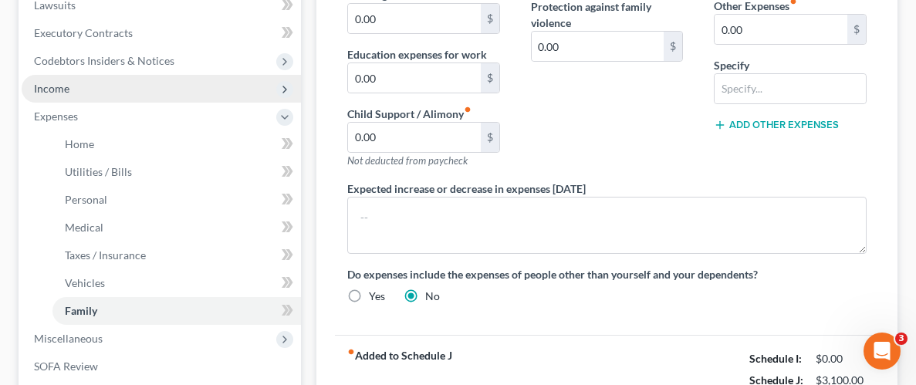
click at [49, 92] on span "Income" at bounding box center [52, 88] width 36 height 13
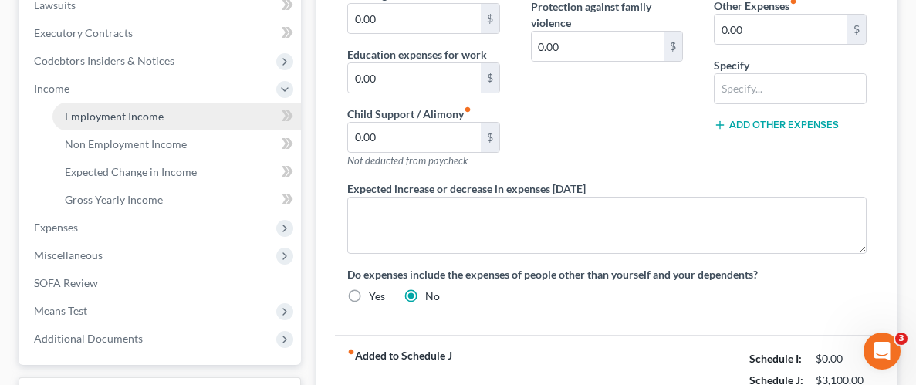
click at [118, 113] on span "Employment Income" at bounding box center [114, 116] width 99 height 13
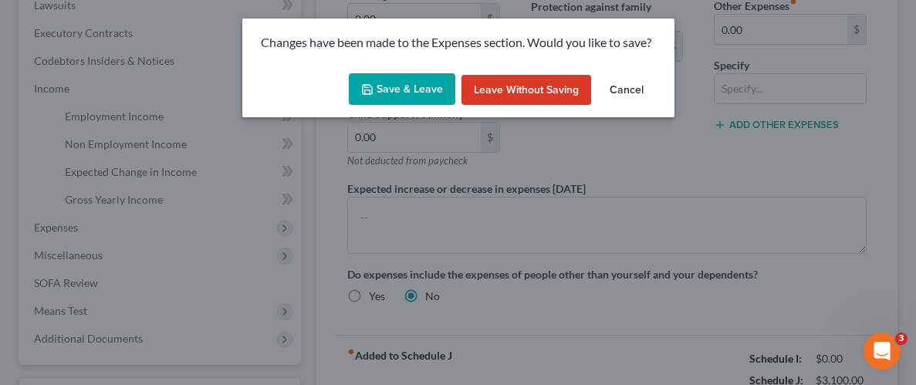
click at [404, 85] on button "Save & Leave" at bounding box center [402, 89] width 107 height 32
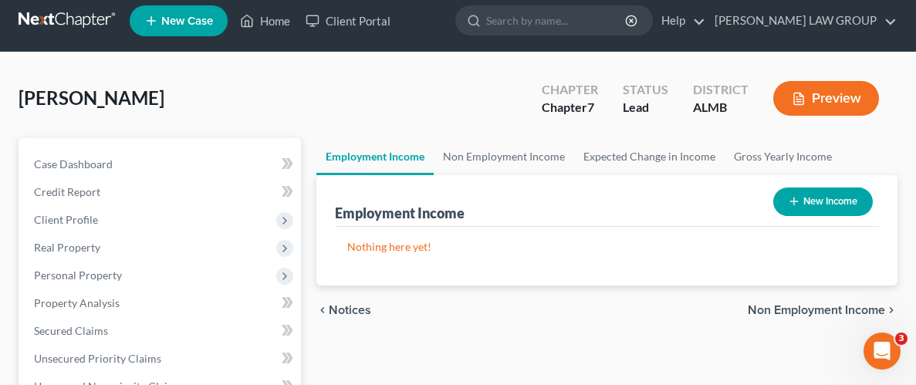
scroll to position [49, 0]
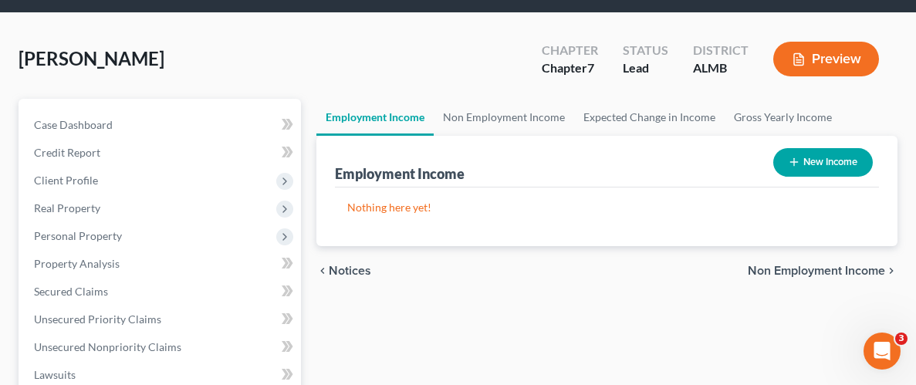
click at [818, 163] on button "New Income" at bounding box center [823, 162] width 100 height 29
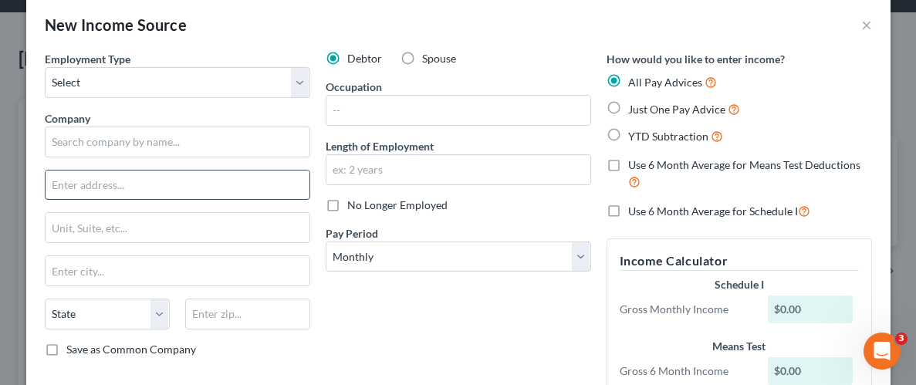
scroll to position [24, 0]
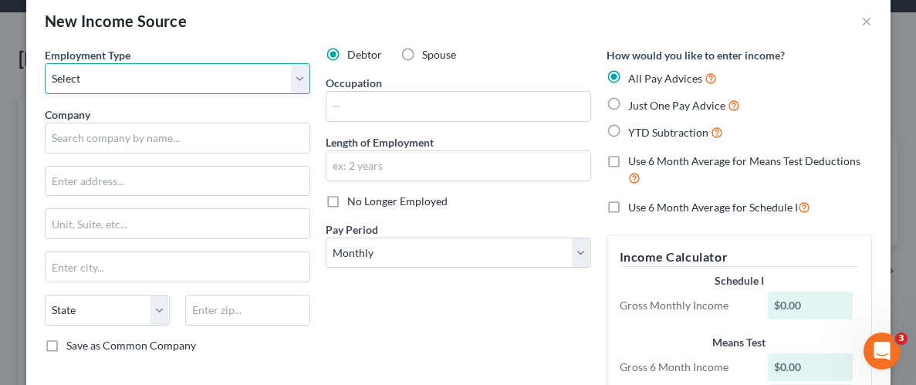
click at [296, 83] on select "Select Full or [DEMOGRAPHIC_DATA] Employment Self Employment" at bounding box center [178, 78] width 266 height 31
click at [45, 63] on select "Select Full or [DEMOGRAPHIC_DATA] Employment Self Employment" at bounding box center [178, 78] width 266 height 31
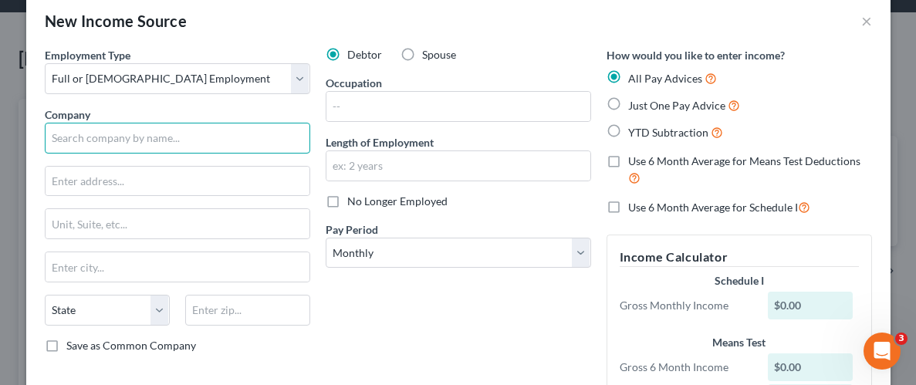
drag, startPoint x: 123, startPoint y: 134, endPoint x: 110, endPoint y: 132, distance: 12.6
click at [122, 134] on input "text" at bounding box center [178, 138] width 266 height 31
click at [123, 140] on input "text" at bounding box center [178, 138] width 266 height 31
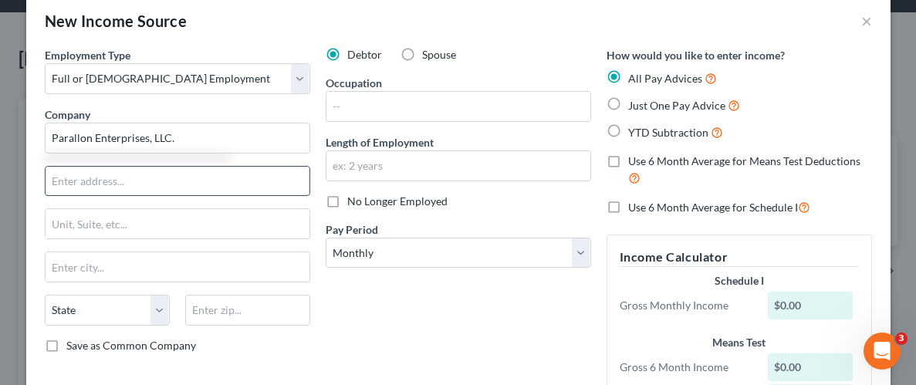
click at [159, 184] on input "text" at bounding box center [178, 181] width 264 height 29
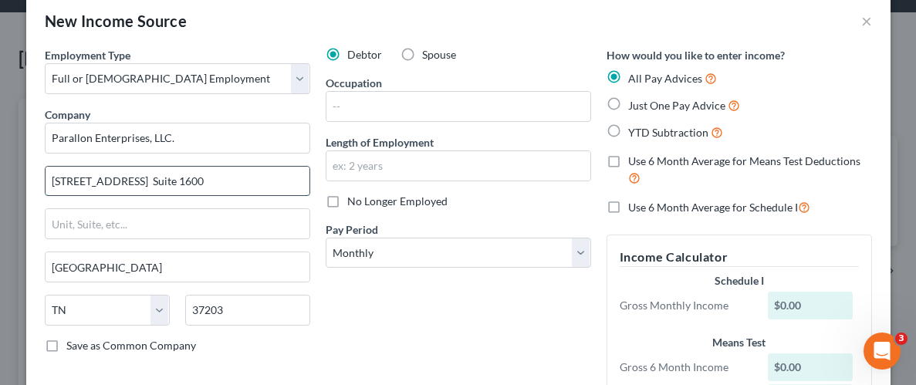
drag, startPoint x: 191, startPoint y: 185, endPoint x: 132, endPoint y: 181, distance: 58.8
click at [132, 181] on input "[STREET_ADDRESS] Suite 1600" at bounding box center [178, 181] width 264 height 29
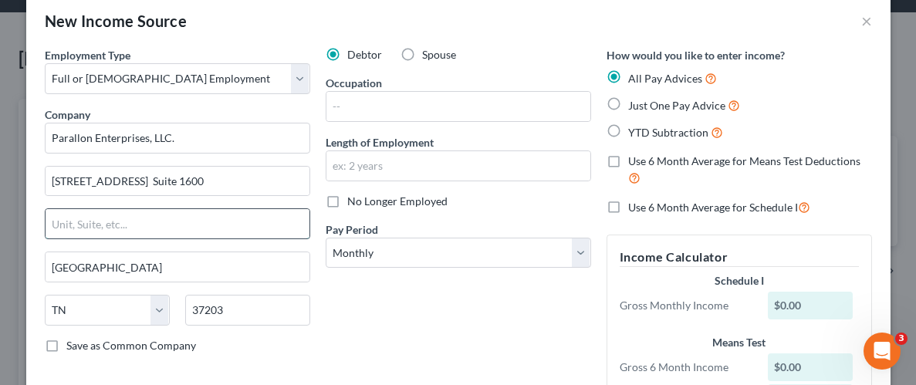
click at [124, 222] on input "text" at bounding box center [178, 223] width 264 height 29
paste input "Suite 1600"
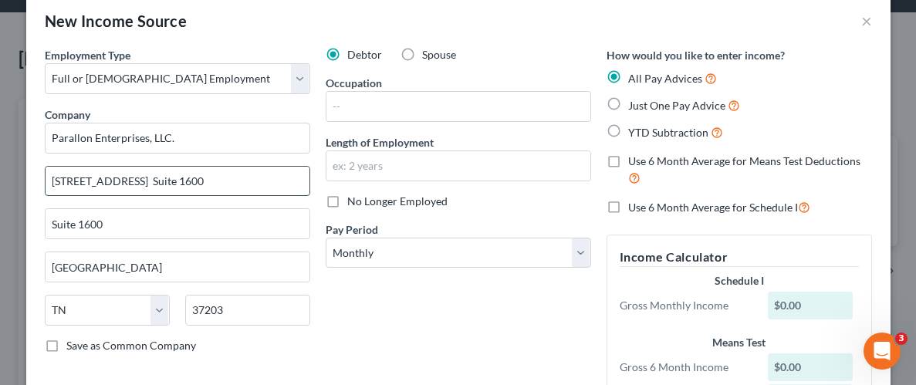
click at [203, 182] on input "[STREET_ADDRESS] Suite 1600" at bounding box center [178, 181] width 264 height 29
drag, startPoint x: 203, startPoint y: 182, endPoint x: 129, endPoint y: 175, distance: 74.4
click at [129, 175] on input "[STREET_ADDRESS] Suite 1600" at bounding box center [178, 181] width 264 height 29
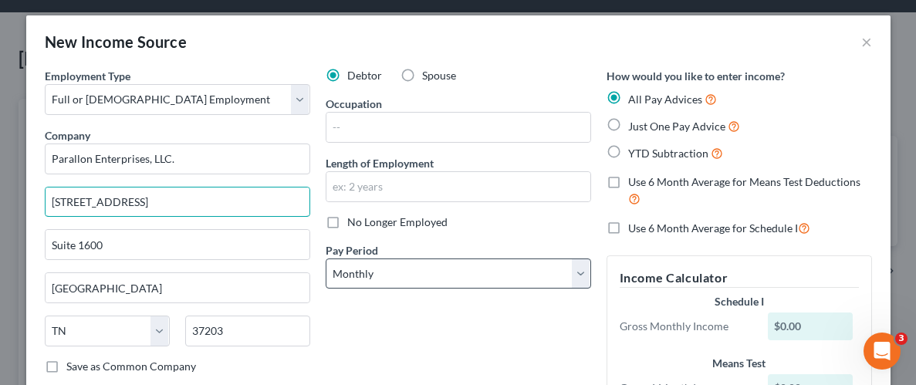
scroll to position [0, 0]
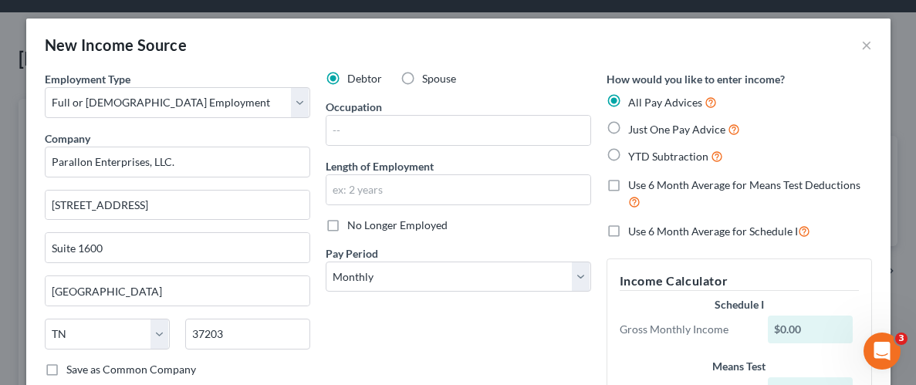
click at [600, 280] on div "How would you like to enter income? All Pay Advices Just One Pay Advice YTD Sub…" at bounding box center [739, 268] width 281 height 394
click at [599, 264] on div "How would you like to enter income? All Pay Advices Just One Pay Advice YTD Sub…" at bounding box center [739, 268] width 281 height 394
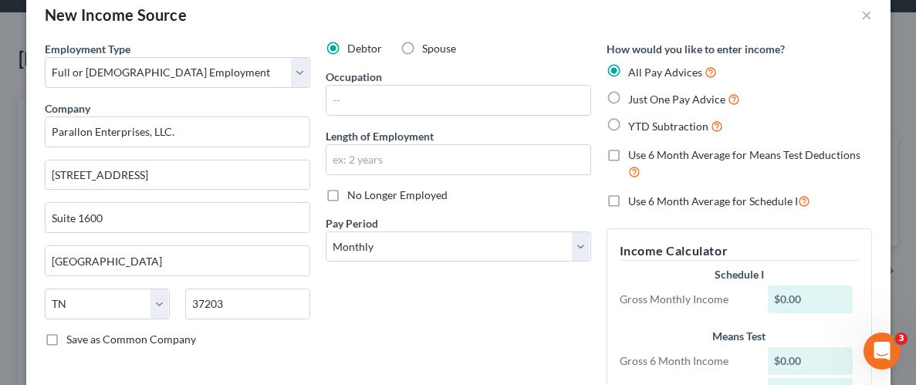
scroll to position [47, 0]
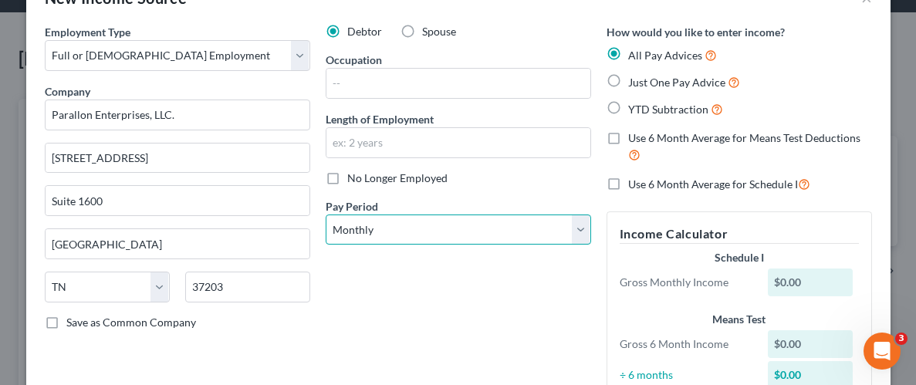
click at [553, 238] on select "Select Monthly Twice Monthly Every Other Week Weekly" at bounding box center [459, 230] width 266 height 31
click at [326, 215] on select "Select Monthly Twice Monthly Every Other Week Weekly" at bounding box center [459, 230] width 266 height 31
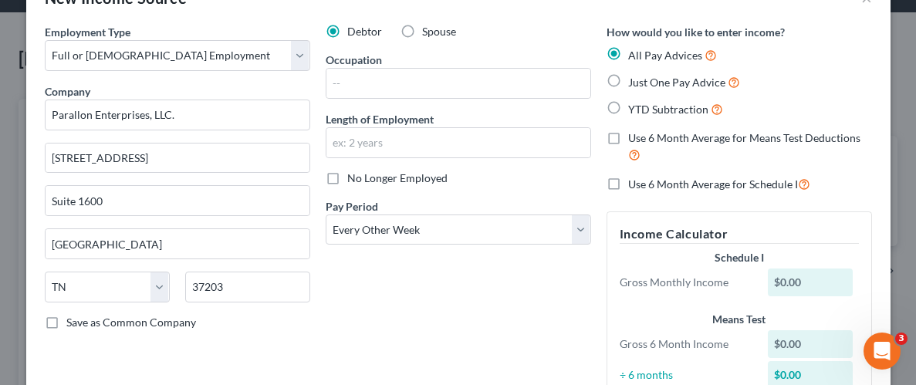
click at [529, 296] on div "Debtor Spouse Occupation Length of Employment No Longer Employed Pay Period * S…" at bounding box center [458, 221] width 281 height 394
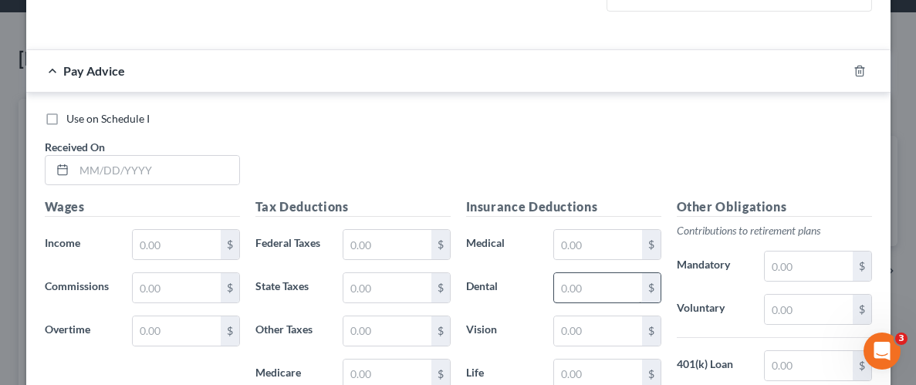
scroll to position [445, 0]
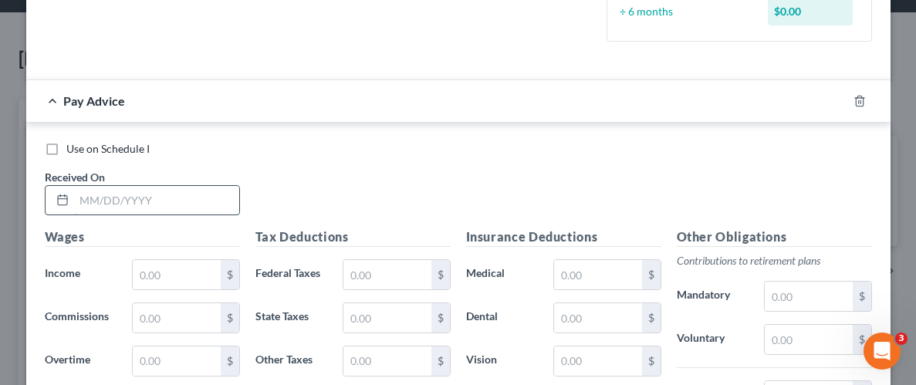
click at [154, 198] on input "text" at bounding box center [156, 200] width 165 height 29
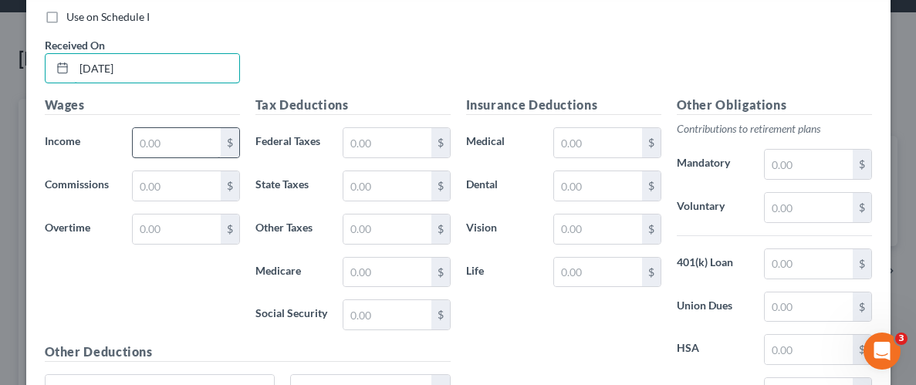
scroll to position [584, 0]
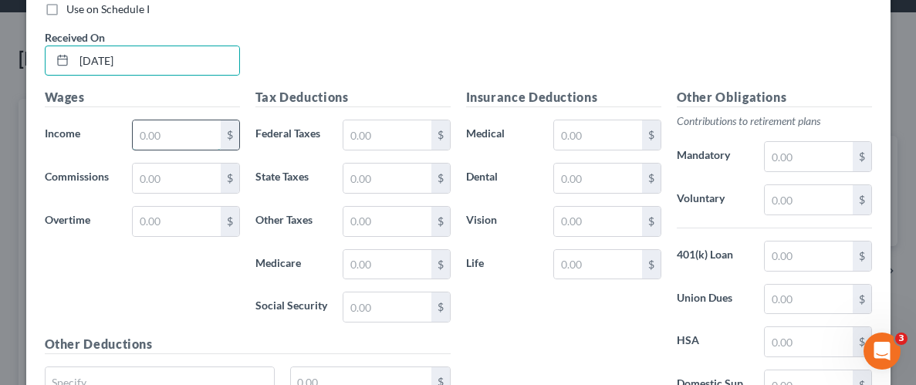
click at [206, 137] on input "text" at bounding box center [176, 134] width 87 height 29
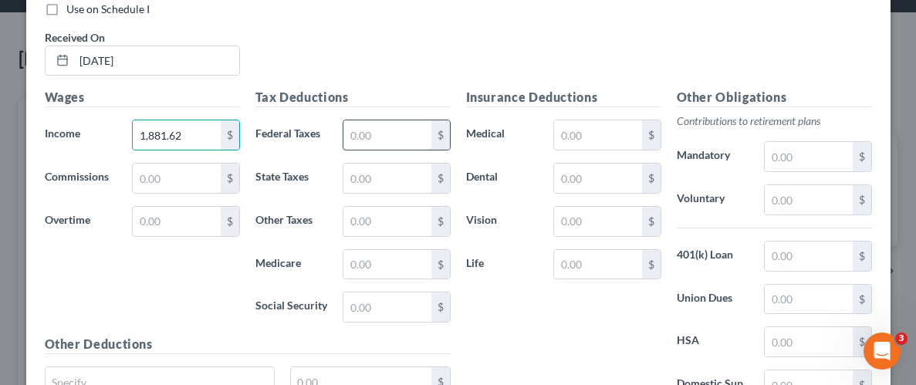
click at [403, 140] on input "text" at bounding box center [386, 134] width 87 height 29
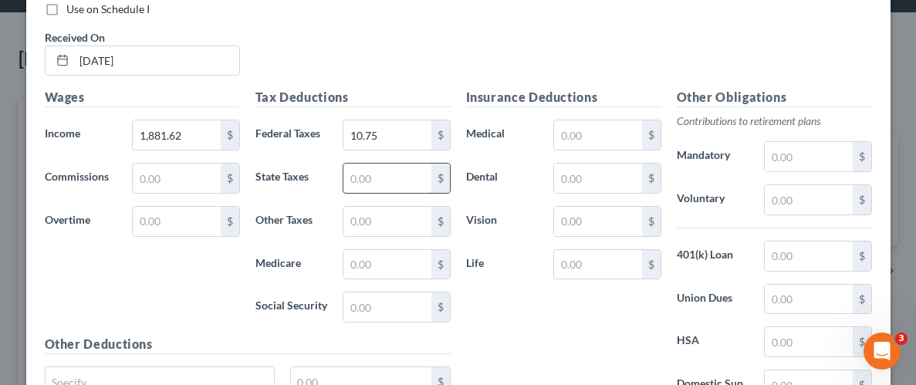
click at [406, 175] on input "text" at bounding box center [386, 178] width 87 height 29
click at [404, 272] on input "text" at bounding box center [386, 264] width 87 height 29
click at [409, 303] on input "text" at bounding box center [386, 307] width 87 height 29
click at [495, 316] on div "Insurance Deductions Medical $ Dental $ Vision $ Life $" at bounding box center [563, 250] width 211 height 325
click at [592, 131] on input "text" at bounding box center [597, 134] width 87 height 29
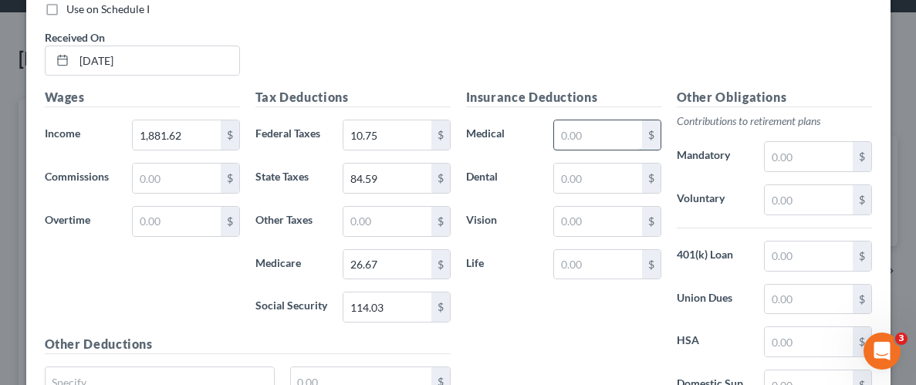
click at [592, 131] on input "text" at bounding box center [597, 134] width 87 height 29
click at [594, 174] on input "text" at bounding box center [597, 178] width 87 height 29
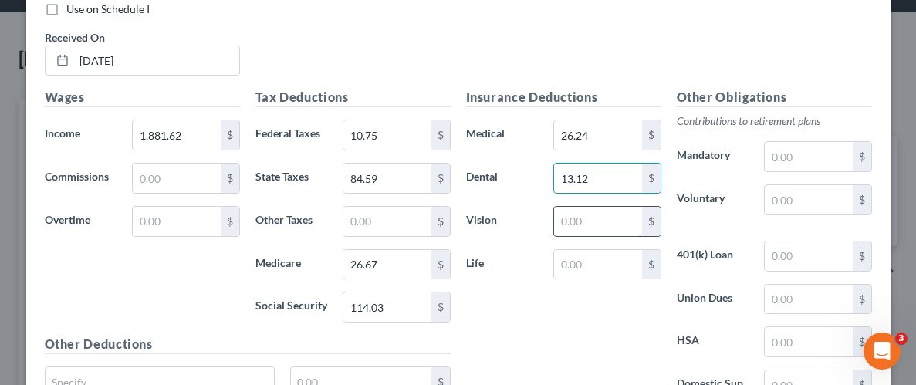
click at [568, 214] on input "text" at bounding box center [597, 221] width 87 height 29
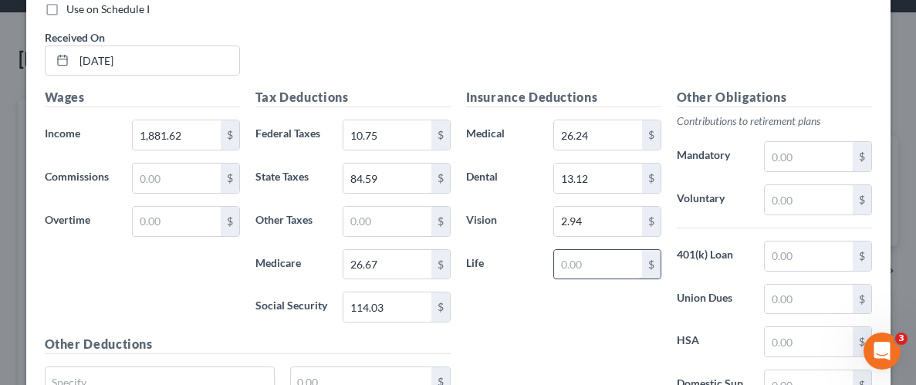
click at [577, 262] on input "text" at bounding box center [597, 264] width 87 height 29
click at [810, 198] on input "text" at bounding box center [808, 199] width 87 height 29
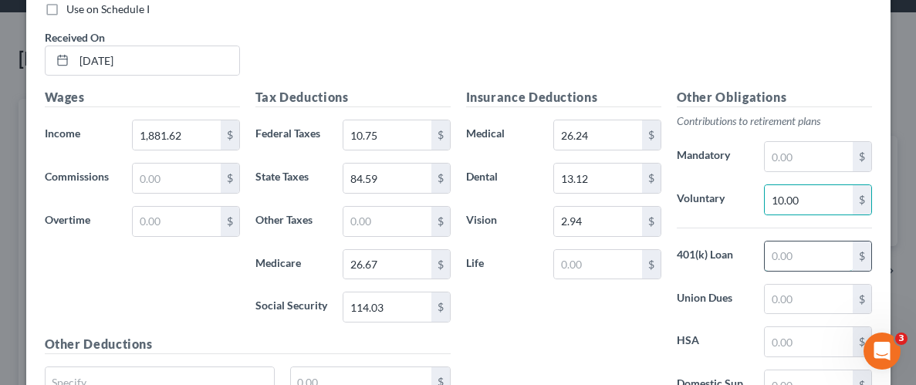
click at [821, 249] on input "text" at bounding box center [808, 256] width 87 height 29
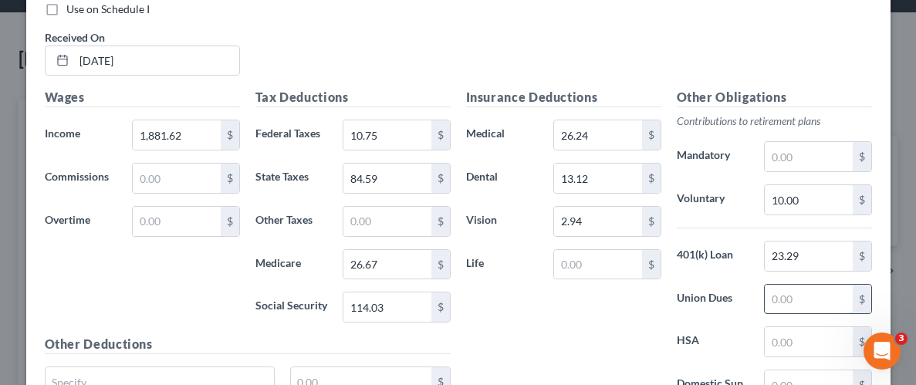
click at [819, 293] on input "text" at bounding box center [808, 299] width 87 height 29
click at [737, 293] on label "Union Dues" at bounding box center [713, 299] width 88 height 31
click at [816, 252] on input "23.29" at bounding box center [808, 256] width 87 height 29
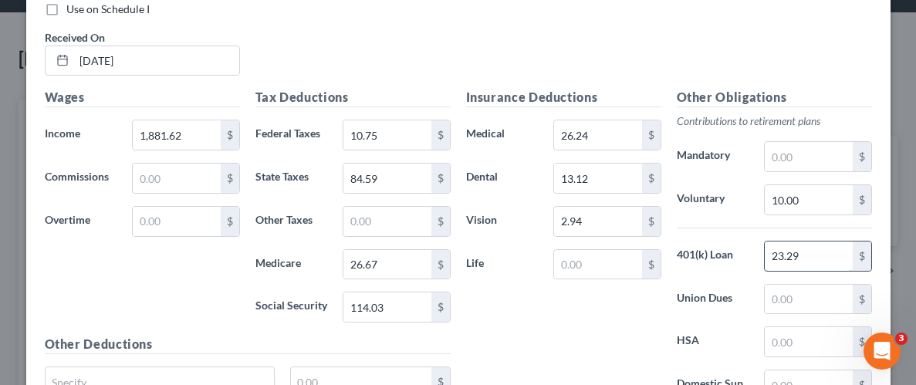
click at [824, 255] on input "23.29" at bounding box center [808, 256] width 87 height 29
click at [597, 351] on div "Insurance Deductions Medical 26.24 $ Dental 13.12 $ Vision 2.94 $ Life $" at bounding box center [563, 250] width 211 height 325
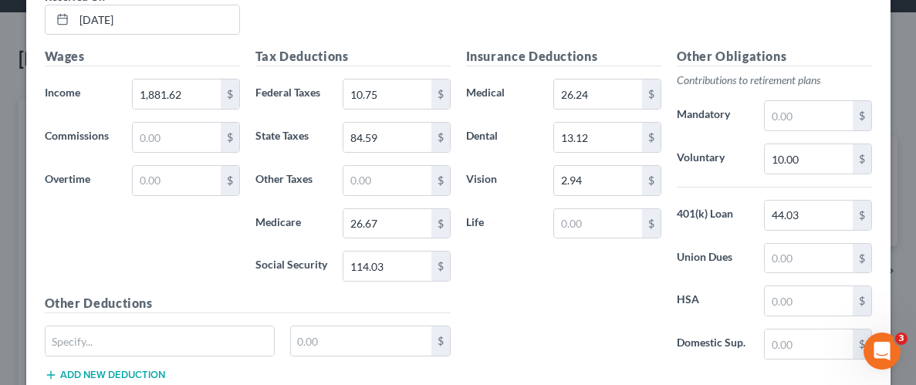
scroll to position [728, 0]
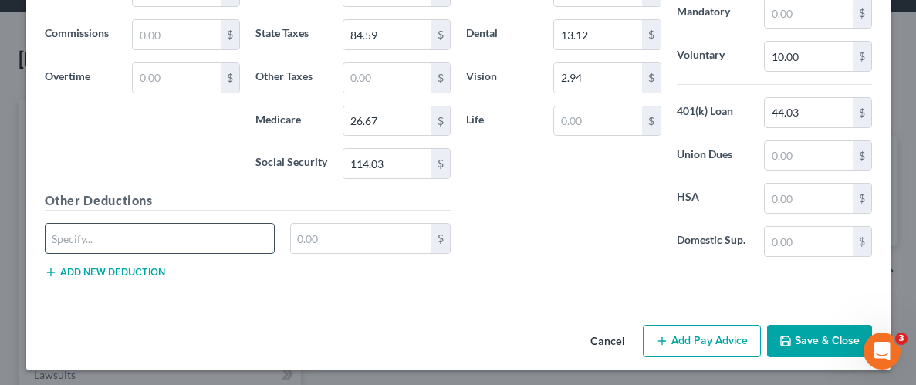
click at [206, 246] on input "text" at bounding box center [160, 238] width 229 height 29
click at [357, 231] on input "text" at bounding box center [361, 238] width 140 height 29
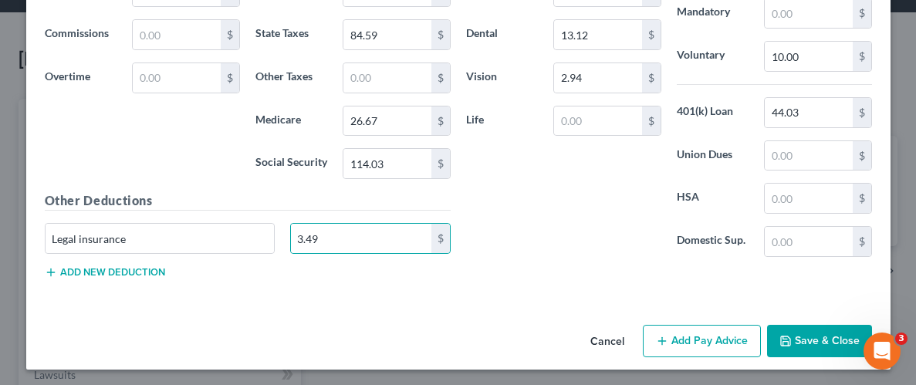
click at [556, 259] on div "Insurance Deductions Medical 26.24 $ Dental 13.12 $ Vision 2.94 $ Life $" at bounding box center [563, 106] width 211 height 325
click at [812, 334] on button "Save & Close" at bounding box center [819, 341] width 105 height 32
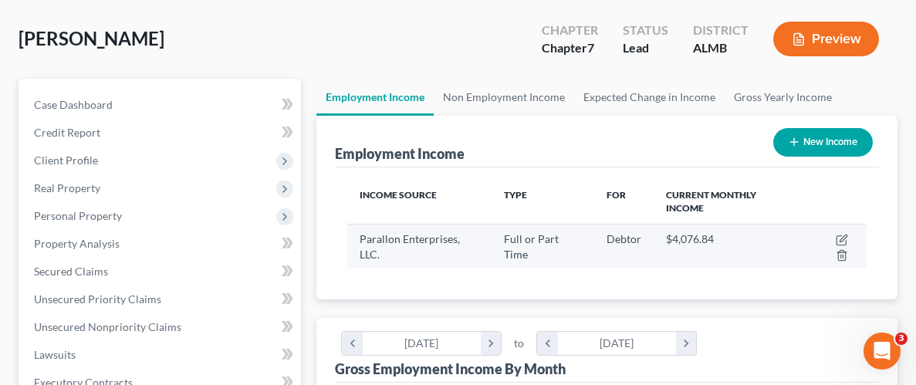
scroll to position [82, 0]
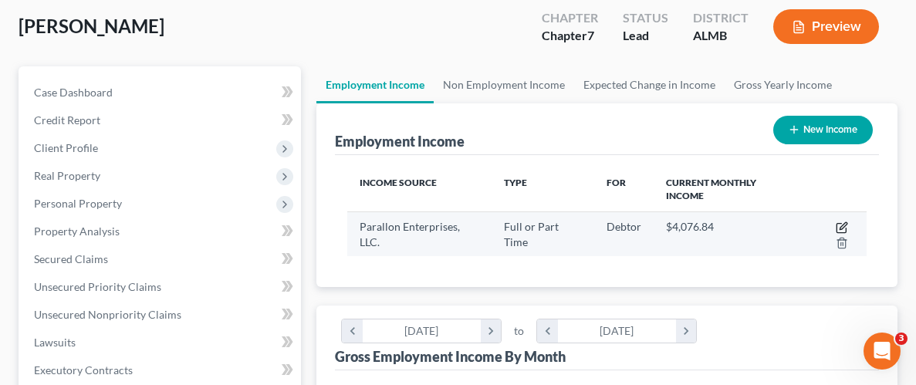
click at [841, 226] on icon "button" at bounding box center [842, 228] width 12 height 12
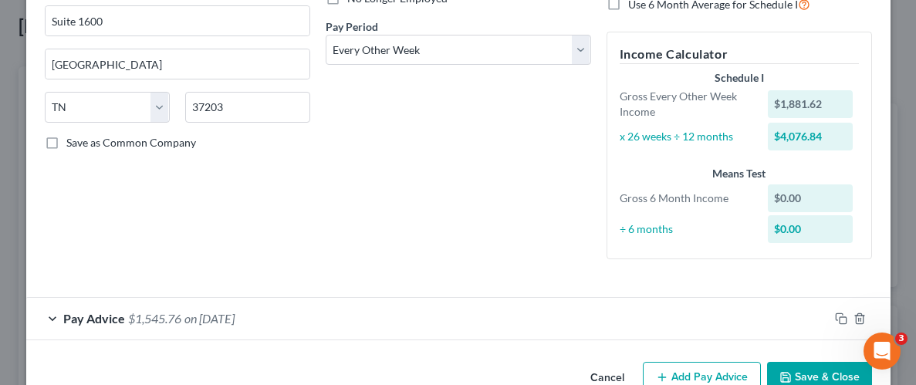
scroll to position [266, 0]
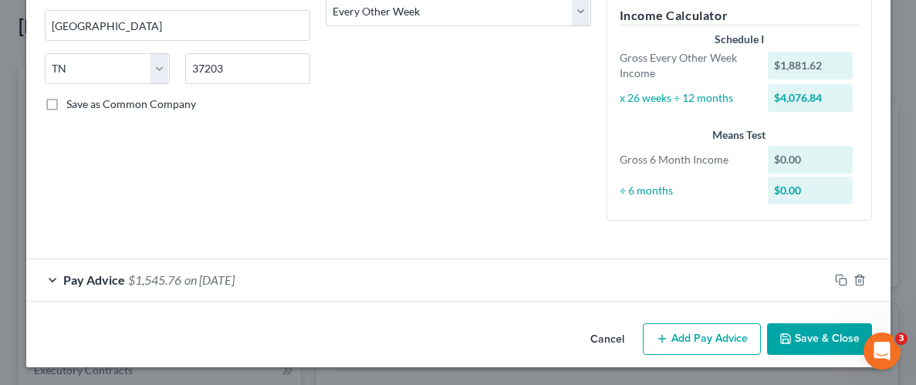
click at [705, 330] on button "Add Pay Advice" at bounding box center [702, 339] width 118 height 32
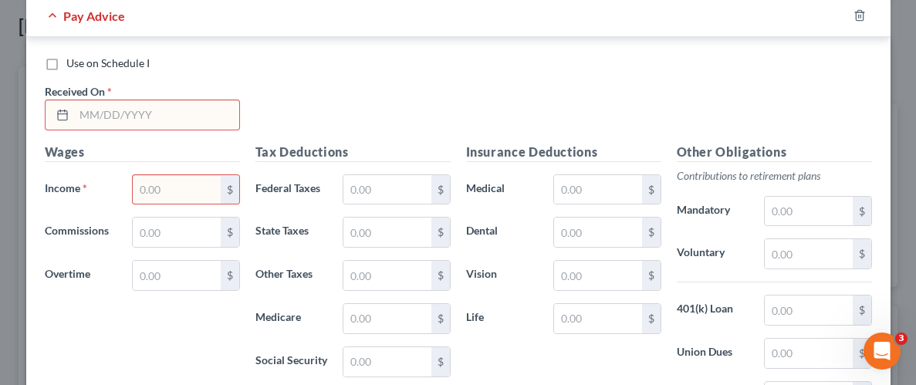
scroll to position [576, 0]
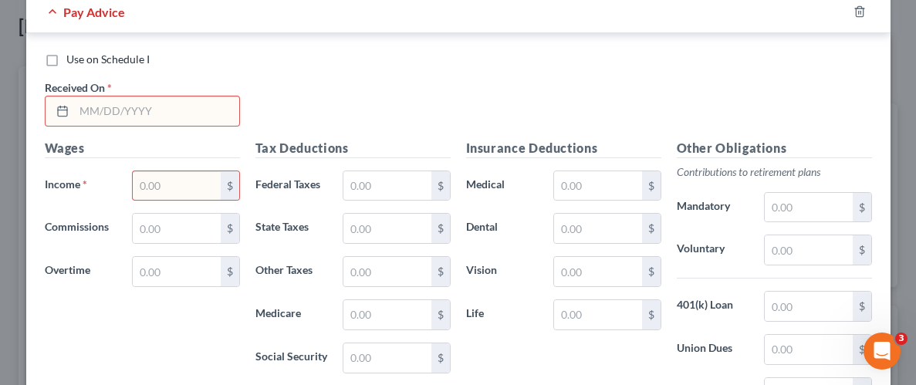
click at [97, 99] on input "text" at bounding box center [156, 110] width 165 height 29
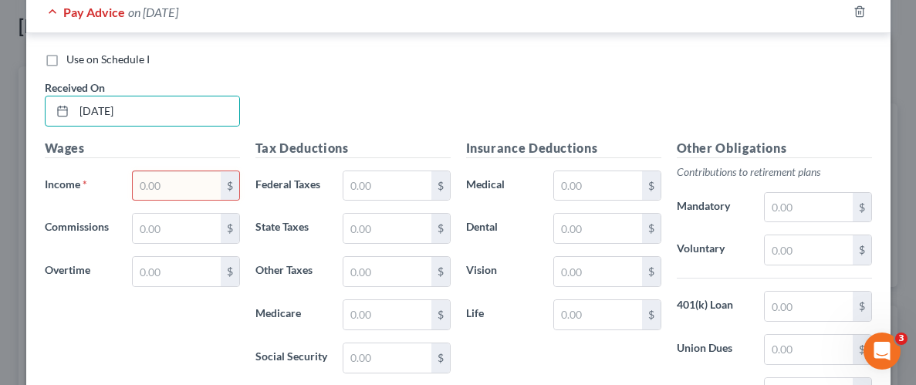
click at [197, 184] on input "text" at bounding box center [176, 185] width 87 height 29
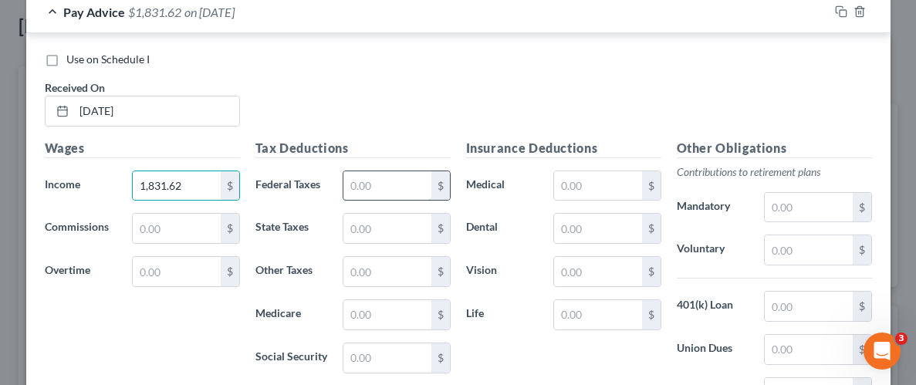
click at [372, 182] on input "text" at bounding box center [386, 185] width 87 height 29
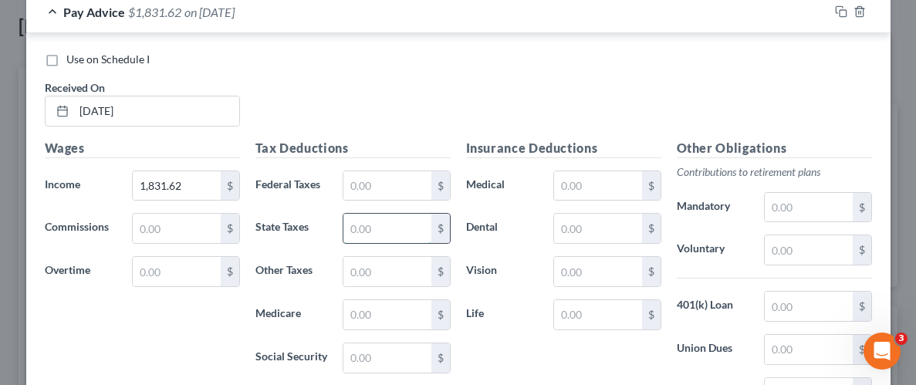
click at [360, 227] on input "text" at bounding box center [386, 228] width 87 height 29
click at [384, 306] on input "text" at bounding box center [386, 314] width 87 height 29
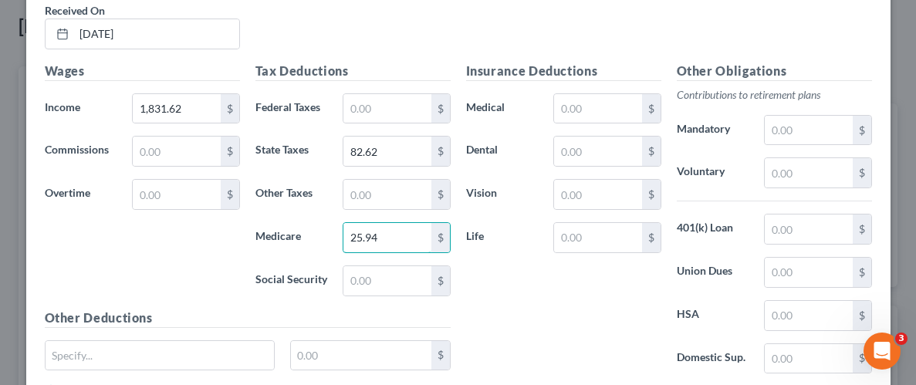
scroll to position [666, 0]
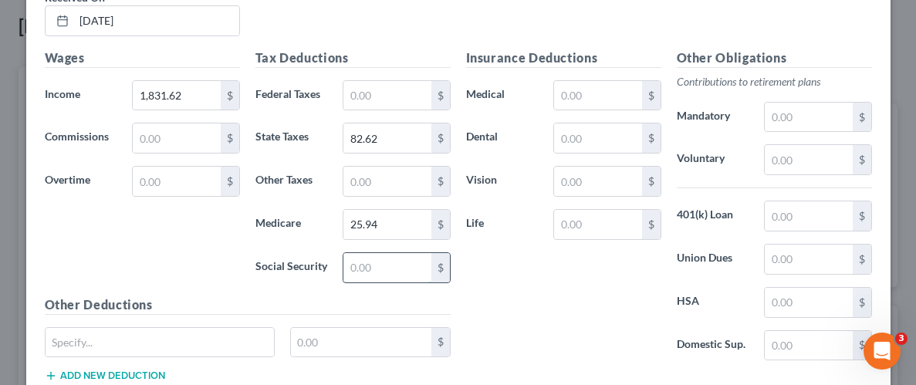
click at [399, 272] on input "text" at bounding box center [386, 267] width 87 height 29
click at [580, 96] on input "text" at bounding box center [597, 95] width 87 height 29
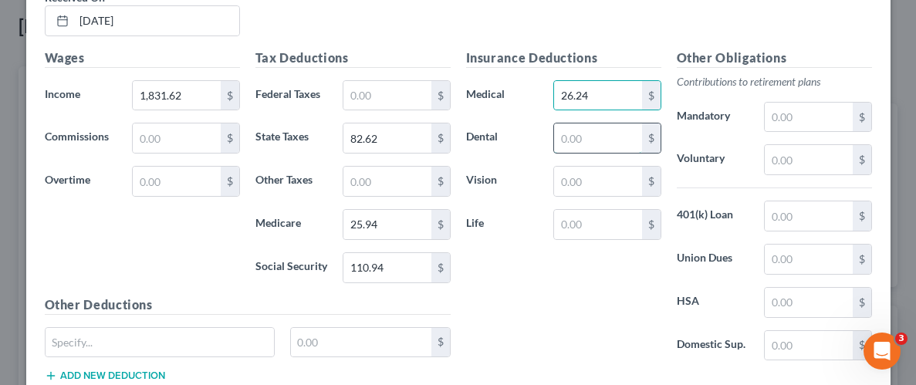
click at [580, 140] on input "text" at bounding box center [597, 137] width 87 height 29
click at [599, 181] on input "text" at bounding box center [597, 181] width 87 height 29
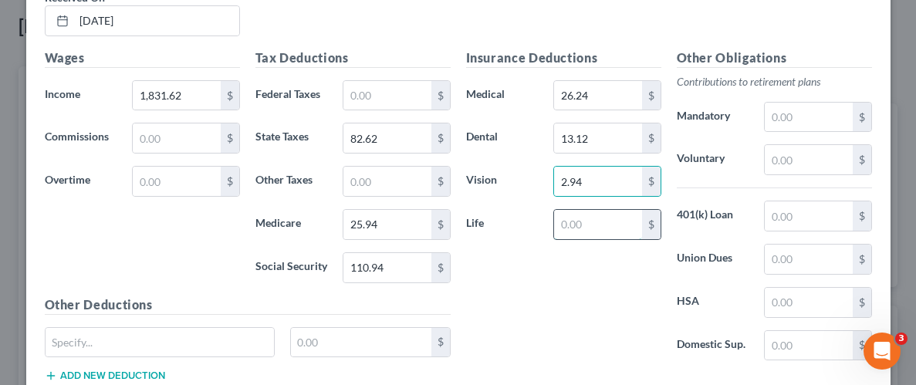
click at [614, 229] on input "text" at bounding box center [597, 224] width 87 height 29
click at [809, 160] on input "text" at bounding box center [808, 159] width 87 height 29
click at [823, 215] on input "text" at bounding box center [808, 215] width 87 height 29
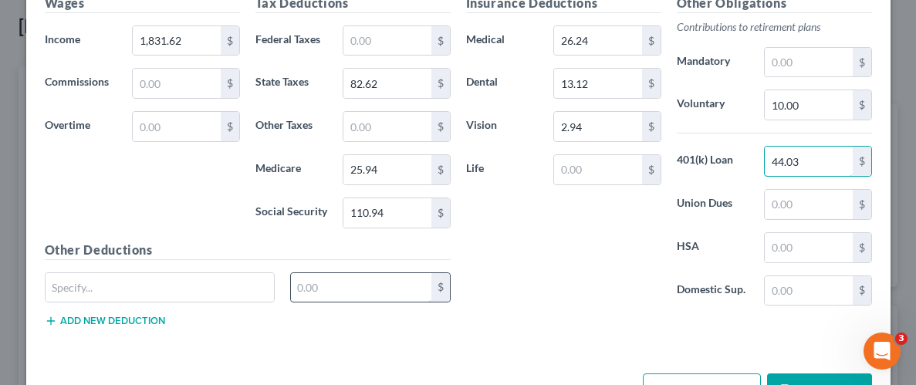
scroll to position [732, 0]
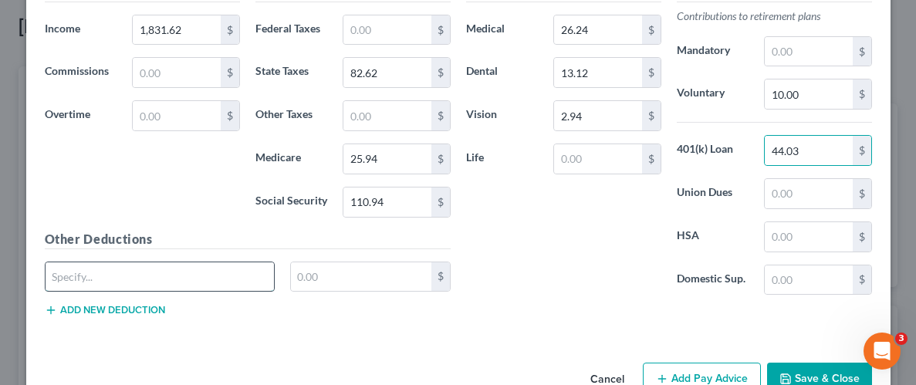
click at [242, 272] on input "text" at bounding box center [160, 276] width 229 height 29
click at [360, 279] on input "text" at bounding box center [361, 276] width 140 height 29
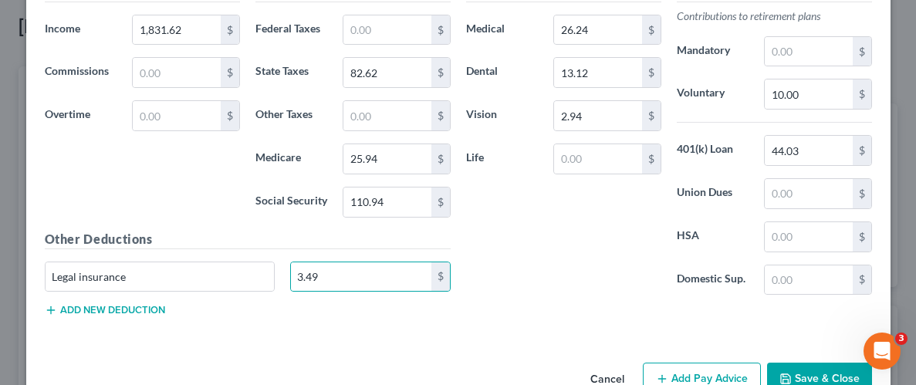
click at [837, 377] on button "Save & Close" at bounding box center [819, 379] width 105 height 32
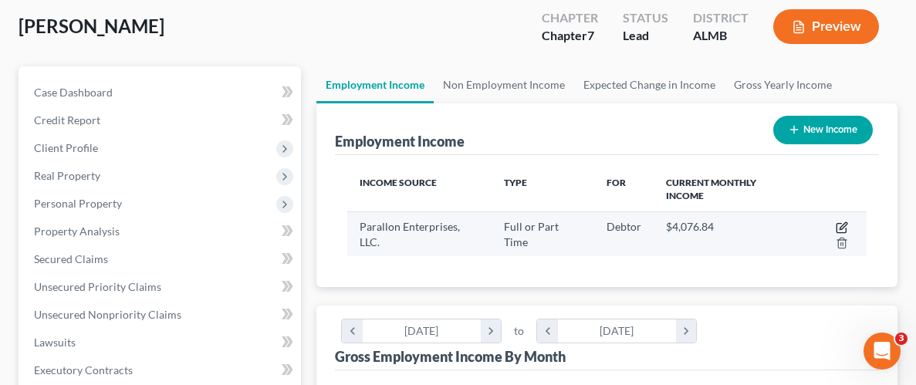
click at [840, 223] on icon "button" at bounding box center [842, 228] width 12 height 12
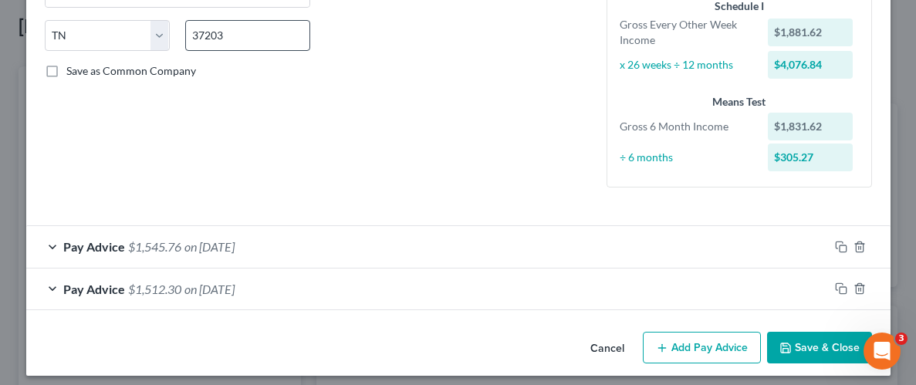
scroll to position [307, 0]
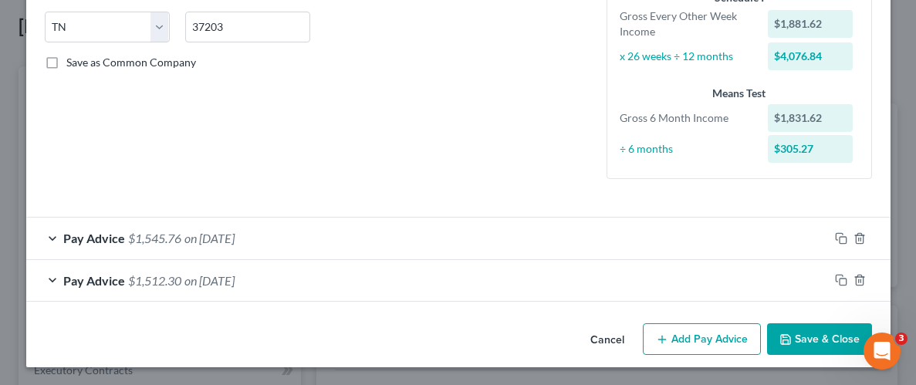
click at [704, 342] on button "Add Pay Advice" at bounding box center [702, 339] width 118 height 32
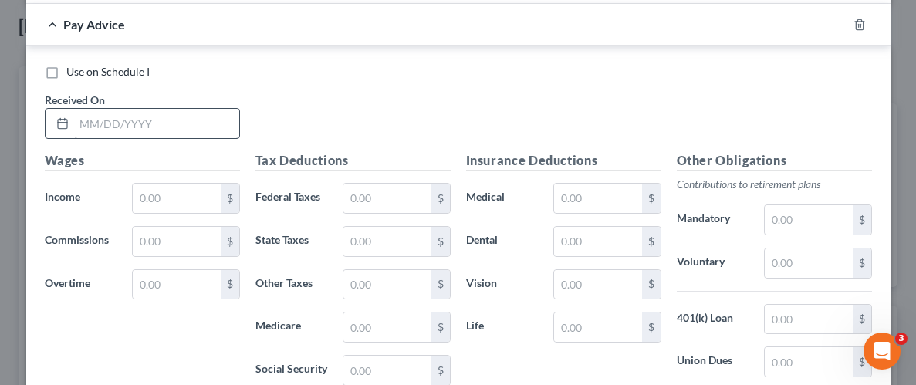
scroll to position [614, 0]
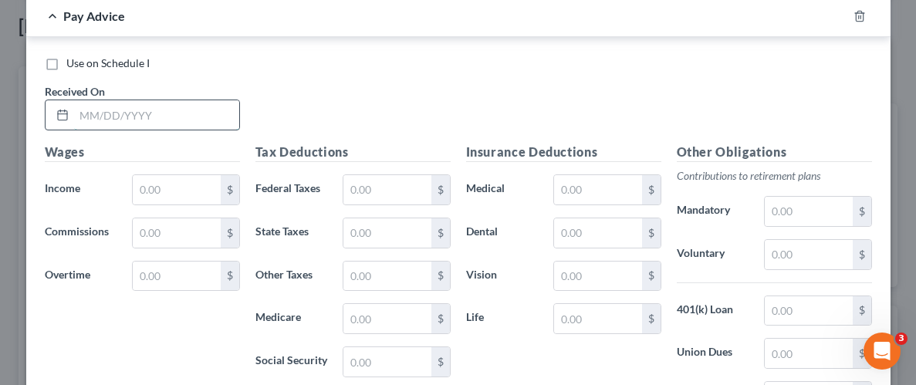
click at [151, 109] on input "text" at bounding box center [156, 114] width 165 height 29
click at [154, 106] on input "1881.63" at bounding box center [156, 114] width 165 height 29
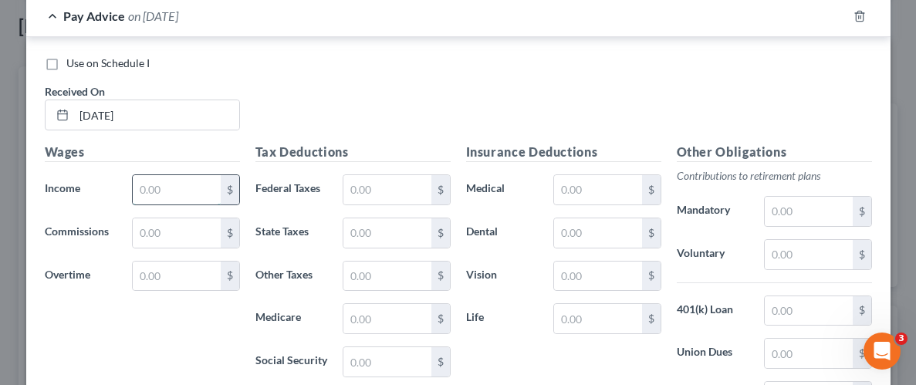
click at [174, 183] on input "text" at bounding box center [176, 189] width 87 height 29
click at [414, 187] on input "text" at bounding box center [386, 189] width 87 height 29
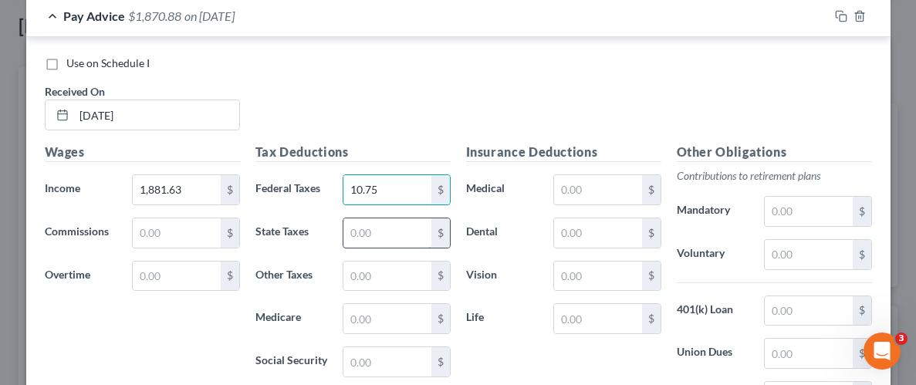
click at [414, 232] on input "text" at bounding box center [386, 232] width 87 height 29
click at [409, 323] on input "text" at bounding box center [386, 318] width 87 height 29
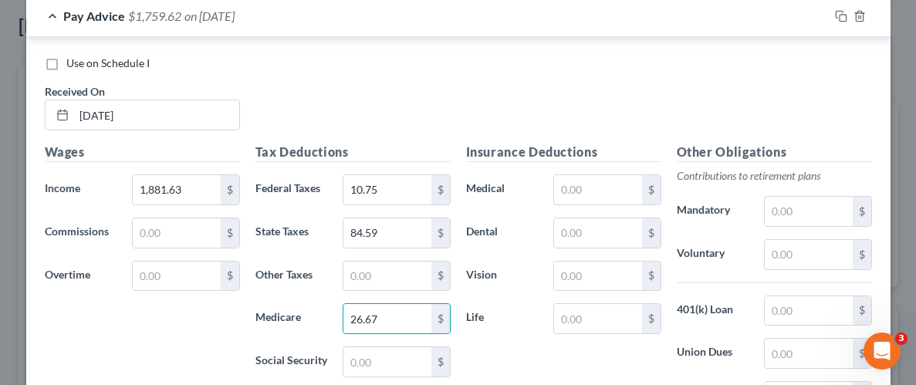
click at [520, 337] on div "Insurance Deductions Medical $ Dental $ Vision $ Life $" at bounding box center [563, 305] width 211 height 325
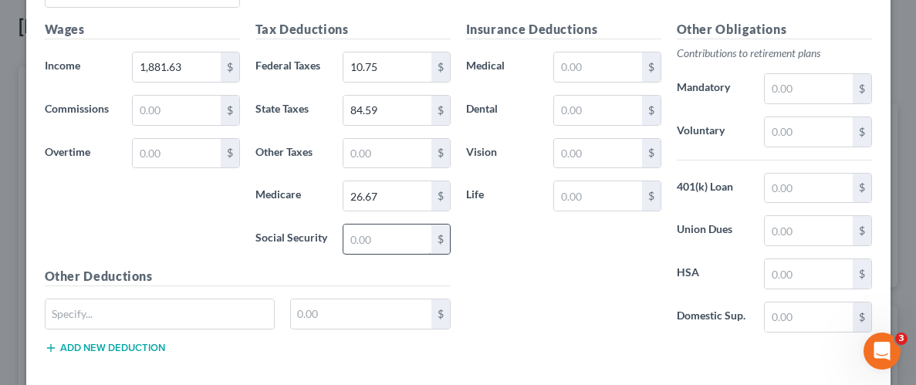
scroll to position [738, 0]
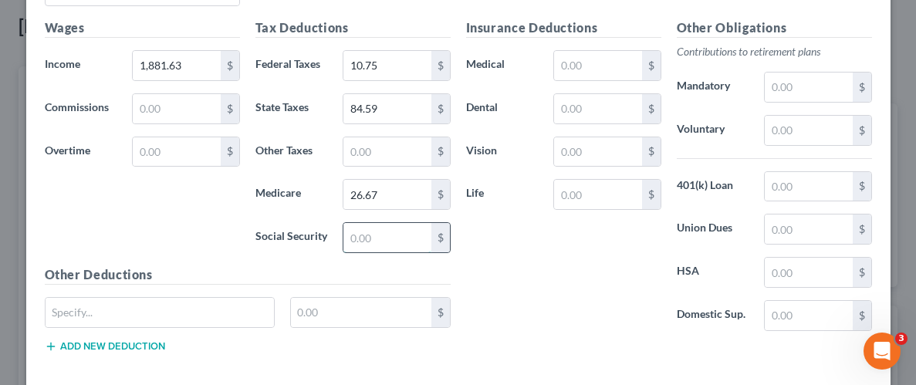
click at [404, 235] on input "text" at bounding box center [386, 237] width 87 height 29
drag, startPoint x: 526, startPoint y: 276, endPoint x: 617, endPoint y: 113, distance: 186.6
click at [526, 276] on div "Insurance Deductions Medical $ Dental $ Vision $ Life $" at bounding box center [563, 181] width 211 height 325
click at [598, 71] on input "text" at bounding box center [597, 65] width 87 height 29
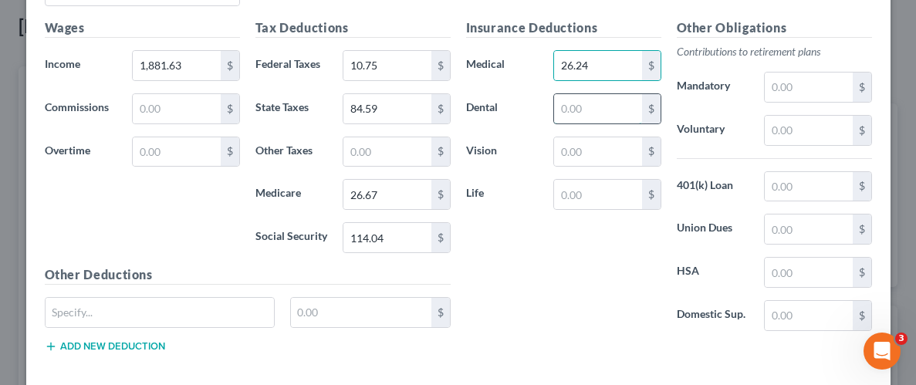
click at [596, 108] on input "text" at bounding box center [597, 108] width 87 height 29
click at [568, 147] on input "text" at bounding box center [597, 151] width 87 height 29
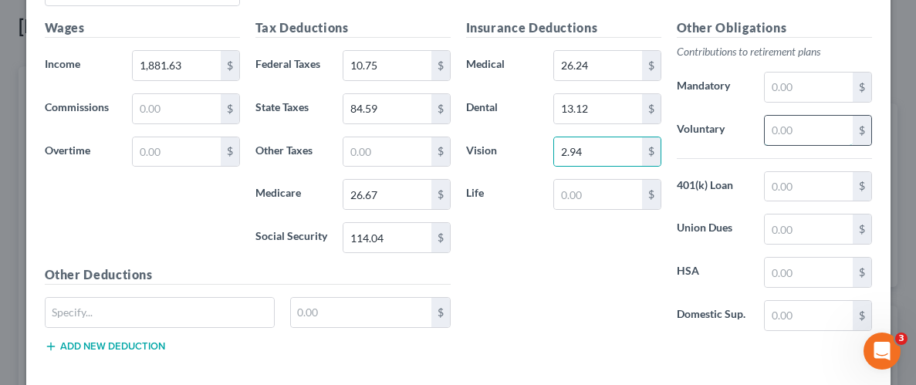
click at [813, 139] on input "text" at bounding box center [808, 130] width 87 height 29
click at [831, 185] on input "text" at bounding box center [808, 186] width 87 height 29
click at [581, 298] on div "Insurance Deductions Medical 26.24 $ Dental 13.12 $ Vision 2.94 $ Life $" at bounding box center [563, 181] width 211 height 325
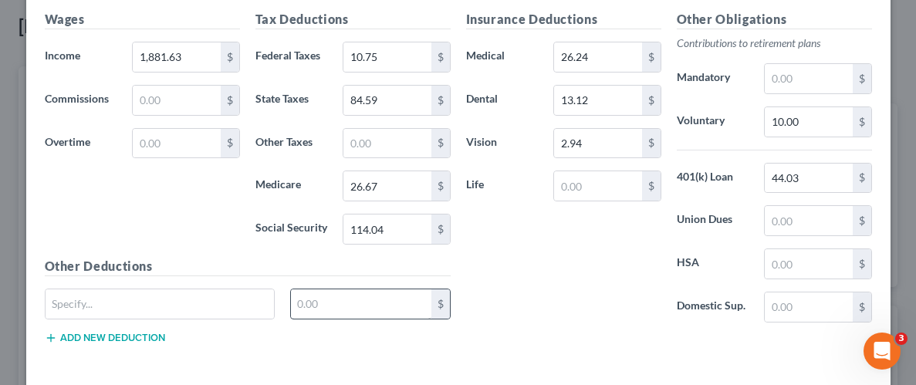
scroll to position [753, 0]
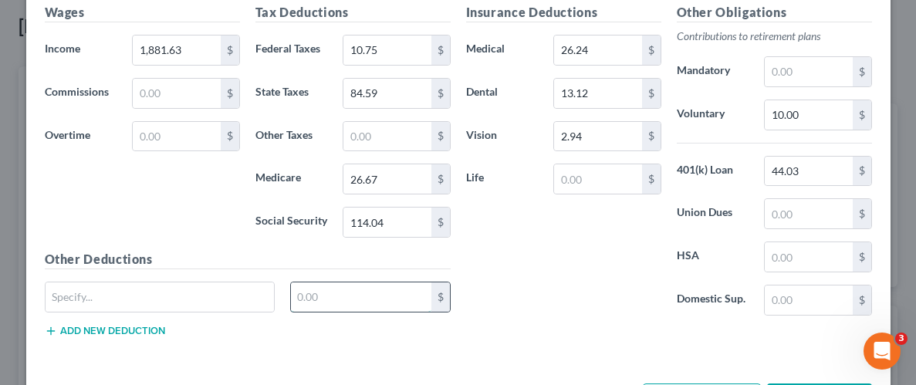
click at [384, 282] on input "text" at bounding box center [361, 296] width 140 height 29
click at [235, 299] on input "text" at bounding box center [160, 296] width 229 height 29
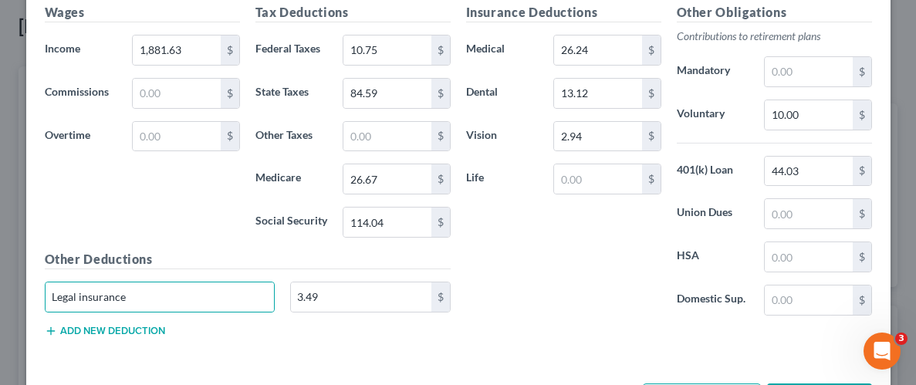
click at [499, 263] on div "Insurance Deductions Medical 26.24 $ Dental 13.12 $ Vision 2.94 $ Life $" at bounding box center [563, 165] width 211 height 325
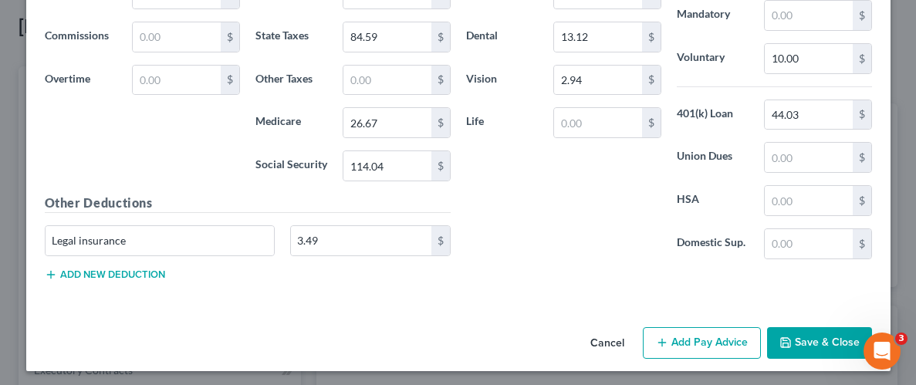
scroll to position [811, 0]
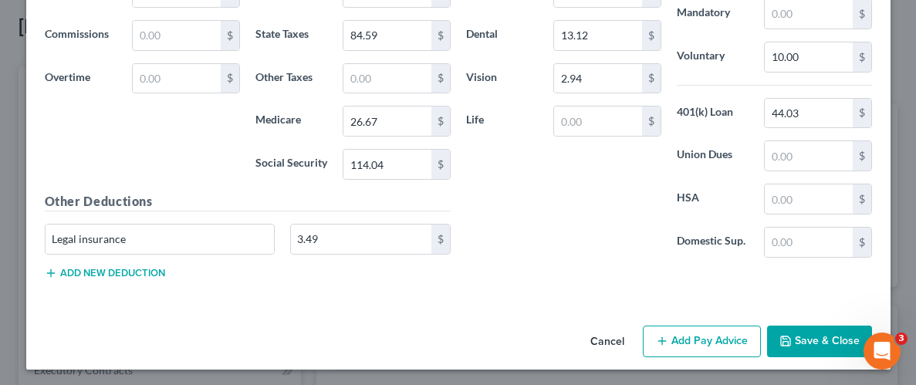
click at [810, 342] on button "Save & Close" at bounding box center [819, 342] width 105 height 32
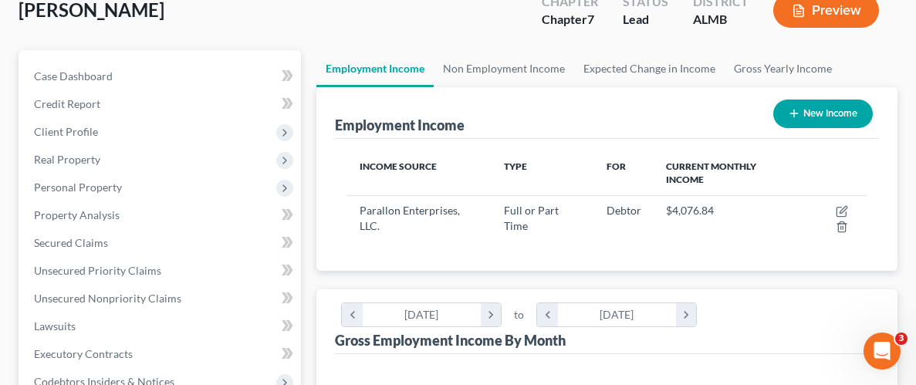
scroll to position [107, 0]
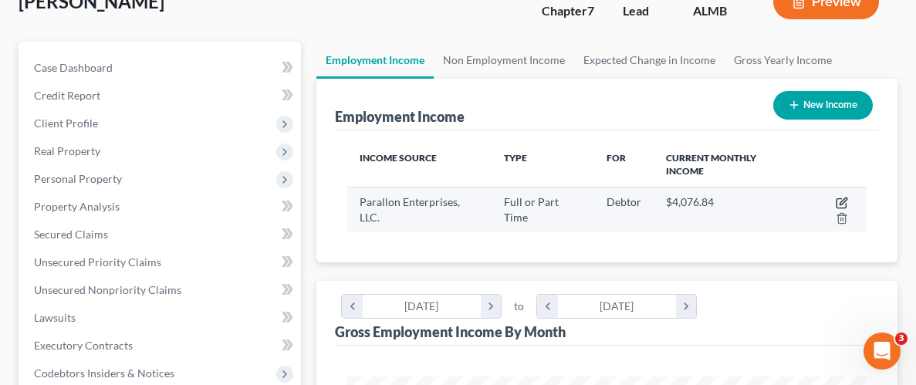
click at [839, 198] on icon "button" at bounding box center [842, 203] width 12 height 12
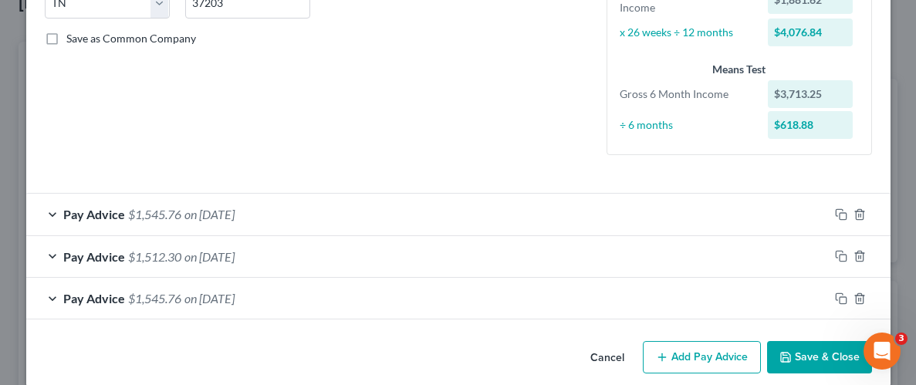
scroll to position [349, 0]
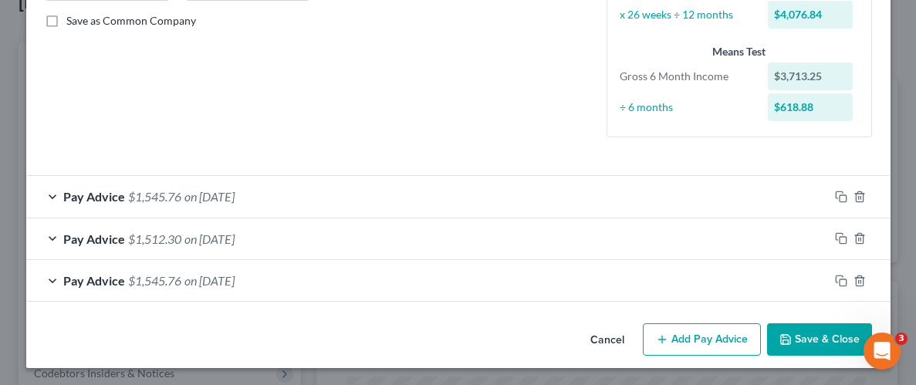
click at [732, 357] on div "Cancel Add Pay Advice Save & Close" at bounding box center [458, 342] width 864 height 51
click at [727, 347] on button "Add Pay Advice" at bounding box center [702, 339] width 118 height 32
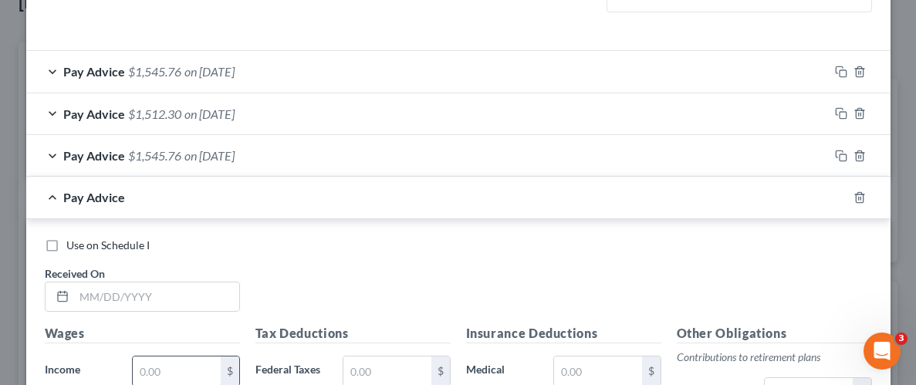
scroll to position [599, 0]
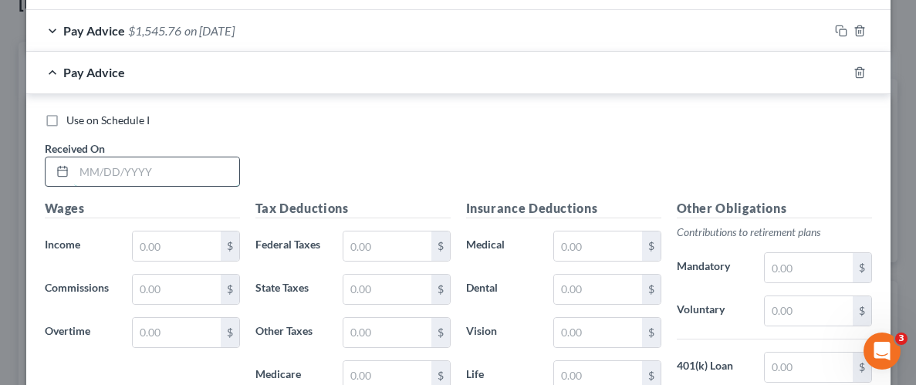
click at [188, 168] on input "text" at bounding box center [156, 171] width 165 height 29
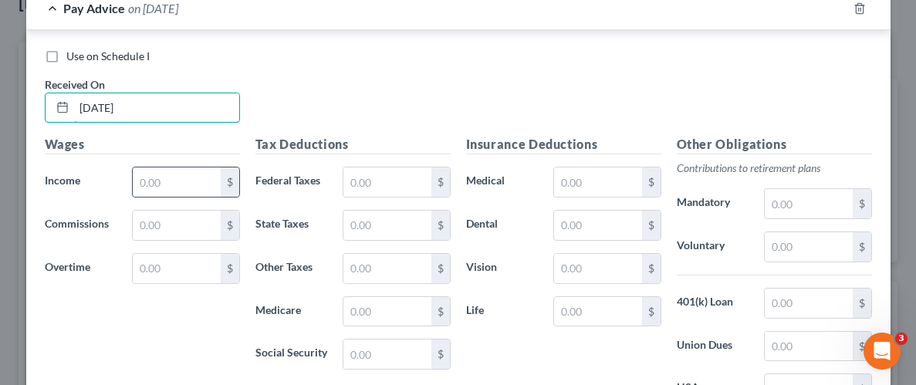
scroll to position [670, 0]
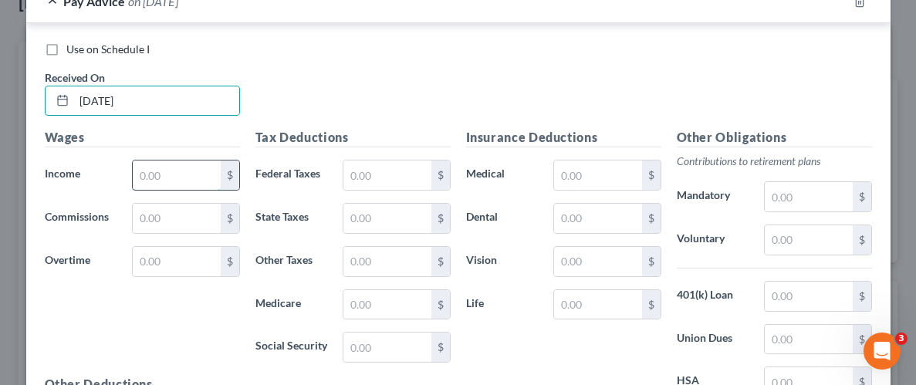
click at [176, 181] on input "text" at bounding box center [176, 175] width 87 height 29
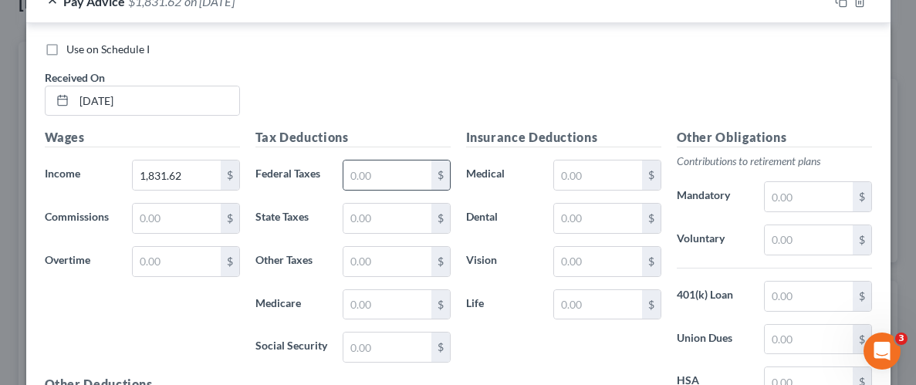
click at [434, 178] on div "$" at bounding box center [440, 175] width 19 height 29
click at [411, 178] on input "text" at bounding box center [386, 175] width 87 height 29
click at [355, 217] on input "text" at bounding box center [386, 218] width 87 height 29
click at [367, 302] on input "text" at bounding box center [386, 304] width 87 height 29
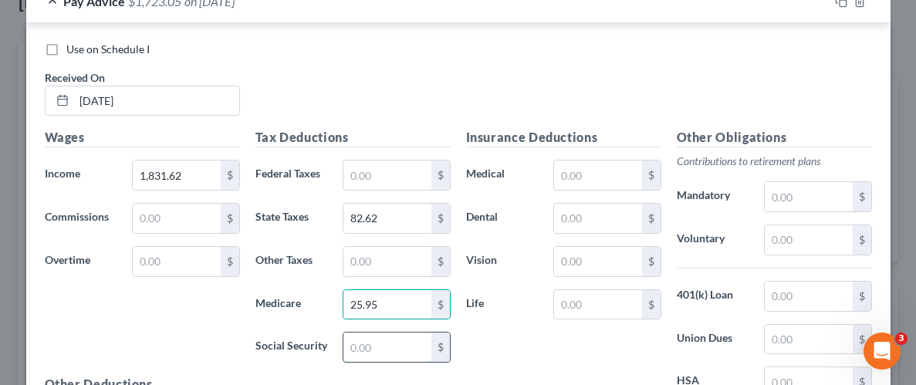
click at [365, 340] on input "text" at bounding box center [386, 347] width 87 height 29
click at [516, 344] on div "Insurance Deductions Medical $ Dental $ Vision $ Life $" at bounding box center [563, 290] width 211 height 325
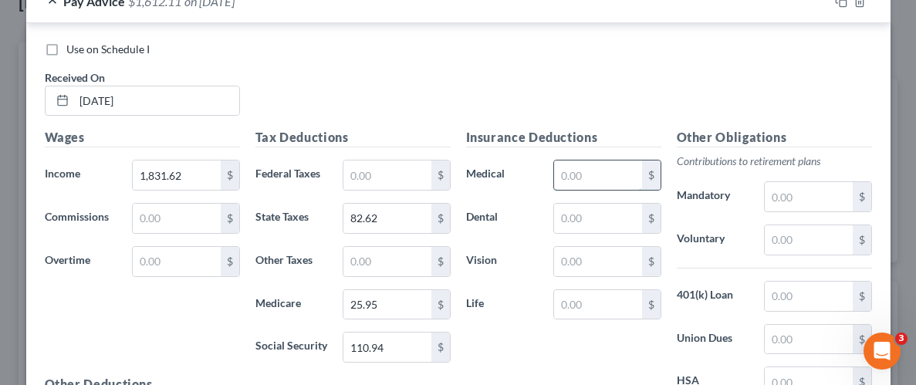
click at [599, 174] on input "text" at bounding box center [597, 175] width 87 height 29
click at [608, 215] on input "text" at bounding box center [597, 218] width 87 height 29
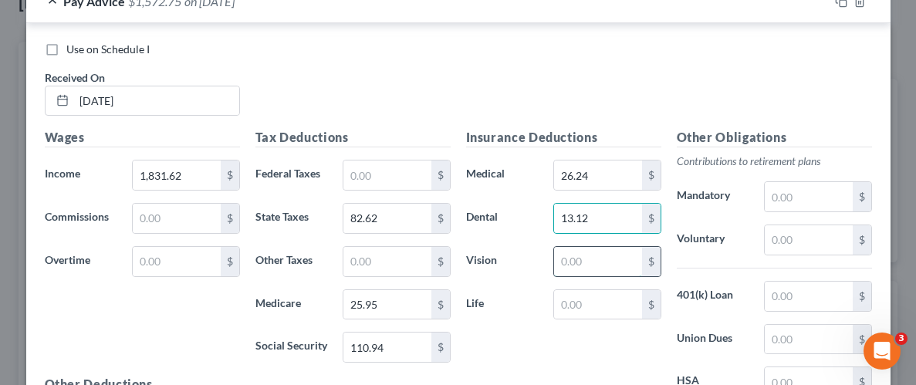
click at [567, 263] on input "text" at bounding box center [597, 261] width 87 height 29
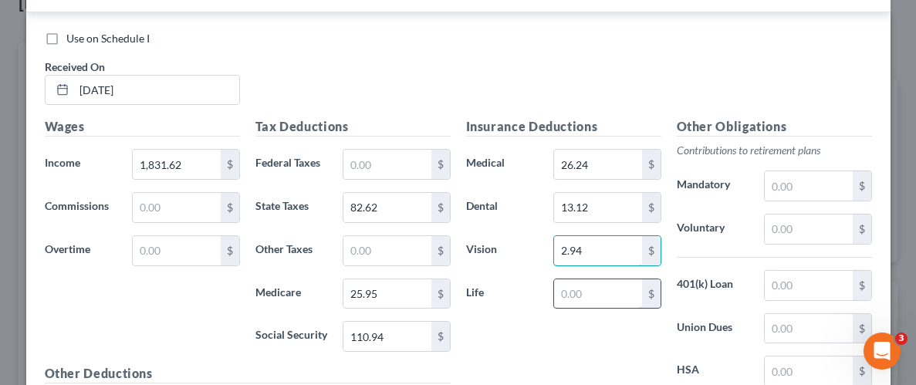
scroll to position [693, 0]
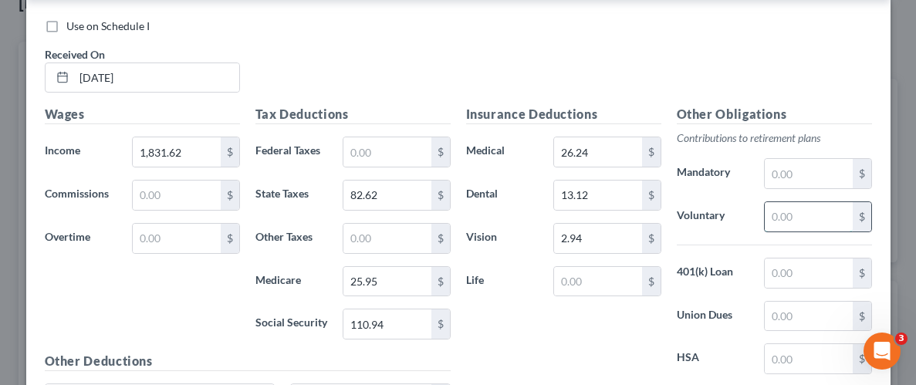
click at [823, 218] on input "text" at bounding box center [808, 216] width 87 height 29
click at [833, 272] on input "text" at bounding box center [808, 273] width 87 height 29
click at [523, 333] on div "Insurance Deductions Medical 26.24 $ Dental 13.12 $ Vision 2.94 $ Life $" at bounding box center [563, 267] width 211 height 325
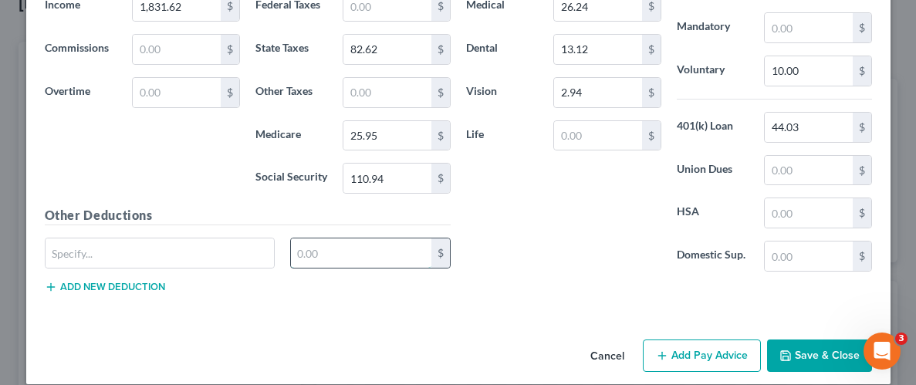
click at [391, 251] on input "text" at bounding box center [361, 252] width 140 height 29
click at [216, 248] on input "text" at bounding box center [160, 252] width 229 height 29
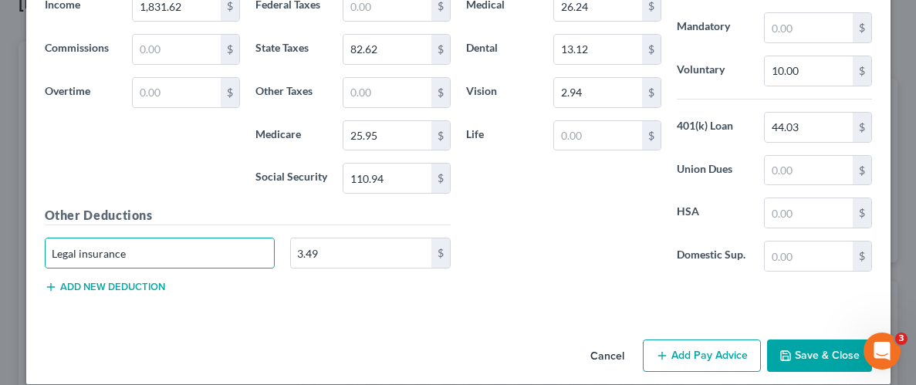
click at [779, 354] on button "Save & Close" at bounding box center [819, 356] width 105 height 32
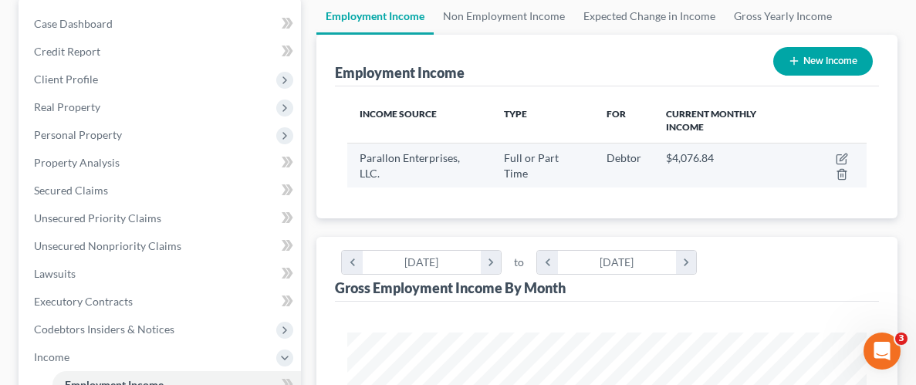
scroll to position [157, 0]
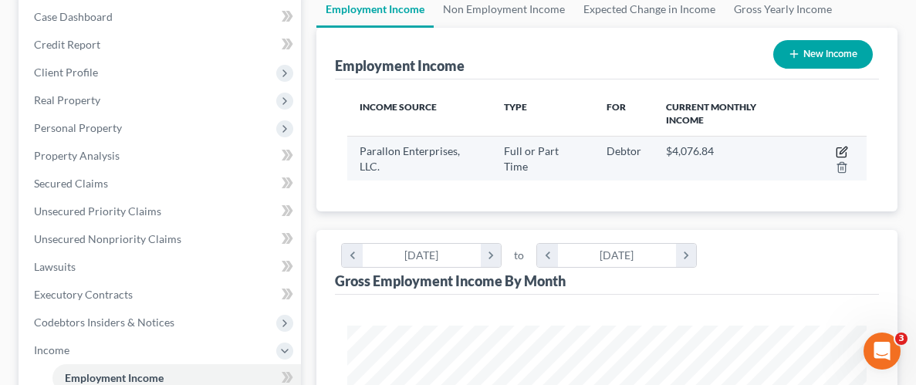
click at [840, 151] on icon "button" at bounding box center [843, 150] width 7 height 7
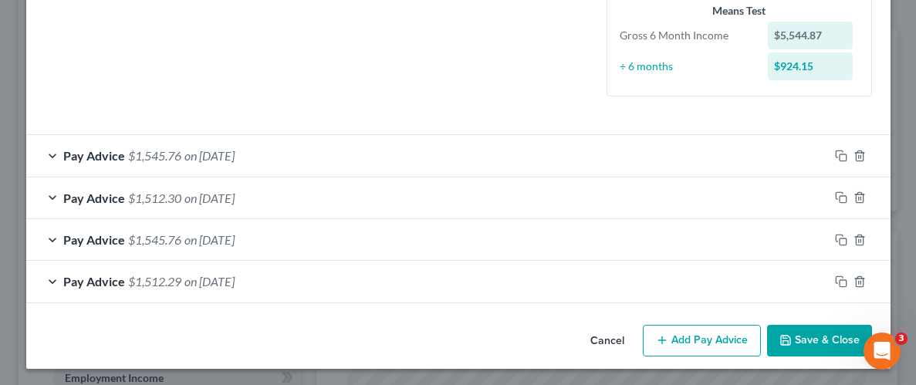
scroll to position [391, 0]
click at [724, 340] on button "Add Pay Advice" at bounding box center [702, 340] width 118 height 32
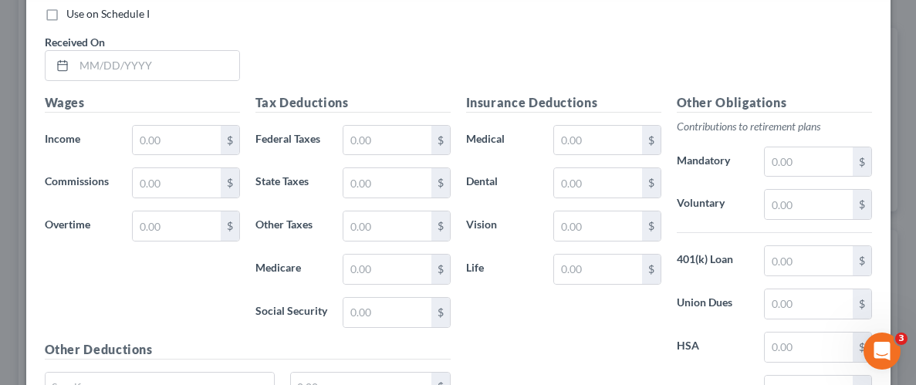
scroll to position [749, 0]
click at [165, 59] on input "text" at bounding box center [156, 63] width 165 height 29
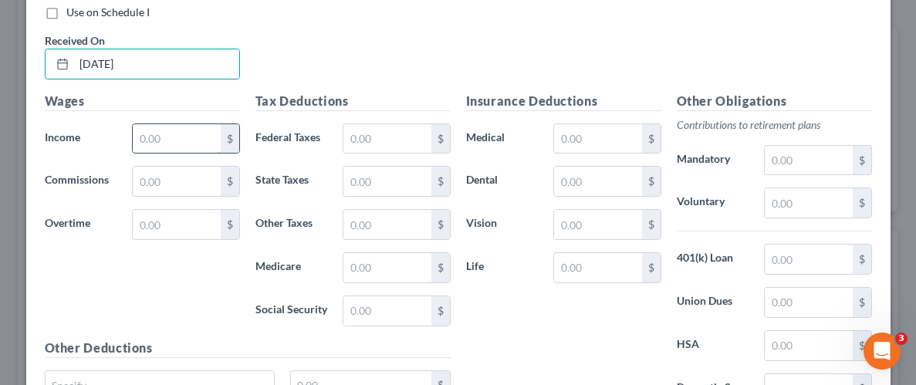
click at [201, 138] on input "text" at bounding box center [176, 138] width 87 height 29
click at [199, 136] on input "text" at bounding box center [176, 138] width 87 height 29
click at [180, 130] on input "text" at bounding box center [176, 138] width 87 height 29
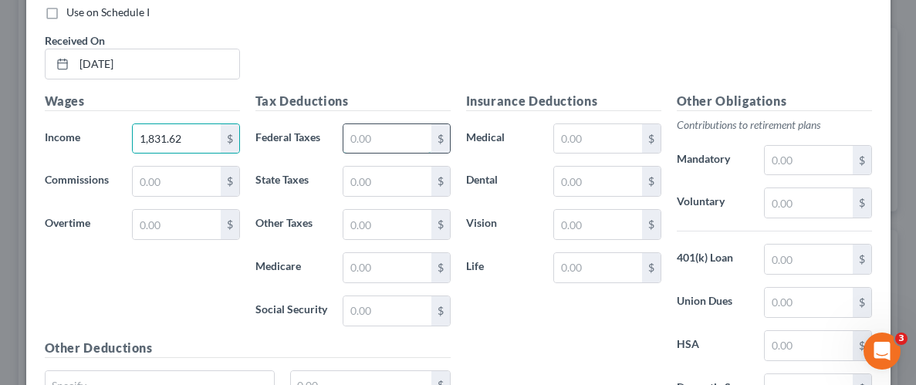
click at [367, 134] on input "text" at bounding box center [386, 138] width 87 height 29
click at [357, 178] on input "text" at bounding box center [386, 181] width 87 height 29
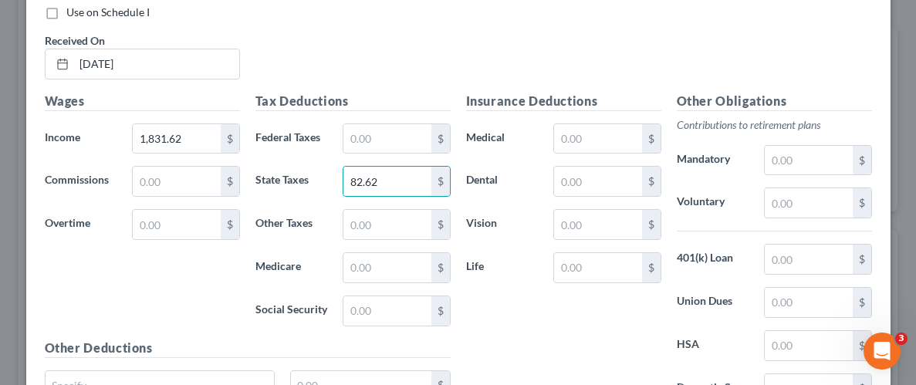
click at [516, 278] on label "Life" at bounding box center [502, 267] width 88 height 31
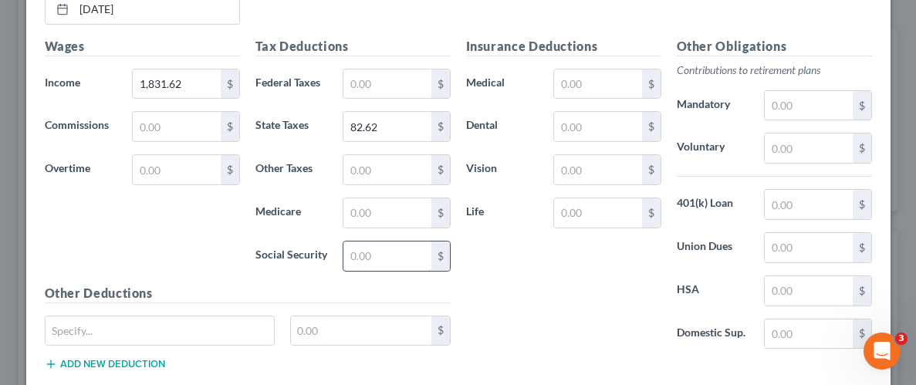
scroll to position [836, 0]
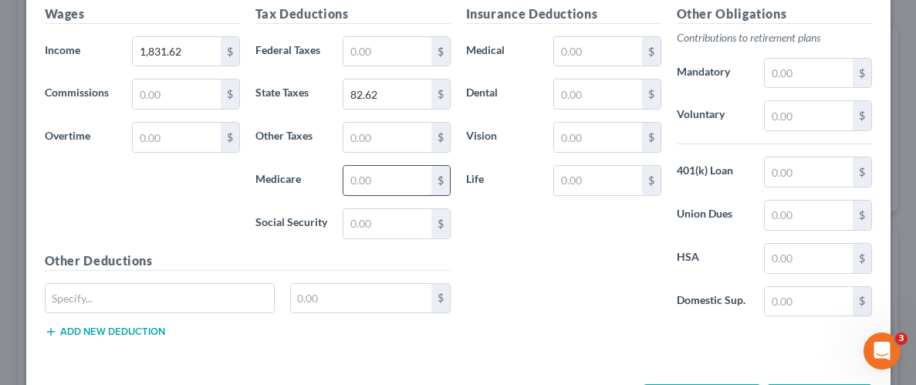
click at [386, 181] on input "text" at bounding box center [386, 180] width 87 height 29
click at [404, 184] on input "text" at bounding box center [386, 180] width 87 height 29
click at [394, 215] on input "text" at bounding box center [386, 223] width 87 height 29
click at [502, 234] on div "Insurance Deductions Medical $ Dental $ Vision $ Life $" at bounding box center [563, 167] width 211 height 325
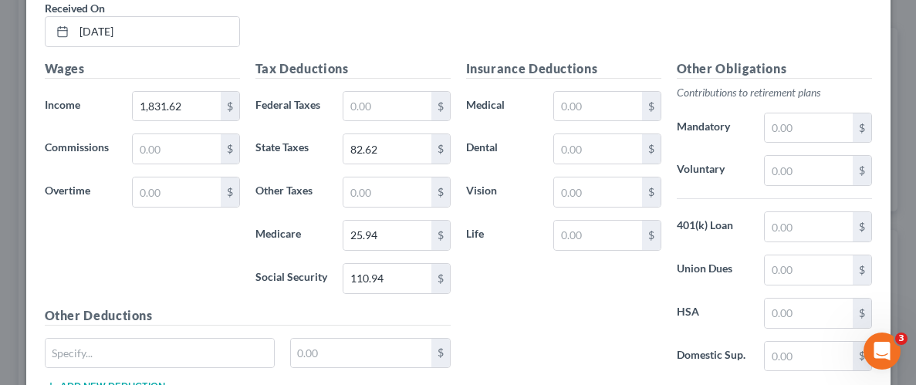
scroll to position [780, 0]
click at [616, 108] on input "text" at bounding box center [597, 107] width 87 height 29
click at [609, 143] on input "text" at bounding box center [597, 149] width 87 height 29
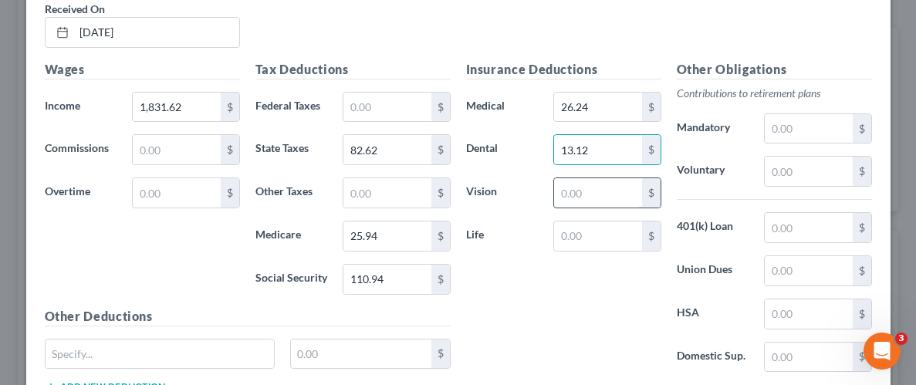
click at [615, 198] on input "text" at bounding box center [597, 192] width 87 height 29
click at [804, 167] on input "text" at bounding box center [808, 171] width 87 height 29
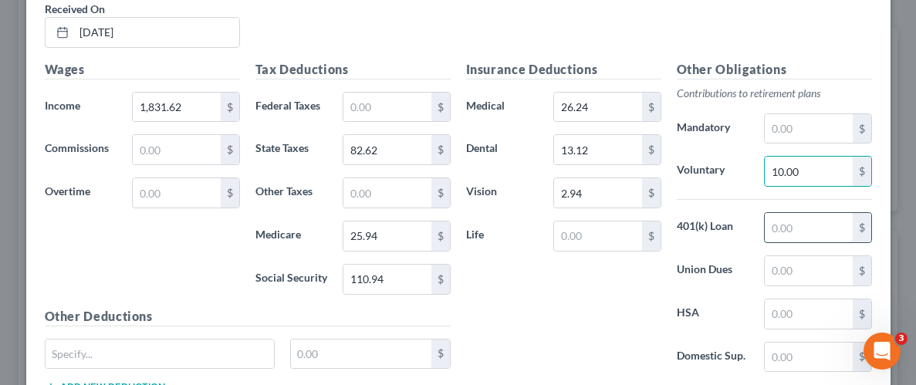
click at [797, 225] on input "text" at bounding box center [808, 227] width 87 height 29
drag, startPoint x: 616, startPoint y: 320, endPoint x: 496, endPoint y: 305, distance: 121.3
click at [615, 320] on div "Insurance Deductions Medical 26.24 $ Dental 13.12 $ Vision 2.94 $ Life $" at bounding box center [563, 222] width 211 height 325
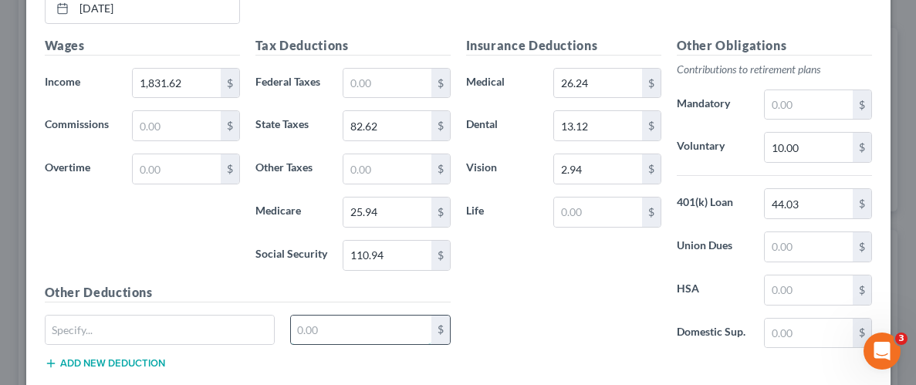
click at [403, 316] on input "text" at bounding box center [361, 330] width 140 height 29
click at [143, 326] on input "text" at bounding box center [160, 330] width 229 height 29
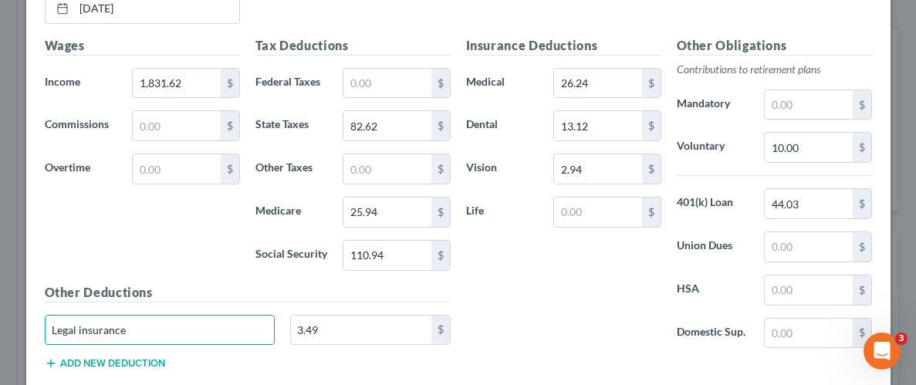
click at [596, 303] on div "Insurance Deductions Medical 26.24 $ Dental 13.12 $ Vision 2.94 $ Life $" at bounding box center [563, 198] width 211 height 325
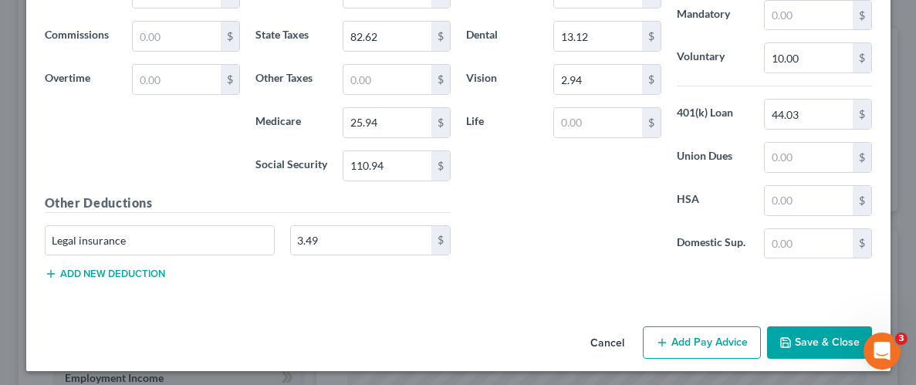
scroll to position [895, 0]
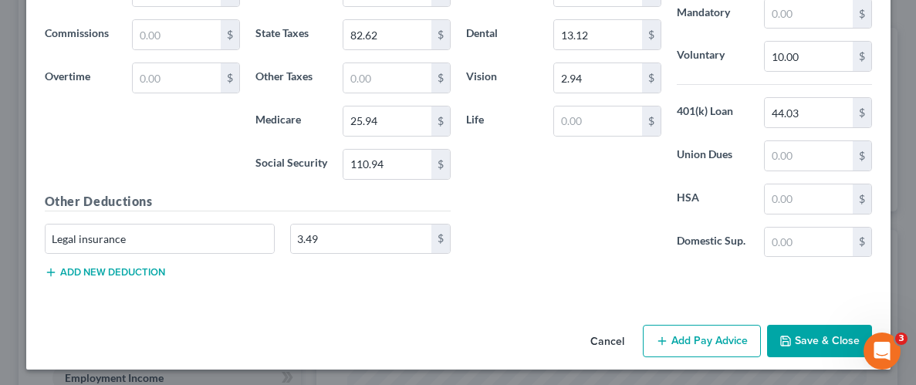
click at [835, 340] on button "Save & Close" at bounding box center [819, 341] width 105 height 32
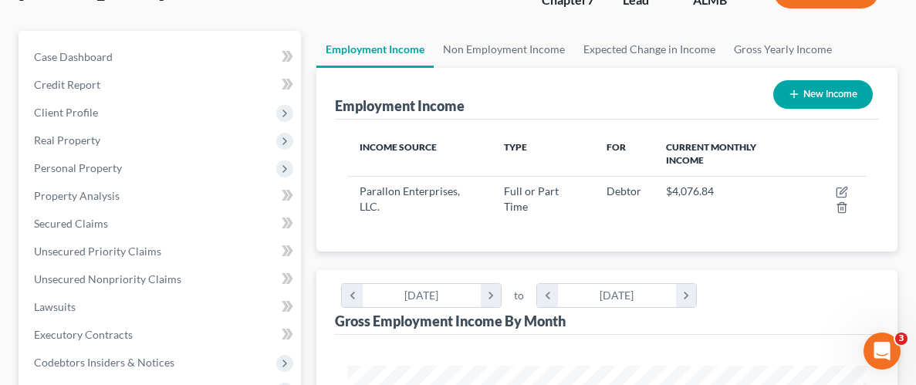
scroll to position [97, 0]
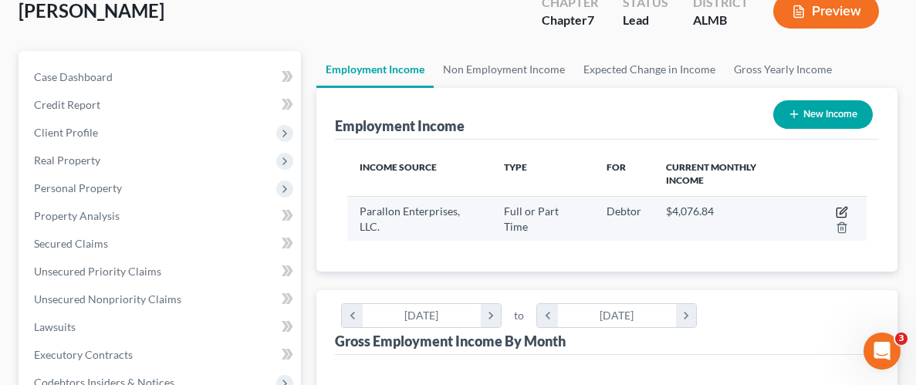
click at [844, 206] on icon "button" at bounding box center [842, 212] width 12 height 12
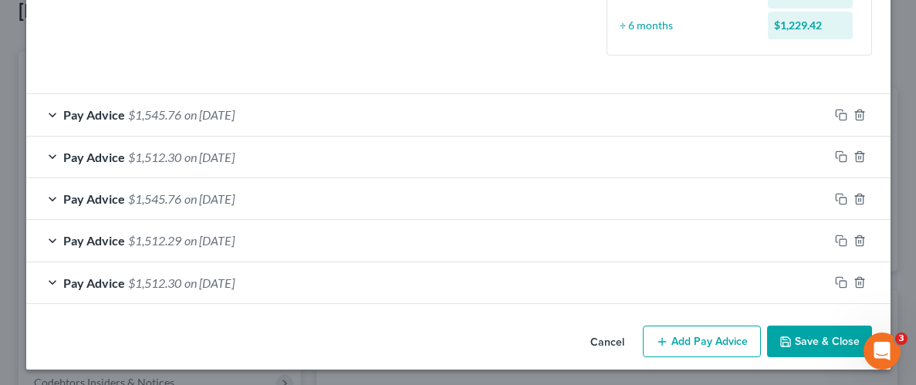
scroll to position [433, 0]
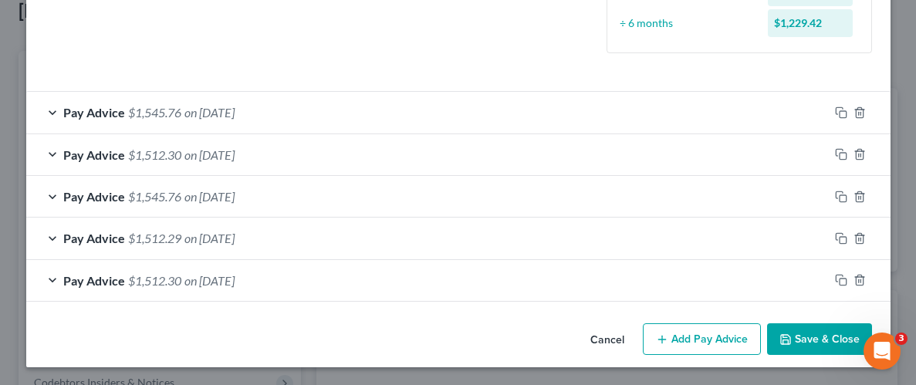
click at [705, 334] on button "Add Pay Advice" at bounding box center [702, 339] width 118 height 32
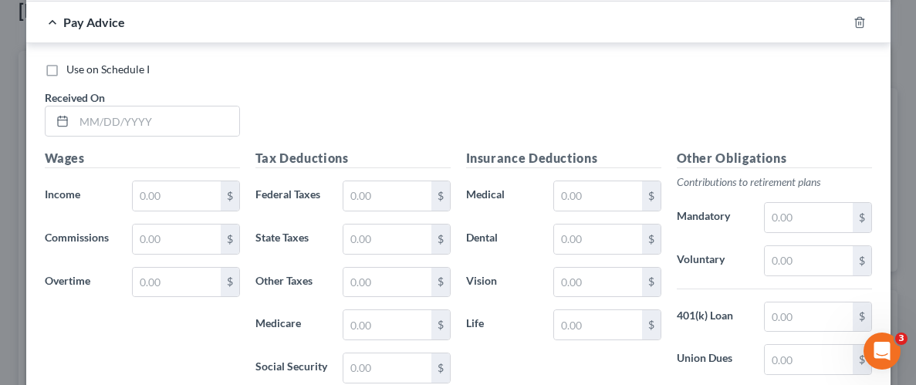
scroll to position [734, 0]
click at [178, 120] on input "text" at bounding box center [156, 120] width 165 height 29
click at [208, 202] on input "text" at bounding box center [176, 195] width 87 height 29
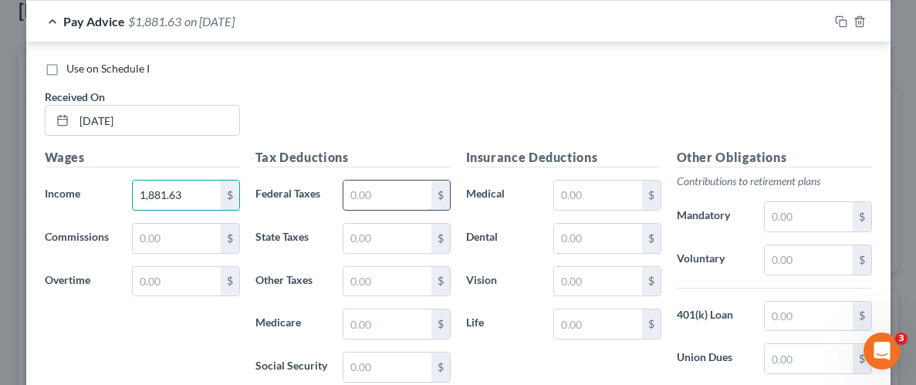
click at [372, 186] on input "text" at bounding box center [386, 195] width 87 height 29
click at [394, 191] on input "text" at bounding box center [386, 195] width 87 height 29
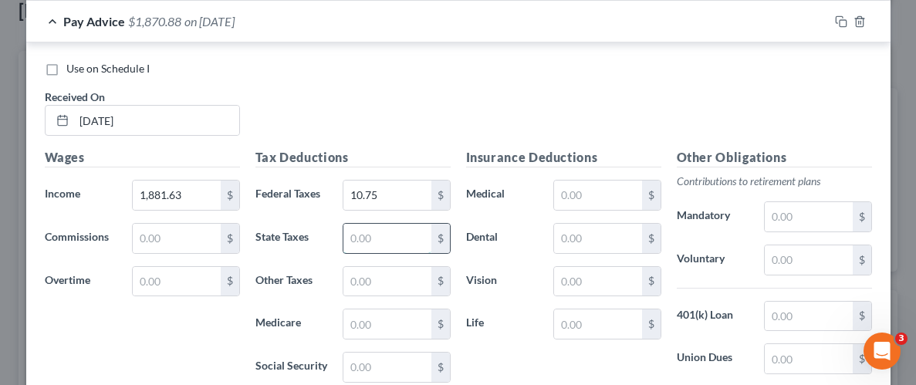
click at [397, 239] on input "text" at bounding box center [386, 238] width 87 height 29
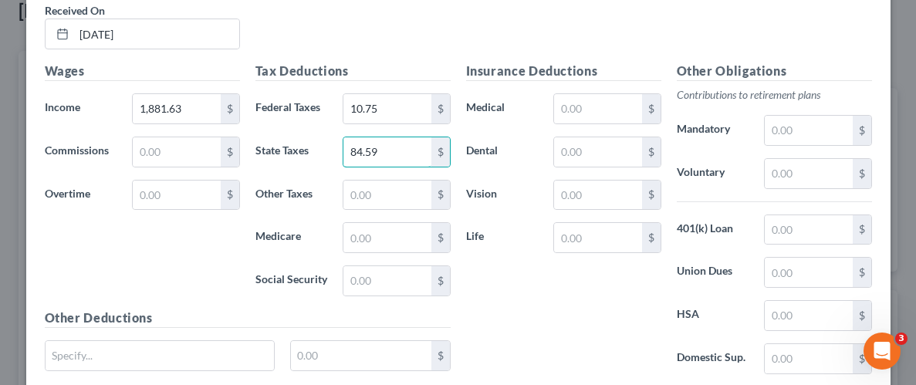
scroll to position [823, 0]
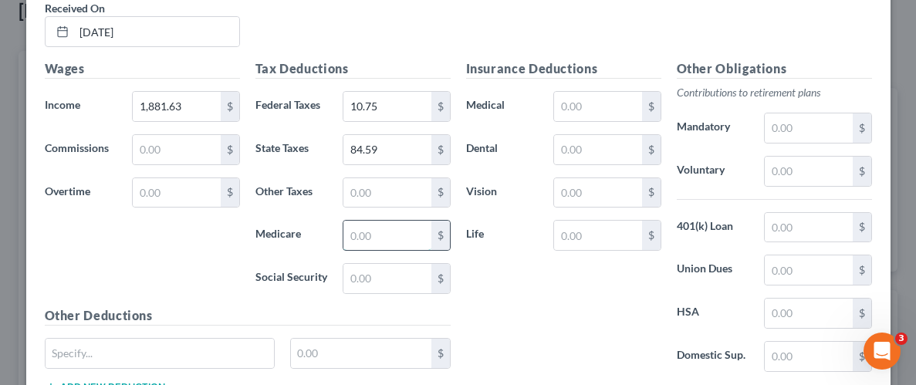
click at [392, 233] on input "text" at bounding box center [386, 235] width 87 height 29
click at [368, 273] on input "text" at bounding box center [386, 278] width 87 height 29
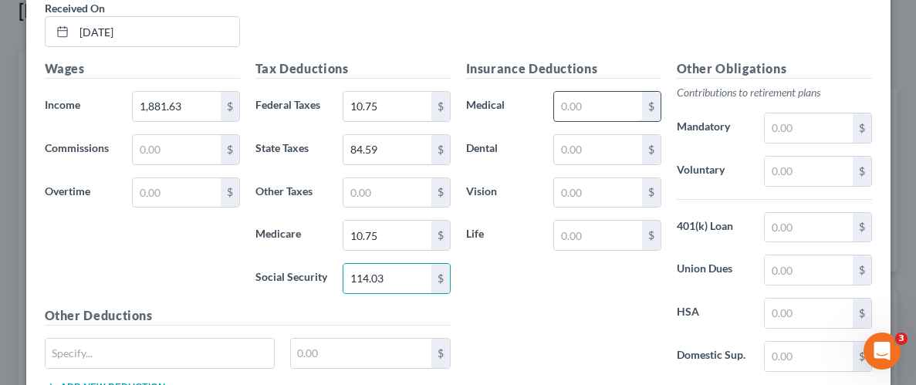
click at [608, 103] on input "text" at bounding box center [597, 106] width 87 height 29
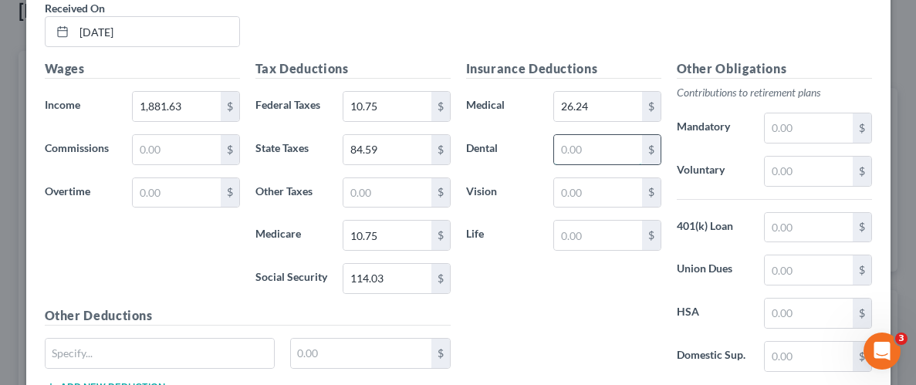
click at [602, 145] on input "text" at bounding box center [597, 149] width 87 height 29
click at [594, 195] on input "text" at bounding box center [597, 192] width 87 height 29
click at [604, 249] on div "Insurance Deductions Medical 26.24 $ Dental 13.12 $ Vision 2.94 $ Life $" at bounding box center [563, 221] width 211 height 325
click at [606, 243] on input "text" at bounding box center [597, 235] width 87 height 29
click at [607, 242] on input "text" at bounding box center [597, 235] width 87 height 29
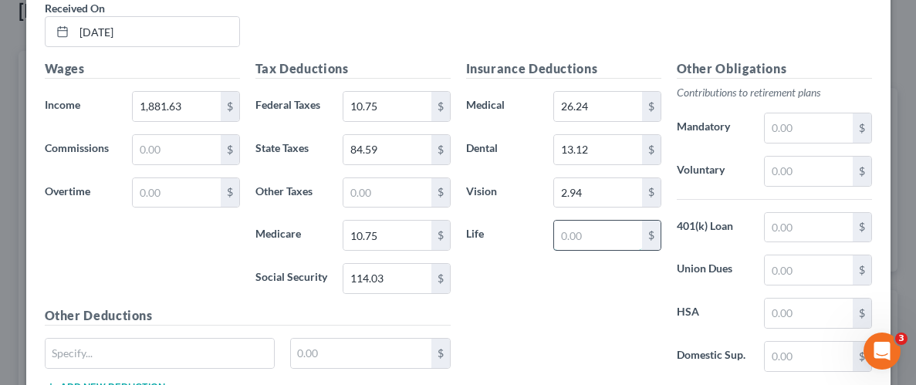
click at [607, 242] on input "text" at bounding box center [597, 235] width 87 height 29
click at [823, 175] on input "text" at bounding box center [808, 171] width 87 height 29
click at [814, 221] on input "text" at bounding box center [808, 227] width 87 height 29
click at [824, 168] on input "text" at bounding box center [808, 171] width 87 height 29
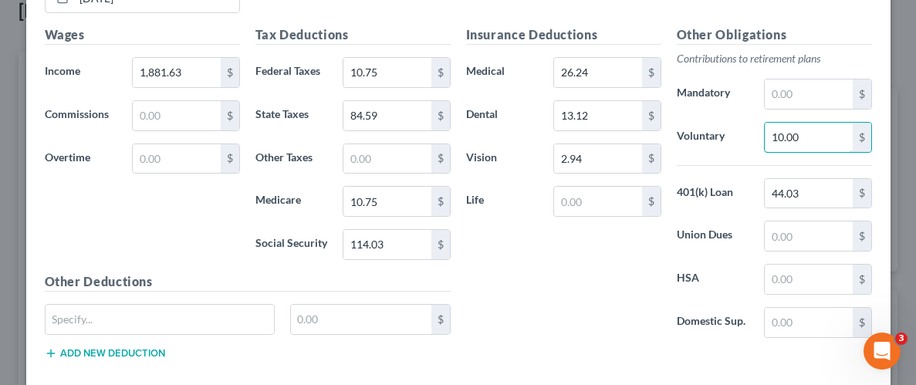
scroll to position [937, 0]
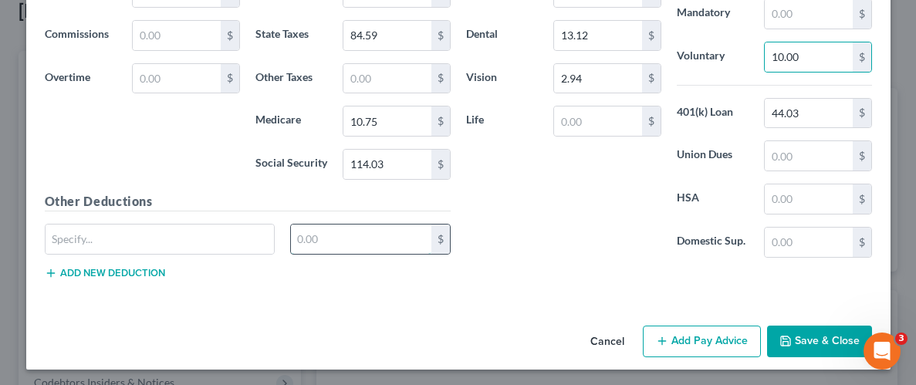
click at [391, 231] on input "text" at bounding box center [361, 239] width 140 height 29
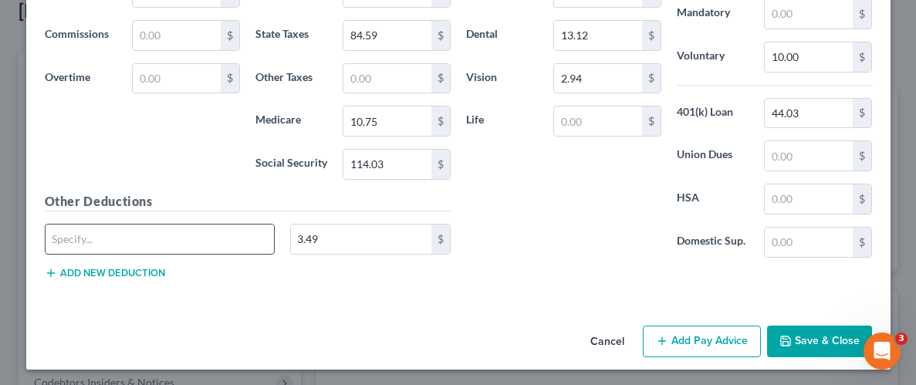
click at [254, 225] on input "text" at bounding box center [160, 239] width 229 height 29
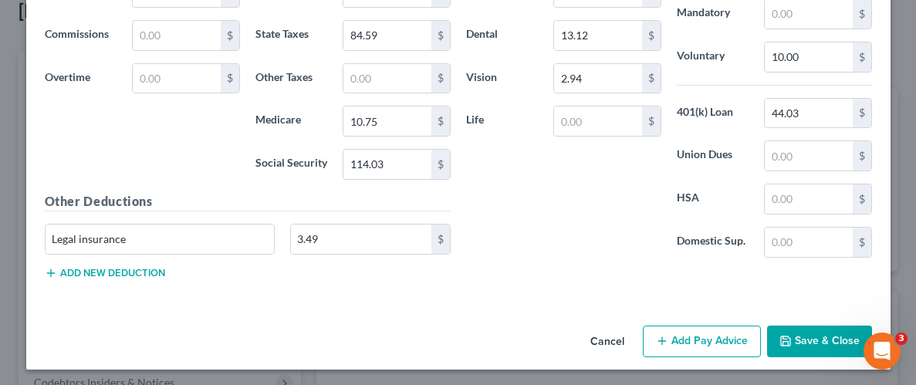
click at [822, 326] on button "Save & Close" at bounding box center [819, 342] width 105 height 32
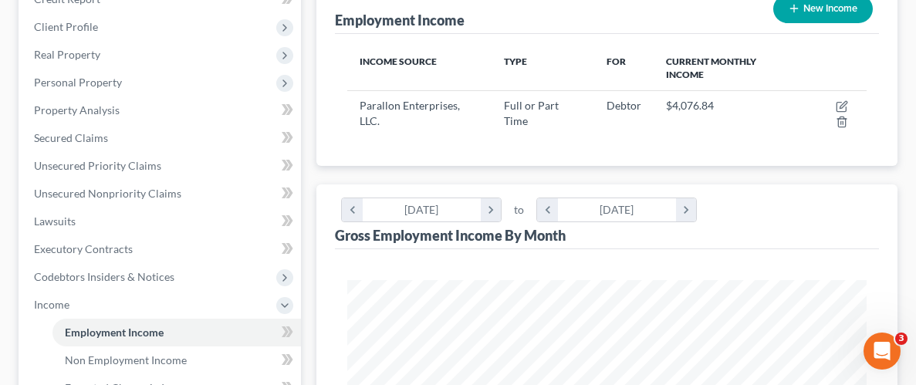
scroll to position [186, 0]
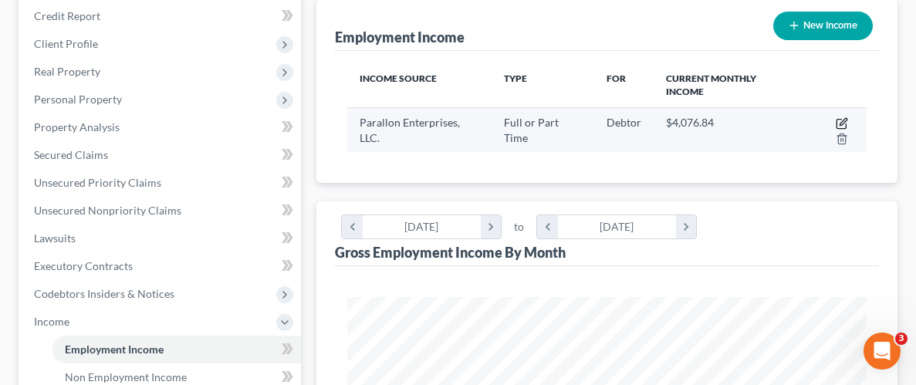
click at [842, 118] on icon "button" at bounding box center [842, 123] width 12 height 12
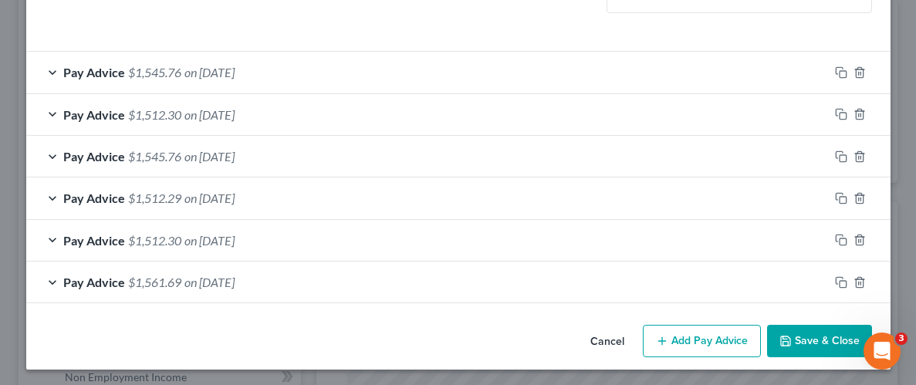
scroll to position [475, 0]
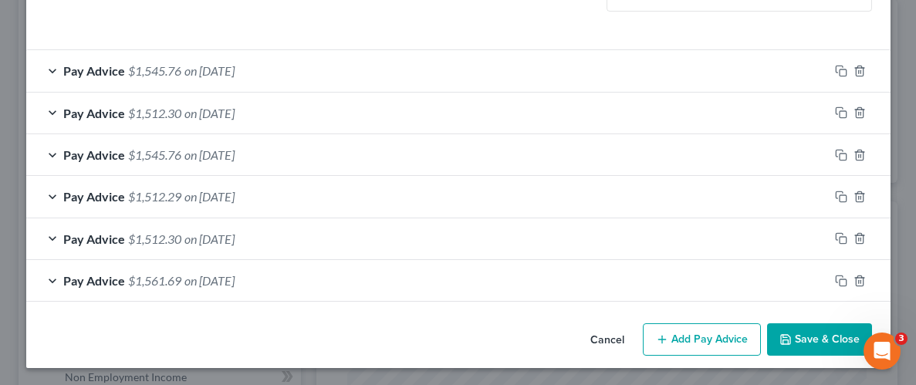
click at [147, 278] on span "$1,561.69" at bounding box center [154, 280] width 53 height 15
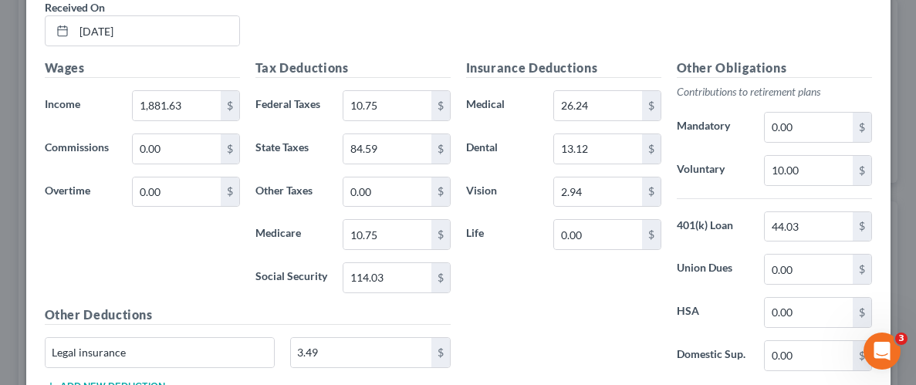
scroll to position [830, 0]
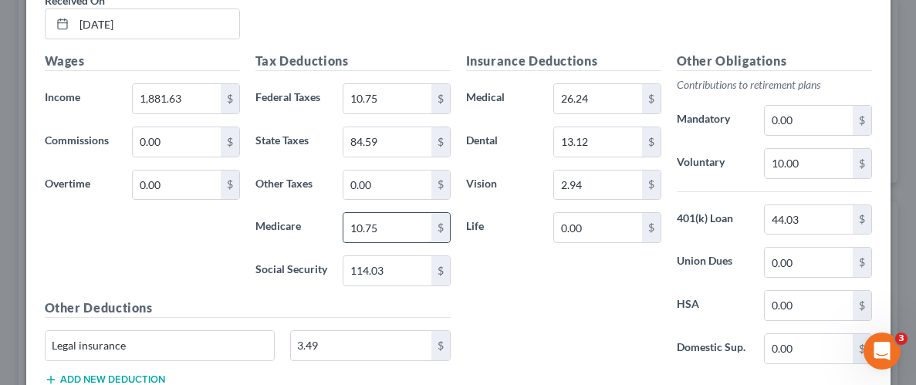
click at [392, 222] on input "10.75" at bounding box center [386, 227] width 87 height 29
drag, startPoint x: 473, startPoint y: 316, endPoint x: 542, endPoint y: 297, distance: 71.4
click at [473, 316] on div "Insurance Deductions Medical 26.24 $ Dental 13.12 $ Vision 2.94 $ Life 0.00 $" at bounding box center [563, 214] width 211 height 325
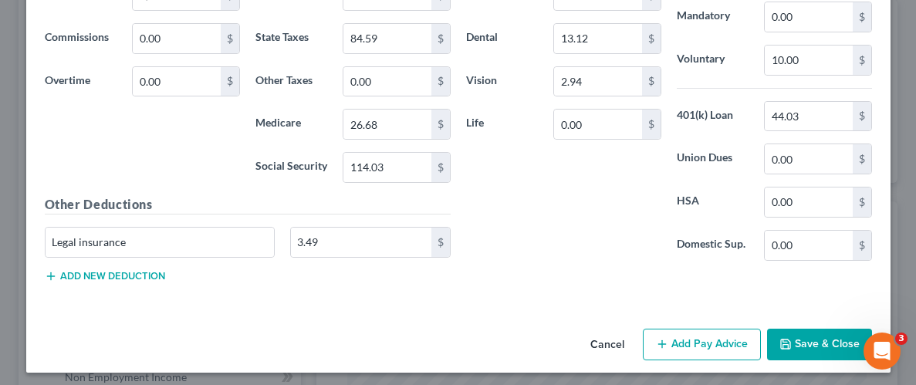
scroll to position [937, 0]
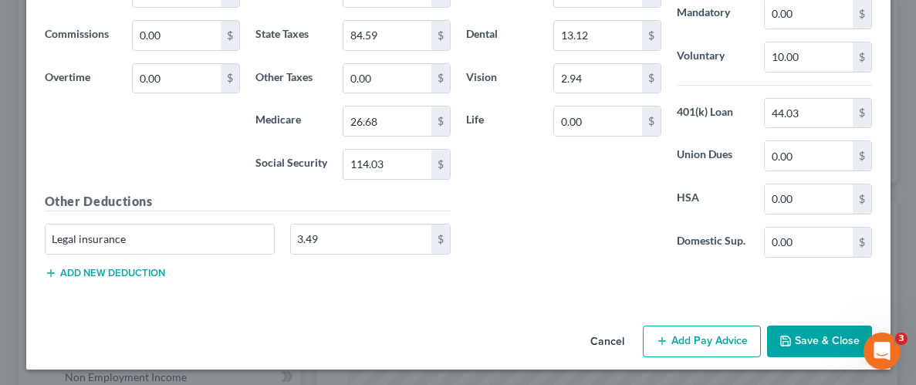
click at [816, 336] on button "Save & Close" at bounding box center [819, 342] width 105 height 32
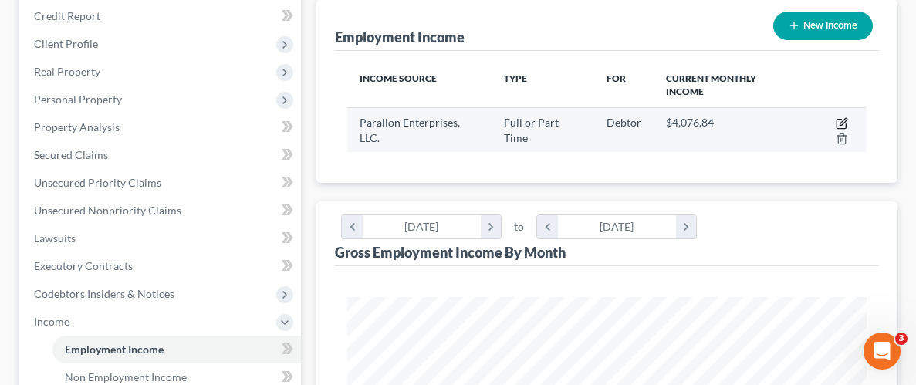
click at [843, 119] on icon "button" at bounding box center [843, 121] width 7 height 7
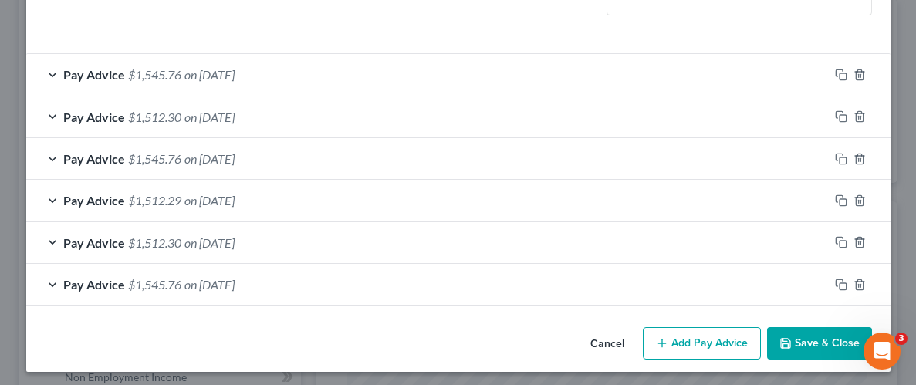
scroll to position [475, 0]
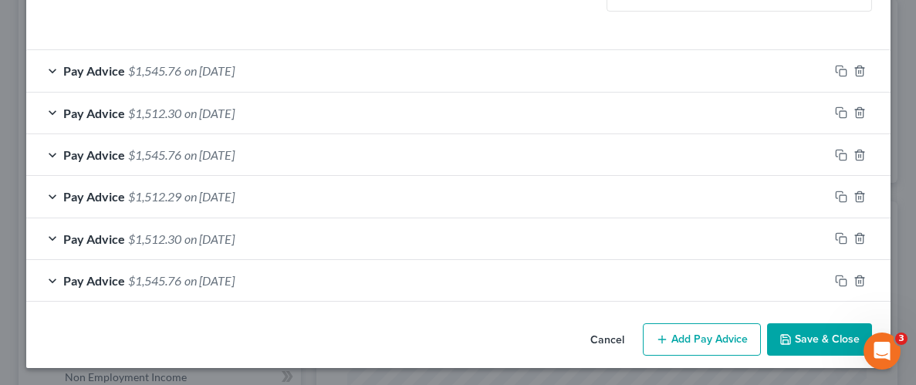
click at [709, 343] on button "Add Pay Advice" at bounding box center [702, 339] width 118 height 32
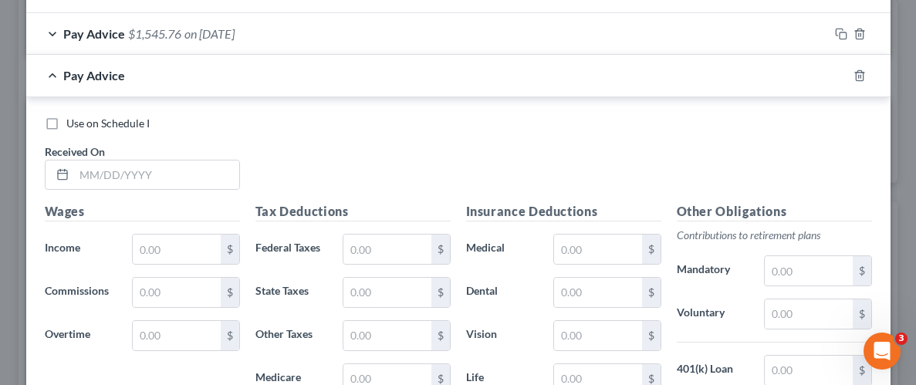
scroll to position [731, 0]
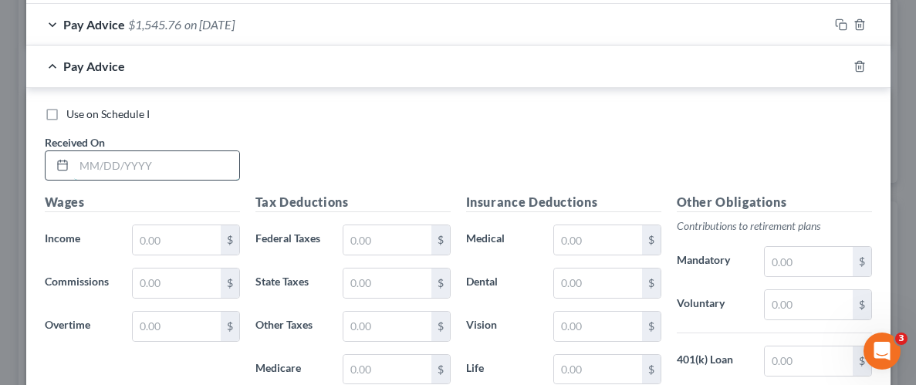
click at [143, 171] on input "text" at bounding box center [156, 165] width 165 height 29
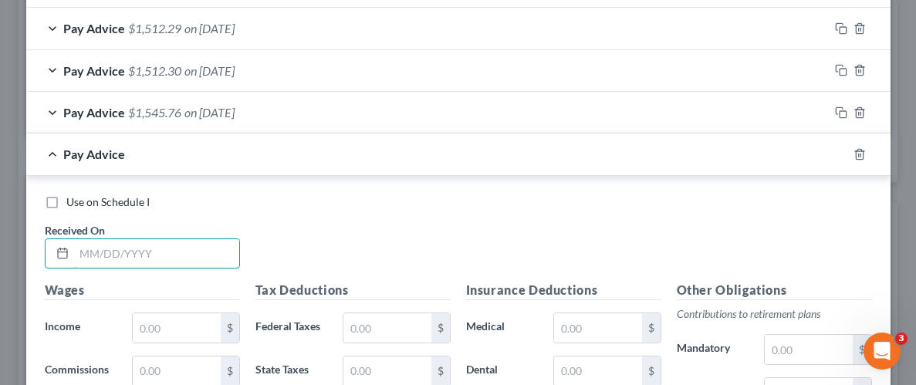
scroll to position [650, 0]
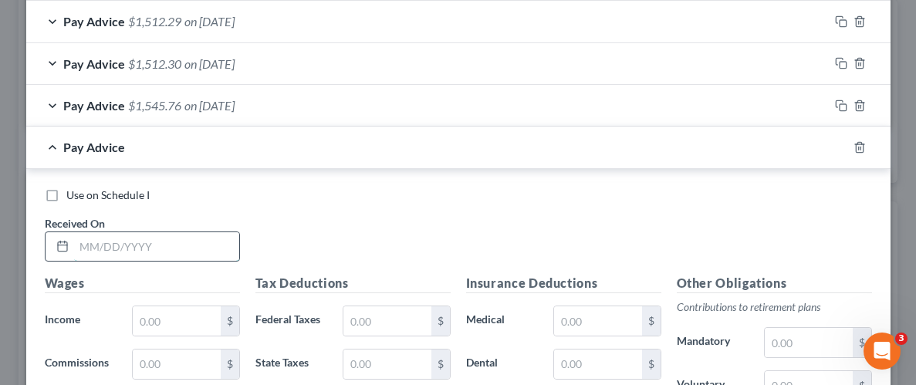
click at [113, 238] on input "text" at bounding box center [156, 246] width 165 height 29
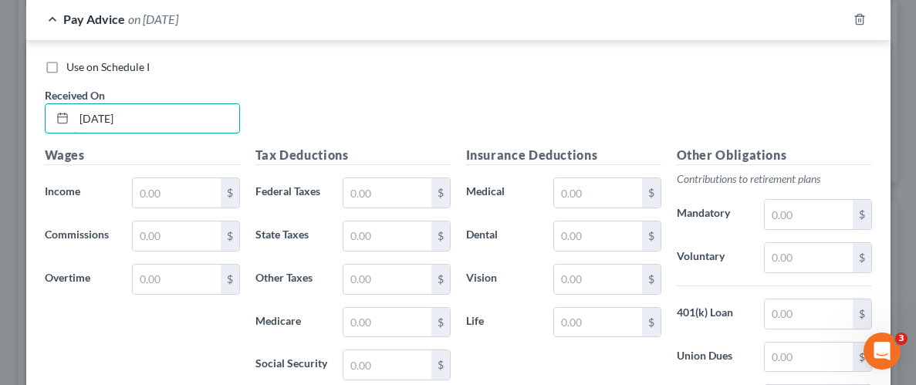
scroll to position [780, 0]
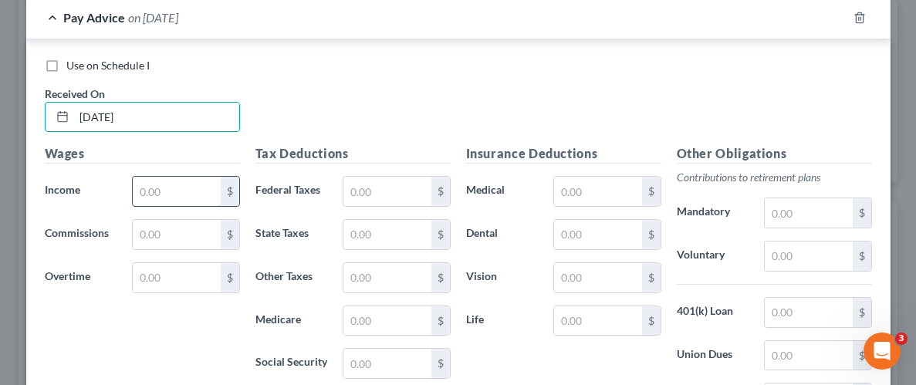
click at [175, 191] on input "text" at bounding box center [176, 191] width 87 height 29
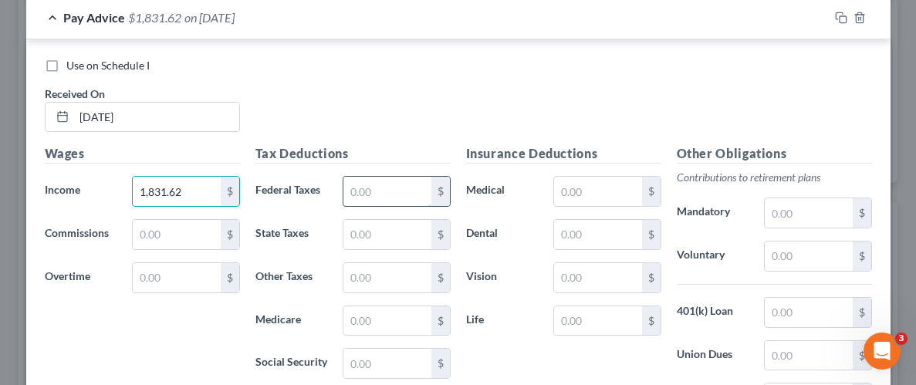
click at [364, 188] on input "text" at bounding box center [386, 191] width 87 height 29
click at [394, 188] on input "text" at bounding box center [386, 191] width 87 height 29
click at [396, 182] on input "text" at bounding box center [386, 191] width 87 height 29
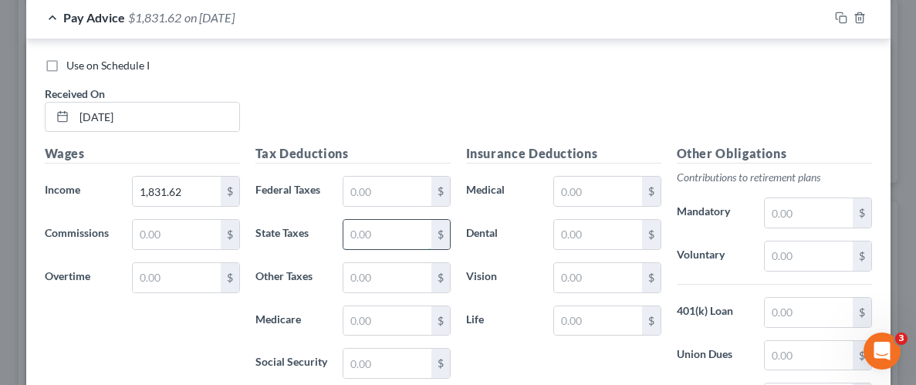
click at [366, 238] on input "text" at bounding box center [386, 234] width 87 height 29
click at [364, 316] on input "text" at bounding box center [386, 320] width 87 height 29
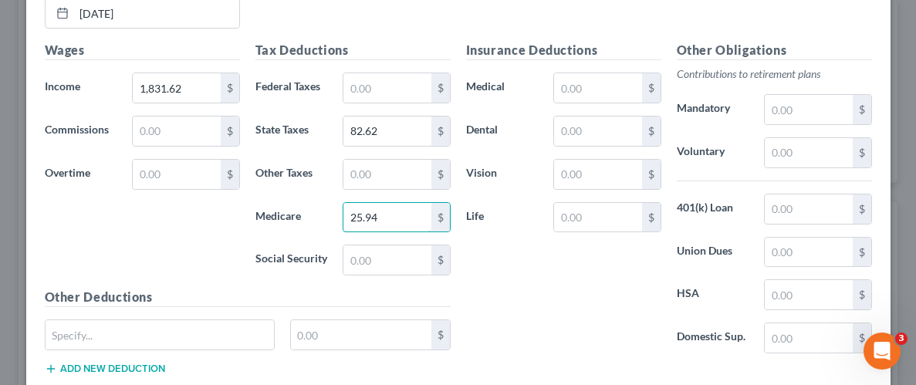
scroll to position [905, 0]
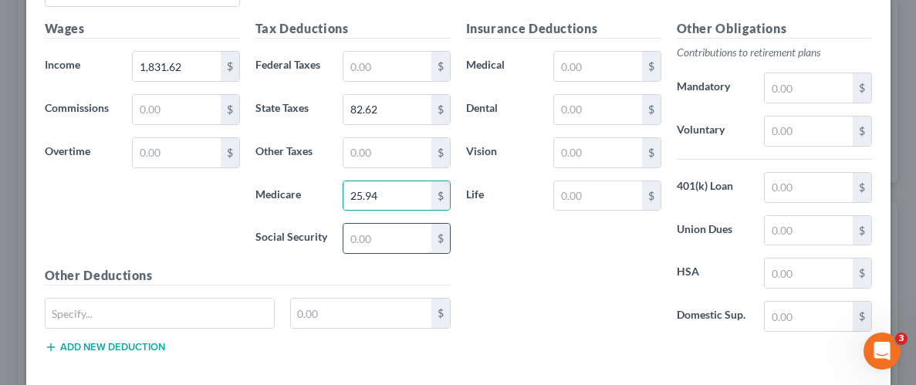
click at [408, 240] on input "text" at bounding box center [386, 238] width 87 height 29
click at [590, 71] on input "text" at bounding box center [597, 66] width 87 height 29
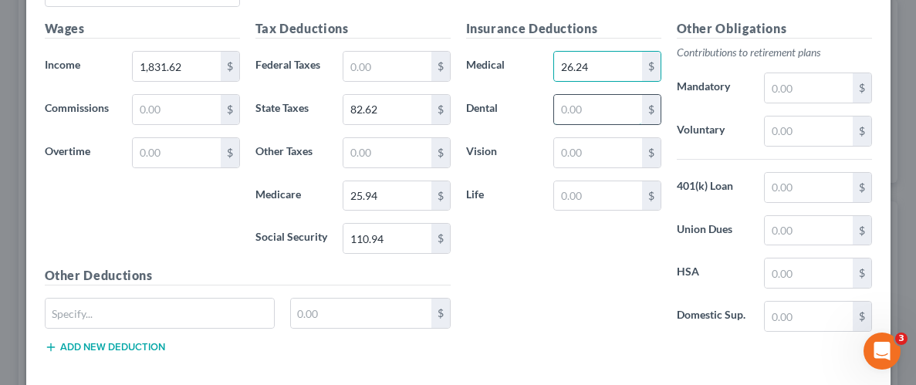
click at [591, 112] on input "text" at bounding box center [597, 109] width 87 height 29
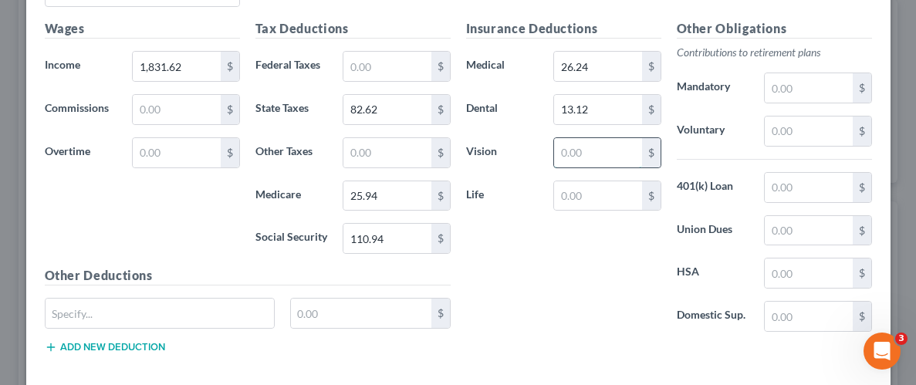
click at [604, 153] on input "text" at bounding box center [597, 152] width 87 height 29
click at [790, 134] on input "text" at bounding box center [808, 131] width 87 height 29
click at [788, 179] on input "text" at bounding box center [808, 187] width 87 height 29
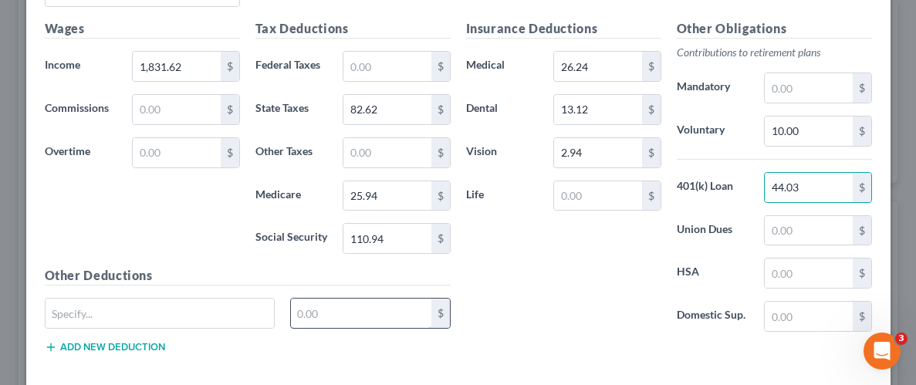
click at [396, 306] on input "text" at bounding box center [361, 313] width 140 height 29
click at [220, 318] on input "text" at bounding box center [160, 313] width 229 height 29
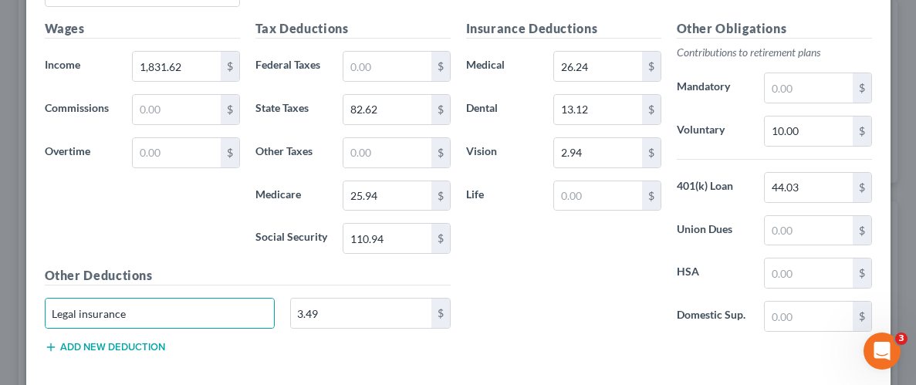
click at [573, 262] on div "Insurance Deductions Medical 26.24 $ Dental 13.12 $ Vision 2.94 $ Life $" at bounding box center [563, 181] width 211 height 325
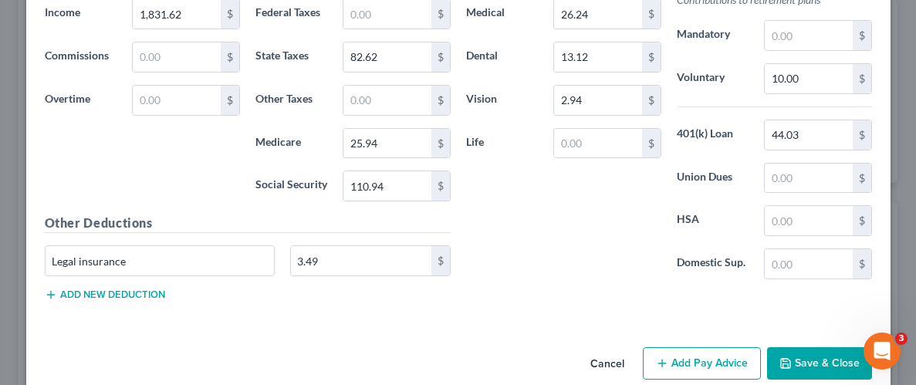
scroll to position [979, 0]
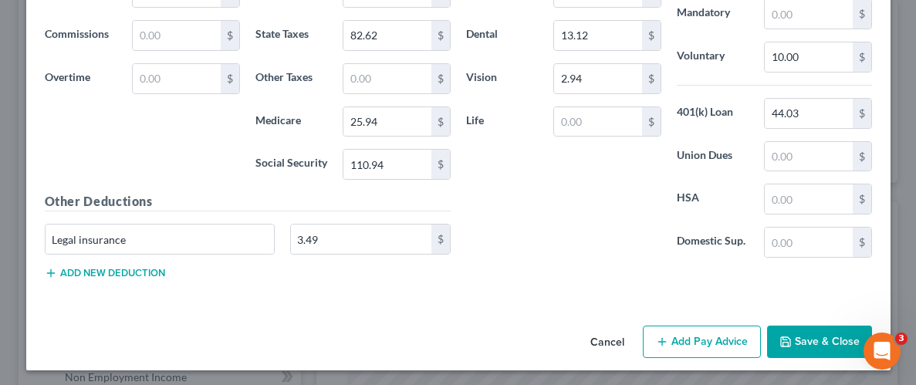
click at [800, 329] on button "Save & Close" at bounding box center [819, 342] width 105 height 32
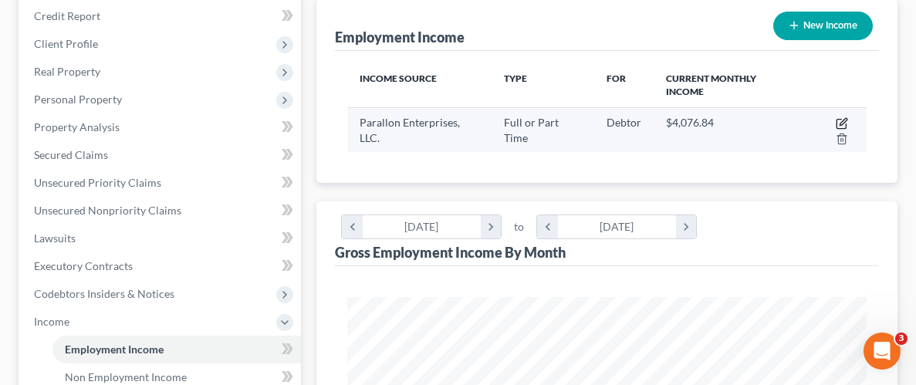
click at [844, 117] on icon "button" at bounding box center [842, 123] width 12 height 12
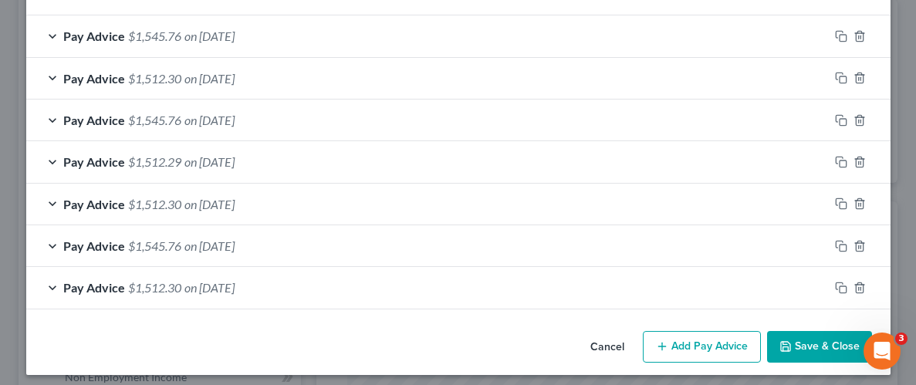
scroll to position [516, 0]
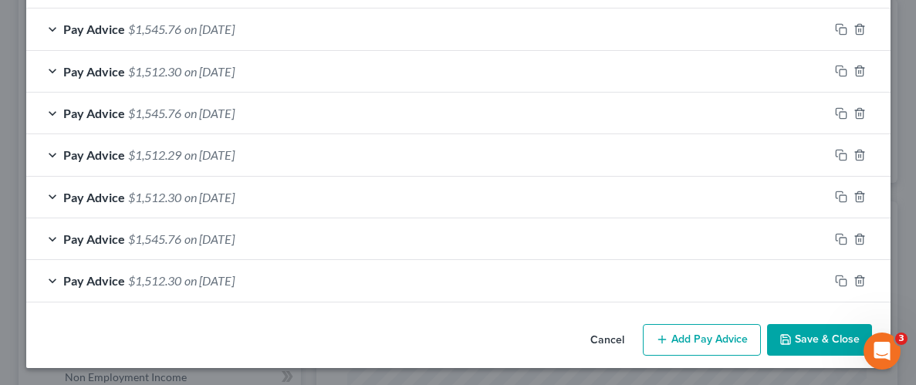
click at [707, 336] on button "Add Pay Advice" at bounding box center [702, 340] width 118 height 32
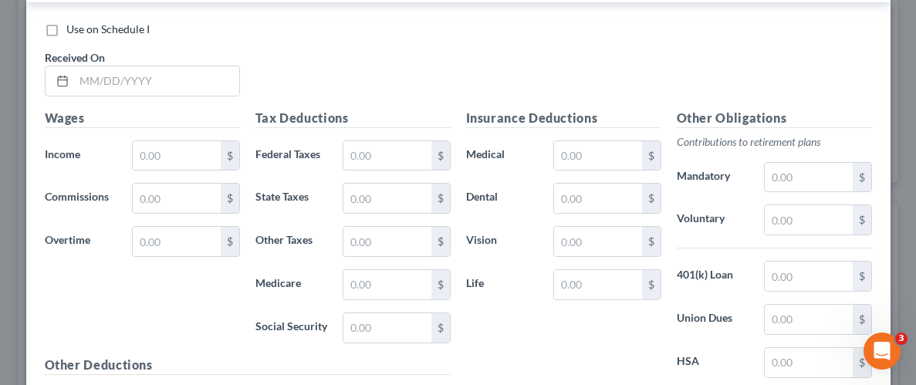
scroll to position [861, 0]
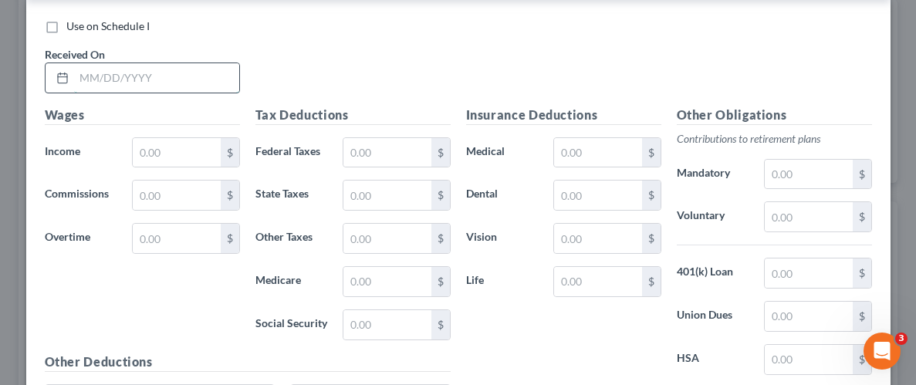
click at [163, 74] on input "text" at bounding box center [156, 77] width 165 height 29
click at [198, 147] on input "text" at bounding box center [176, 152] width 87 height 29
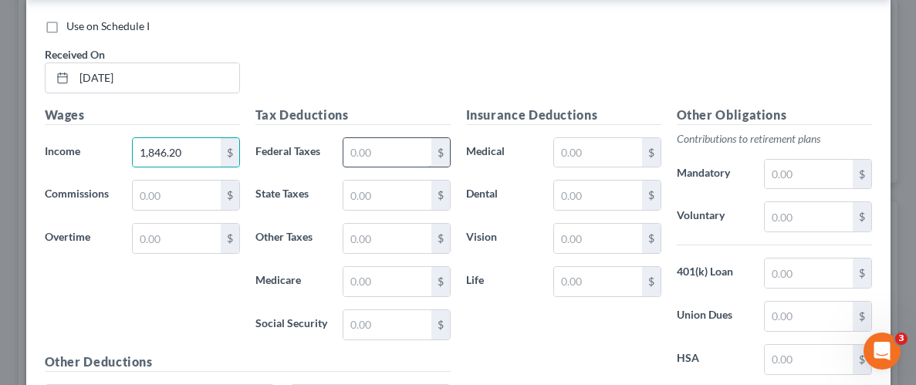
click at [404, 147] on input "text" at bounding box center [386, 152] width 87 height 29
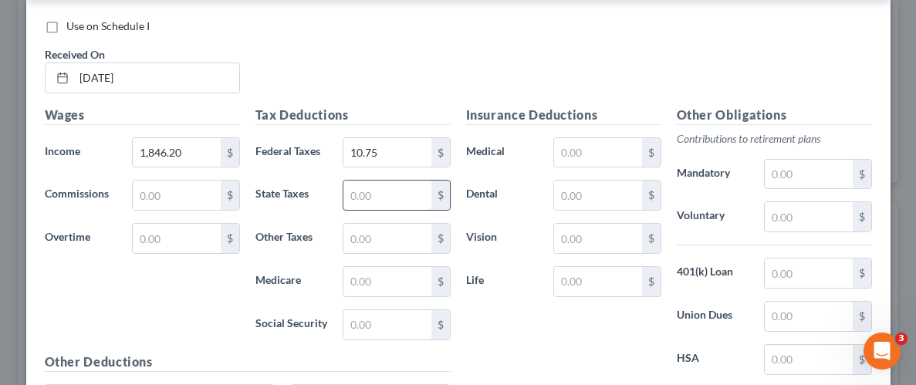
click at [401, 192] on input "text" at bounding box center [386, 195] width 87 height 29
click at [398, 273] on input "text" at bounding box center [386, 281] width 87 height 29
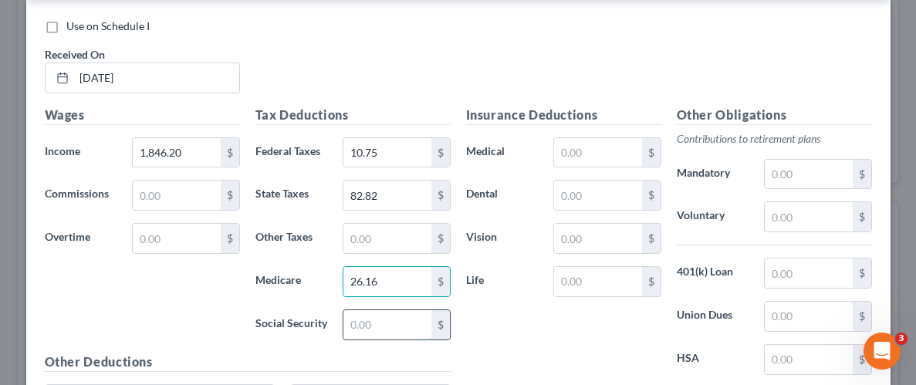
click at [411, 320] on input "text" at bounding box center [386, 324] width 87 height 29
click at [508, 318] on div "Insurance Deductions Medical $ Dental $ Vision $ Life $" at bounding box center [563, 268] width 211 height 325
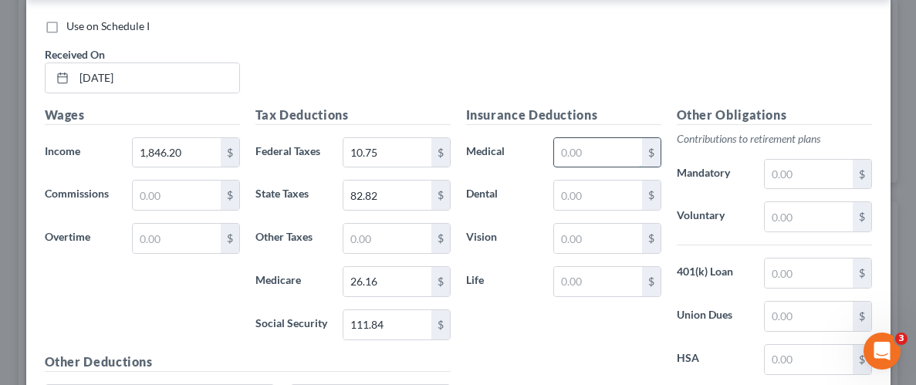
click at [604, 161] on input "text" at bounding box center [597, 152] width 87 height 29
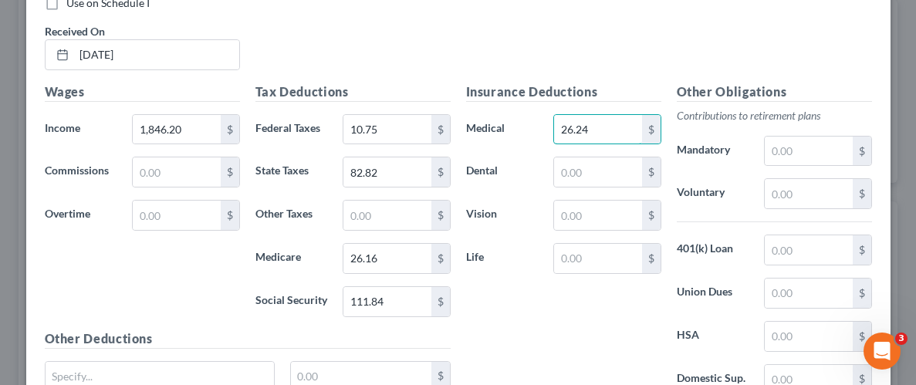
scroll to position [905, 0]
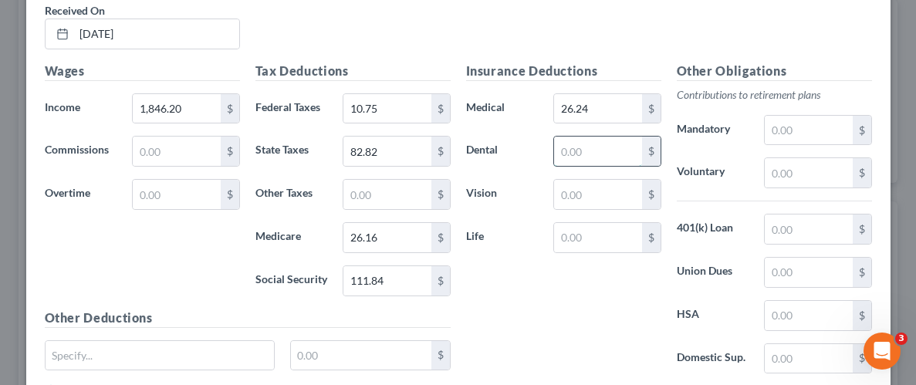
click at [607, 150] on input "text" at bounding box center [597, 151] width 87 height 29
click at [574, 193] on input "text" at bounding box center [597, 194] width 87 height 29
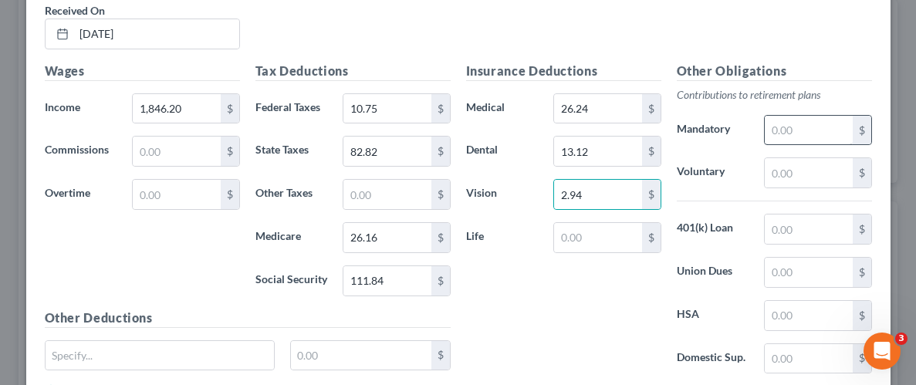
drag, startPoint x: 569, startPoint y: 266, endPoint x: 817, endPoint y: 113, distance: 291.4
click at [570, 266] on div "Insurance Deductions Medical 26.24 $ Dental 13.12 $ Vision 2.94 $ Life $" at bounding box center [563, 224] width 211 height 325
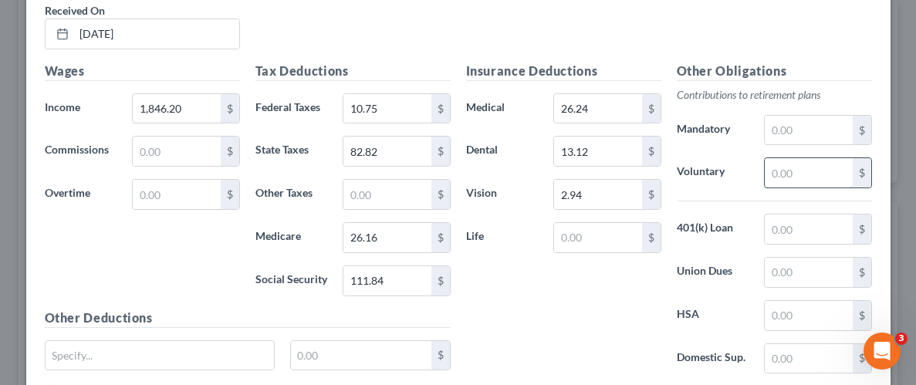
click at [823, 177] on input "text" at bounding box center [808, 172] width 87 height 29
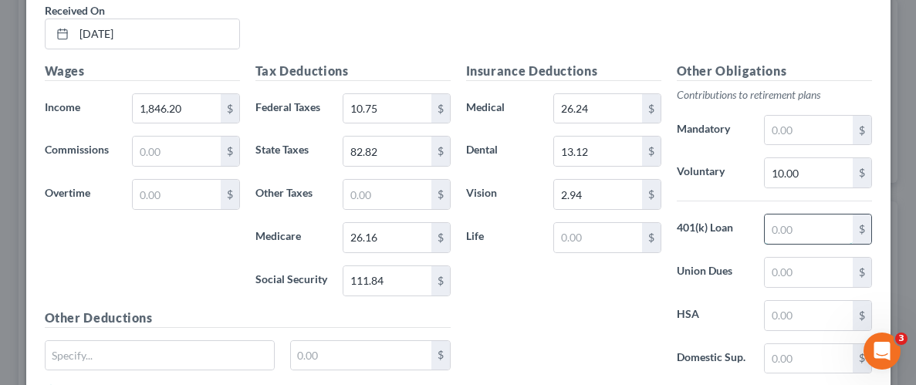
click at [830, 225] on input "text" at bounding box center [808, 229] width 87 height 29
drag, startPoint x: 594, startPoint y: 337, endPoint x: 609, endPoint y: 310, distance: 31.1
click at [594, 337] on div "Insurance Deductions Medical 26.24 $ Dental 13.12 $ Vision 2.94 $ Life $" at bounding box center [563, 224] width 211 height 325
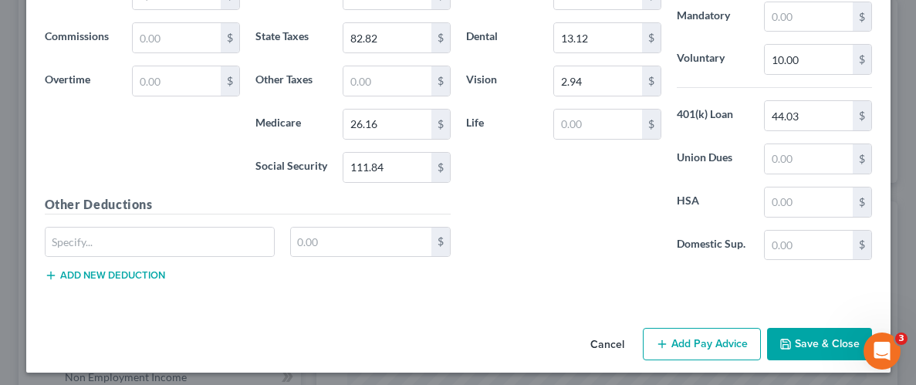
scroll to position [1020, 0]
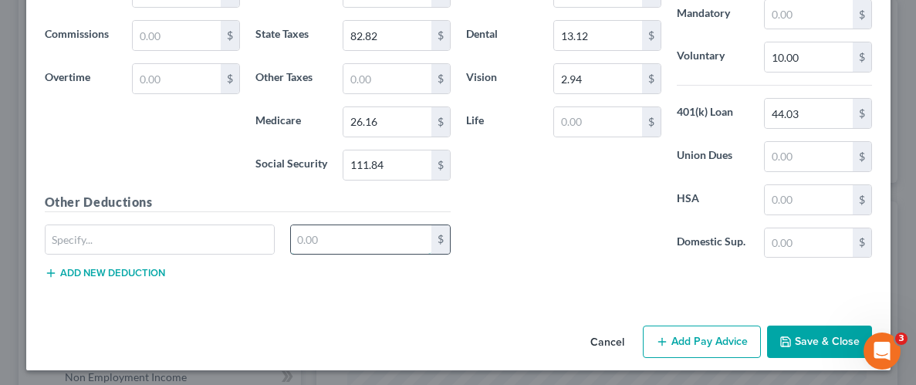
click at [371, 245] on input "text" at bounding box center [361, 239] width 140 height 29
drag, startPoint x: 160, startPoint y: 223, endPoint x: 171, endPoint y: 228, distance: 12.5
click at [161, 225] on input "text" at bounding box center [160, 239] width 229 height 29
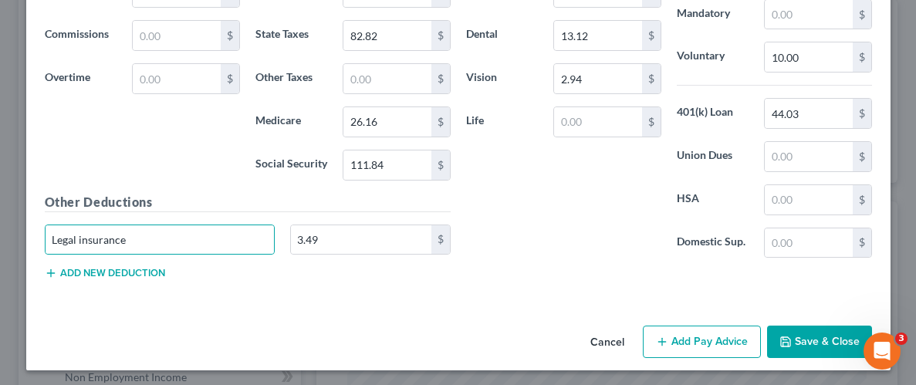
click at [814, 338] on button "Save & Close" at bounding box center [819, 342] width 105 height 32
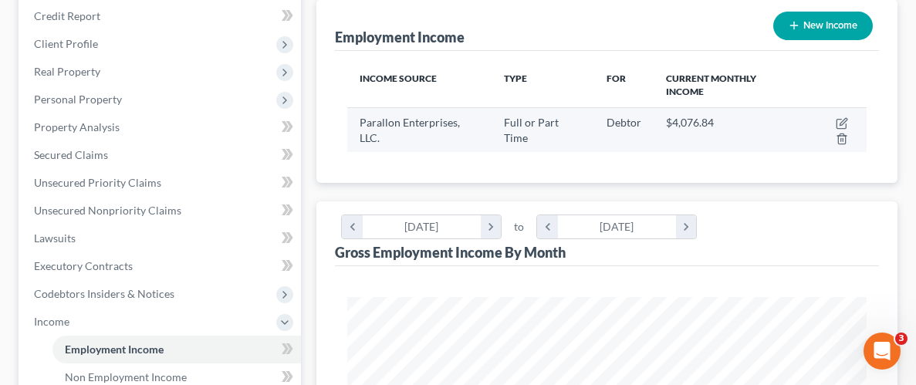
click at [842, 113] on td at bounding box center [834, 129] width 63 height 45
click at [844, 118] on icon "button" at bounding box center [842, 123] width 12 height 12
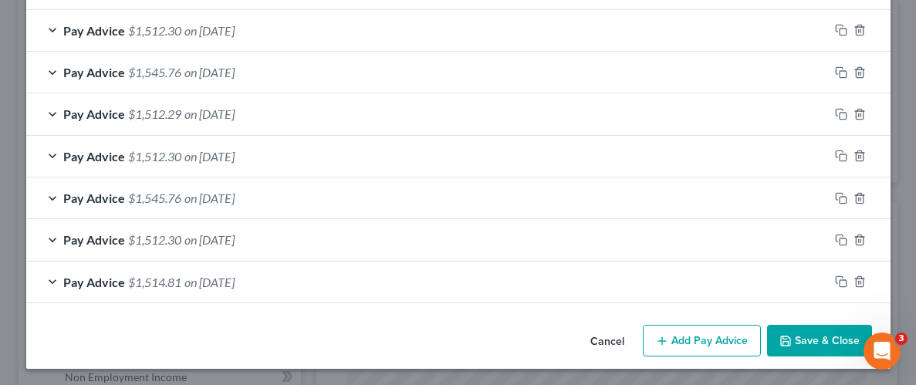
scroll to position [558, 0]
click at [728, 341] on button "Add Pay Advice" at bounding box center [702, 340] width 118 height 32
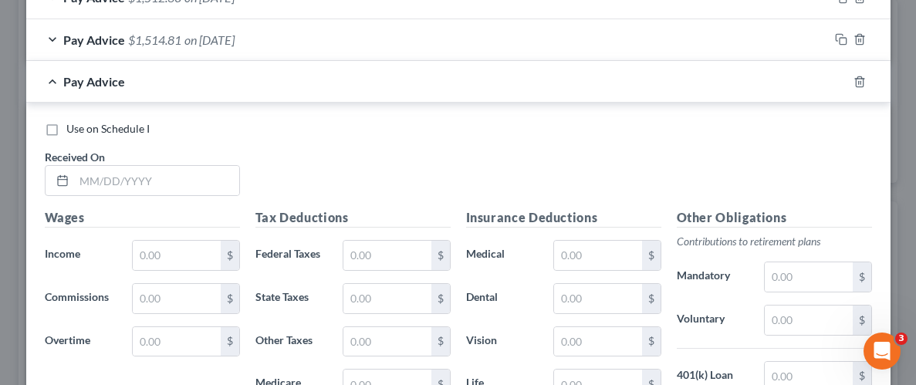
scroll to position [824, 0]
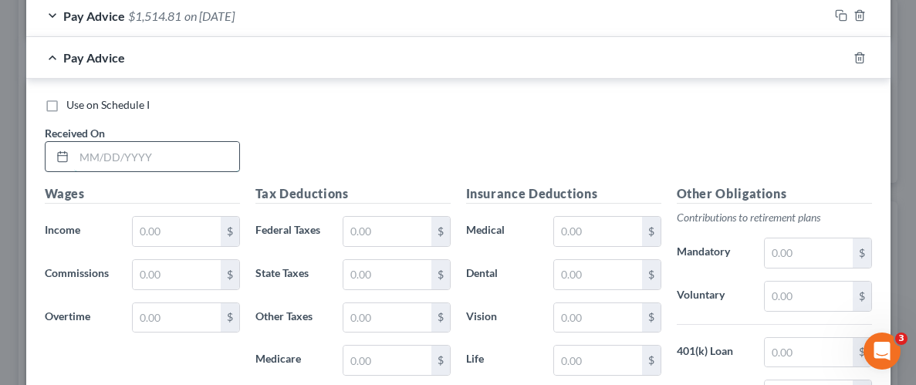
click at [190, 154] on input "text" at bounding box center [156, 156] width 165 height 29
click at [198, 226] on input "text" at bounding box center [176, 231] width 87 height 29
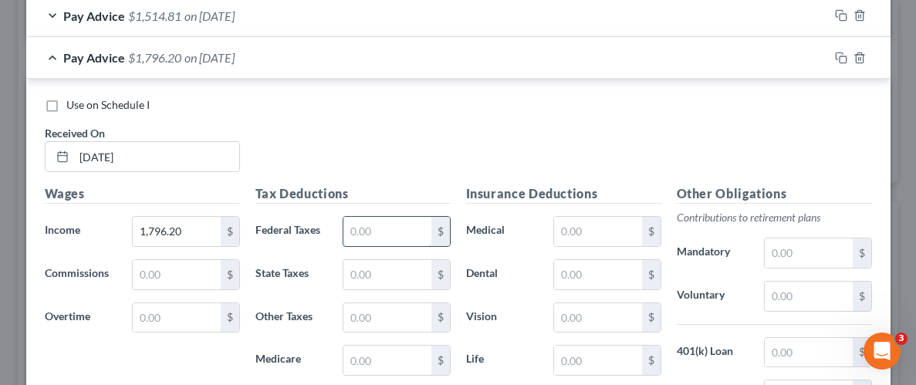
click at [394, 231] on input "text" at bounding box center [386, 231] width 87 height 29
click at [401, 276] on input "text" at bounding box center [386, 274] width 87 height 29
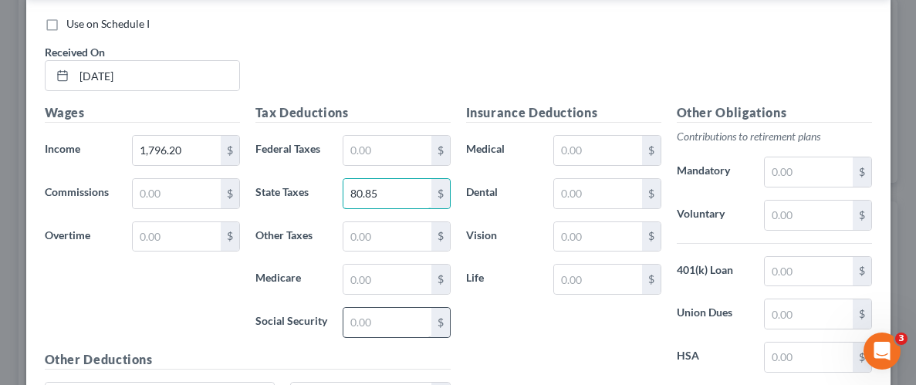
scroll to position [923, 0]
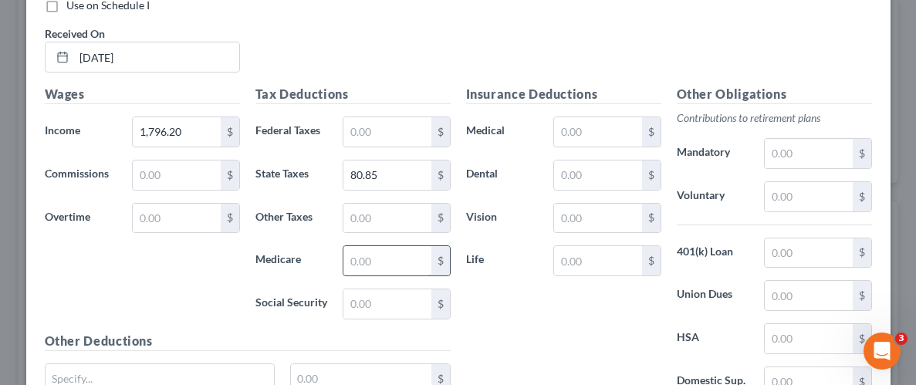
click at [381, 259] on input "text" at bounding box center [386, 260] width 87 height 29
click at [364, 293] on input "text" at bounding box center [386, 303] width 87 height 29
click at [603, 126] on input "text" at bounding box center [597, 131] width 87 height 29
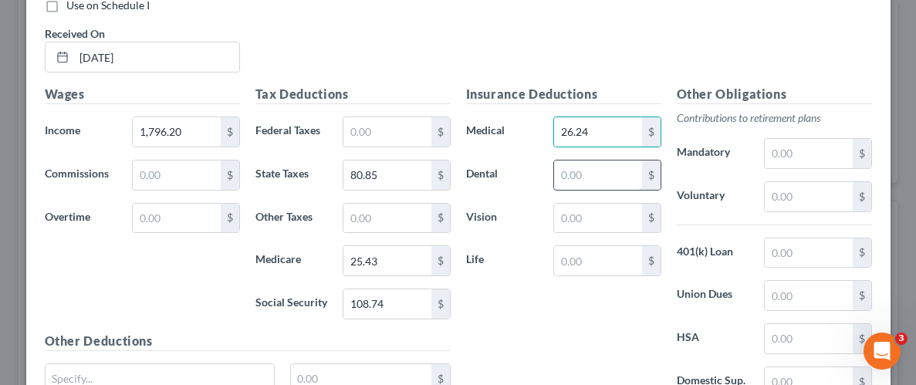
click at [594, 170] on input "text" at bounding box center [597, 175] width 87 height 29
click at [570, 211] on input "text" at bounding box center [597, 218] width 87 height 29
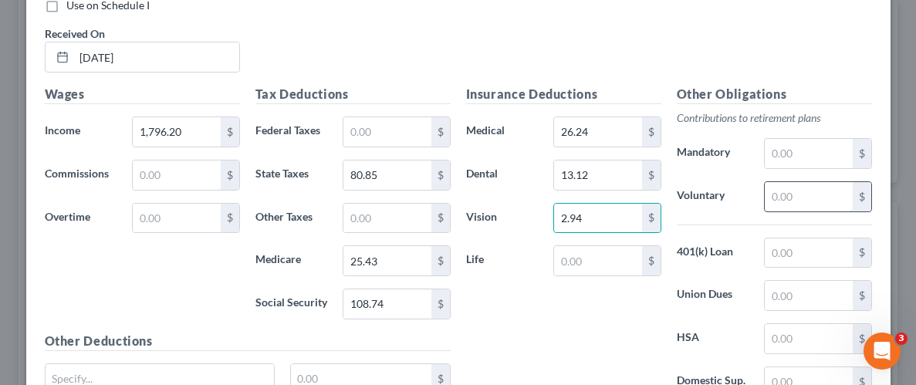
click at [803, 201] on input "text" at bounding box center [808, 196] width 87 height 29
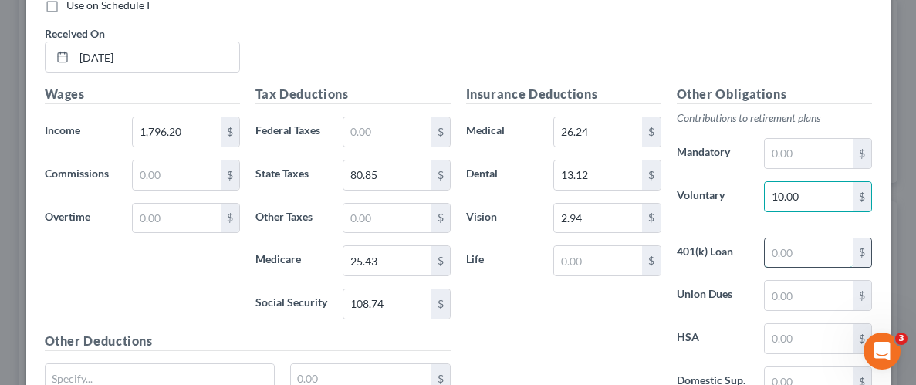
click at [813, 246] on input "text" at bounding box center [808, 252] width 87 height 29
click at [565, 350] on div "Insurance Deductions Medical 26.24 $ Dental 13.12 $ Vision 2.94 $ Life $" at bounding box center [563, 247] width 211 height 325
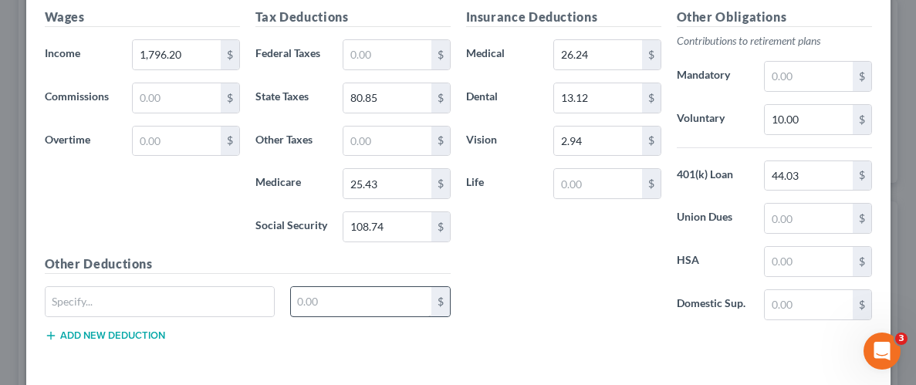
scroll to position [1005, 0]
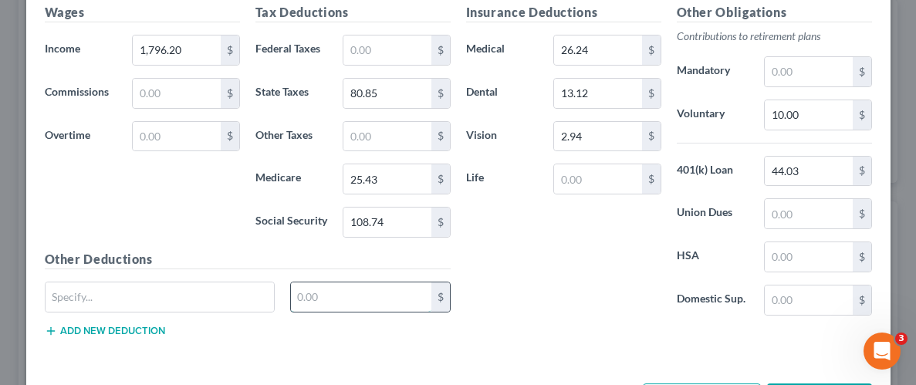
click at [338, 293] on input "text" at bounding box center [361, 296] width 140 height 29
click at [143, 290] on input "text" at bounding box center [160, 296] width 229 height 29
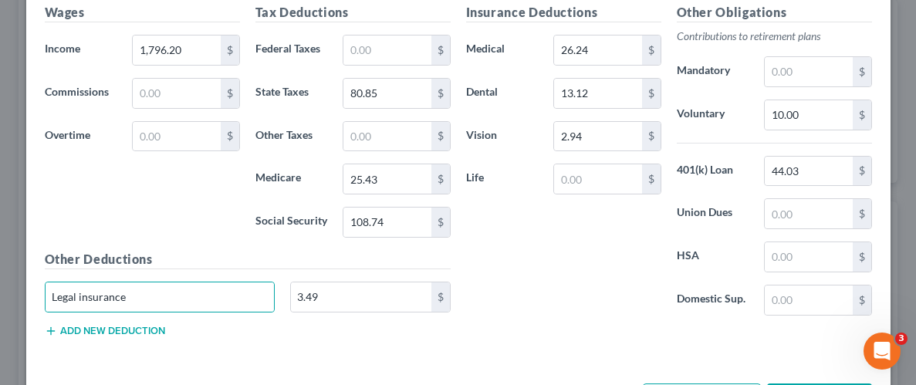
click at [604, 232] on div "Insurance Deductions Medical 26.24 $ Dental 13.12 $ Vision 2.94 $ Life $" at bounding box center [563, 165] width 211 height 325
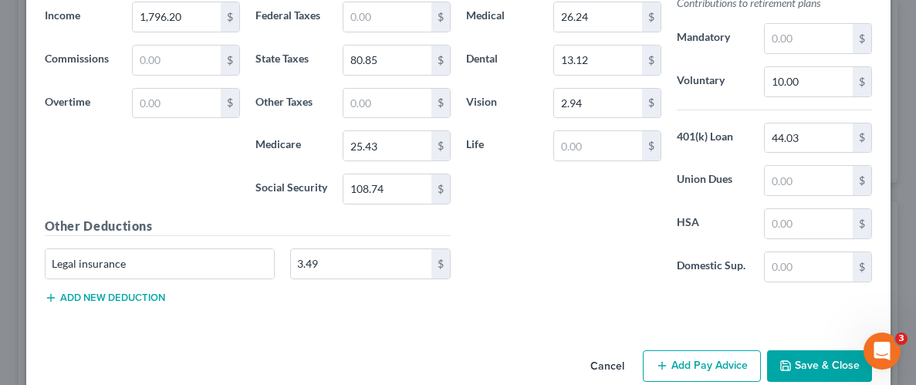
scroll to position [1063, 0]
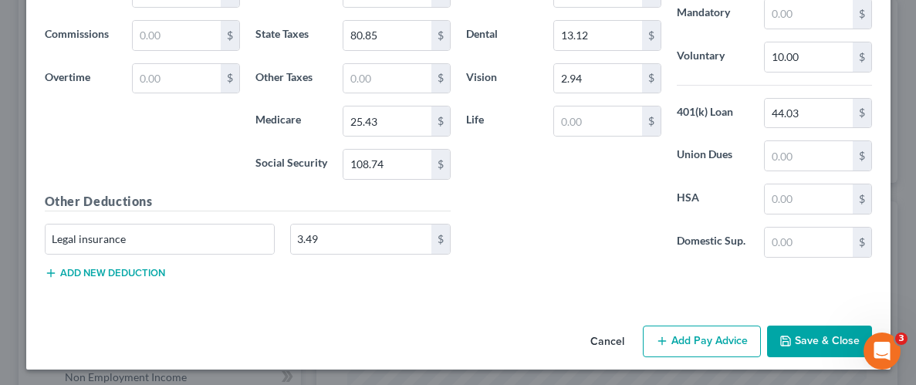
click at [829, 338] on button "Save & Close" at bounding box center [819, 342] width 105 height 32
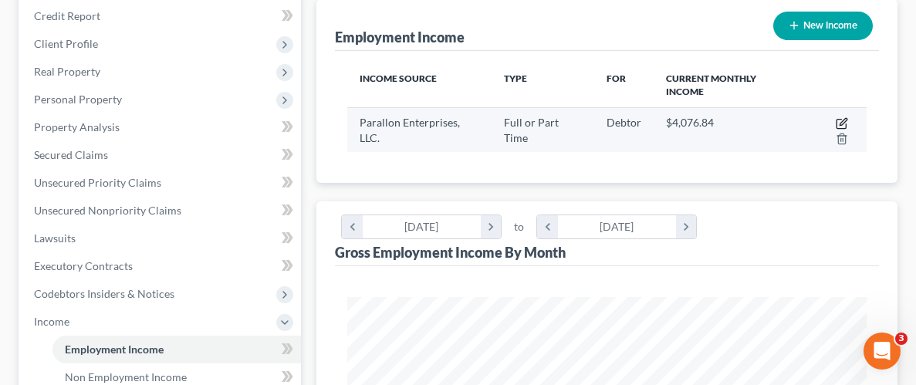
click at [837, 123] on icon "button" at bounding box center [841, 124] width 9 height 9
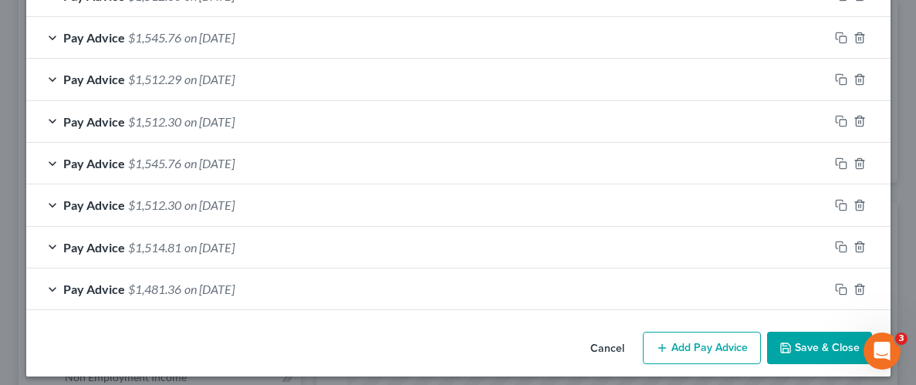
scroll to position [600, 0]
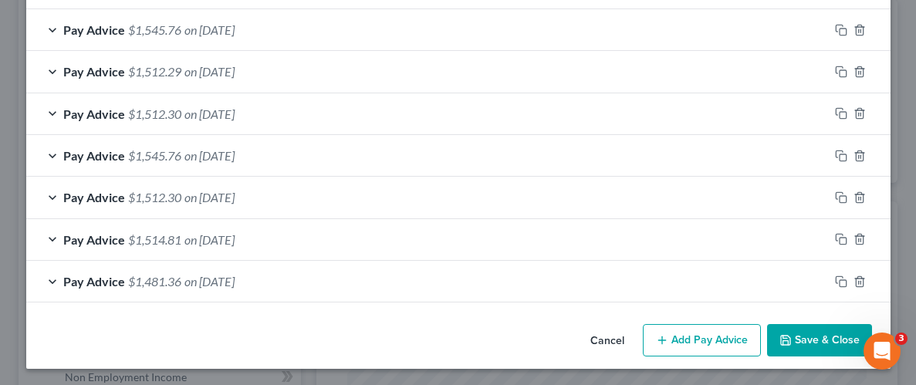
click at [705, 347] on button "Add Pay Advice" at bounding box center [702, 340] width 118 height 32
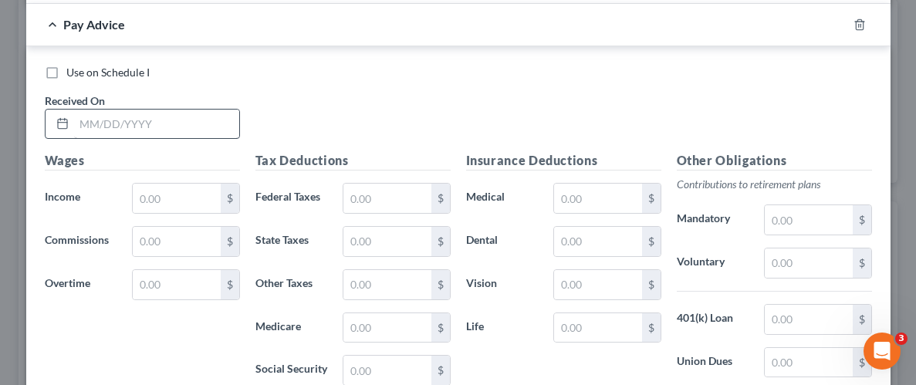
scroll to position [911, 0]
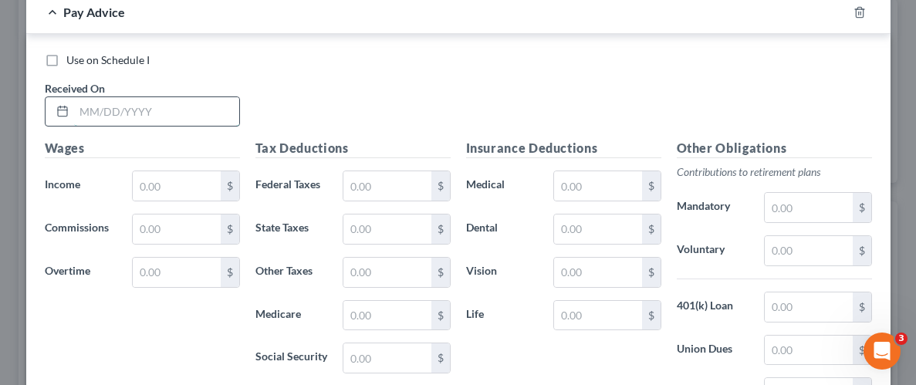
click at [160, 112] on input "text" at bounding box center [156, 111] width 165 height 29
click at [172, 177] on input "text" at bounding box center [176, 185] width 87 height 29
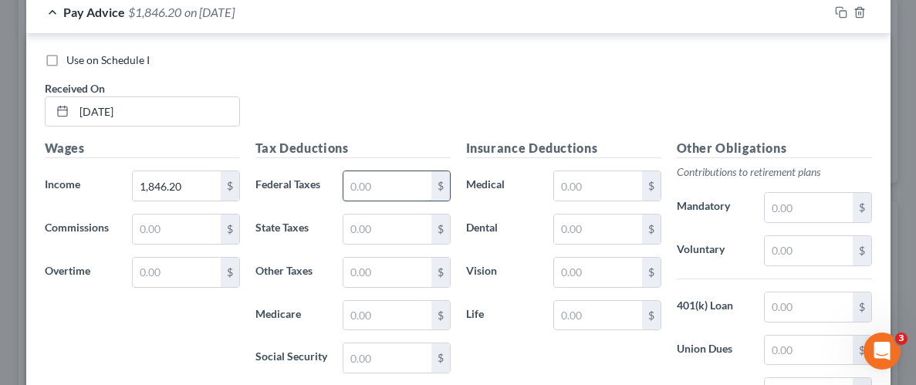
click at [365, 188] on input "text" at bounding box center [386, 185] width 87 height 29
click at [375, 232] on input "text" at bounding box center [386, 229] width 87 height 29
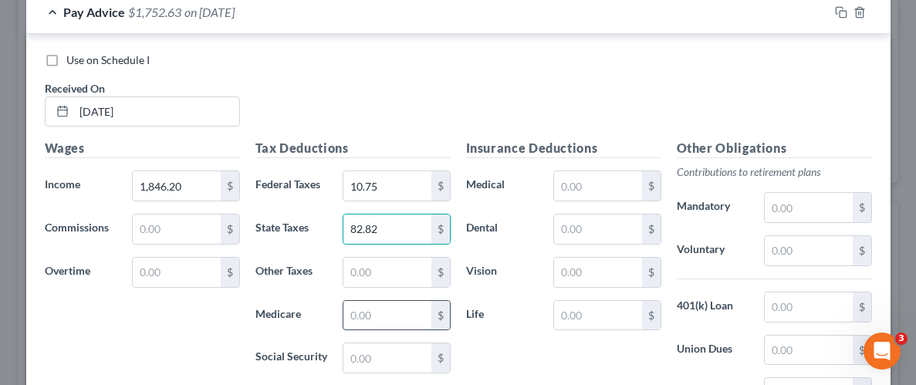
click at [399, 311] on input "text" at bounding box center [386, 315] width 87 height 29
click at [418, 355] on input "text" at bounding box center [386, 357] width 87 height 29
click at [496, 345] on div "Insurance Deductions Medical $ Dental $ Vision $ Life $" at bounding box center [563, 301] width 211 height 325
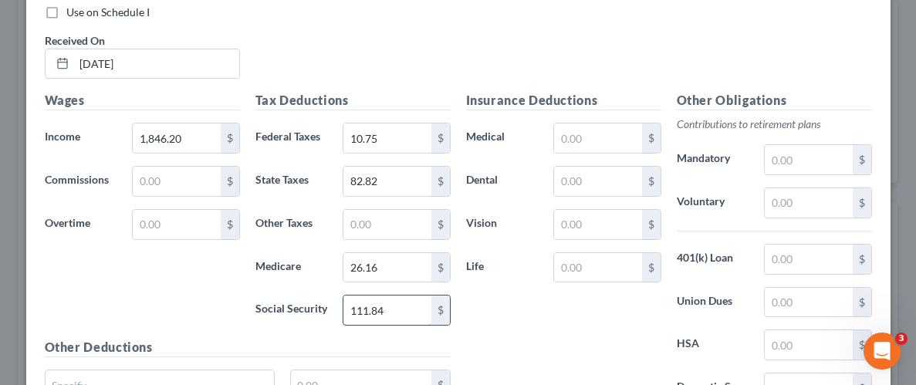
scroll to position [967, 0]
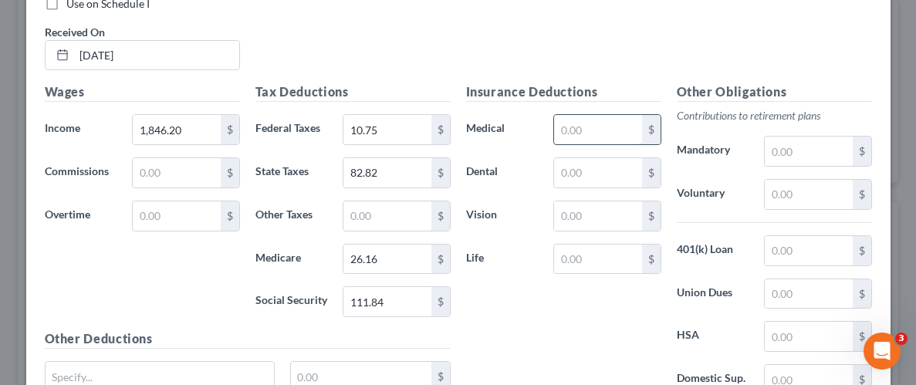
click at [587, 130] on input "text" at bounding box center [597, 129] width 87 height 29
click at [596, 174] on input "text" at bounding box center [597, 172] width 87 height 29
click at [614, 220] on input "text" at bounding box center [597, 215] width 87 height 29
click at [623, 258] on input "text" at bounding box center [597, 259] width 87 height 29
click at [819, 197] on input "text" at bounding box center [808, 194] width 87 height 29
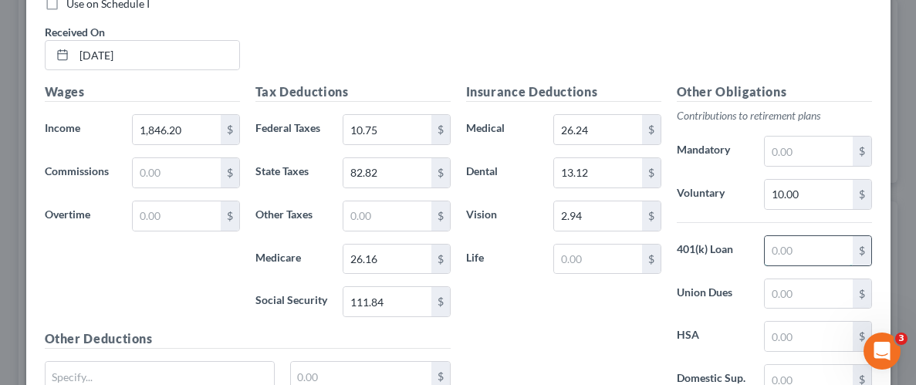
click at [820, 260] on input "text" at bounding box center [808, 250] width 87 height 29
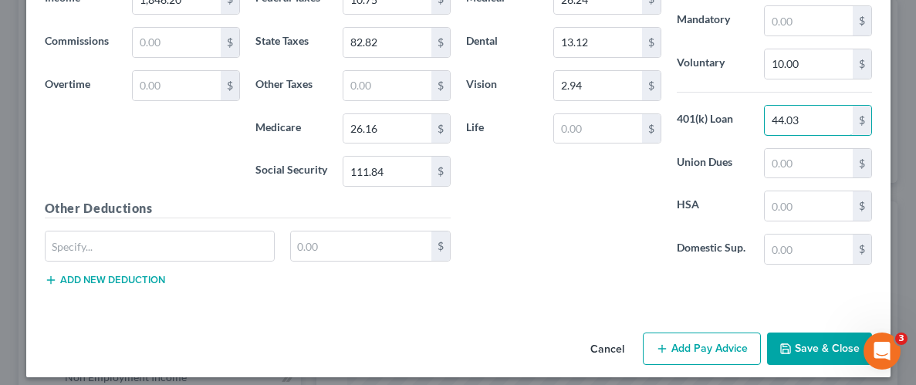
scroll to position [1101, 0]
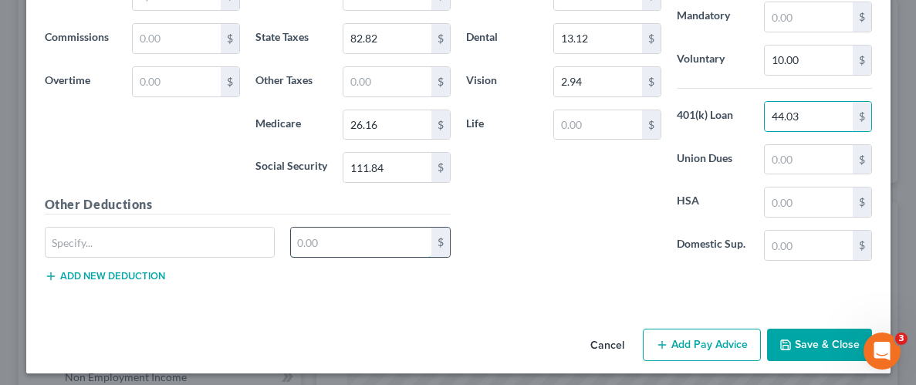
click at [370, 242] on input "text" at bounding box center [361, 242] width 140 height 29
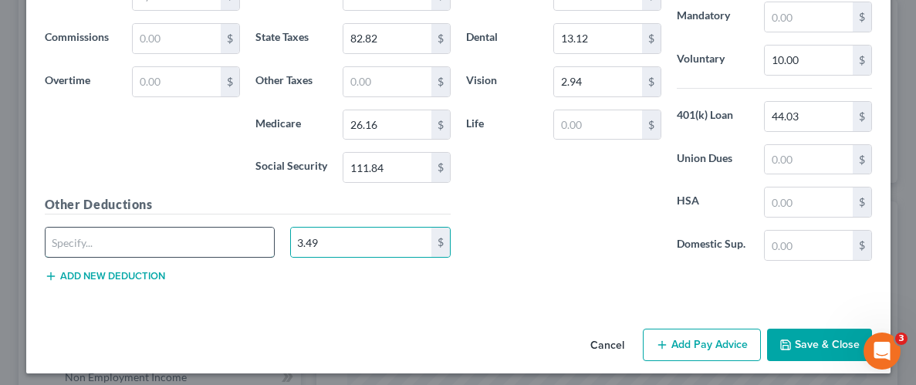
click at [225, 238] on input "text" at bounding box center [160, 242] width 229 height 29
click at [809, 333] on button "Save & Close" at bounding box center [819, 345] width 105 height 32
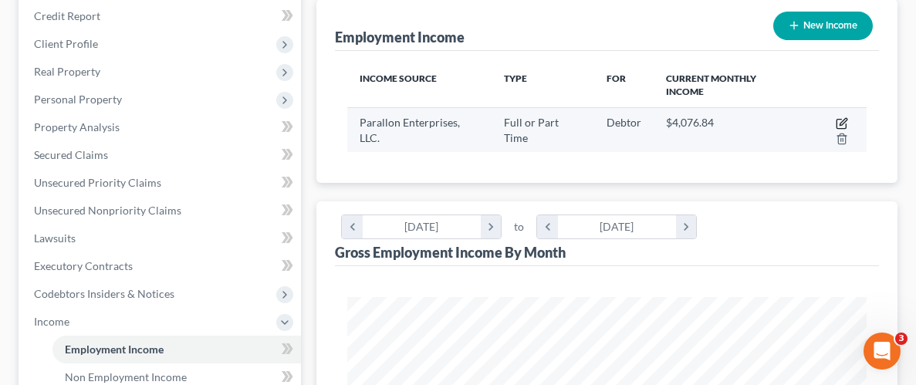
click at [841, 122] on icon "button" at bounding box center [842, 123] width 12 height 12
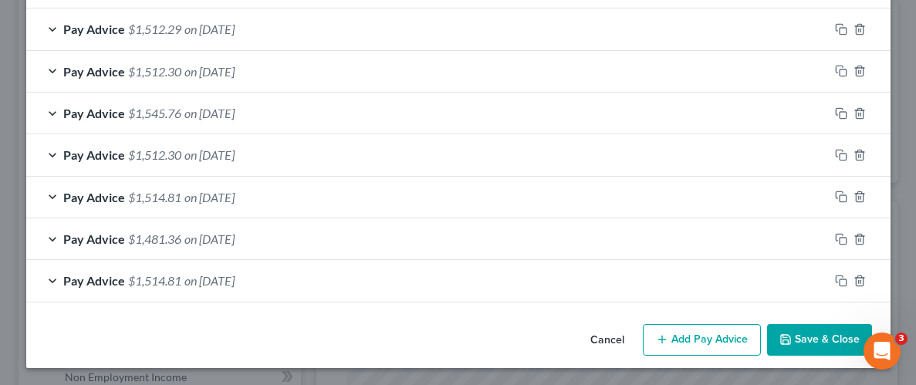
scroll to position [641, 0]
click at [733, 343] on button "Add Pay Advice" at bounding box center [702, 341] width 118 height 32
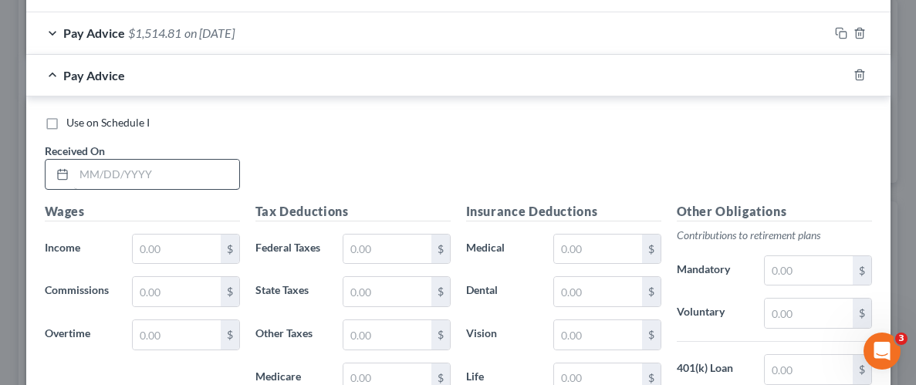
scroll to position [903, 0]
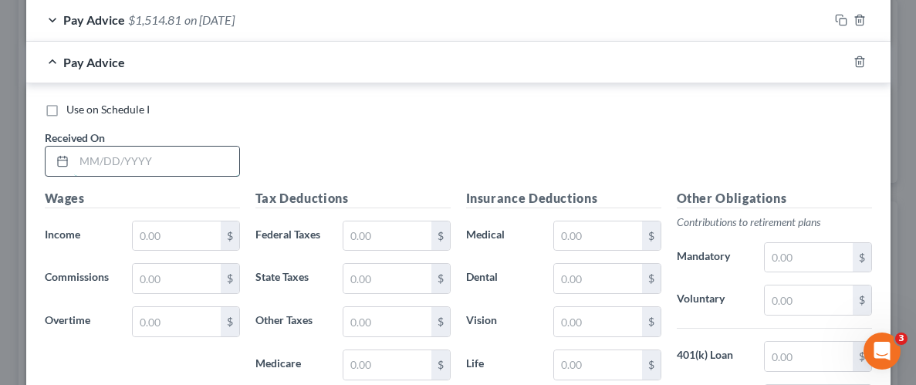
click at [170, 165] on input "text" at bounding box center [156, 161] width 165 height 29
click at [196, 225] on input "text" at bounding box center [176, 236] width 87 height 29
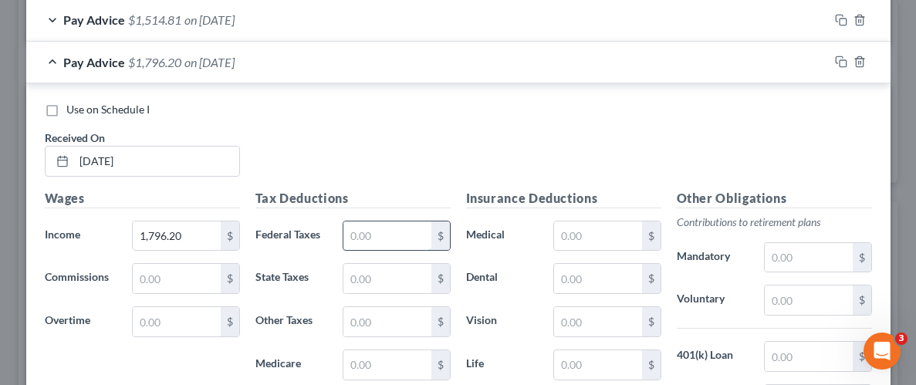
click at [397, 237] on input "text" at bounding box center [386, 236] width 87 height 29
click at [393, 271] on input "text" at bounding box center [386, 278] width 87 height 29
click at [502, 302] on div "Insurance Deductions Medical $ Dental $ Vision $ Life $" at bounding box center [563, 351] width 211 height 325
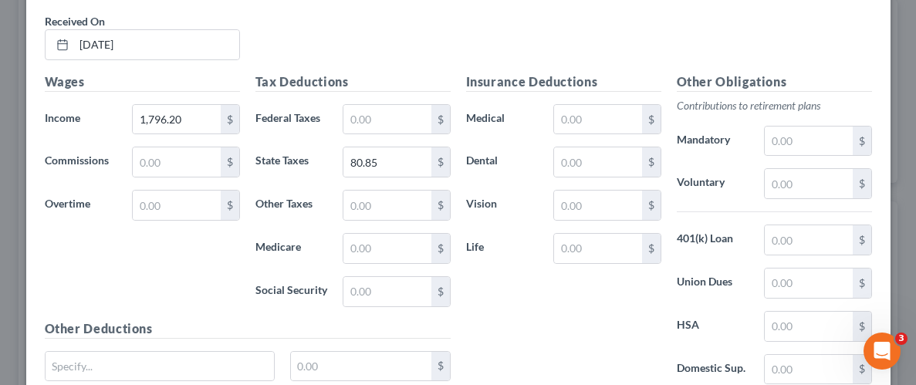
scroll to position [1037, 0]
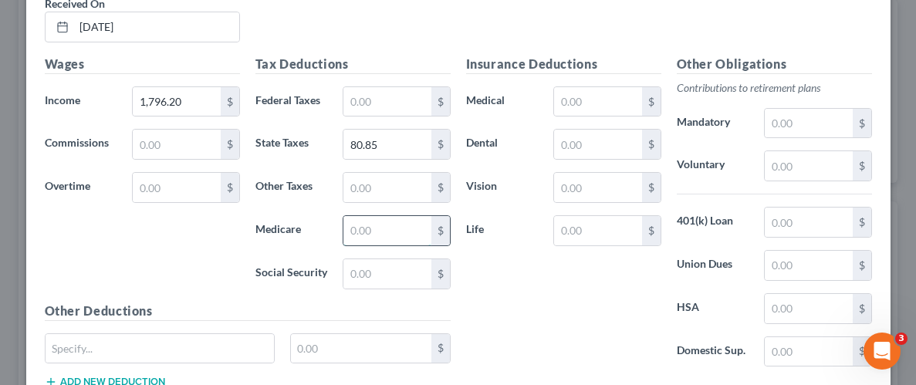
click at [415, 232] on input "text" at bounding box center [386, 230] width 87 height 29
click at [416, 273] on input "text" at bounding box center [386, 273] width 87 height 29
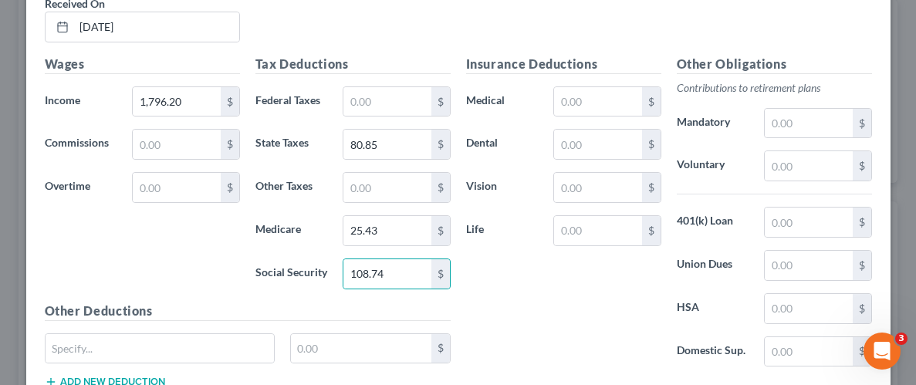
click at [501, 283] on div "Insurance Deductions Medical $ Dental $ Vision $ Life $" at bounding box center [563, 217] width 211 height 325
click at [623, 94] on input "text" at bounding box center [597, 101] width 87 height 29
click at [603, 148] on input "text" at bounding box center [597, 144] width 87 height 29
click at [607, 179] on input "text" at bounding box center [597, 187] width 87 height 29
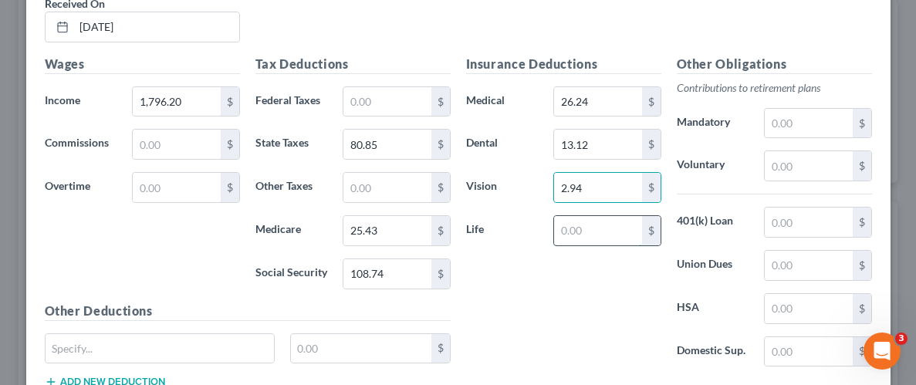
click at [605, 227] on input "text" at bounding box center [597, 230] width 87 height 29
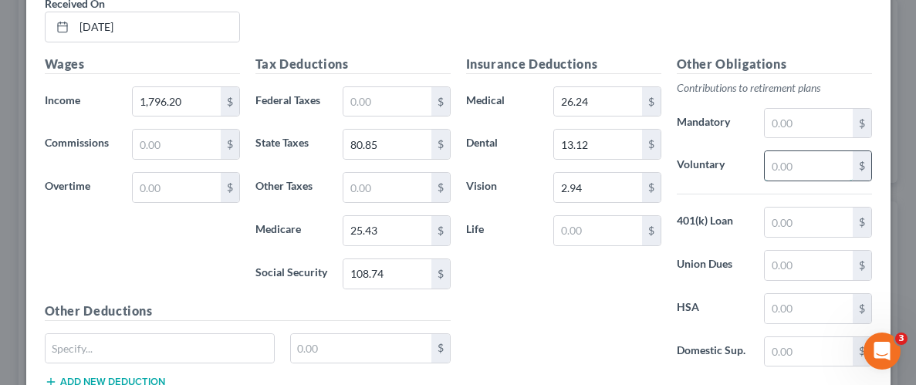
click at [801, 158] on input "text" at bounding box center [808, 165] width 87 height 29
click at [818, 218] on input "text" at bounding box center [808, 222] width 87 height 29
click at [666, 255] on div "Insurance Deductions Medical 26.24 $ Dental 13.12 $ Vision 2.94 $ Life $" at bounding box center [563, 217] width 211 height 325
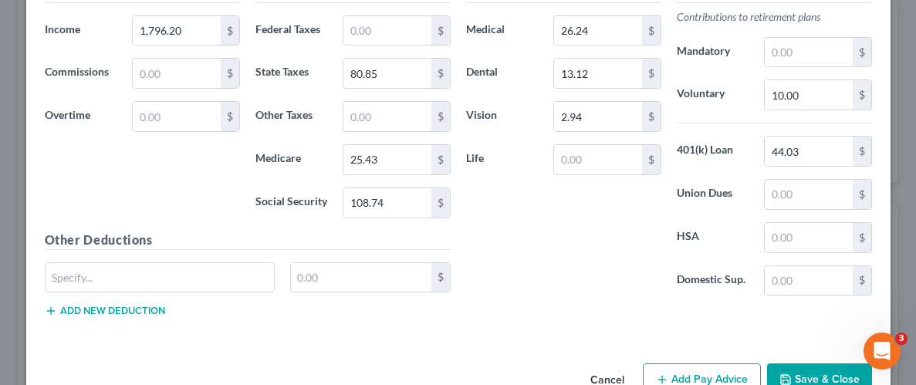
scroll to position [1120, 0]
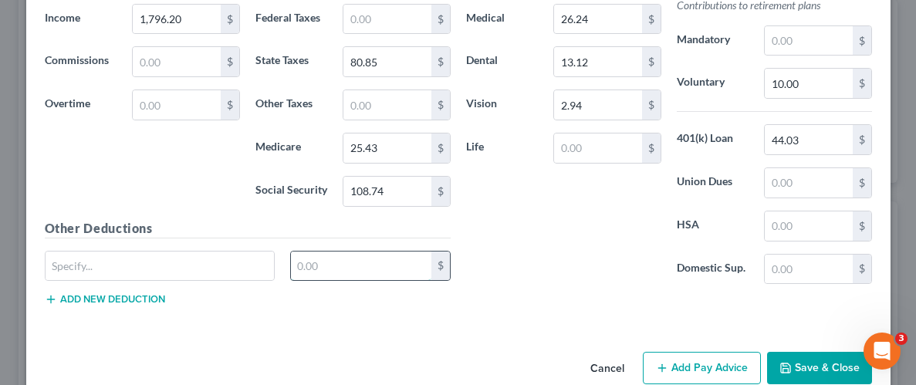
click at [355, 268] on input "text" at bounding box center [361, 266] width 140 height 29
click at [197, 264] on input "text" at bounding box center [160, 266] width 229 height 29
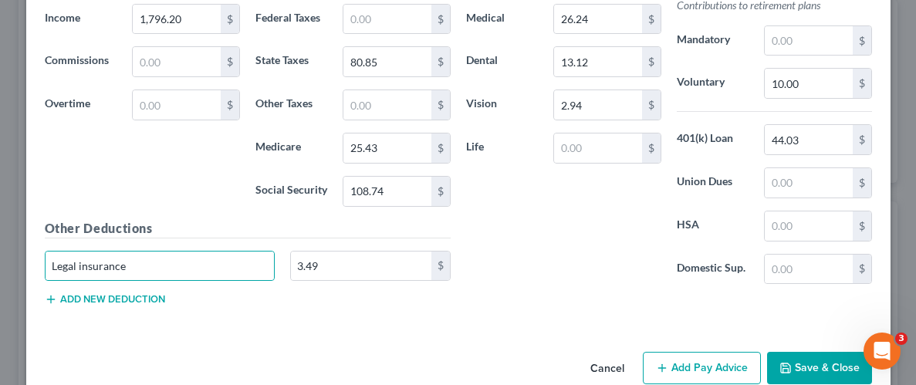
drag, startPoint x: 594, startPoint y: 238, endPoint x: 791, endPoint y: 322, distance: 214.8
click at [594, 238] on div "Insurance Deductions Medical 26.24 $ Dental 13.12 $ Vision 2.94 $ Life $" at bounding box center [563, 134] width 211 height 325
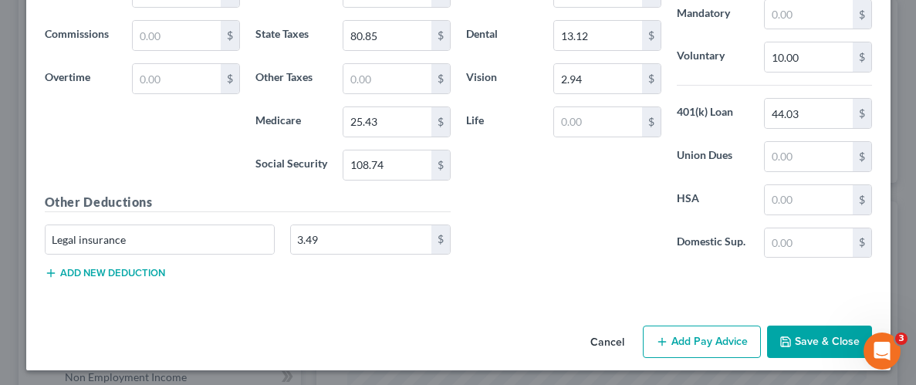
click at [797, 327] on button "Save & Close" at bounding box center [819, 342] width 105 height 32
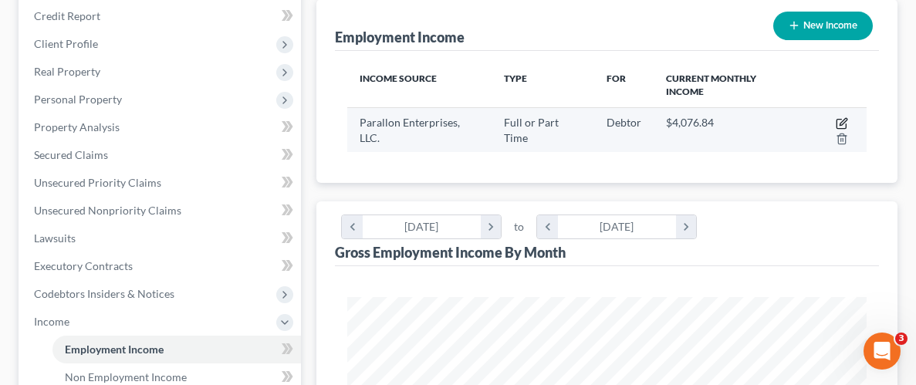
click at [840, 122] on icon "button" at bounding box center [842, 123] width 12 height 12
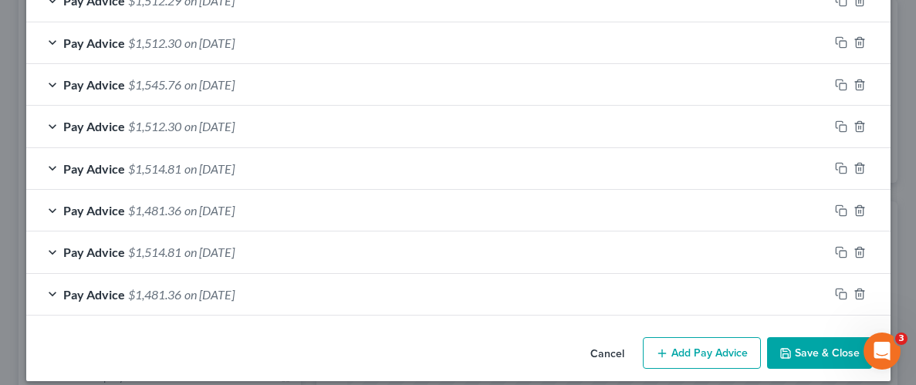
scroll to position [684, 0]
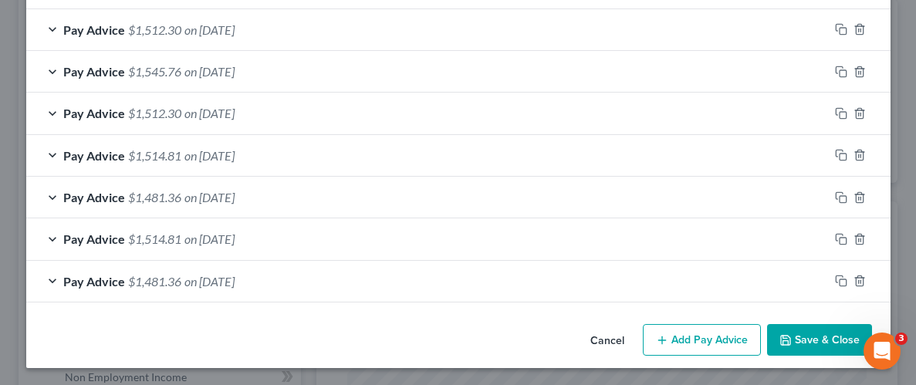
click at [687, 341] on button "Add Pay Advice" at bounding box center [702, 340] width 118 height 32
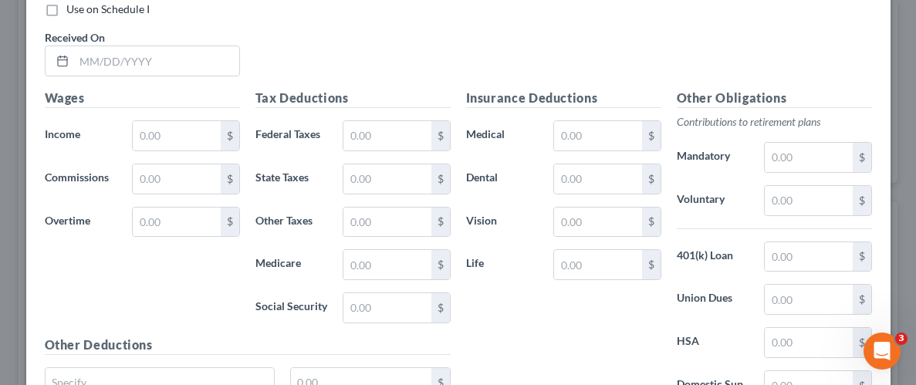
scroll to position [1063, 0]
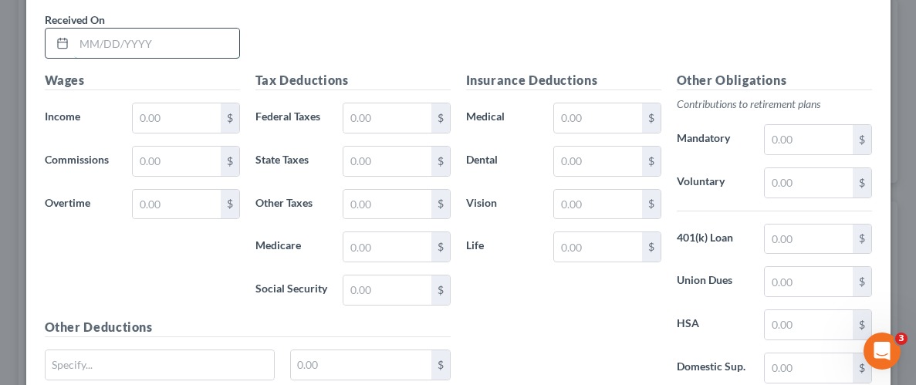
click at [178, 46] on input "text" at bounding box center [156, 43] width 165 height 29
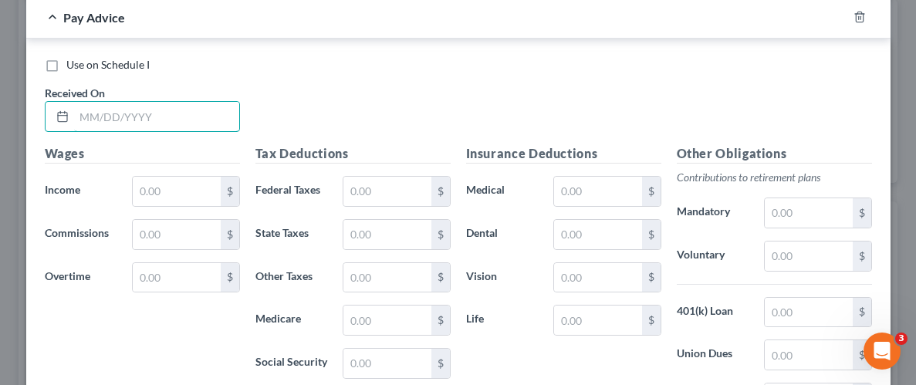
scroll to position [918, 0]
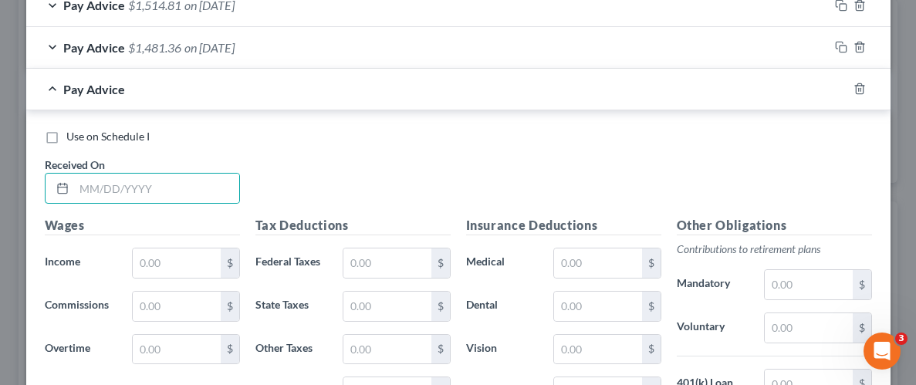
click at [310, 154] on div "Use on Schedule I Received On *" at bounding box center [458, 172] width 843 height 87
click at [133, 182] on input "text" at bounding box center [156, 188] width 165 height 29
drag, startPoint x: 376, startPoint y: 119, endPoint x: 353, endPoint y: 159, distance: 46.3
click at [376, 119] on div "Use on Schedule I Received On * [DATE] Wages Income * $ Commissions $ Overtime …" at bounding box center [458, 342] width 864 height 464
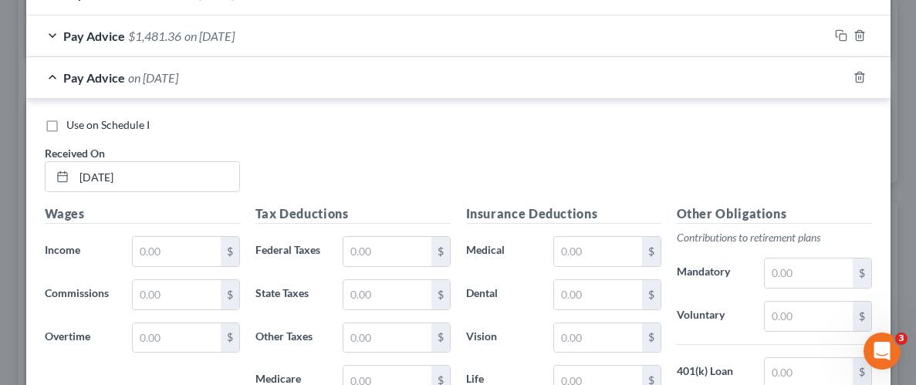
scroll to position [998, 0]
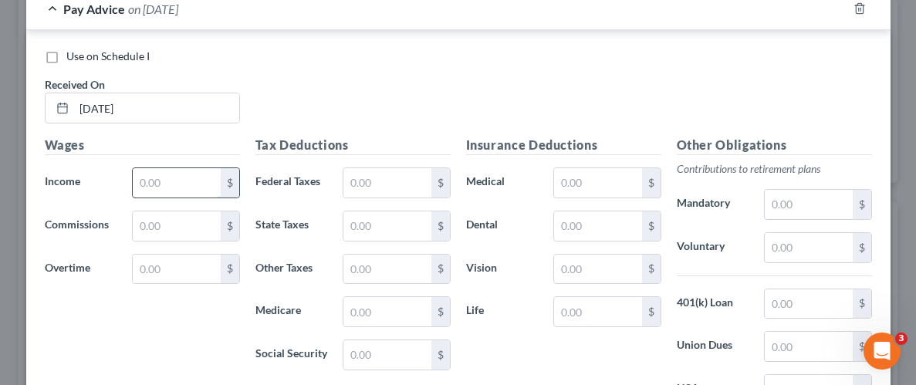
click at [180, 191] on input "text" at bounding box center [176, 182] width 87 height 29
click at [182, 184] on input "text" at bounding box center [176, 182] width 87 height 29
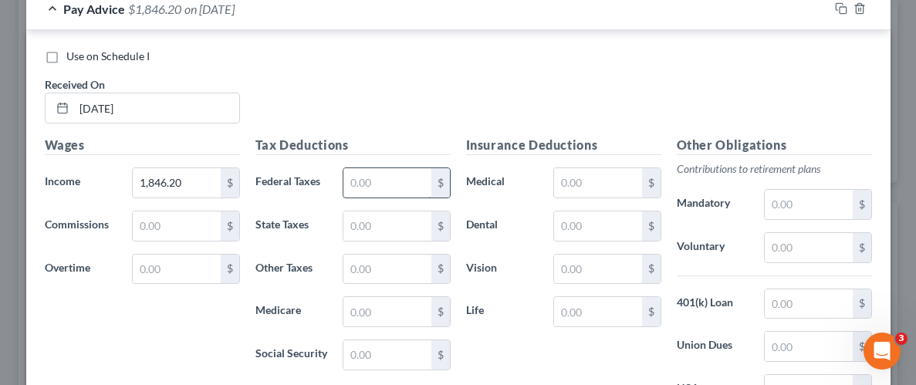
click at [395, 183] on input "text" at bounding box center [386, 182] width 87 height 29
click at [397, 231] on input "text" at bounding box center [386, 225] width 87 height 29
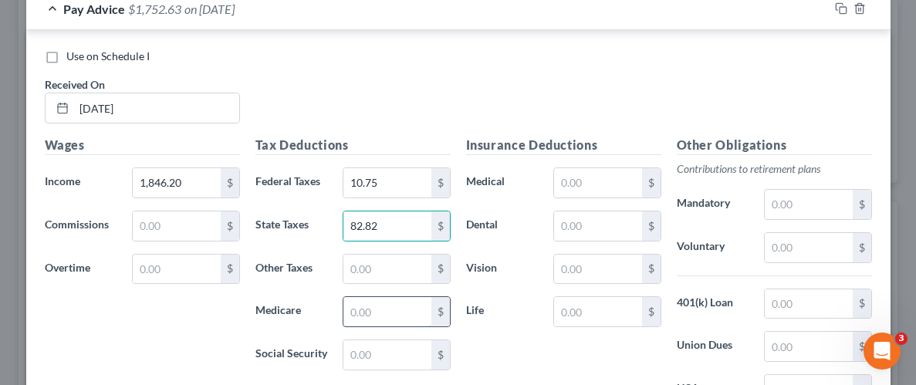
click at [407, 314] on input "text" at bounding box center [386, 311] width 87 height 29
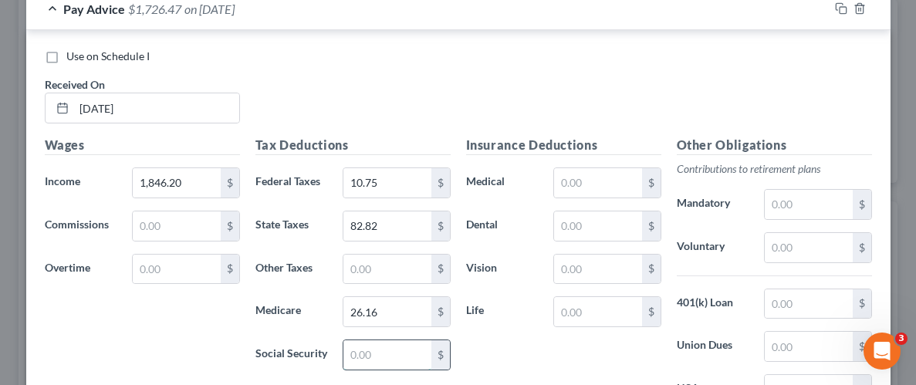
click at [420, 355] on input "text" at bounding box center [386, 354] width 87 height 29
click at [531, 356] on div "Insurance Deductions Medical $ Dental $ Vision $ Life $" at bounding box center [563, 298] width 211 height 325
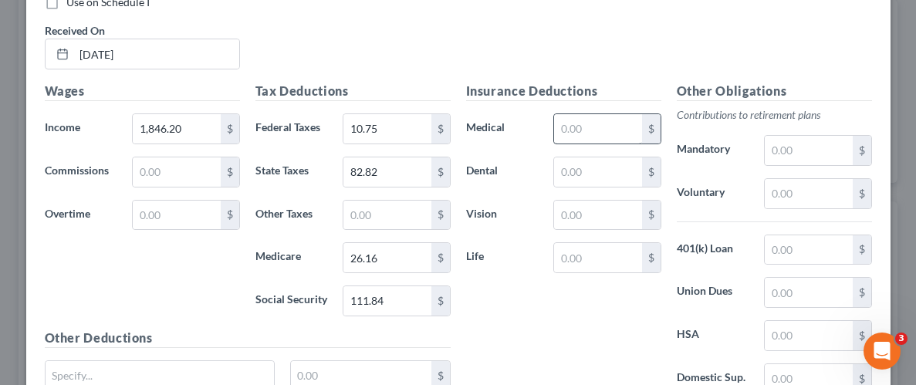
scroll to position [1031, 0]
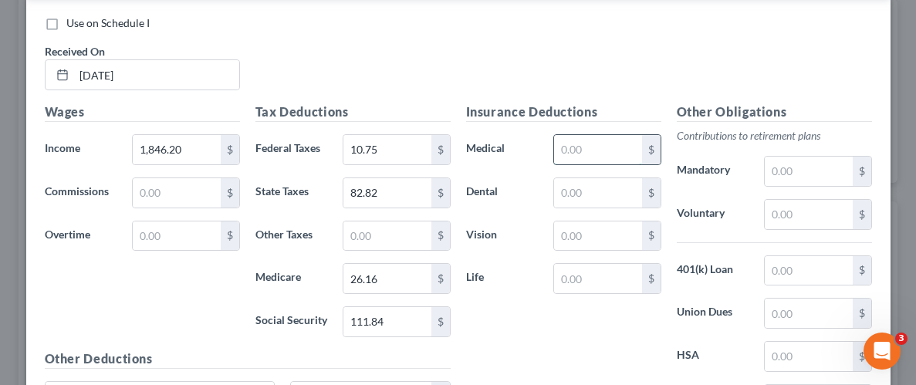
click at [615, 139] on input "text" at bounding box center [597, 149] width 87 height 29
click at [606, 187] on input "text" at bounding box center [597, 192] width 87 height 29
click at [596, 232] on input "text" at bounding box center [597, 236] width 87 height 29
click at [590, 338] on div "Insurance Deductions Medical 26.24 $ Dental 13.12 $ Vision 2.94 $ Life $" at bounding box center [563, 265] width 211 height 325
click at [820, 221] on input "text" at bounding box center [808, 214] width 87 height 29
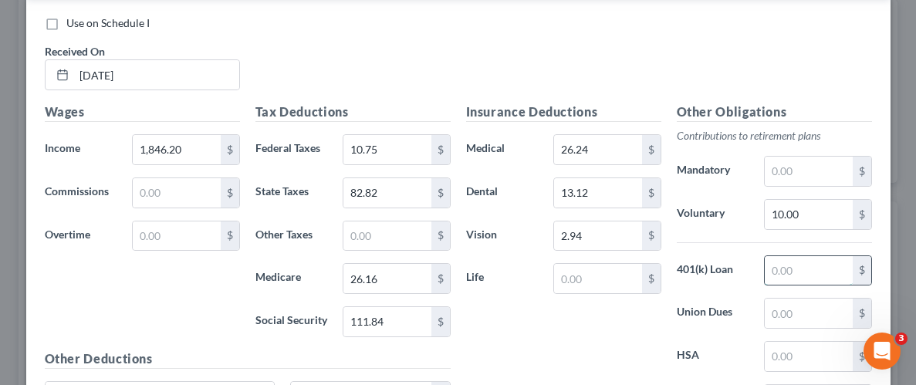
click at [808, 269] on input "text" at bounding box center [808, 270] width 87 height 29
click at [565, 347] on div "Insurance Deductions Medical 26.24 $ Dental 13.12 $ Vision 2.94 $ Life $" at bounding box center [563, 265] width 211 height 325
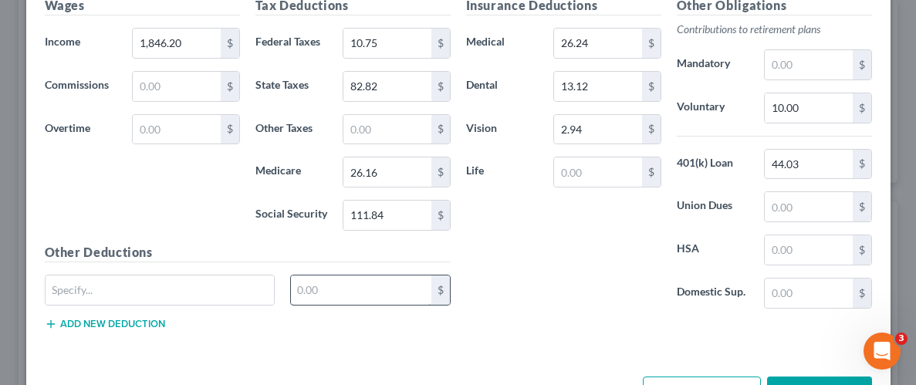
scroll to position [1138, 0]
click at [360, 282] on input "text" at bounding box center [361, 289] width 140 height 29
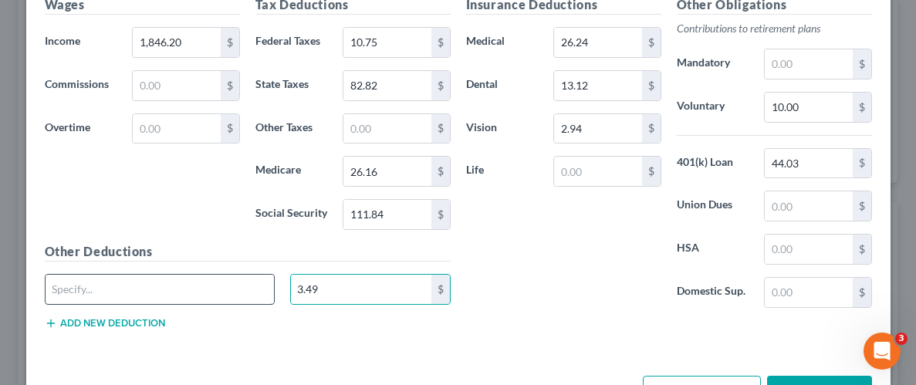
click at [217, 280] on input "text" at bounding box center [160, 289] width 229 height 29
click at [598, 260] on div "Insurance Deductions Medical 26.24 $ Dental 13.12 $ Vision 2.94 $ Life $" at bounding box center [563, 157] width 211 height 325
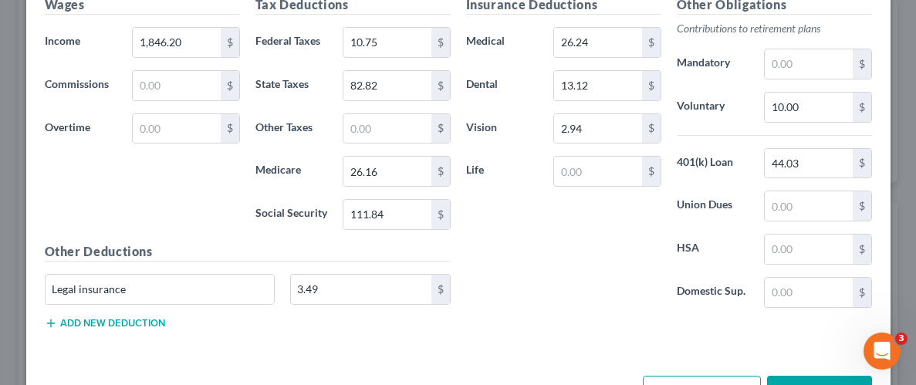
scroll to position [1188, 0]
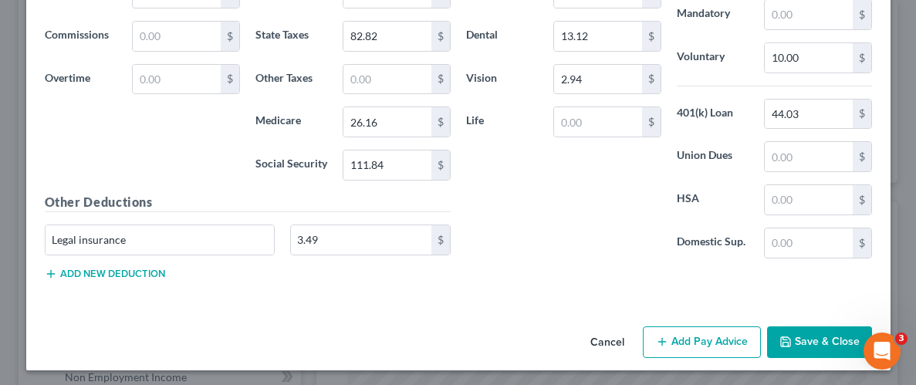
click at [793, 337] on button "Save & Close" at bounding box center [819, 342] width 105 height 32
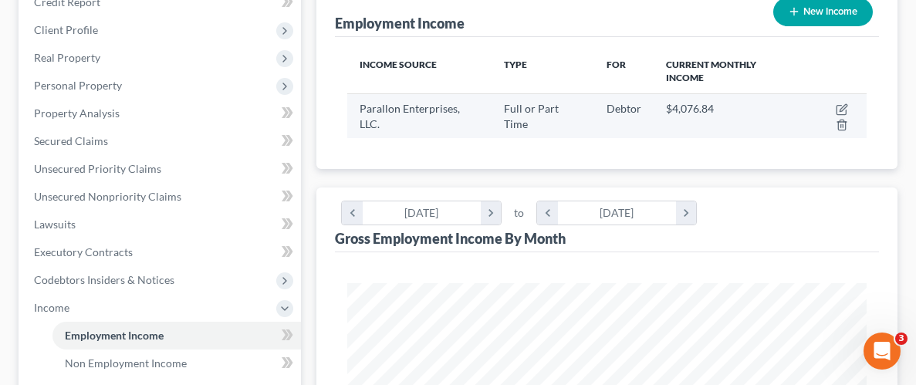
scroll to position [203, 0]
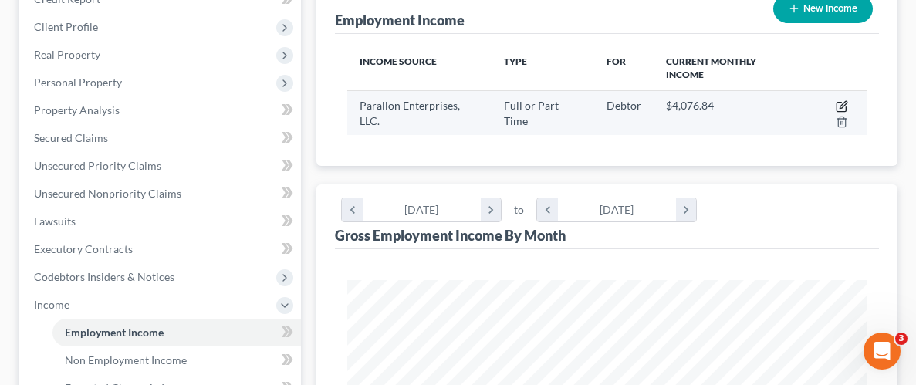
click at [836, 103] on icon "button" at bounding box center [842, 106] width 12 height 12
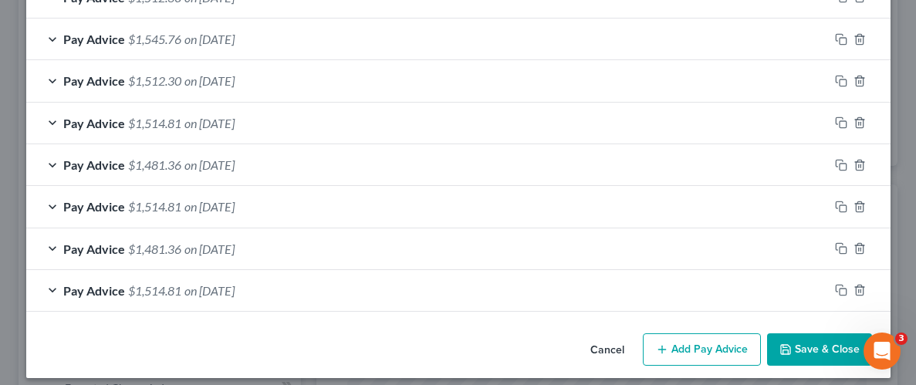
scroll to position [726, 0]
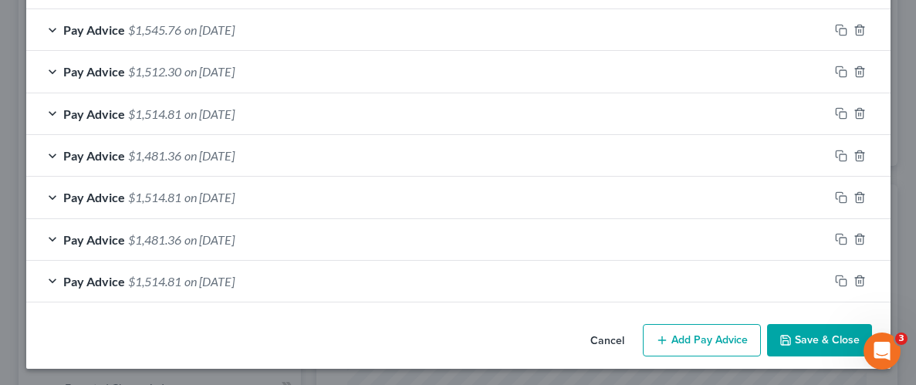
click at [723, 348] on button "Add Pay Advice" at bounding box center [702, 340] width 118 height 32
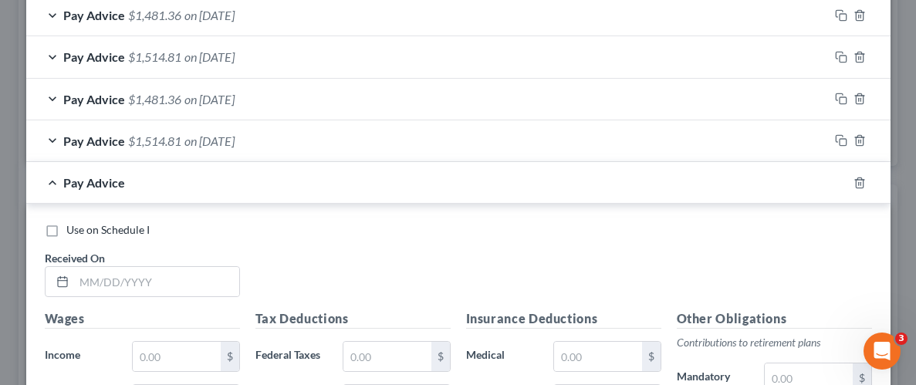
scroll to position [878, 0]
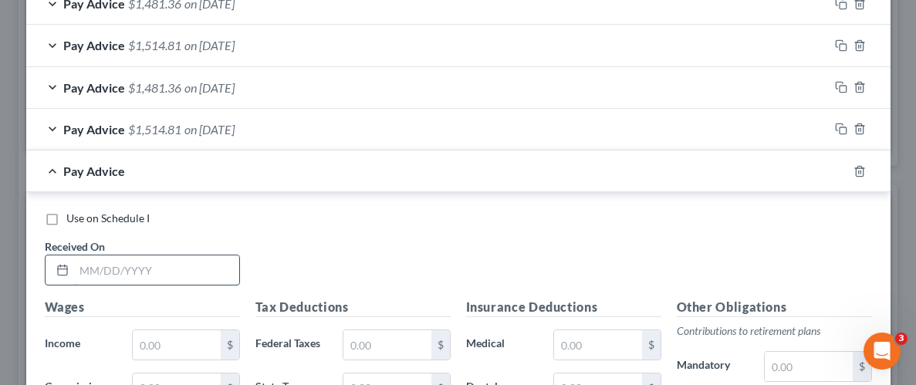
click at [151, 274] on input "text" at bounding box center [156, 269] width 165 height 29
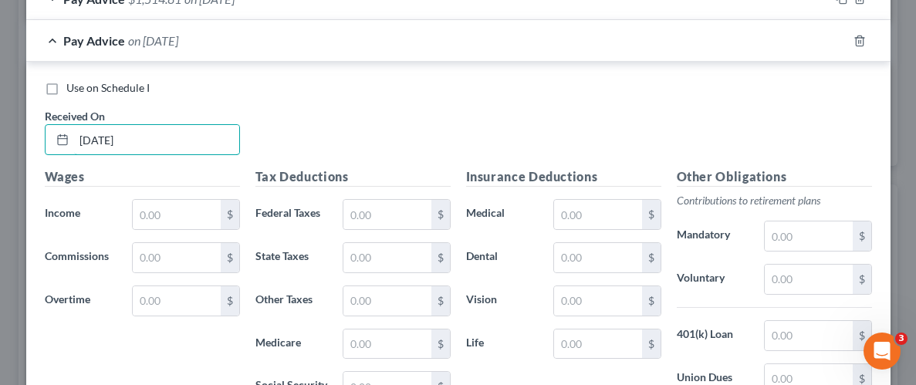
scroll to position [1047, 0]
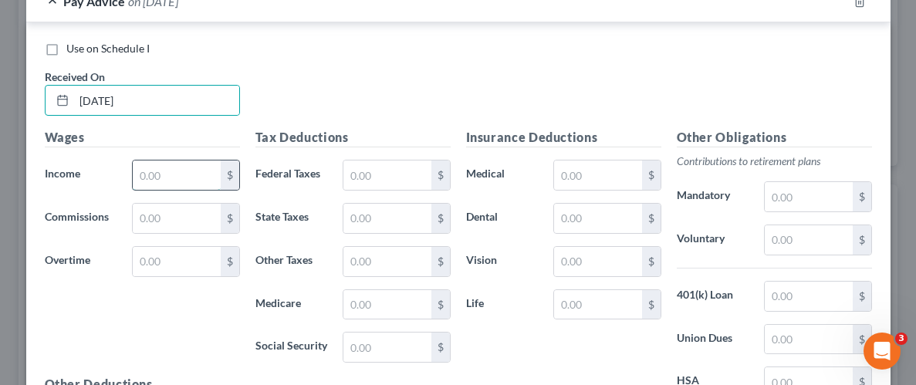
click at [209, 181] on input "text" at bounding box center [176, 175] width 87 height 29
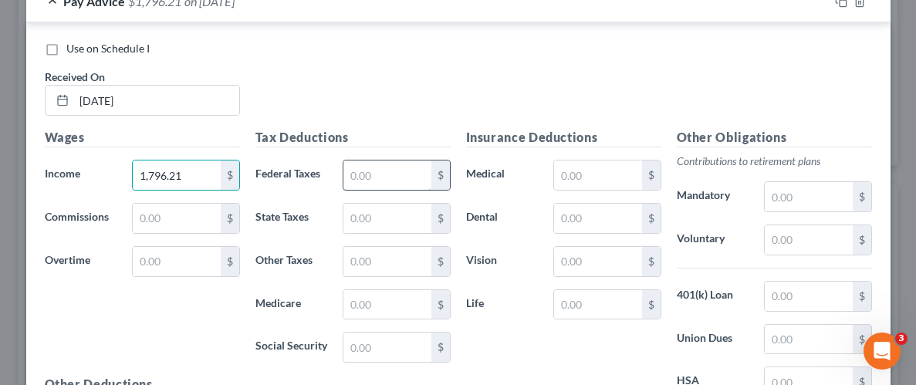
click at [412, 178] on input "text" at bounding box center [386, 175] width 87 height 29
click at [356, 209] on input "text" at bounding box center [386, 218] width 87 height 29
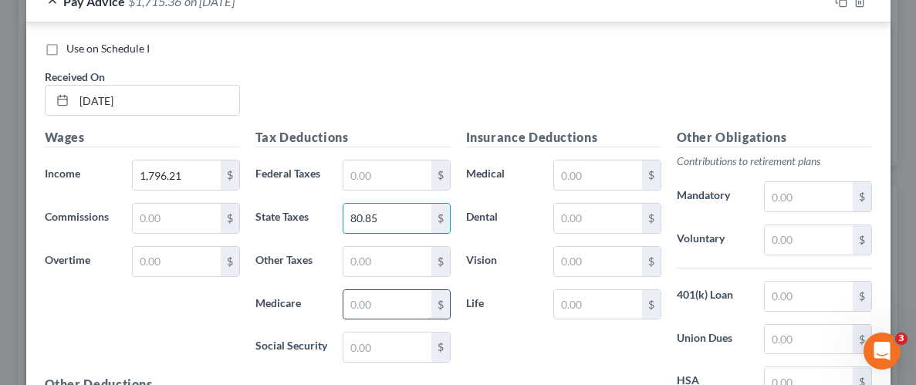
click at [387, 300] on input "text" at bounding box center [386, 304] width 87 height 29
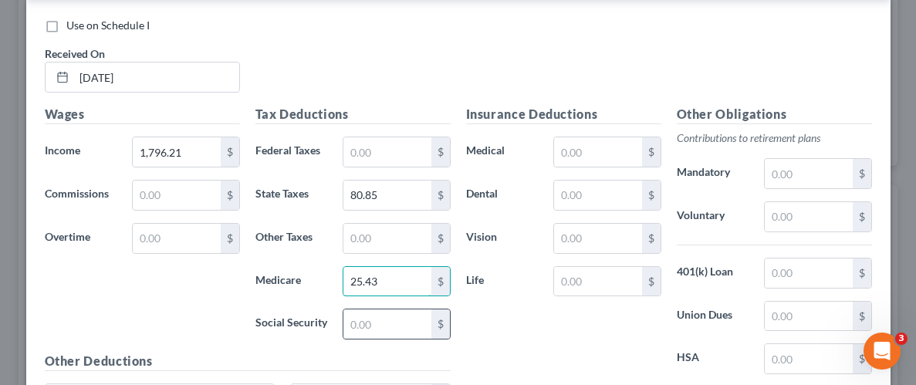
scroll to position [1071, 0]
click at [391, 323] on input "text" at bounding box center [386, 323] width 87 height 29
click at [604, 159] on input "text" at bounding box center [597, 151] width 87 height 29
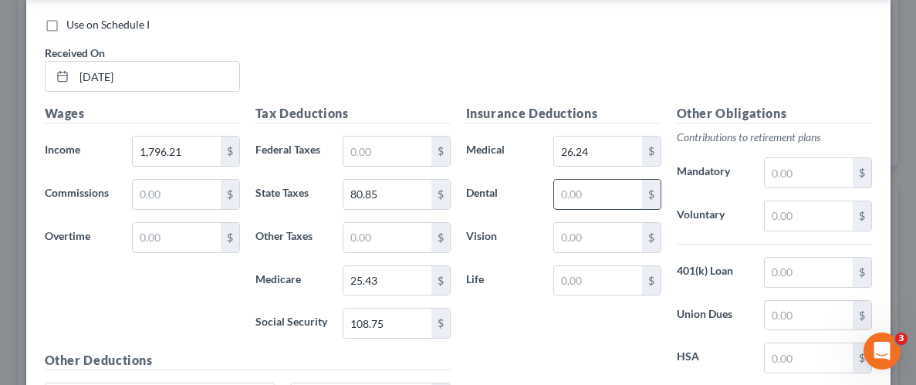
click at [610, 202] on input "text" at bounding box center [597, 194] width 87 height 29
click at [624, 232] on input "text" at bounding box center [597, 237] width 87 height 29
click at [613, 282] on input "text" at bounding box center [597, 280] width 87 height 29
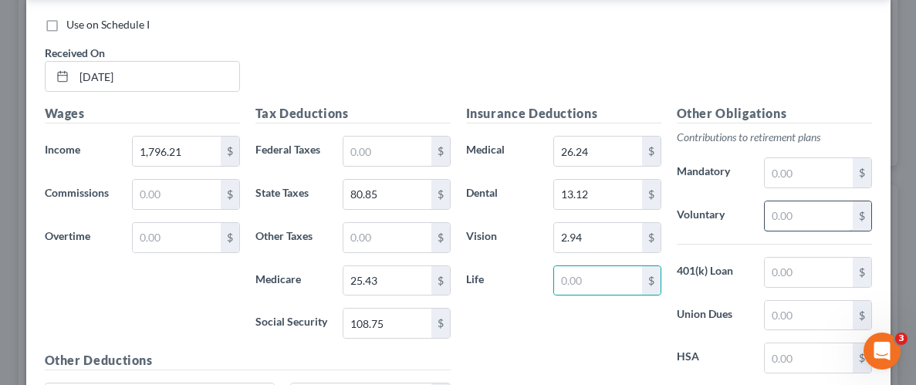
click at [817, 217] on input "text" at bounding box center [808, 215] width 87 height 29
click at [819, 273] on input "text" at bounding box center [808, 272] width 87 height 29
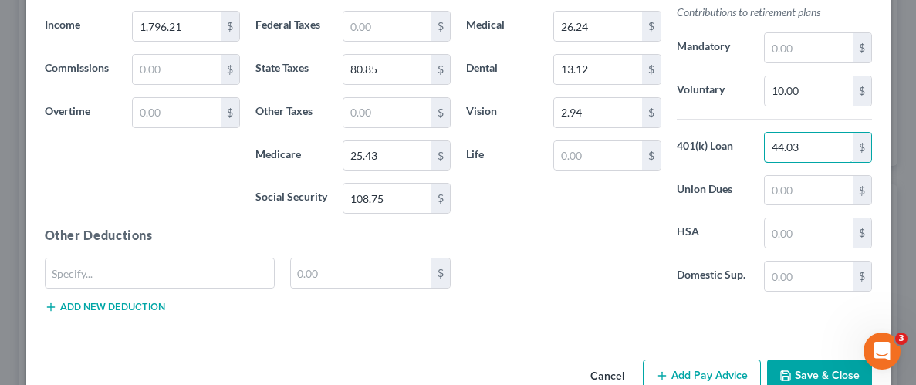
scroll to position [1221, 0]
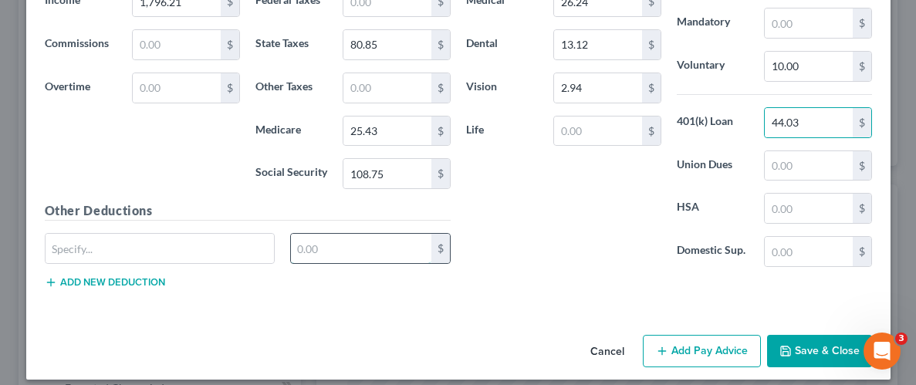
click at [386, 252] on input "text" at bounding box center [361, 248] width 140 height 29
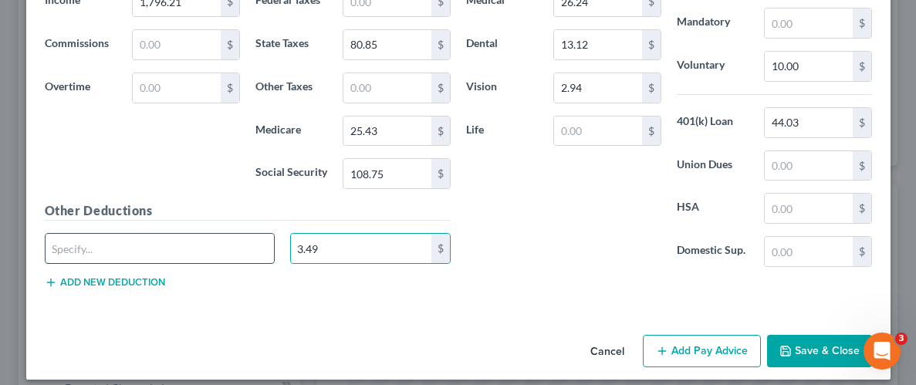
click at [189, 234] on input "text" at bounding box center [160, 248] width 229 height 29
click at [578, 216] on div "Insurance Deductions Medical 26.24 $ Dental 13.12 $ Vision 2.94 $ Life $" at bounding box center [563, 116] width 211 height 325
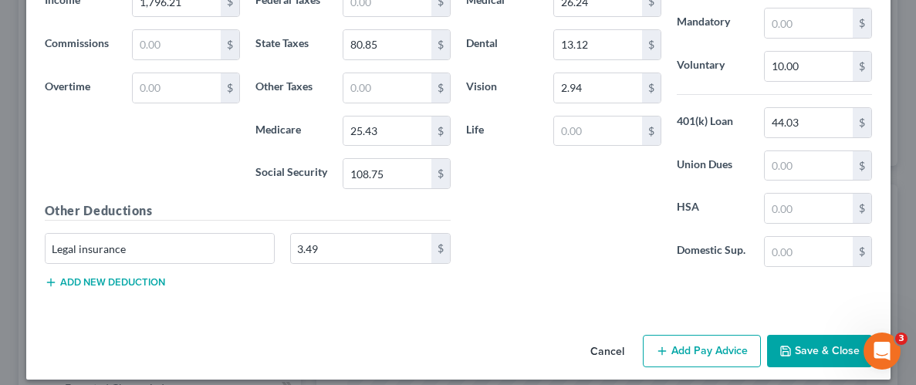
click at [801, 341] on button "Save & Close" at bounding box center [819, 351] width 105 height 32
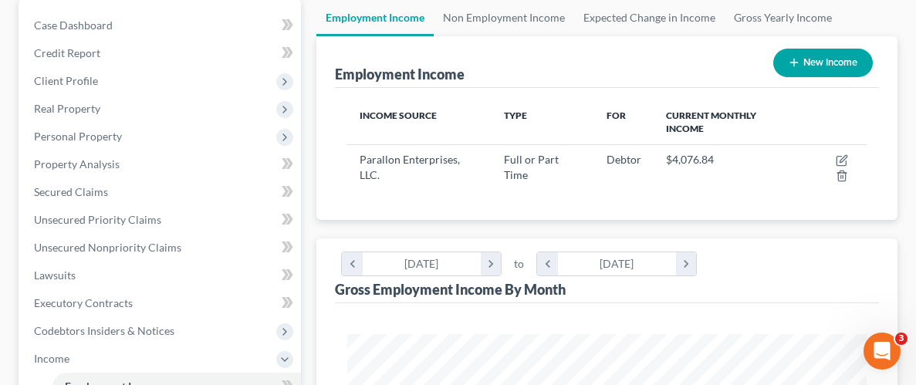
scroll to position [148, 0]
click at [820, 59] on button "New Income" at bounding box center [823, 63] width 100 height 29
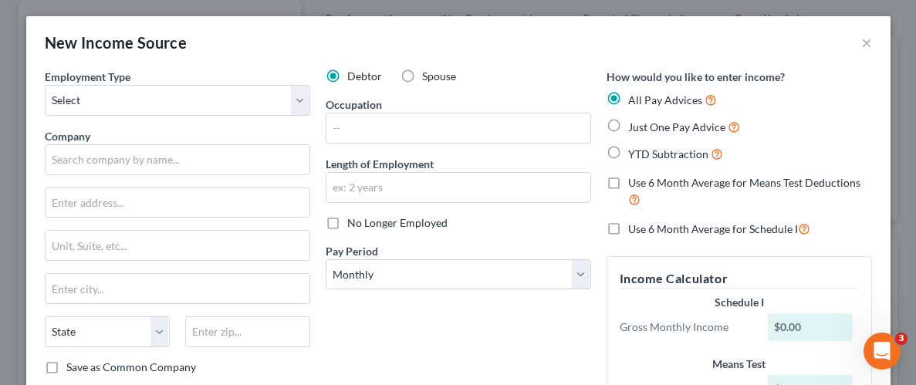
scroll to position [0, 0]
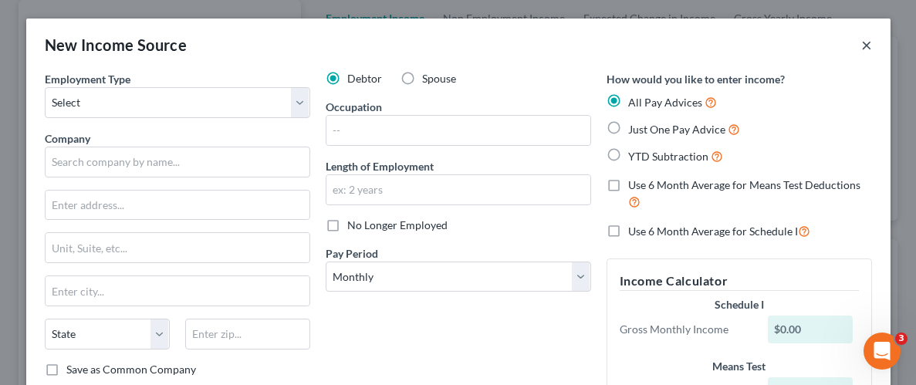
click at [866, 43] on button "×" at bounding box center [866, 45] width 11 height 19
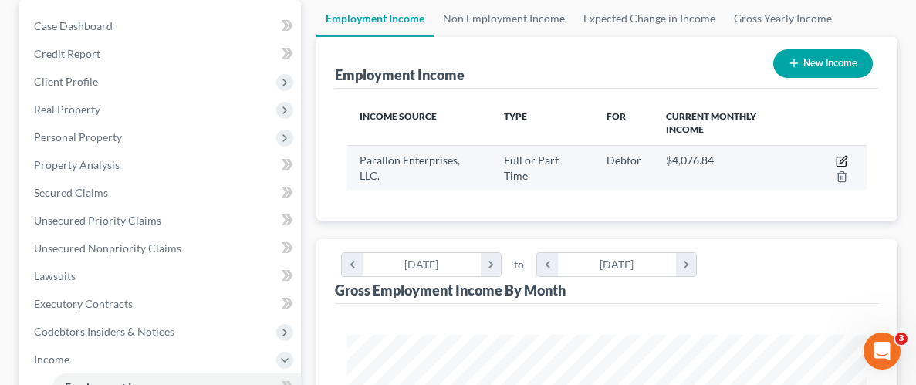
click at [838, 159] on icon "button" at bounding box center [842, 161] width 12 height 12
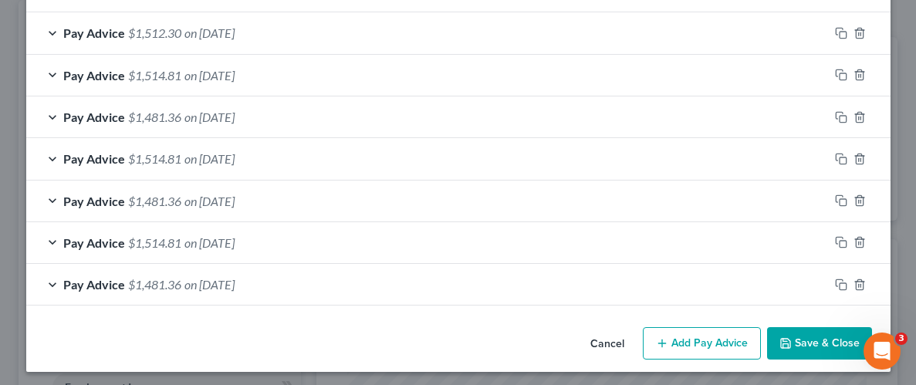
scroll to position [767, 0]
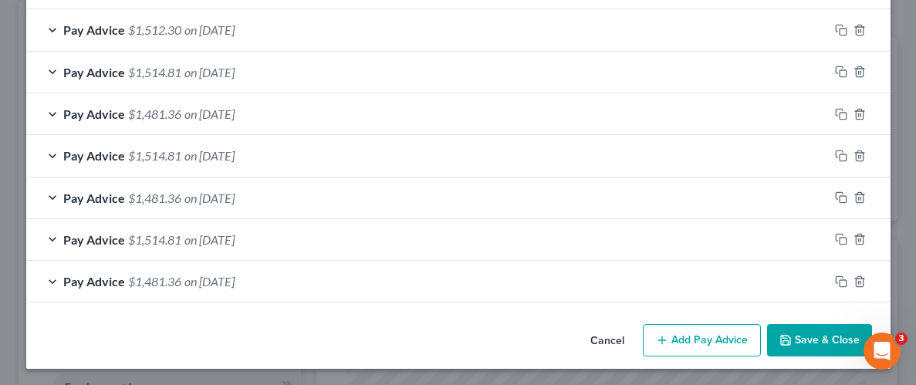
click at [700, 338] on button "Add Pay Advice" at bounding box center [702, 340] width 118 height 32
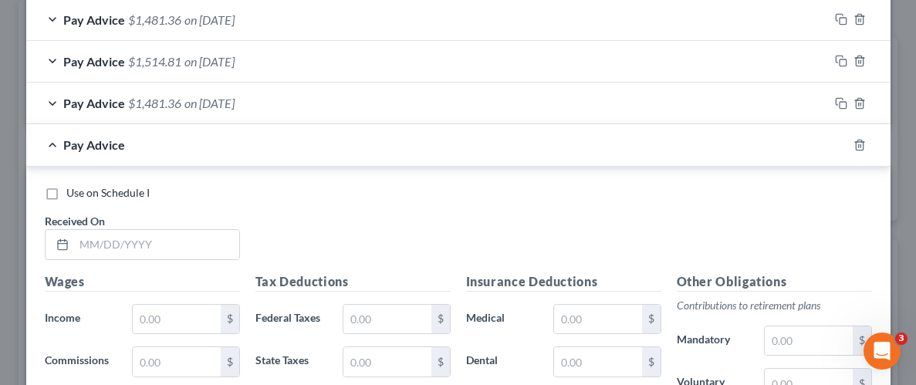
scroll to position [956, 0]
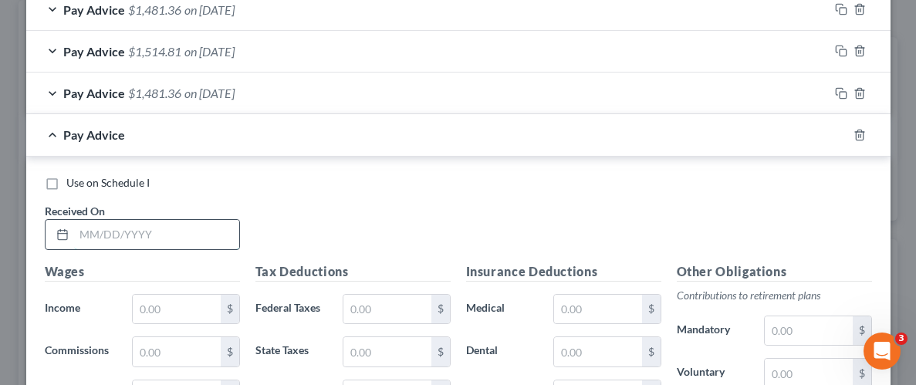
click at [159, 230] on input "text" at bounding box center [156, 234] width 165 height 29
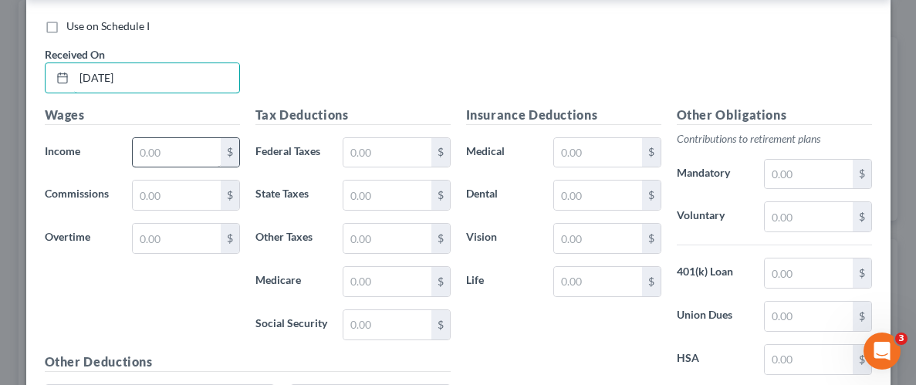
scroll to position [1141, 0]
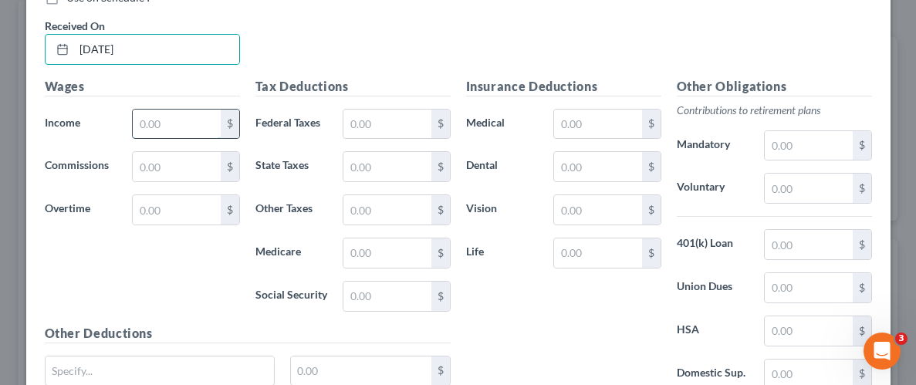
click at [171, 120] on input "text" at bounding box center [176, 124] width 87 height 29
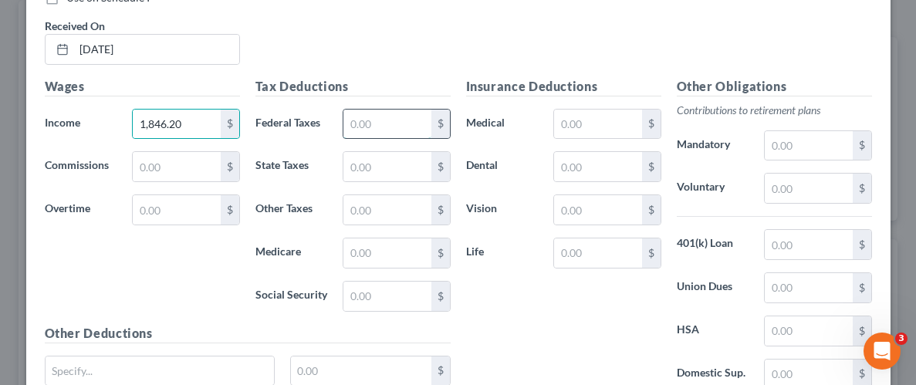
click at [406, 130] on input "text" at bounding box center [386, 124] width 87 height 29
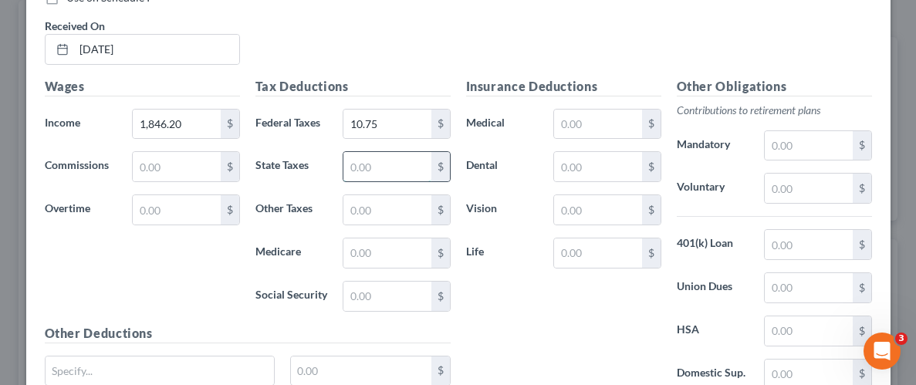
click at [414, 168] on input "text" at bounding box center [386, 166] width 87 height 29
click at [395, 243] on input "text" at bounding box center [386, 252] width 87 height 29
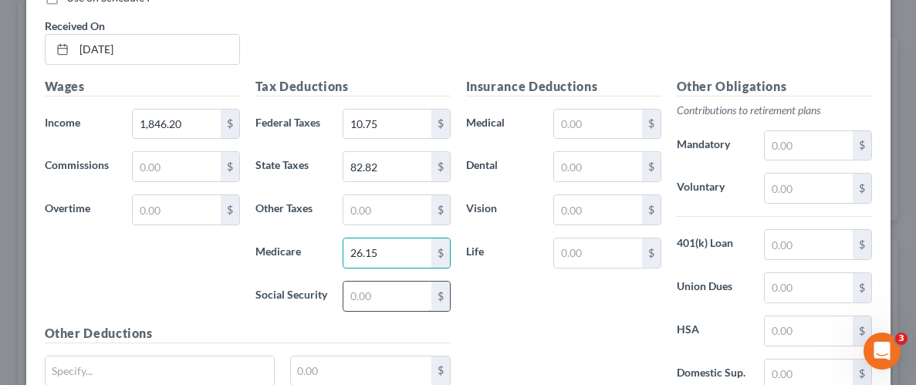
click at [404, 295] on input "text" at bounding box center [386, 296] width 87 height 29
click at [608, 125] on input "text" at bounding box center [597, 124] width 87 height 29
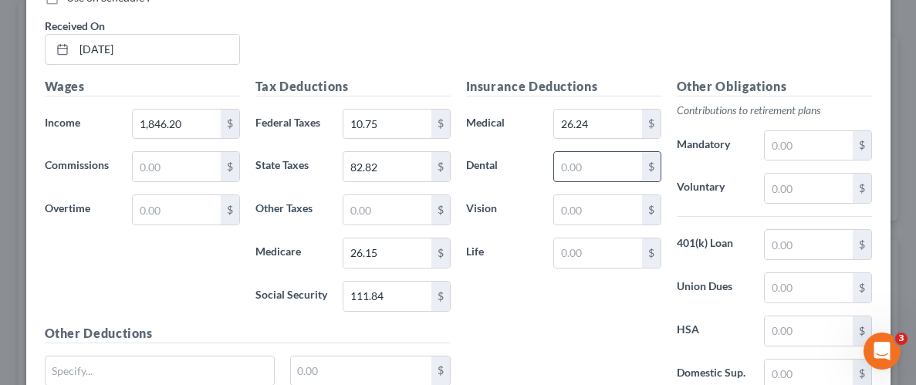
click at [618, 163] on input "text" at bounding box center [597, 166] width 87 height 29
click at [624, 209] on input "text" at bounding box center [597, 209] width 87 height 29
click at [825, 192] on input "text" at bounding box center [808, 188] width 87 height 29
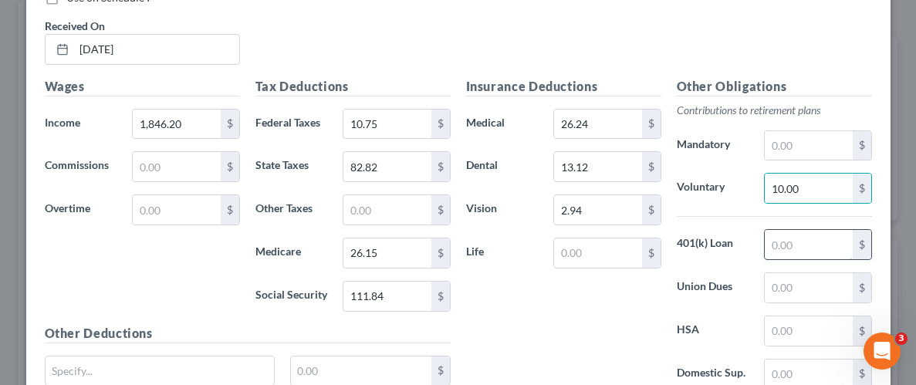
click at [819, 249] on input "text" at bounding box center [808, 244] width 87 height 29
click at [533, 299] on div "Insurance Deductions Medical 26.24 $ Dental 13.12 $ Vision 2.94 $ Life $" at bounding box center [563, 239] width 211 height 325
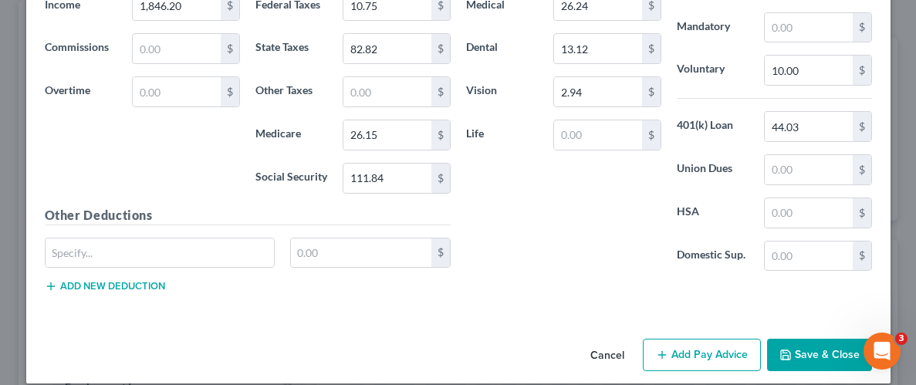
scroll to position [1271, 0]
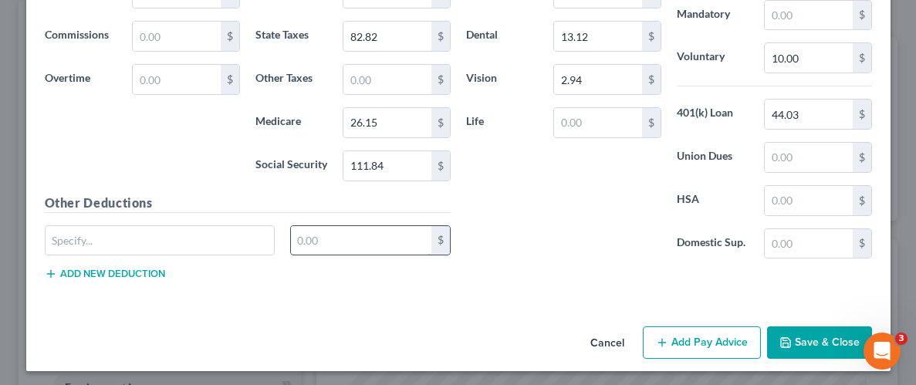
click at [412, 232] on input "text" at bounding box center [361, 240] width 140 height 29
click at [205, 238] on input "text" at bounding box center [160, 240] width 229 height 29
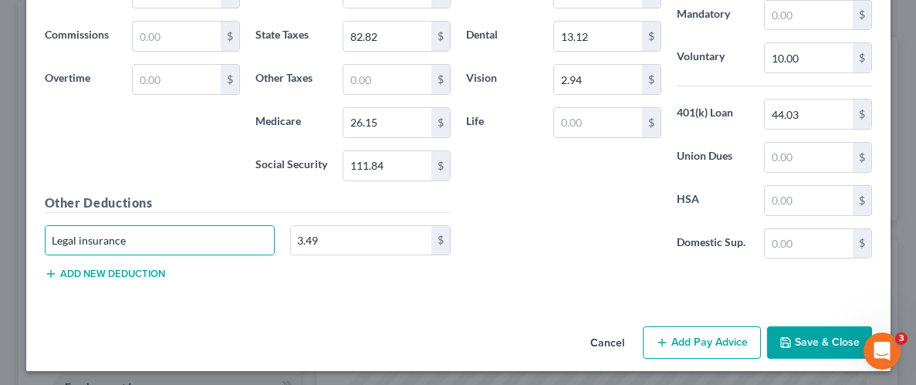
click at [516, 262] on div "Insurance Deductions Medical 26.24 $ Dental 13.12 $ Vision 2.94 $ Life $" at bounding box center [563, 109] width 211 height 325
click at [797, 333] on button "Save & Close" at bounding box center [819, 342] width 105 height 32
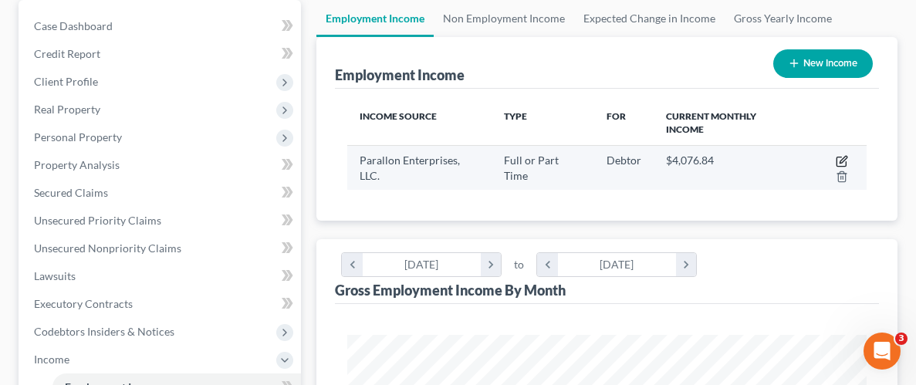
click at [839, 157] on icon "button" at bounding box center [842, 161] width 12 height 12
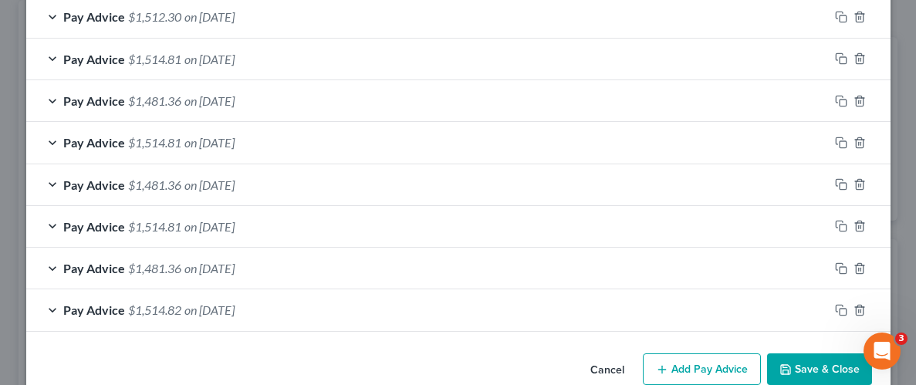
scroll to position [809, 0]
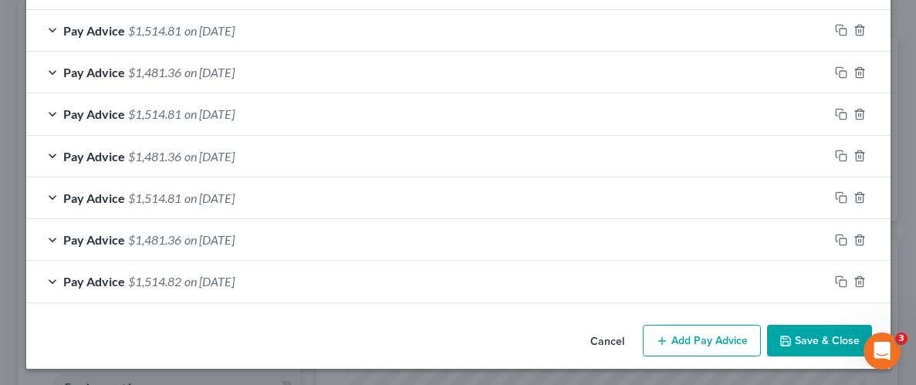
click at [811, 343] on button "Save & Close" at bounding box center [819, 341] width 105 height 32
